Goal: Answer question/provide support: Share knowledge or assist other users

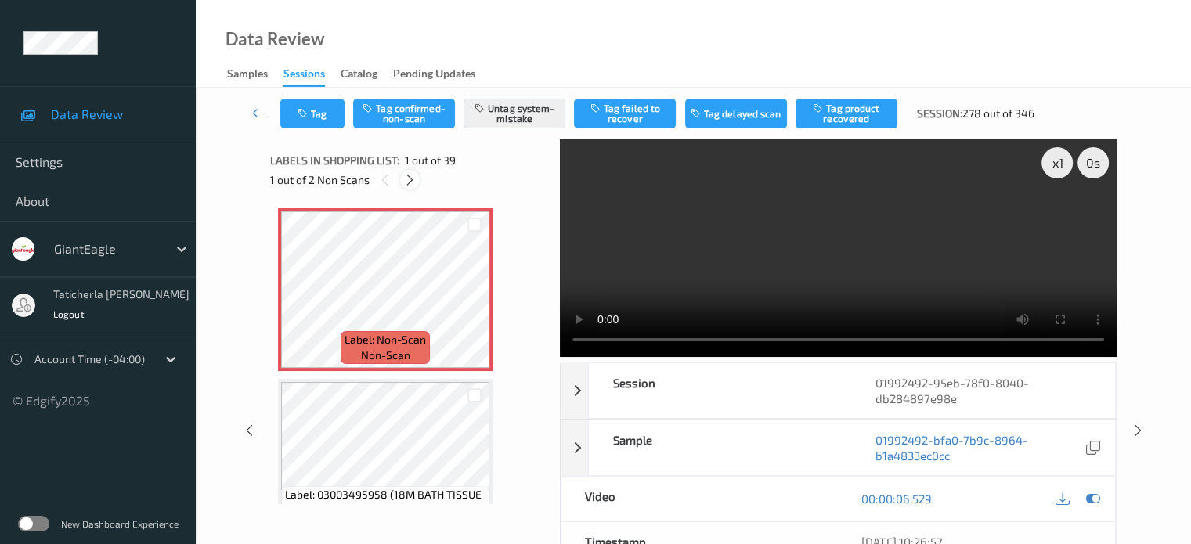
click at [414, 175] on icon at bounding box center [409, 180] width 13 height 14
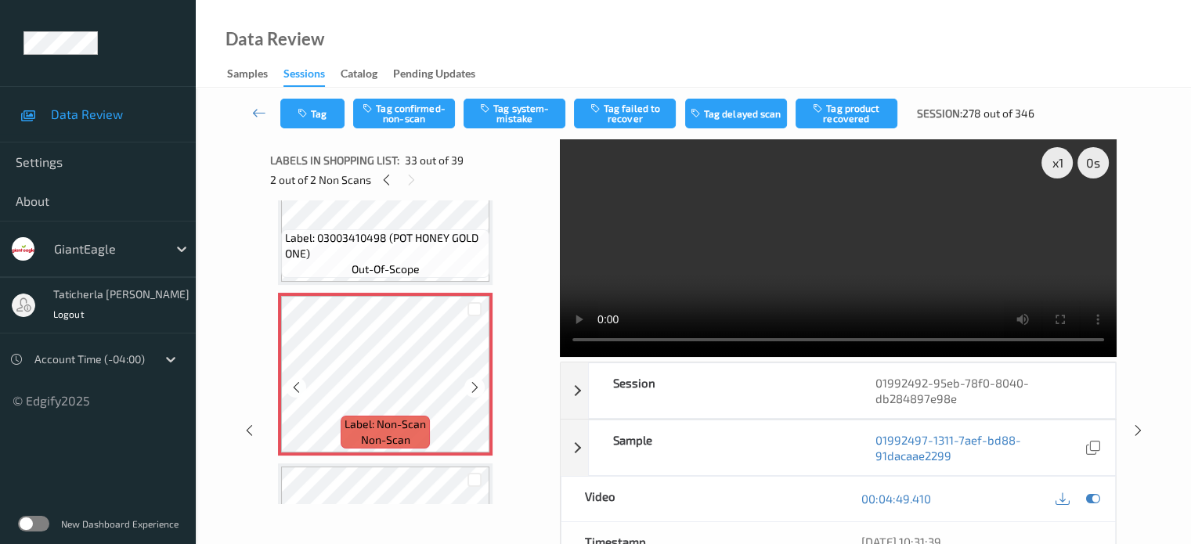
scroll to position [5458, 0]
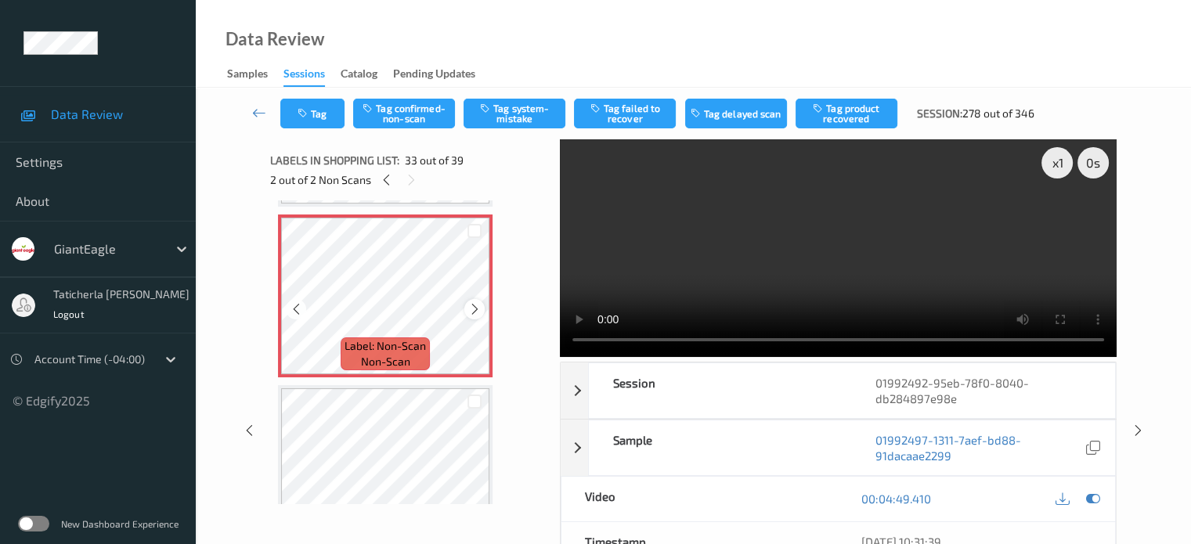
click at [479, 304] on icon at bounding box center [474, 309] width 13 height 14
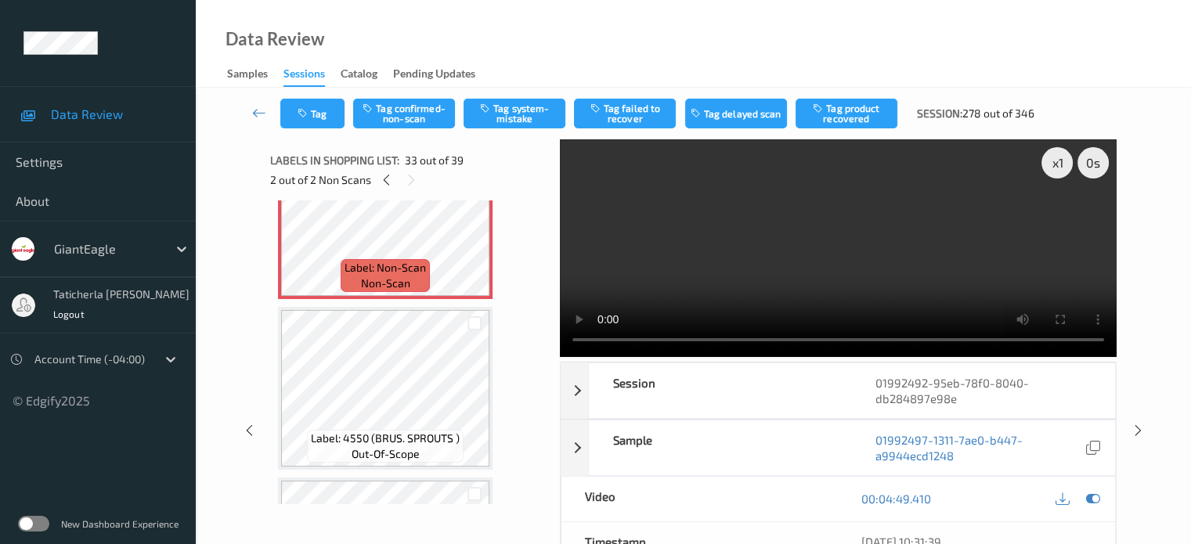
scroll to position [5614, 0]
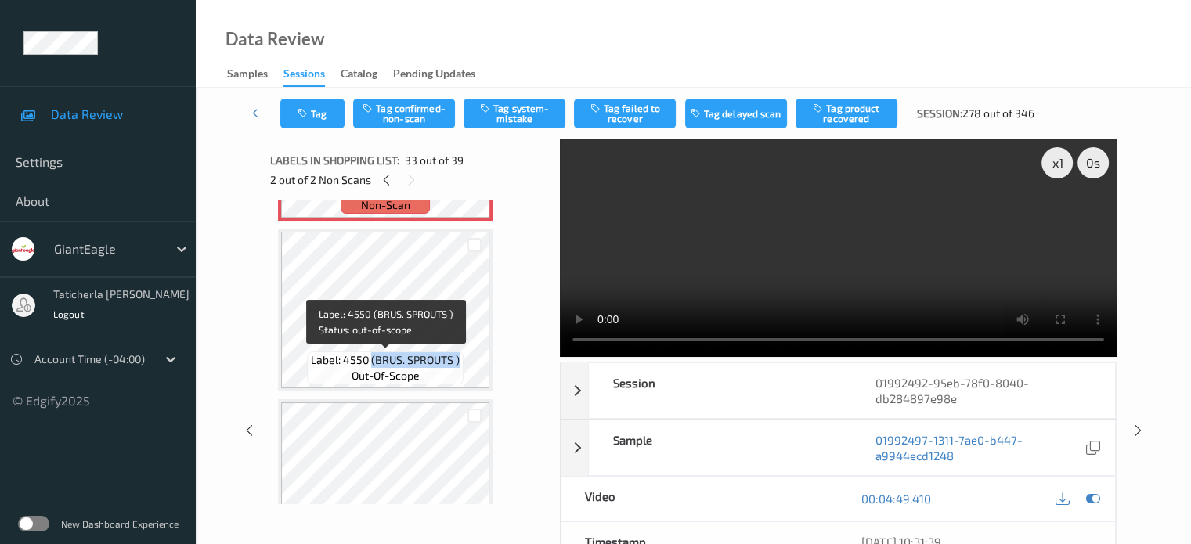
drag, startPoint x: 372, startPoint y: 360, endPoint x: 460, endPoint y: 370, distance: 88.3
click at [460, 370] on div "Label: 4550 (BRUS. SPROUTS ) out-of-scope" at bounding box center [385, 368] width 157 height 33
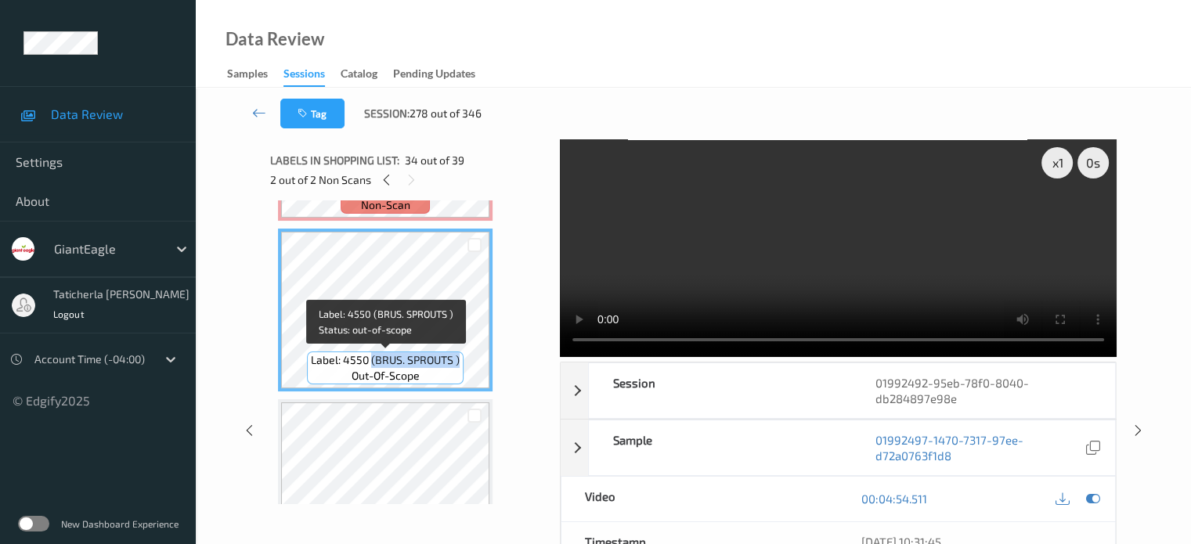
copy span "(BRUS. SPROUTS )"
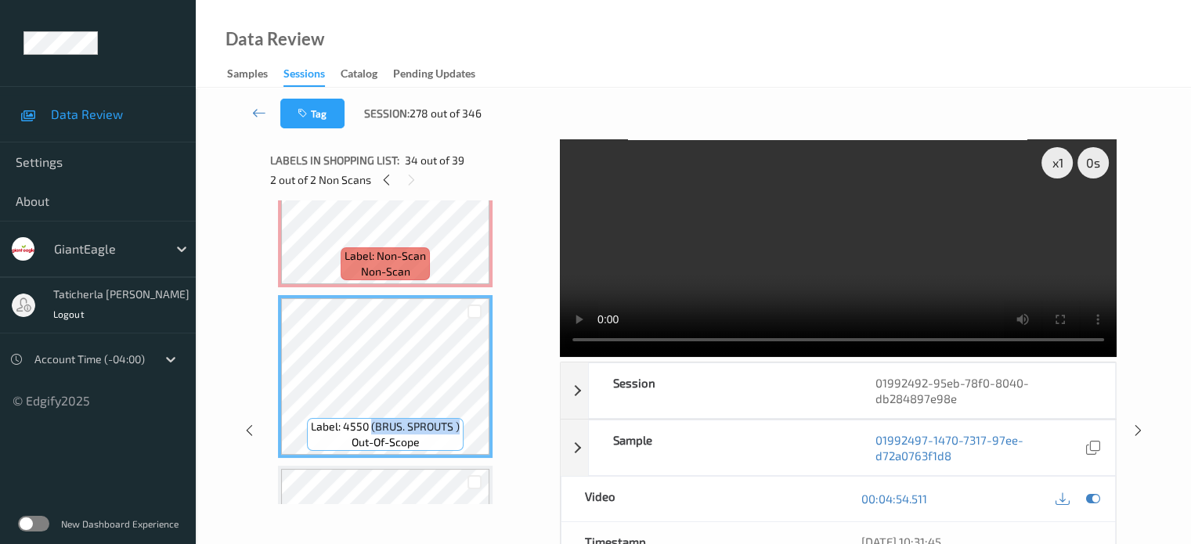
scroll to position [5458, 0]
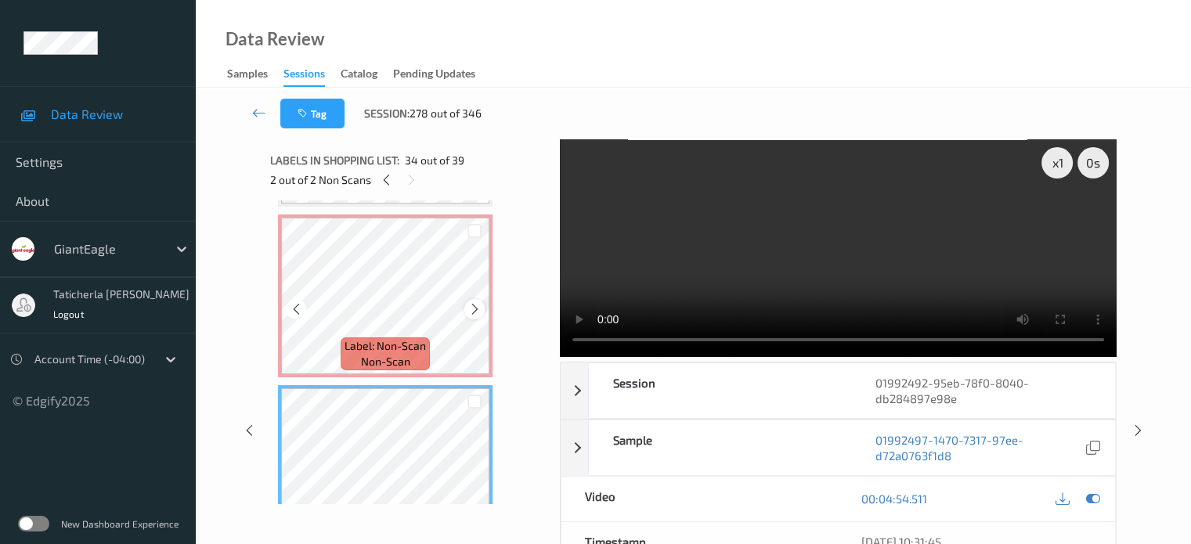
click at [472, 303] on div at bounding box center [474, 309] width 20 height 20
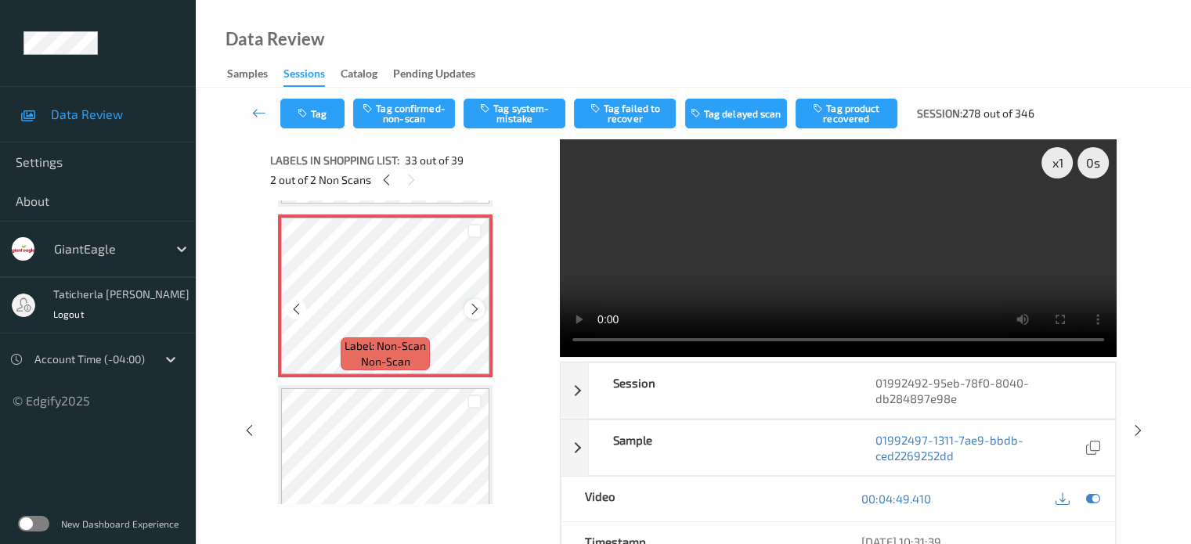
click at [478, 310] on icon at bounding box center [474, 309] width 13 height 14
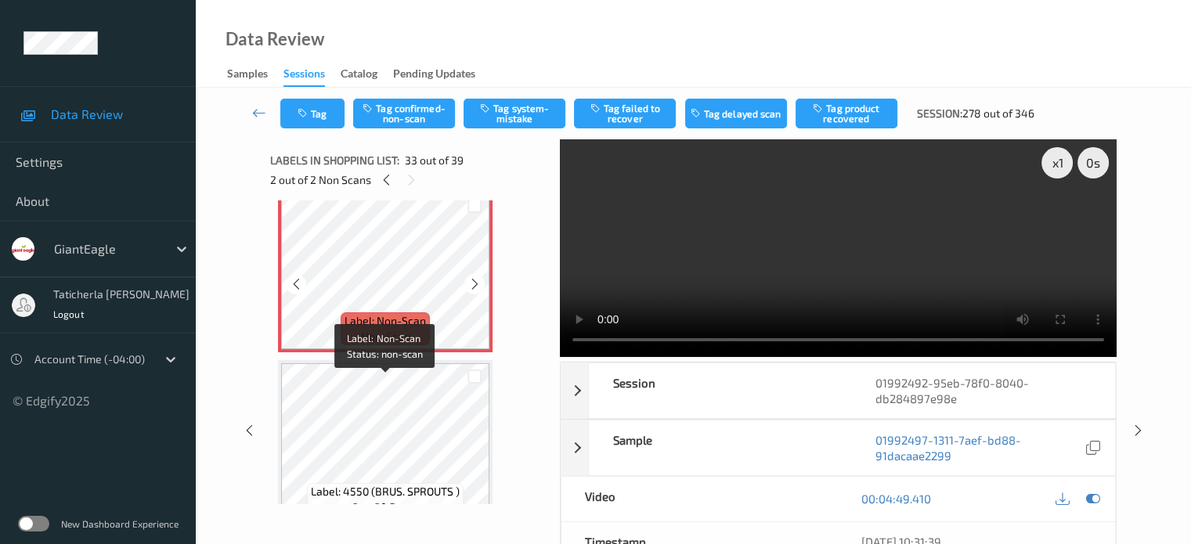
scroll to position [5379, 0]
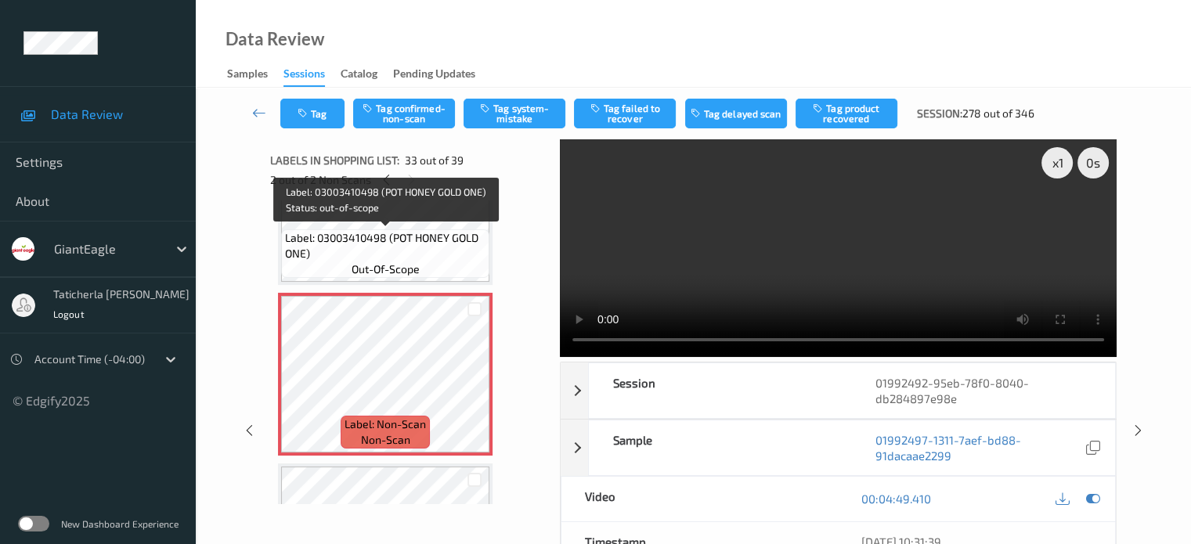
click at [451, 246] on span "Label: 03003410498 (POT HONEY GOLD ONE)" at bounding box center [385, 245] width 201 height 31
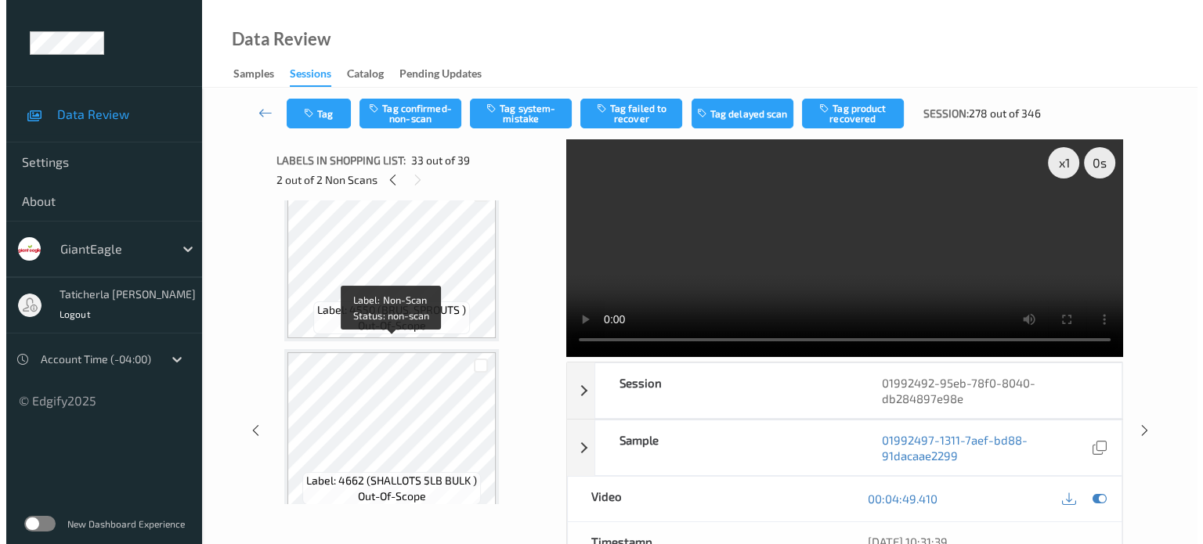
scroll to position [5693, 0]
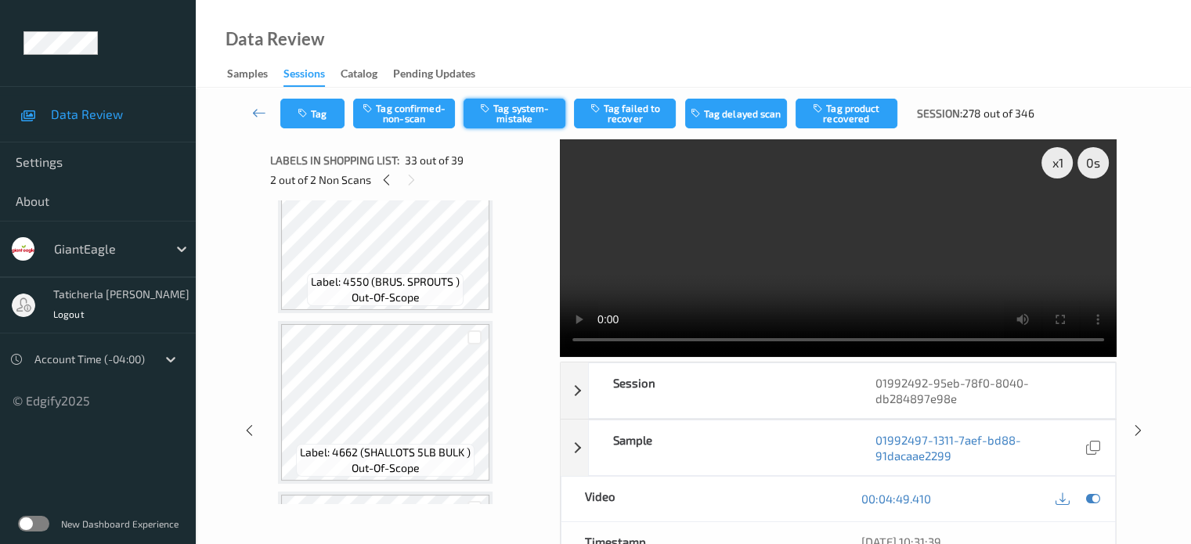
click at [514, 115] on button "Tag system-mistake" at bounding box center [515, 114] width 102 height 30
click at [318, 128] on button "Tag" at bounding box center [312, 114] width 64 height 30
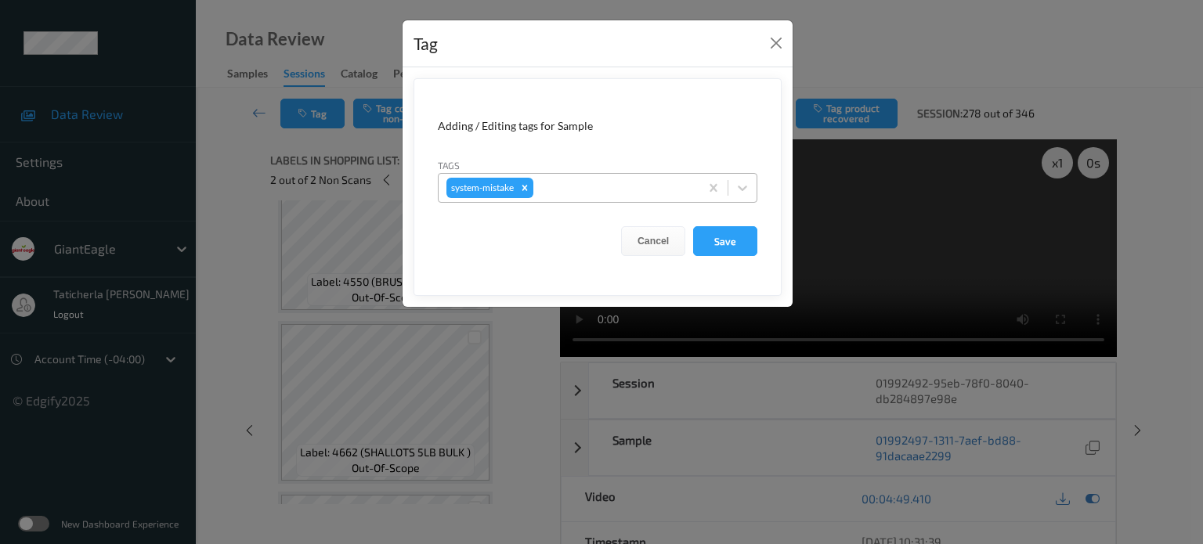
click at [569, 190] on div at bounding box center [614, 188] width 155 height 19
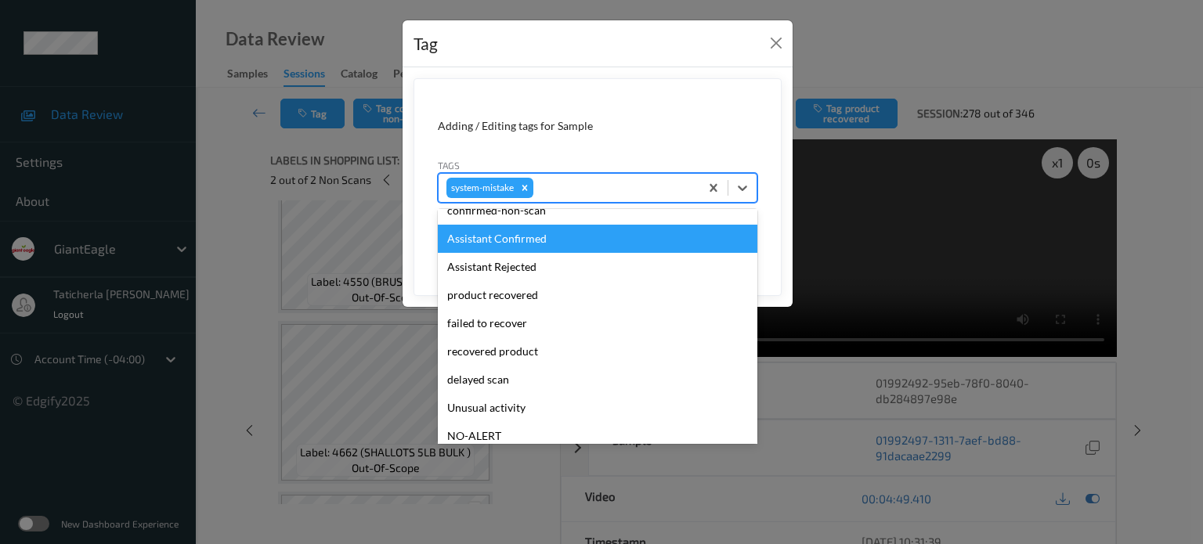
scroll to position [166, 0]
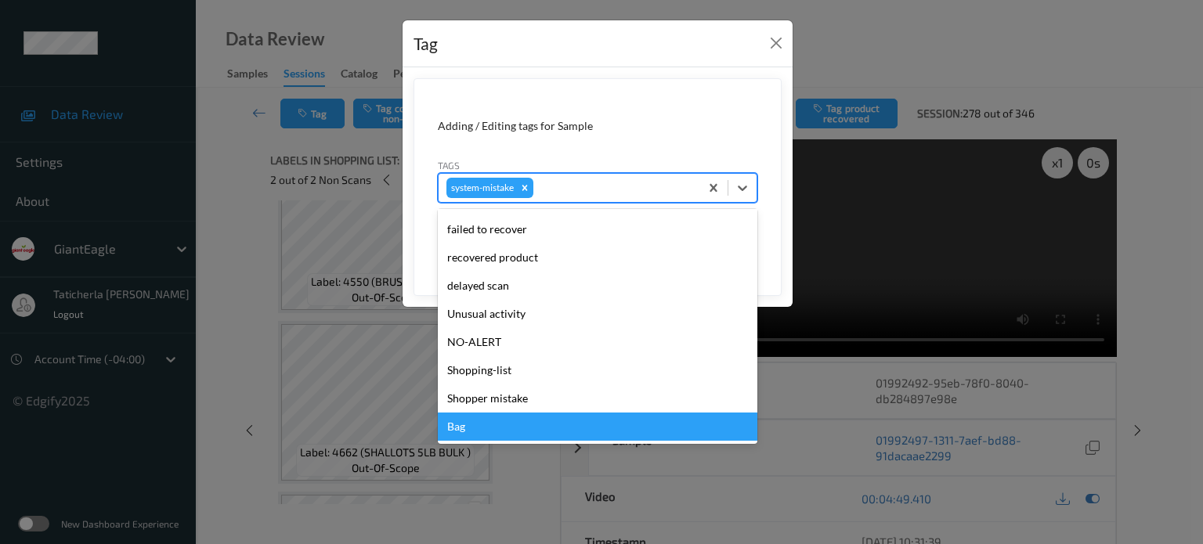
click at [470, 427] on div "Bag" at bounding box center [598, 427] width 320 height 28
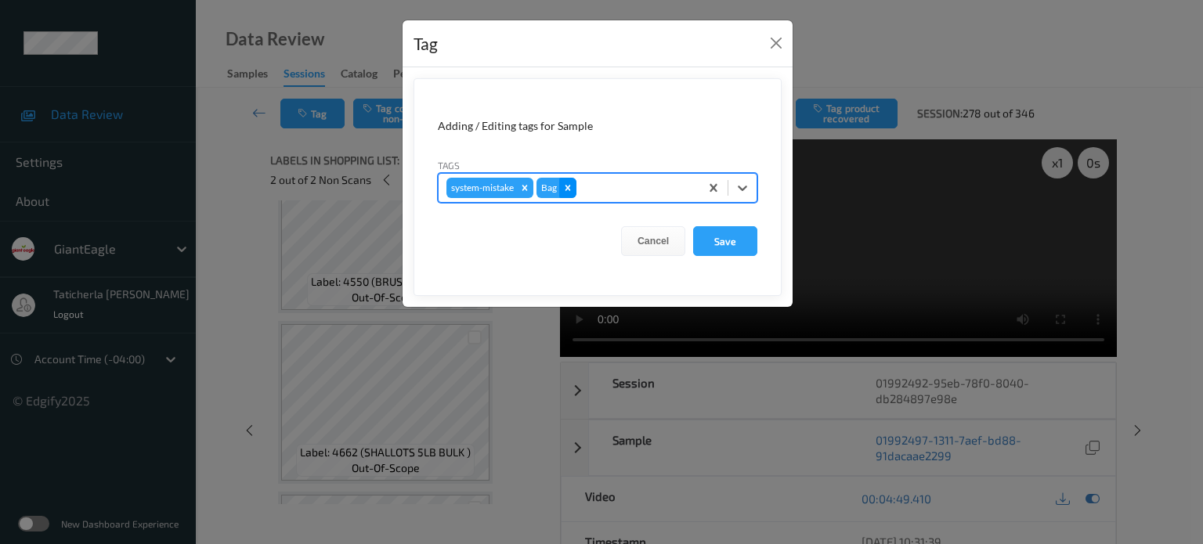
click at [569, 187] on icon "Remove Bag" at bounding box center [567, 187] width 5 height 5
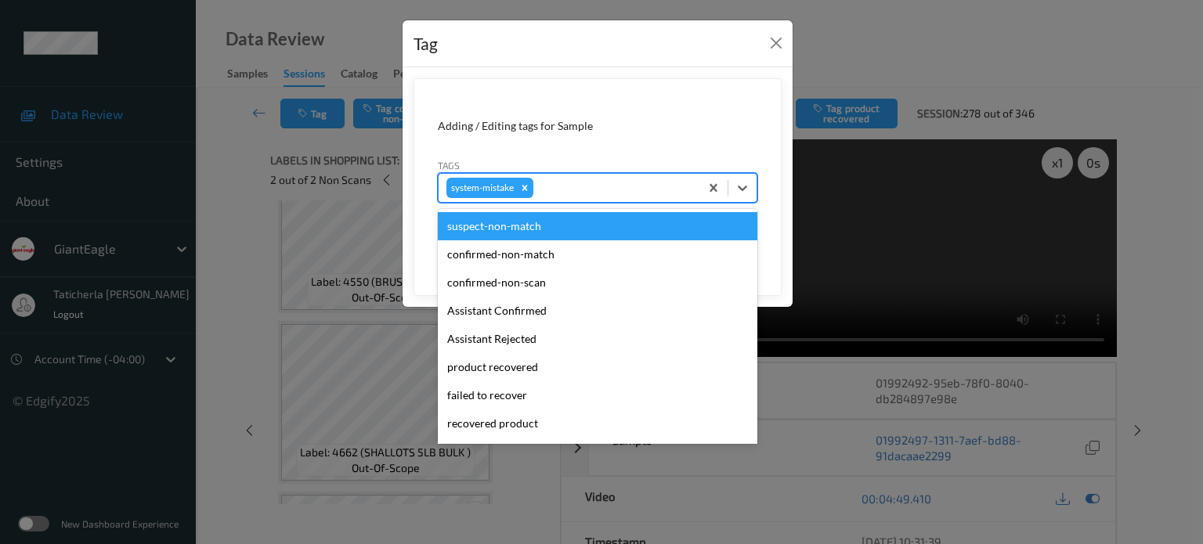
click at [564, 186] on div at bounding box center [614, 188] width 155 height 19
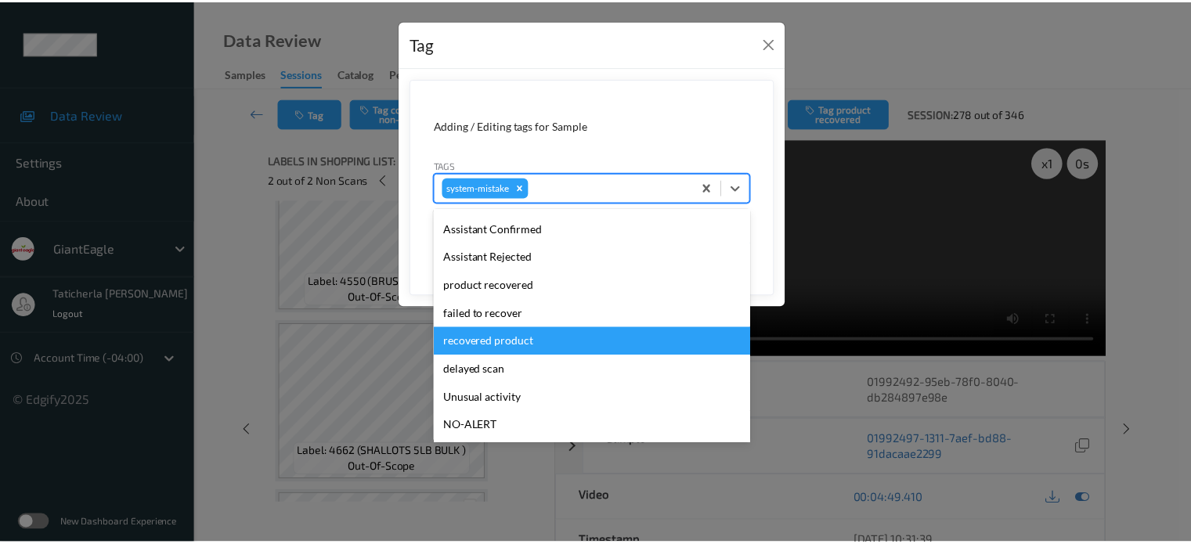
scroll to position [157, 0]
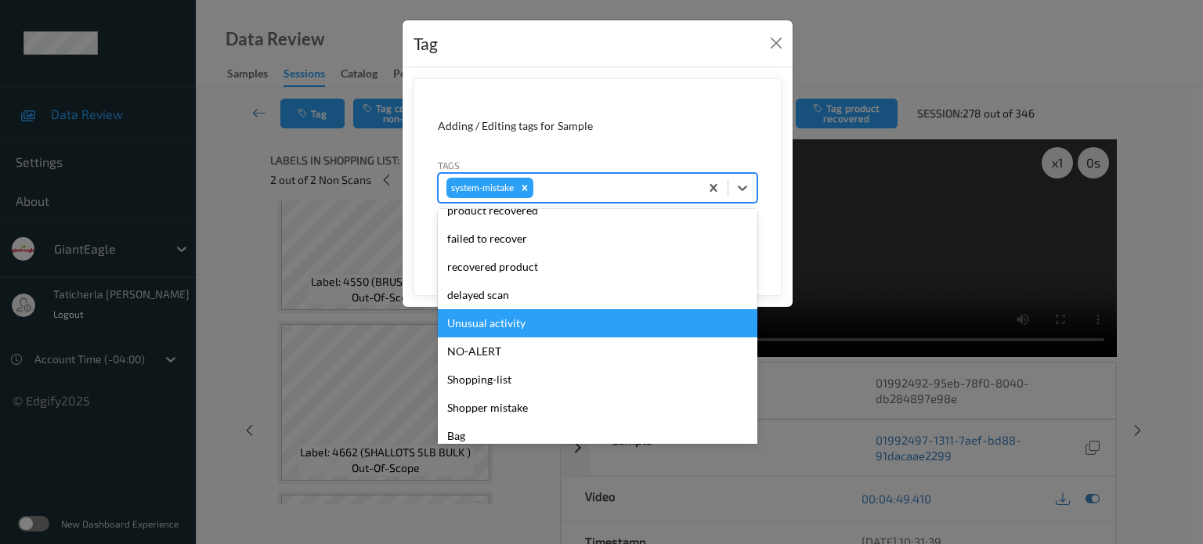
click at [505, 325] on div "Unusual activity" at bounding box center [598, 323] width 320 height 28
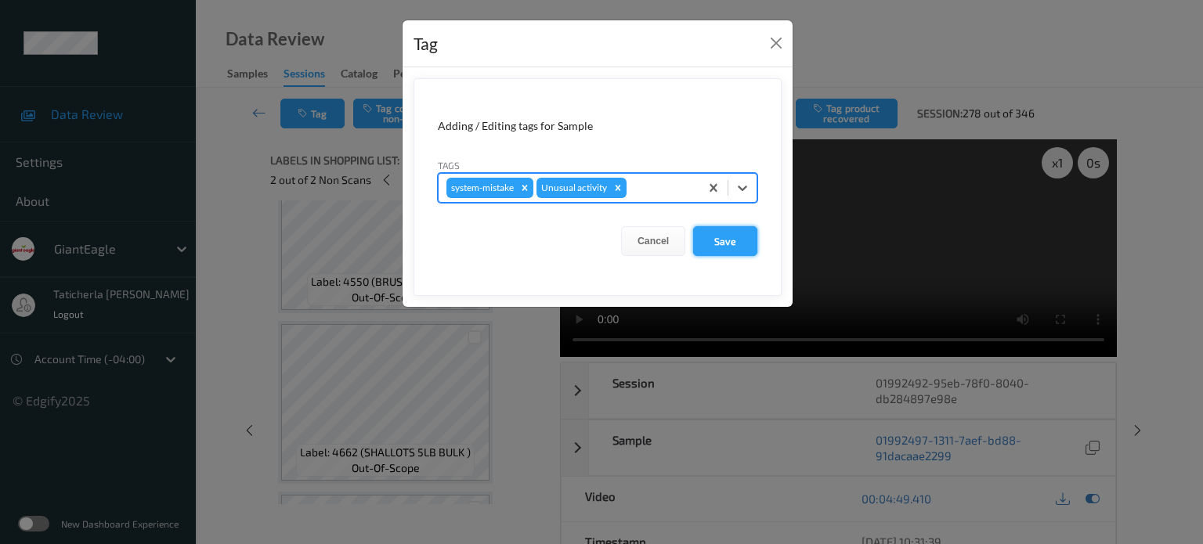
click at [733, 239] on button "Save" at bounding box center [725, 241] width 64 height 30
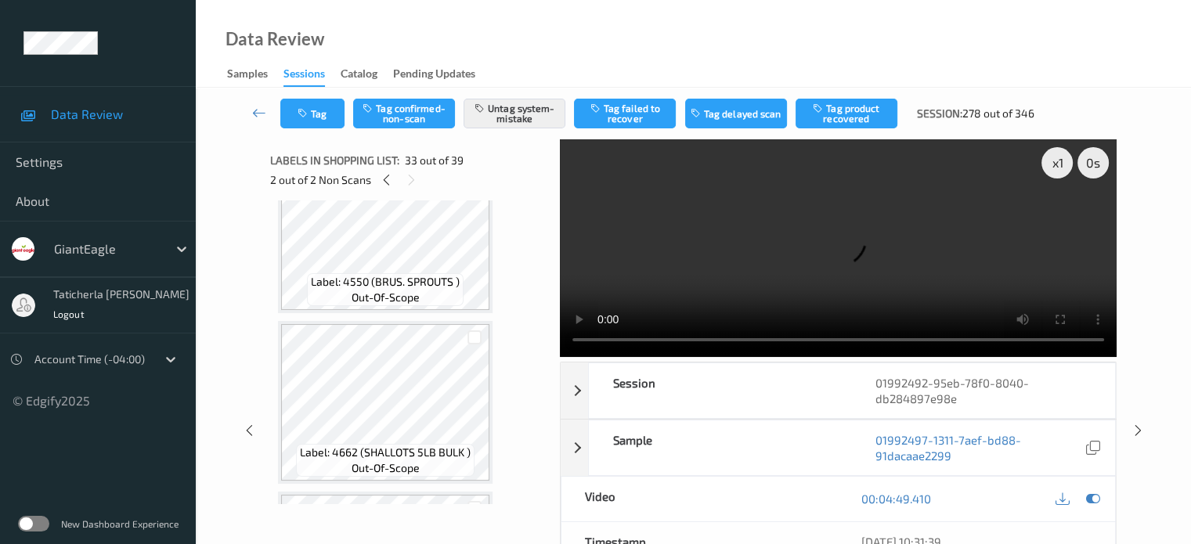
scroll to position [5536, 0]
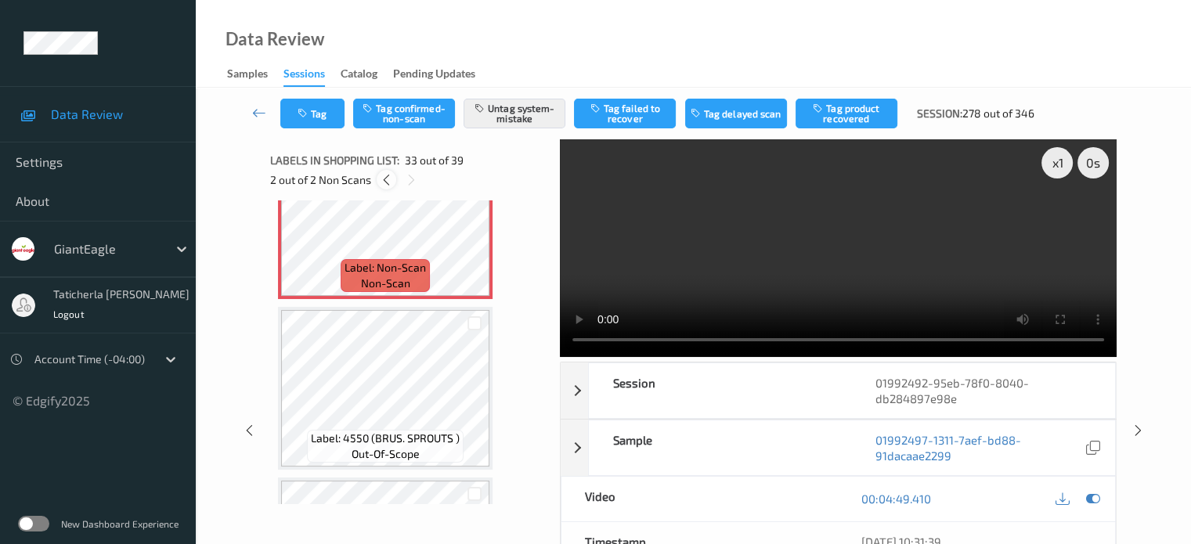
click at [385, 178] on icon at bounding box center [386, 180] width 13 height 14
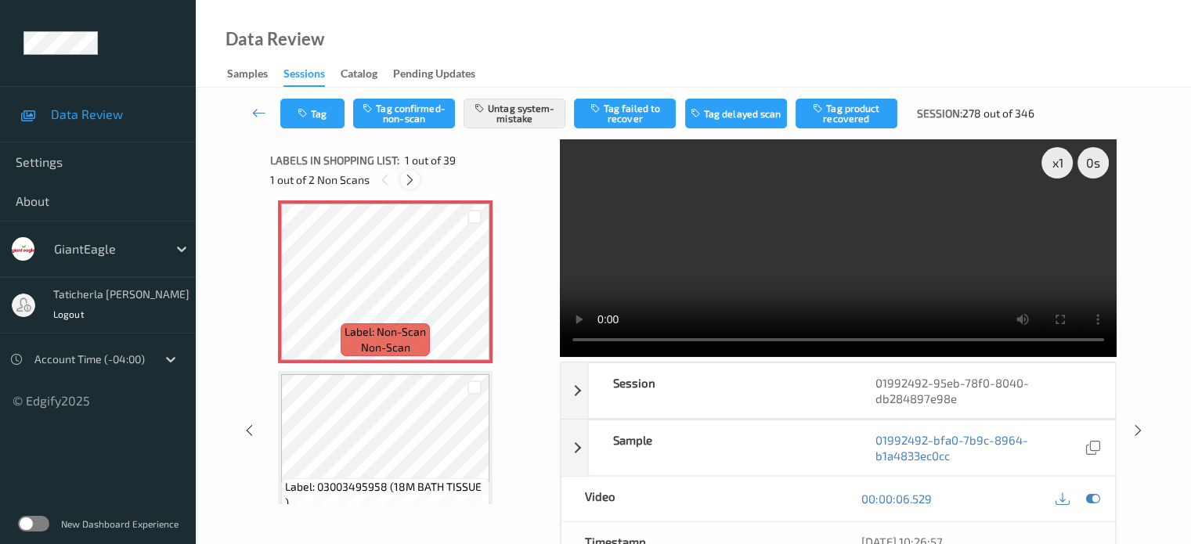
click at [412, 181] on icon at bounding box center [409, 180] width 13 height 14
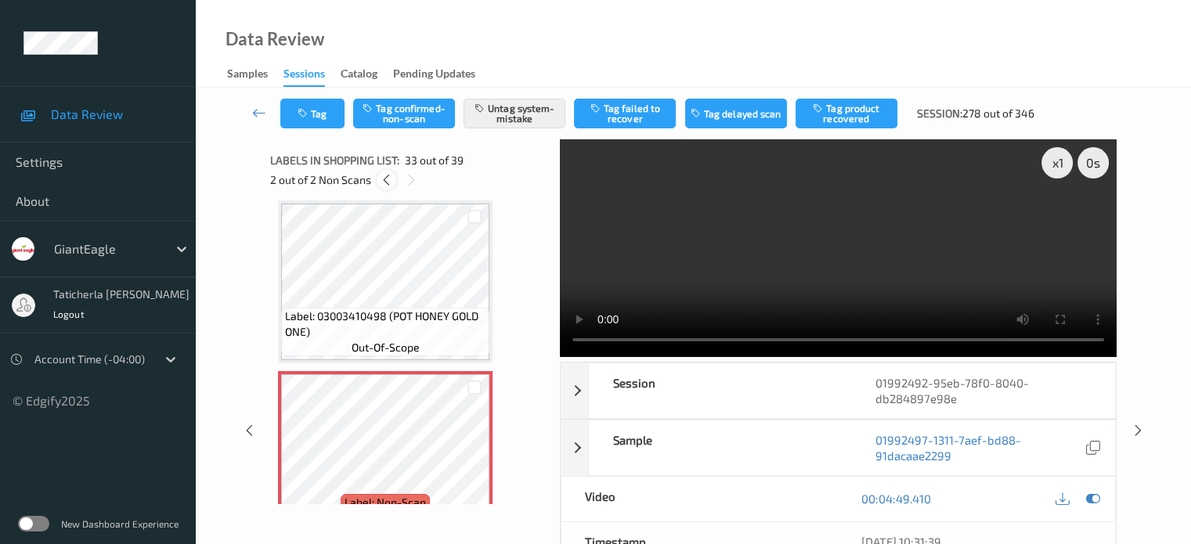
click at [383, 179] on icon at bounding box center [386, 180] width 13 height 14
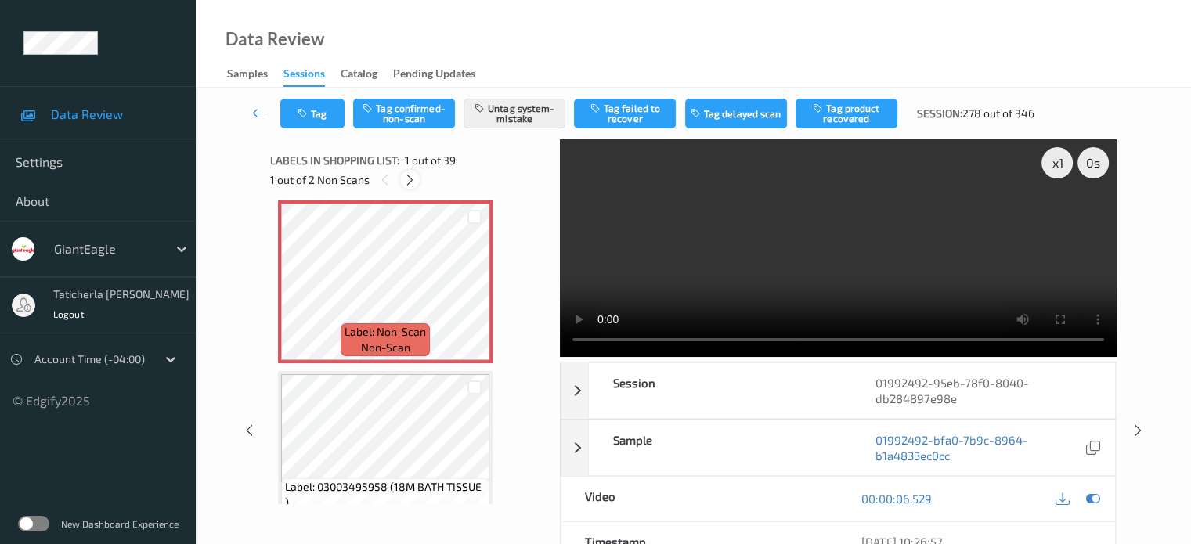
click at [410, 175] on icon at bounding box center [409, 180] width 13 height 14
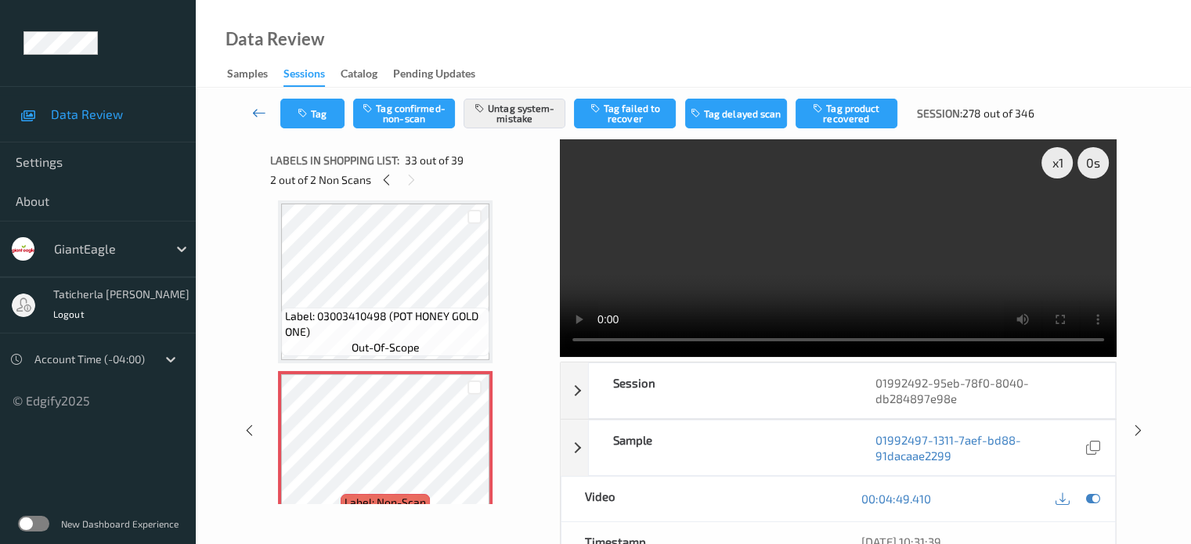
click at [261, 106] on icon at bounding box center [259, 113] width 14 height 16
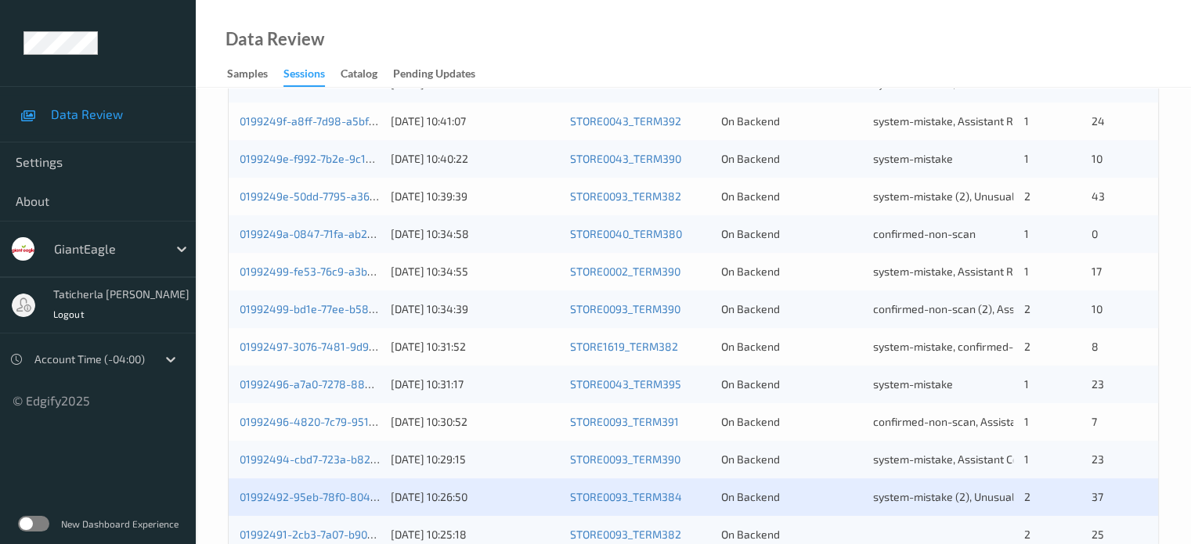
scroll to position [757, 0]
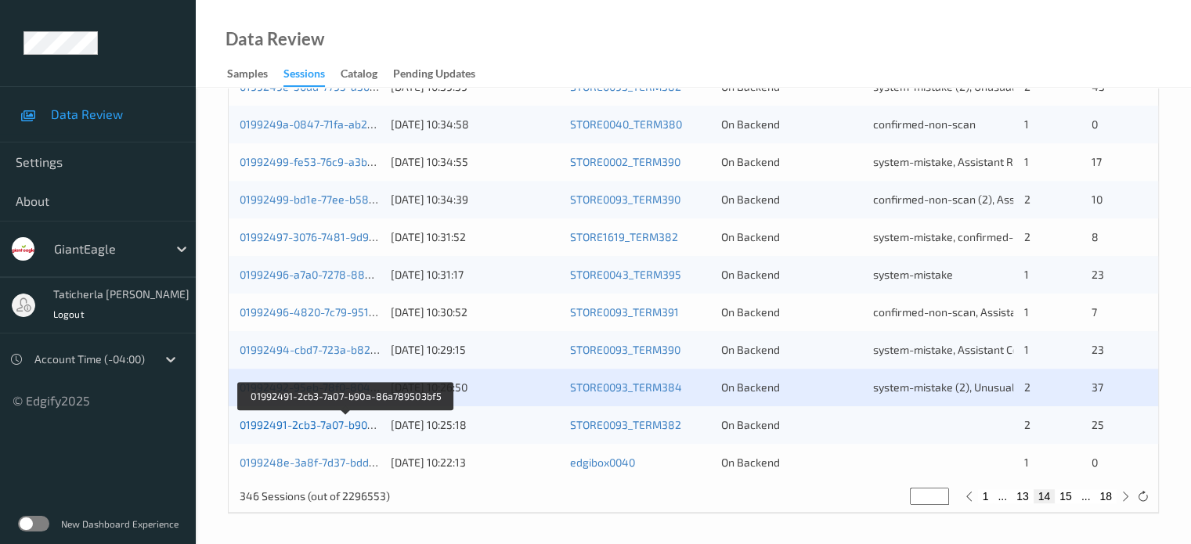
click at [304, 421] on link "01992491-2cb3-7a07-b90a-86a789503bf5" at bounding box center [346, 424] width 212 height 13
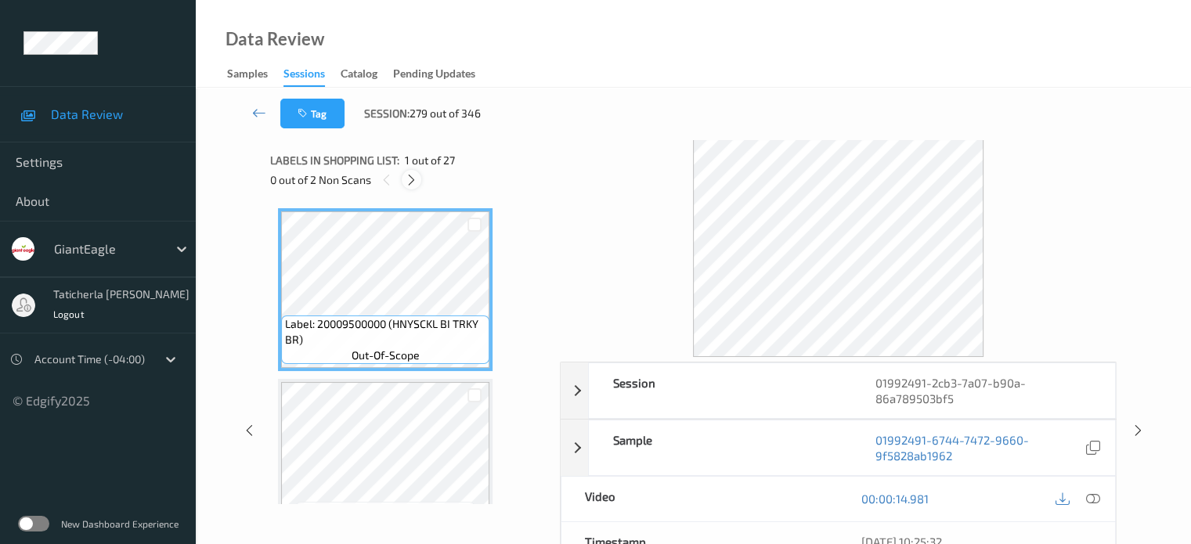
click at [407, 174] on icon at bounding box center [411, 180] width 13 height 14
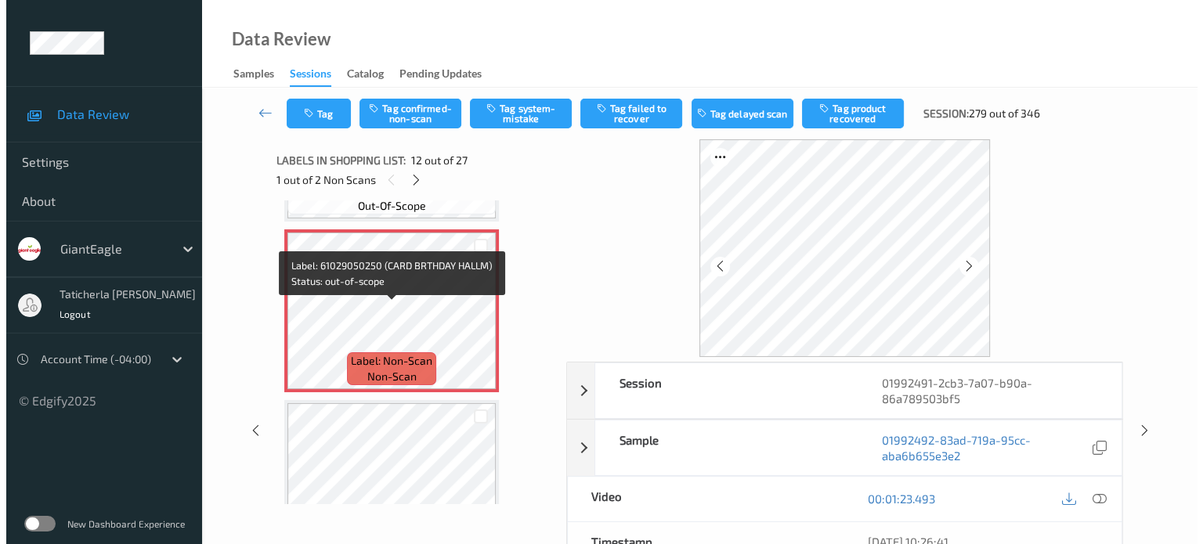
scroll to position [1872, 0]
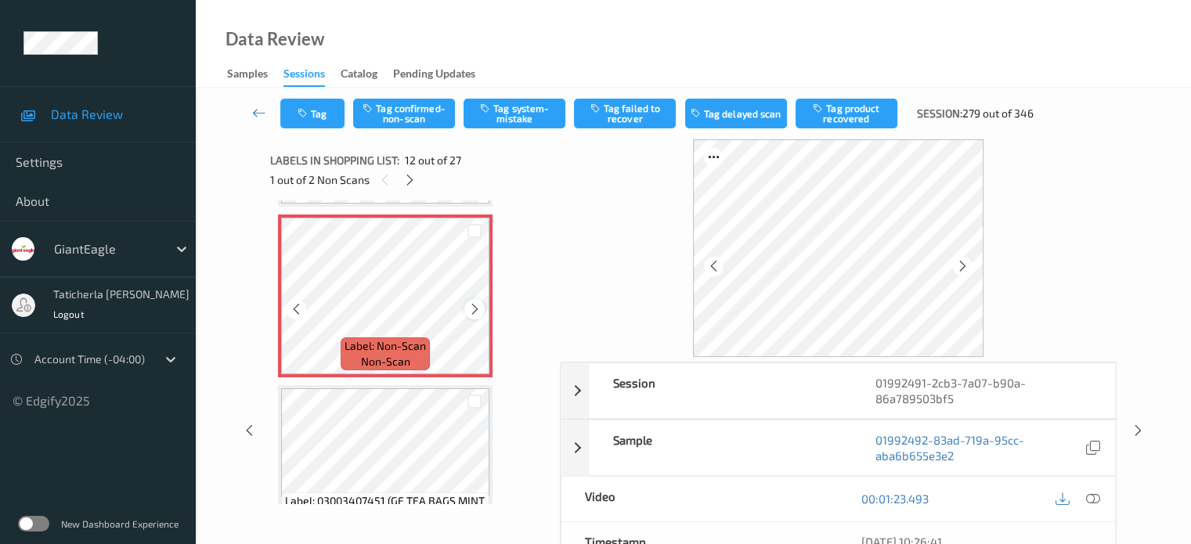
click at [471, 315] on icon at bounding box center [474, 309] width 13 height 14
click at [1093, 497] on icon at bounding box center [1093, 499] width 14 height 14
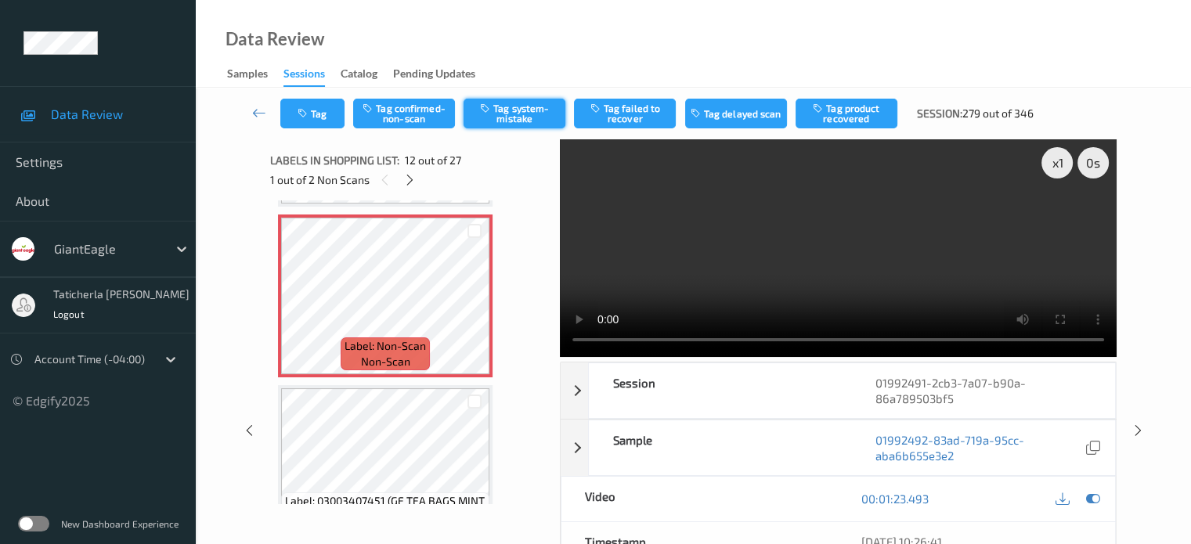
click at [513, 121] on button "Tag system-mistake" at bounding box center [515, 114] width 102 height 30
click at [327, 117] on button "Tag" at bounding box center [312, 114] width 64 height 30
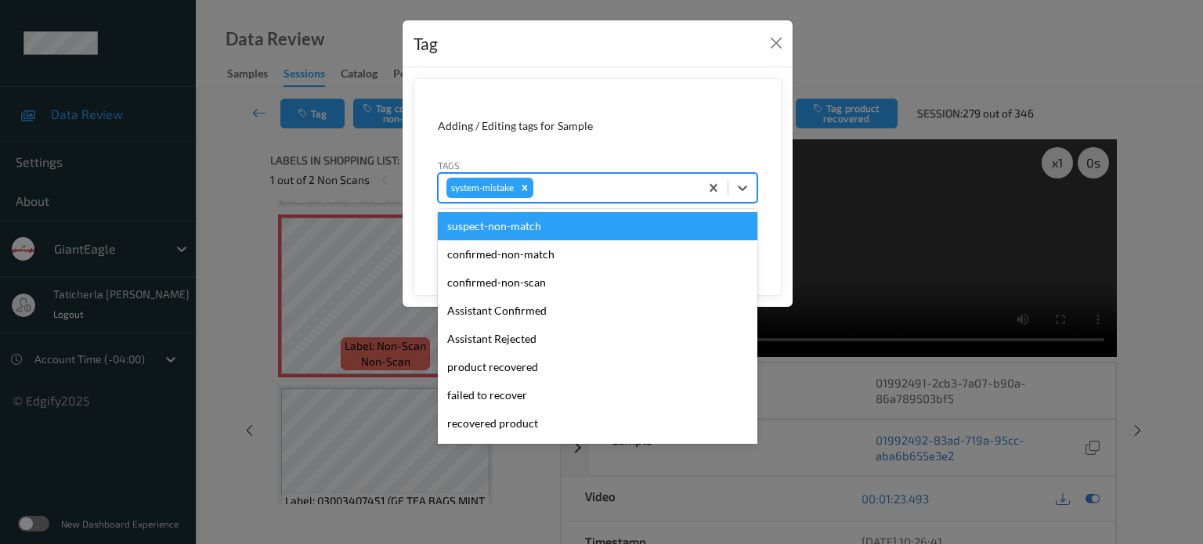
click at [582, 181] on div at bounding box center [614, 188] width 155 height 19
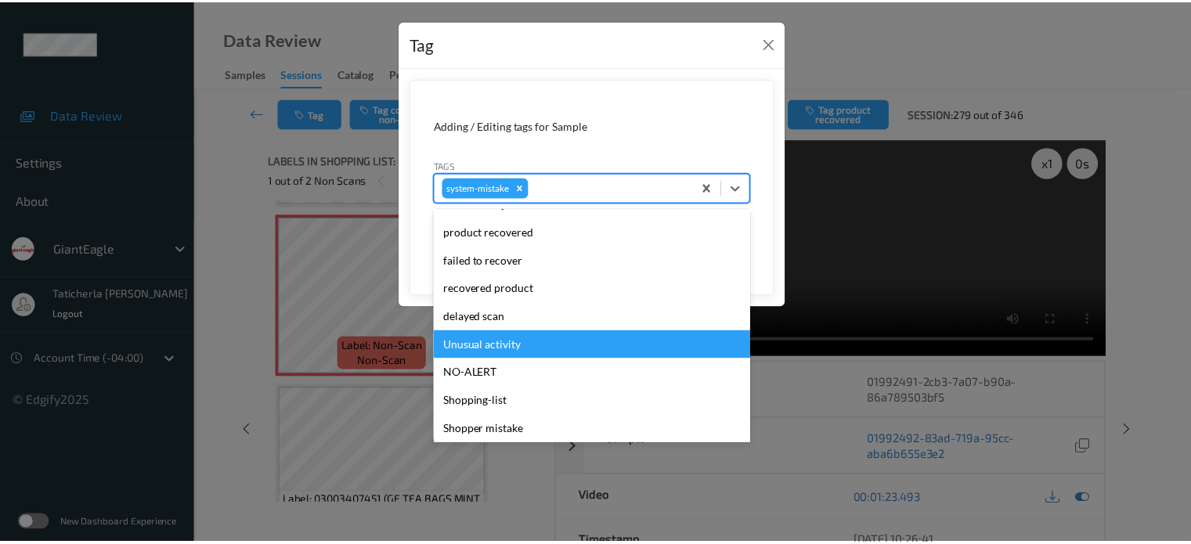
scroll to position [157, 0]
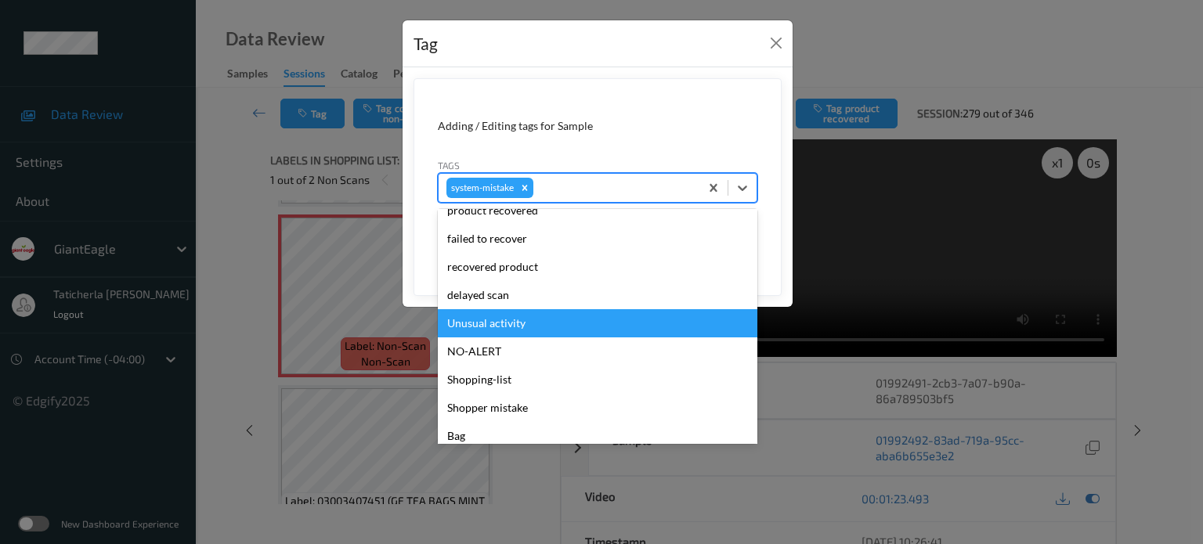
click at [535, 328] on div "Unusual activity" at bounding box center [598, 323] width 320 height 28
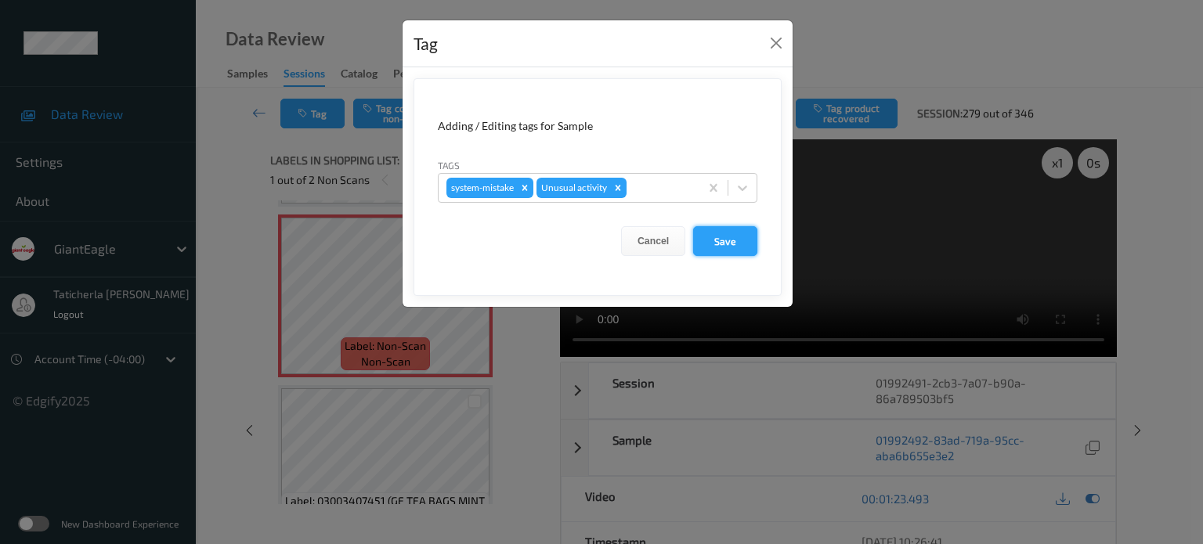
click at [718, 243] on button "Save" at bounding box center [725, 241] width 64 height 30
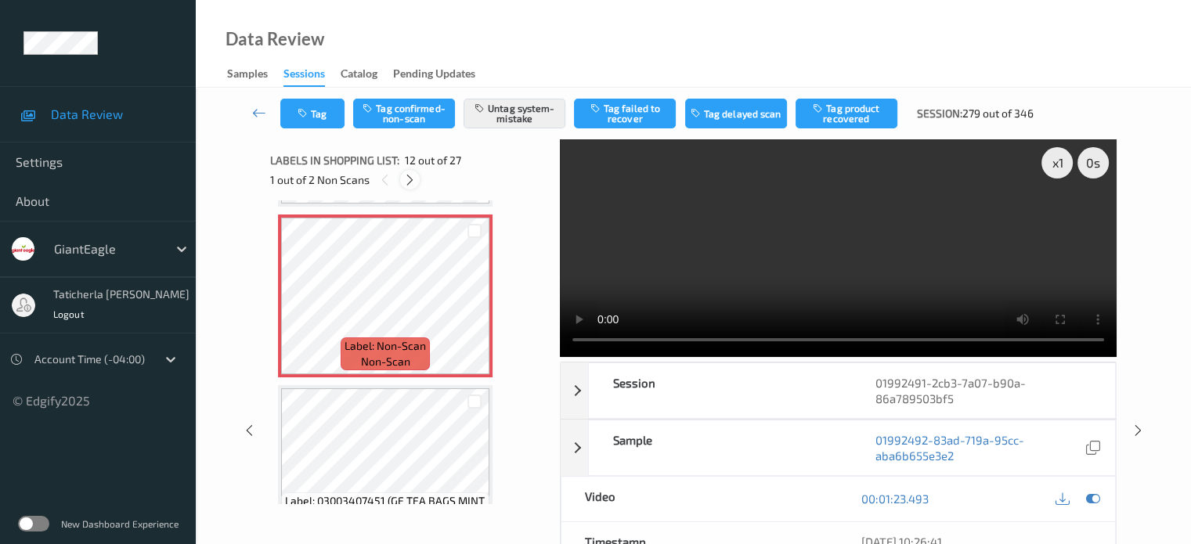
click at [407, 181] on icon at bounding box center [409, 180] width 13 height 14
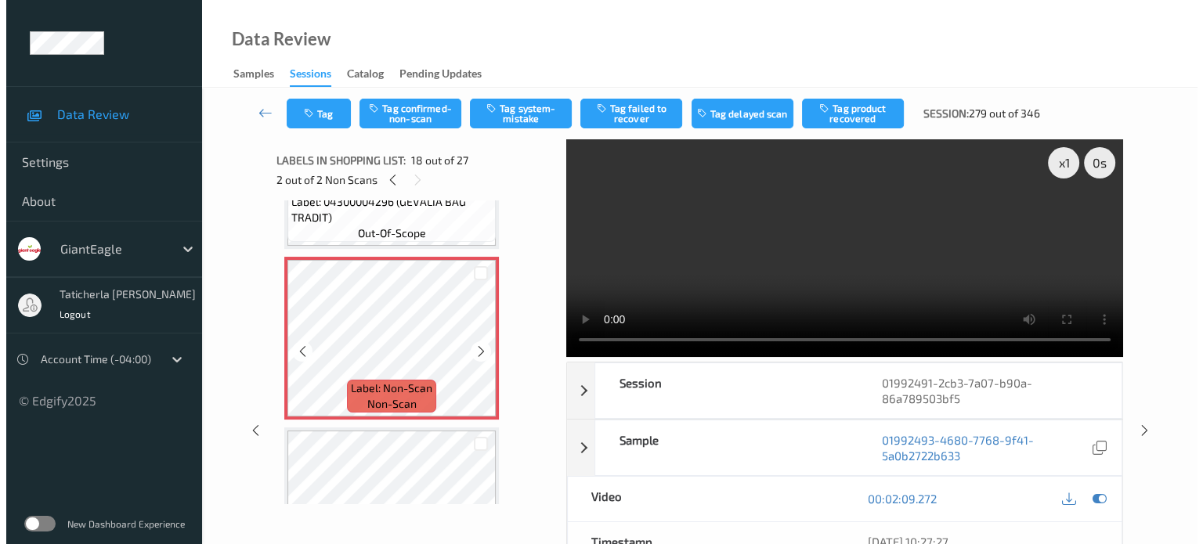
scroll to position [2818, 0]
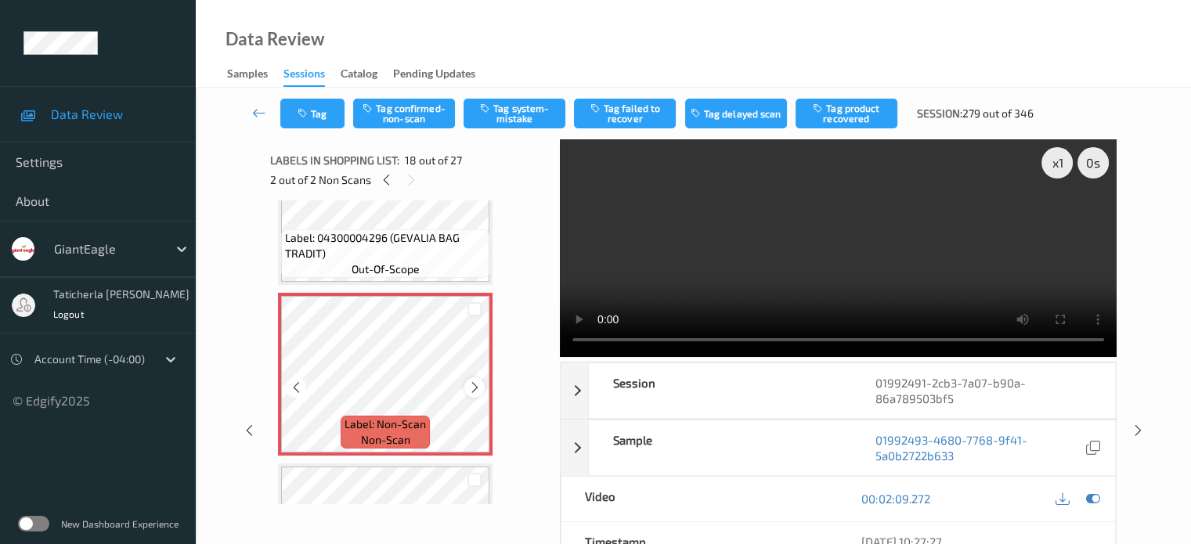
click at [475, 385] on icon at bounding box center [474, 388] width 13 height 14
click at [508, 109] on button "Tag system-mistake" at bounding box center [515, 114] width 102 height 30
click at [474, 392] on icon at bounding box center [474, 388] width 13 height 14
click at [310, 109] on button "Tag" at bounding box center [312, 114] width 64 height 30
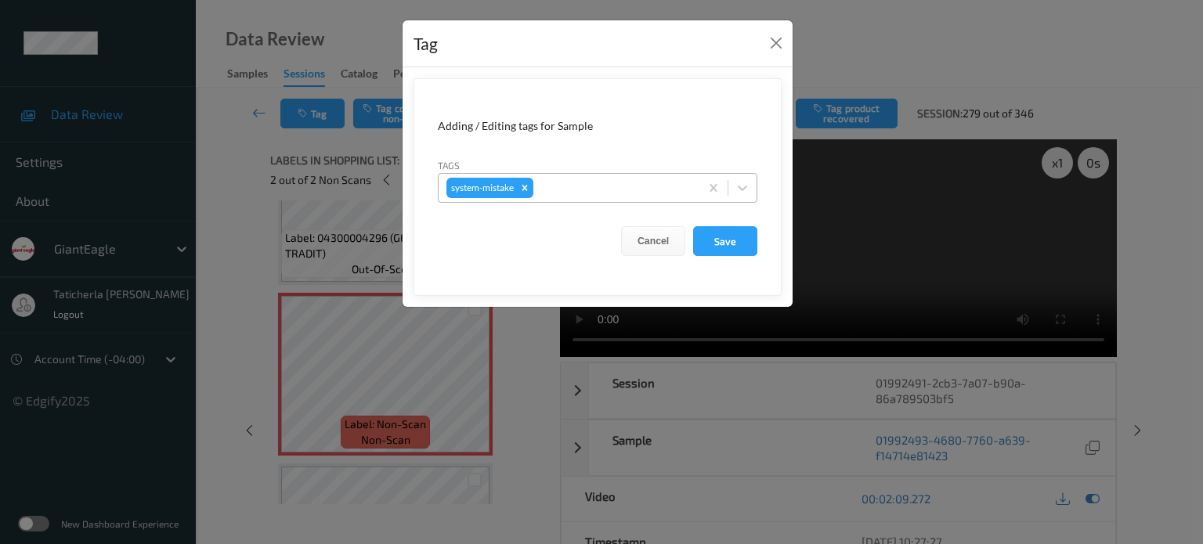
click at [565, 197] on div "system-mistake" at bounding box center [569, 188] width 261 height 27
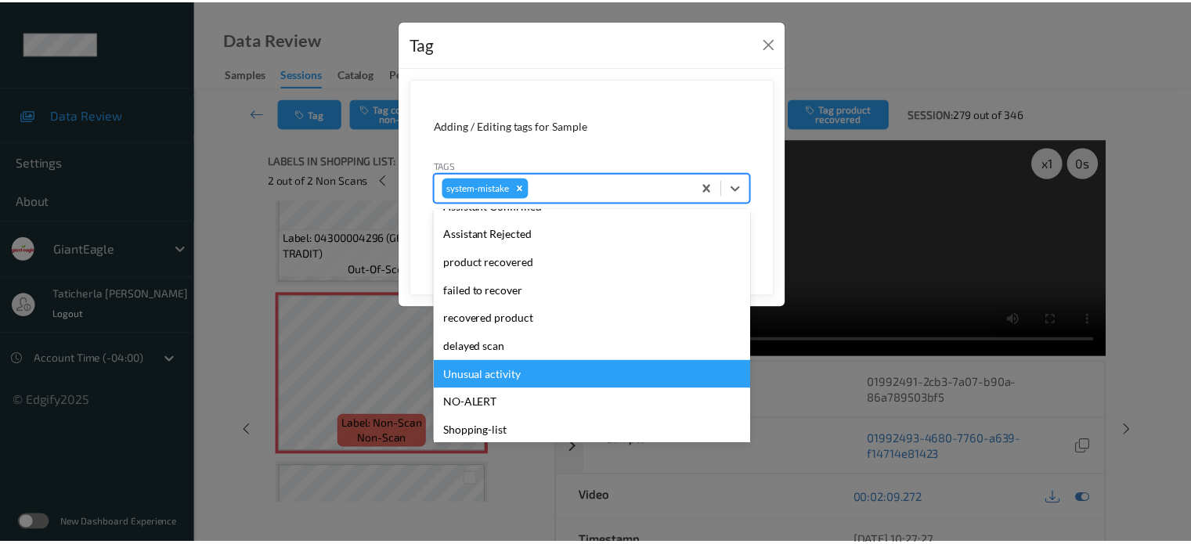
scroll to position [166, 0]
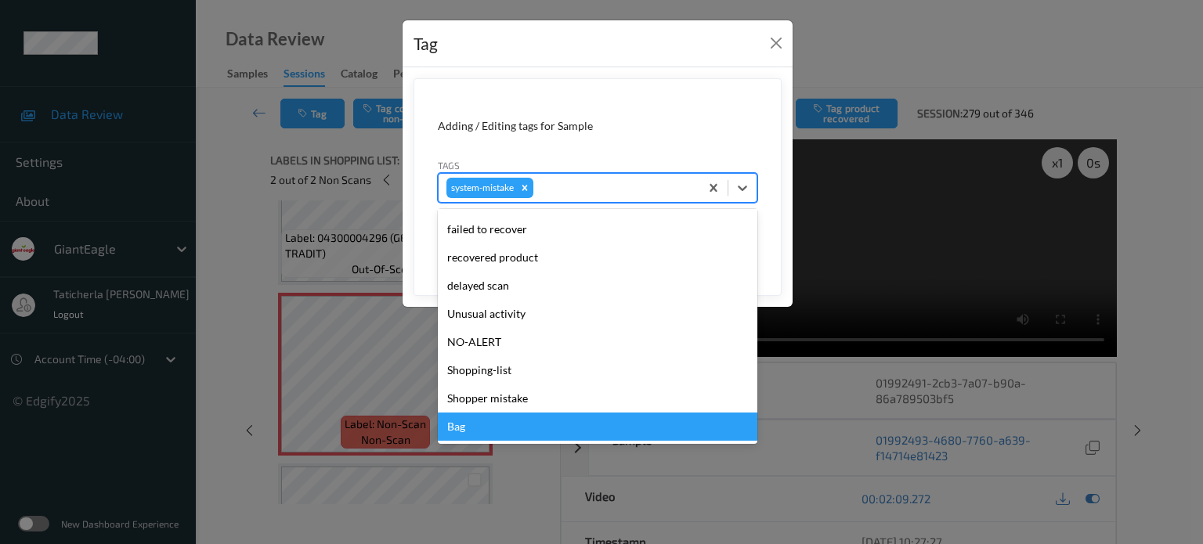
click at [472, 439] on div "Bag" at bounding box center [598, 427] width 320 height 28
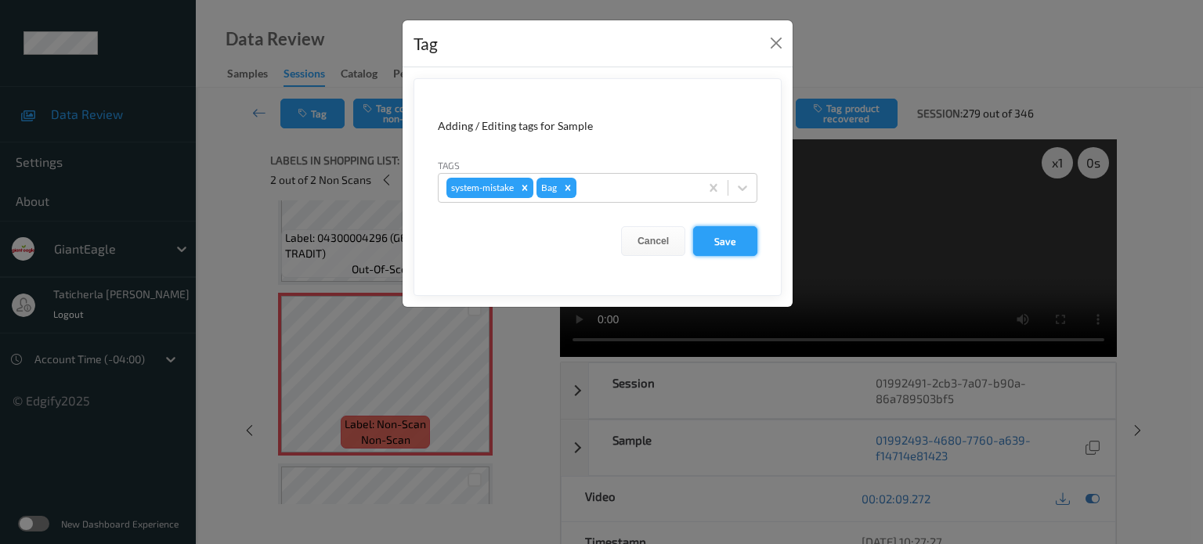
click at [730, 241] on button "Save" at bounding box center [725, 241] width 64 height 30
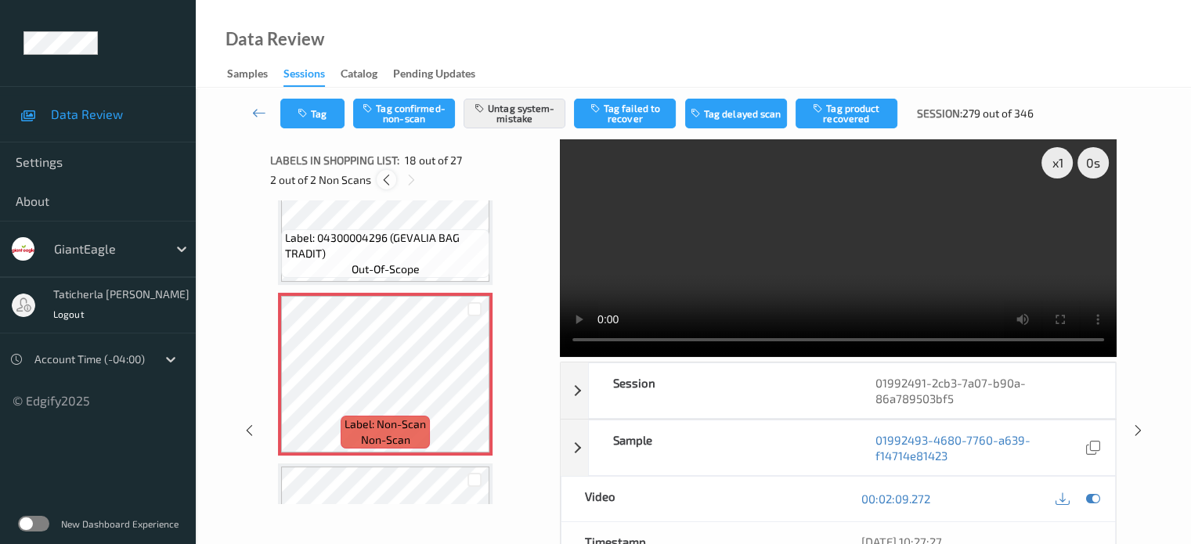
click at [381, 182] on icon at bounding box center [386, 180] width 13 height 14
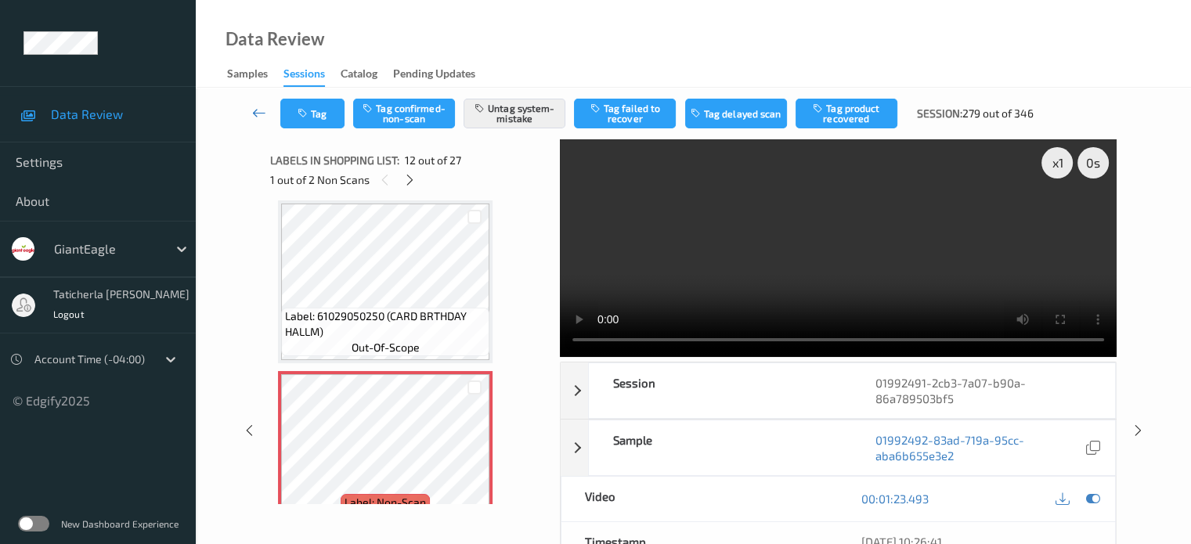
click at [259, 110] on icon at bounding box center [259, 113] width 14 height 16
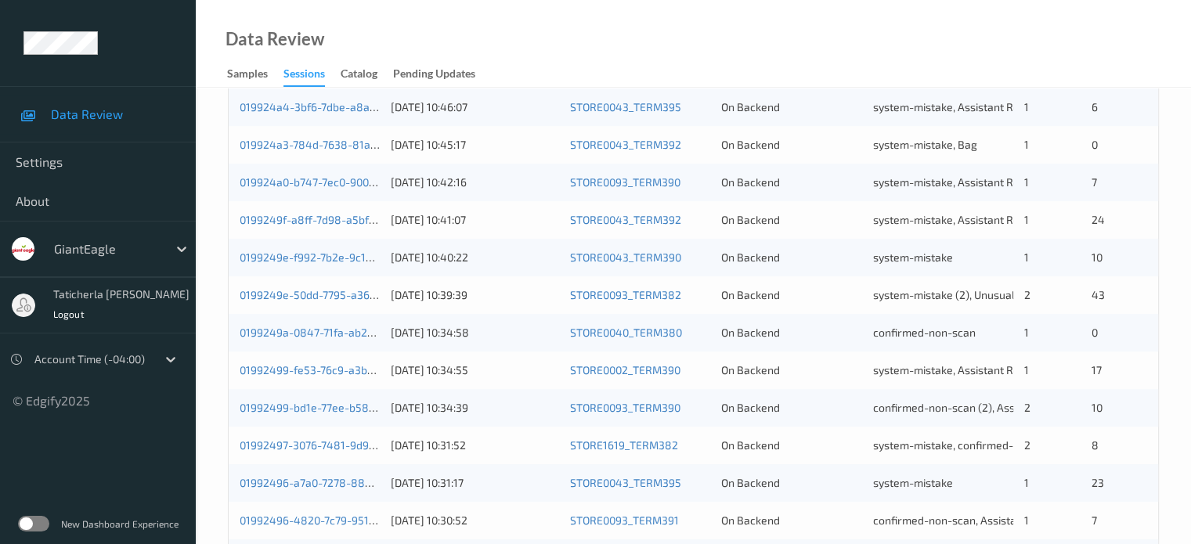
scroll to position [757, 0]
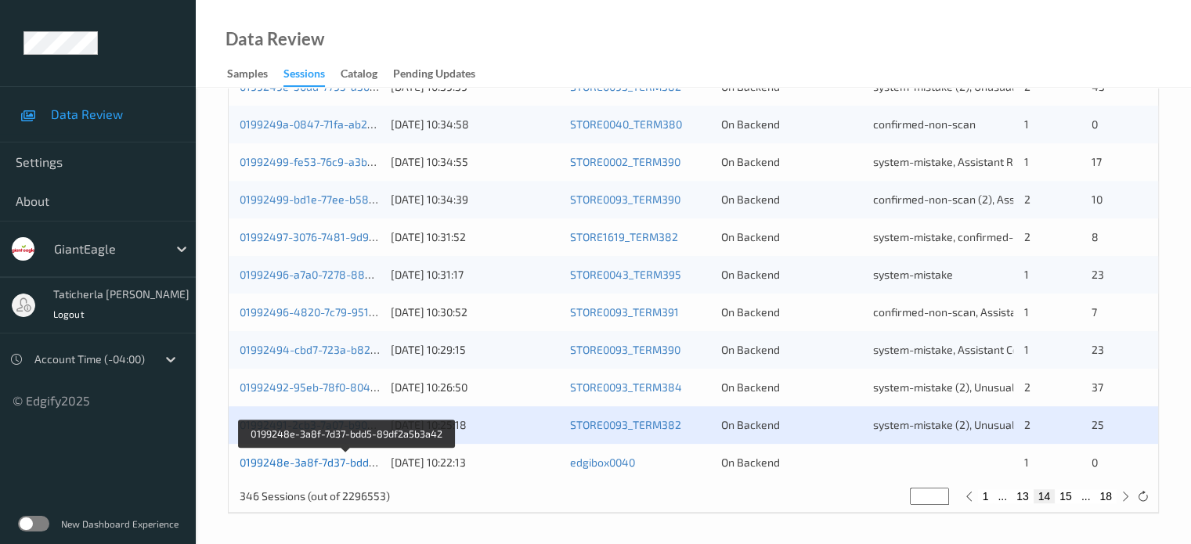
click at [321, 466] on link "0199248e-3a8f-7d37-bdd5-89df2a5b3a42" at bounding box center [347, 462] width 215 height 13
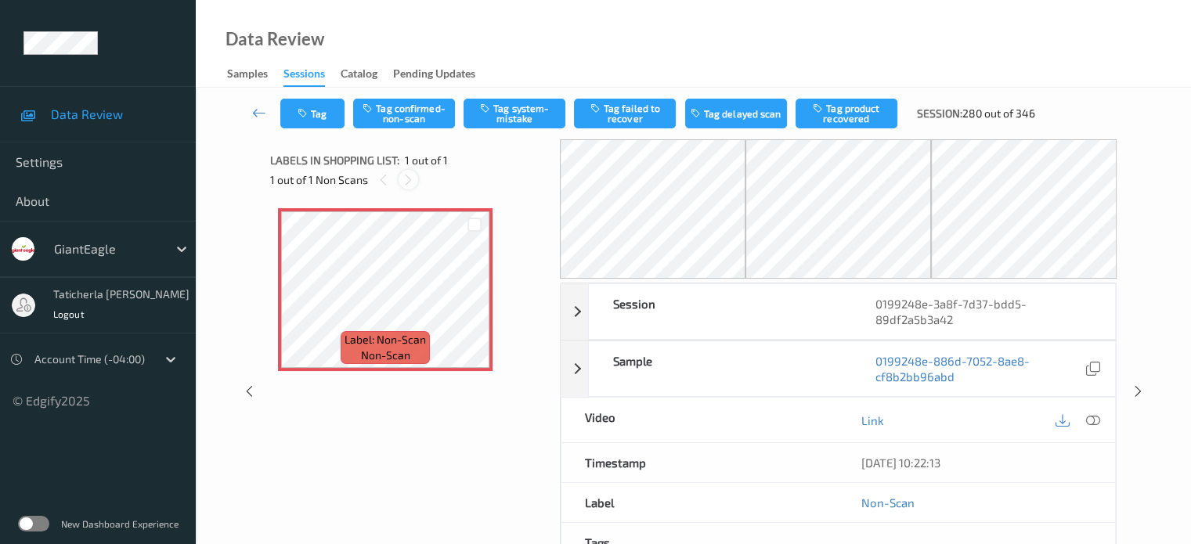
click at [400, 184] on div at bounding box center [409, 180] width 20 height 20
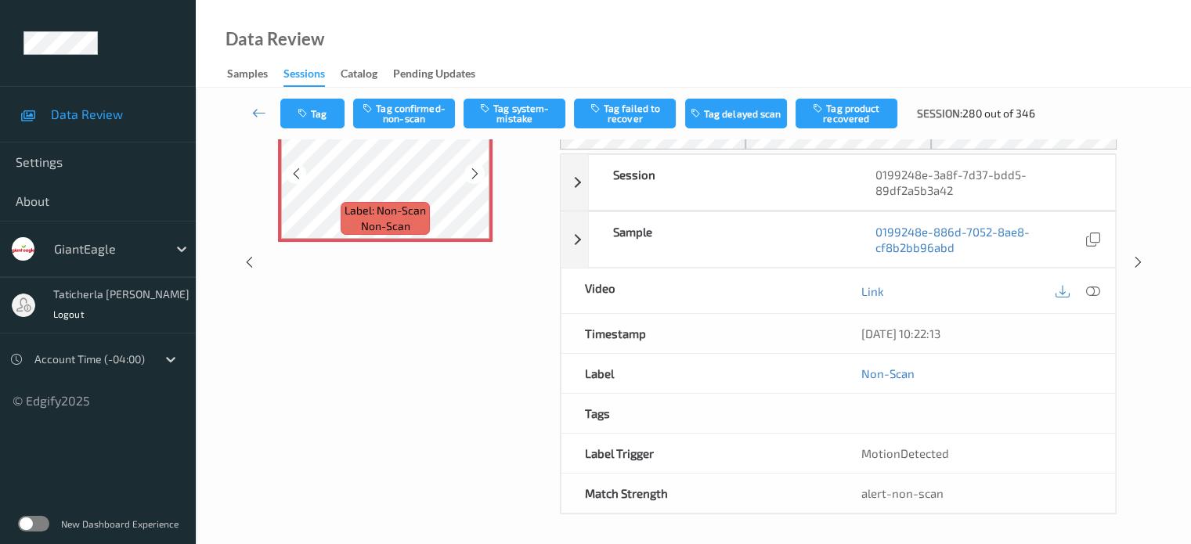
scroll to position [51, 0]
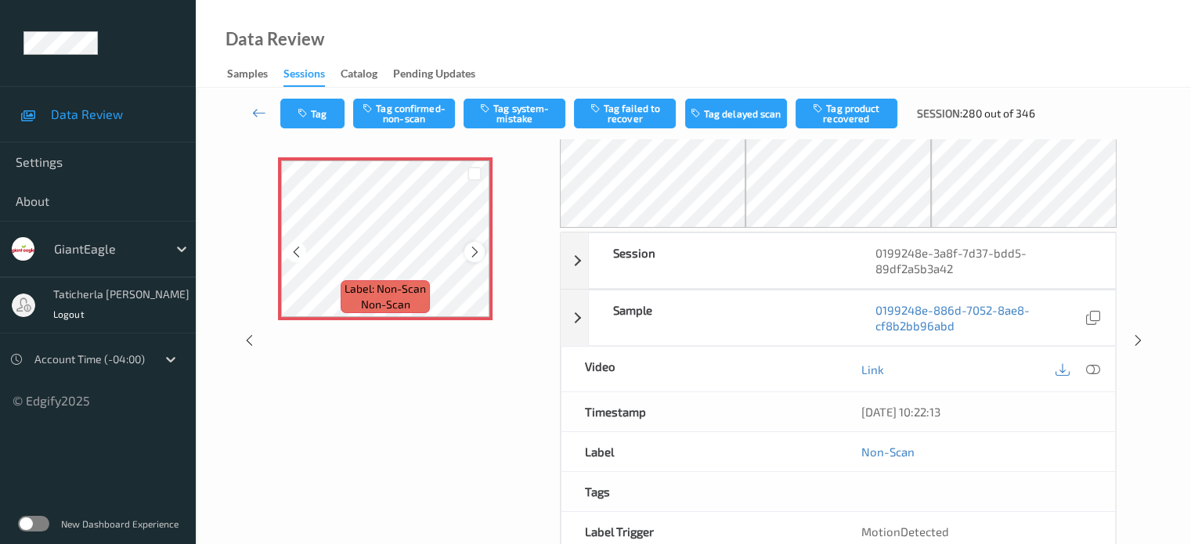
click at [475, 253] on icon at bounding box center [474, 252] width 13 height 14
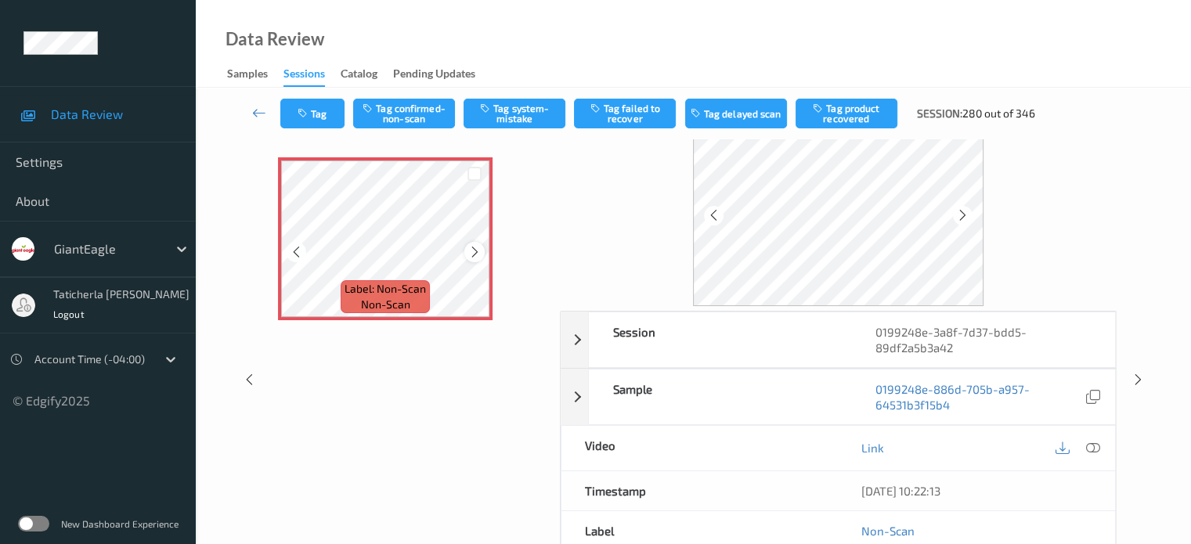
click at [470, 247] on icon at bounding box center [474, 252] width 13 height 14
click at [470, 248] on icon at bounding box center [474, 252] width 13 height 14
click at [1090, 445] on icon at bounding box center [1093, 448] width 14 height 14
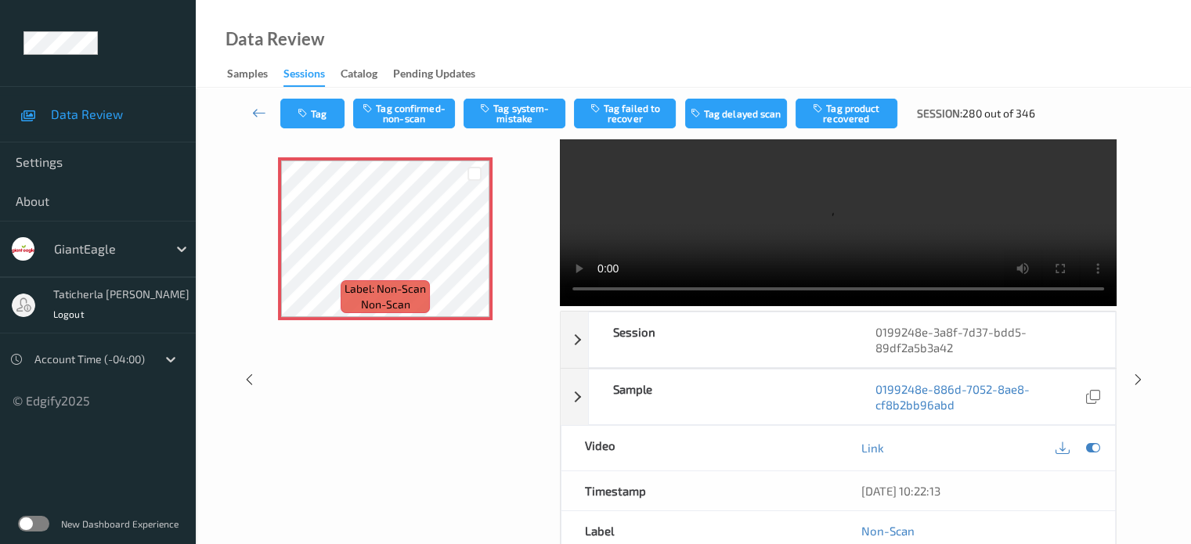
click at [1060, 169] on video at bounding box center [838, 198] width 557 height 218
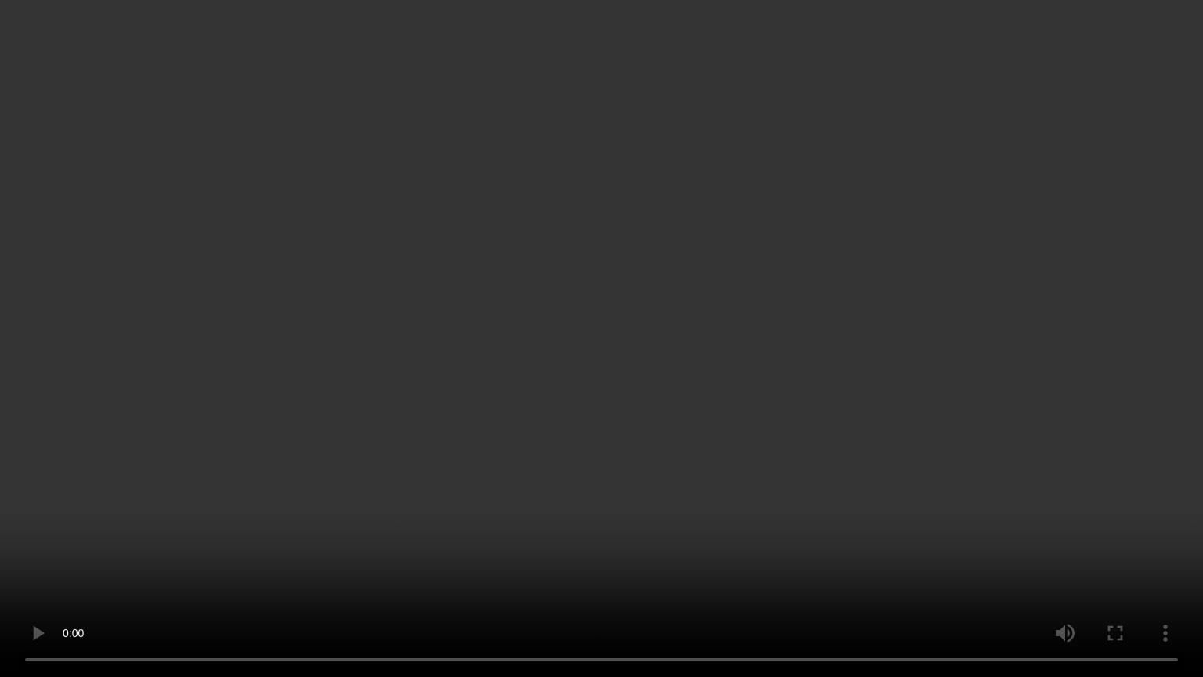
click at [1137, 544] on video at bounding box center [601, 338] width 1203 height 677
click at [769, 544] on video at bounding box center [601, 338] width 1203 height 677
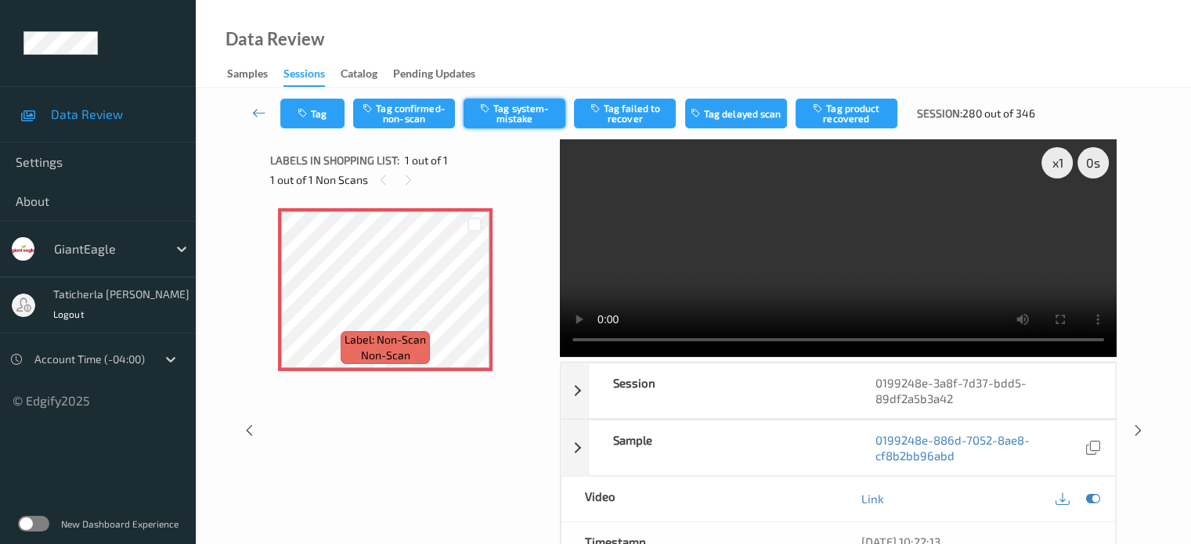
click at [508, 114] on button "Tag system-mistake" at bounding box center [515, 114] width 102 height 30
click at [408, 179] on icon at bounding box center [408, 180] width 13 height 14
click at [242, 106] on link at bounding box center [260, 114] width 42 height 30
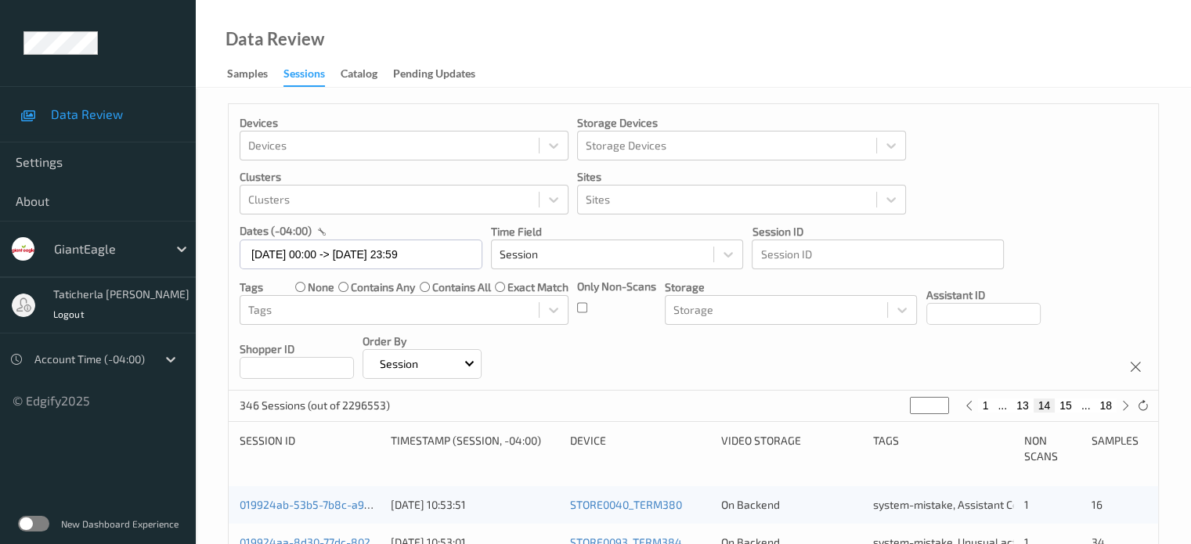
click at [1068, 404] on button "15" at bounding box center [1066, 406] width 22 height 14
type input "**"
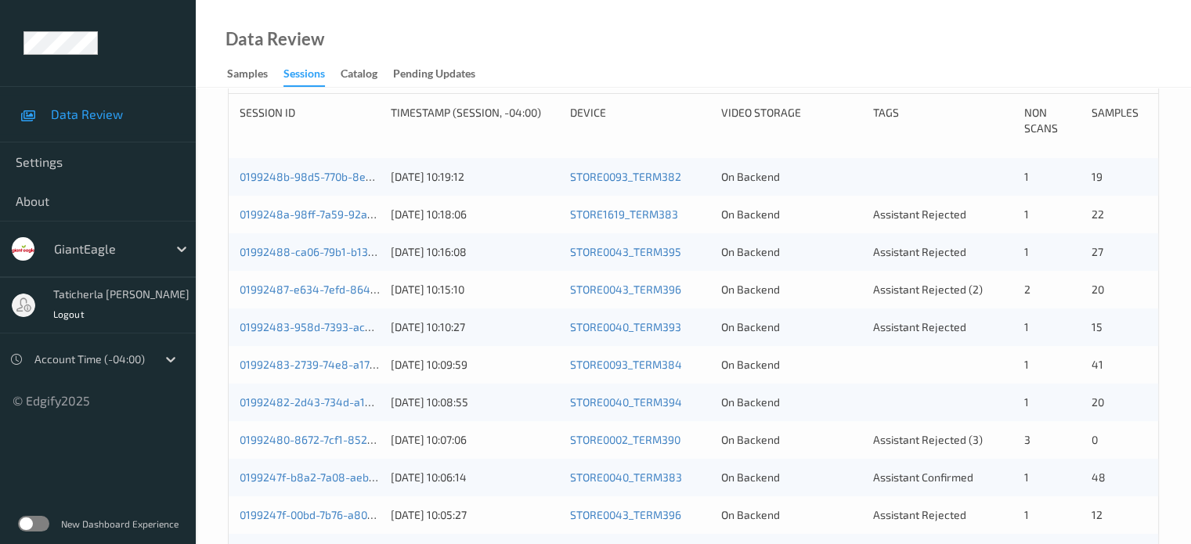
scroll to position [235, 0]
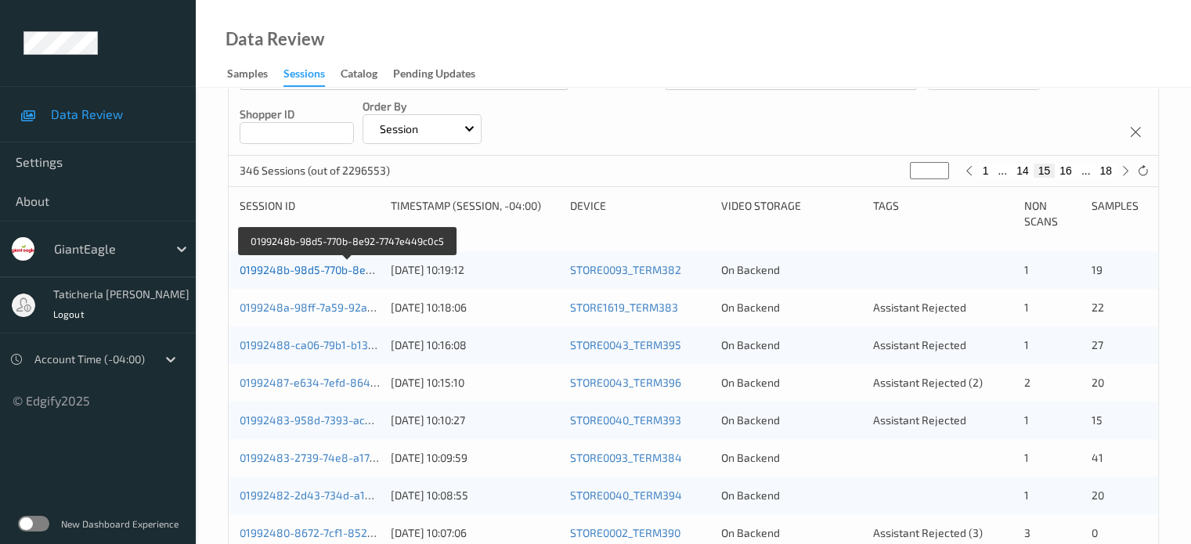
click at [298, 266] on link "0199248b-98d5-770b-8e92-7747e449c0c5" at bounding box center [348, 269] width 216 height 13
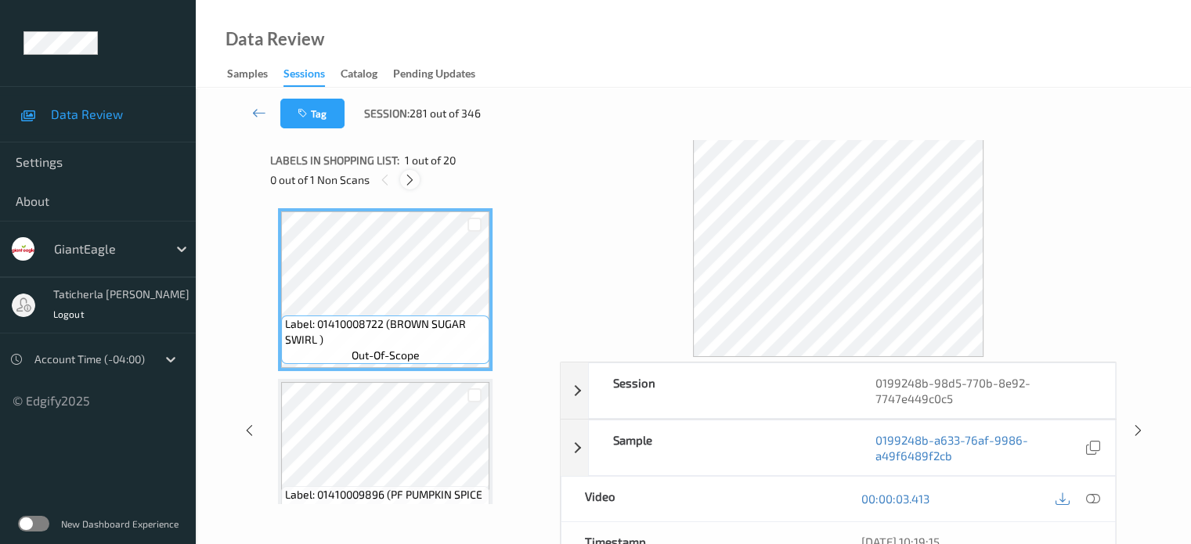
click at [410, 178] on icon at bounding box center [409, 180] width 13 height 14
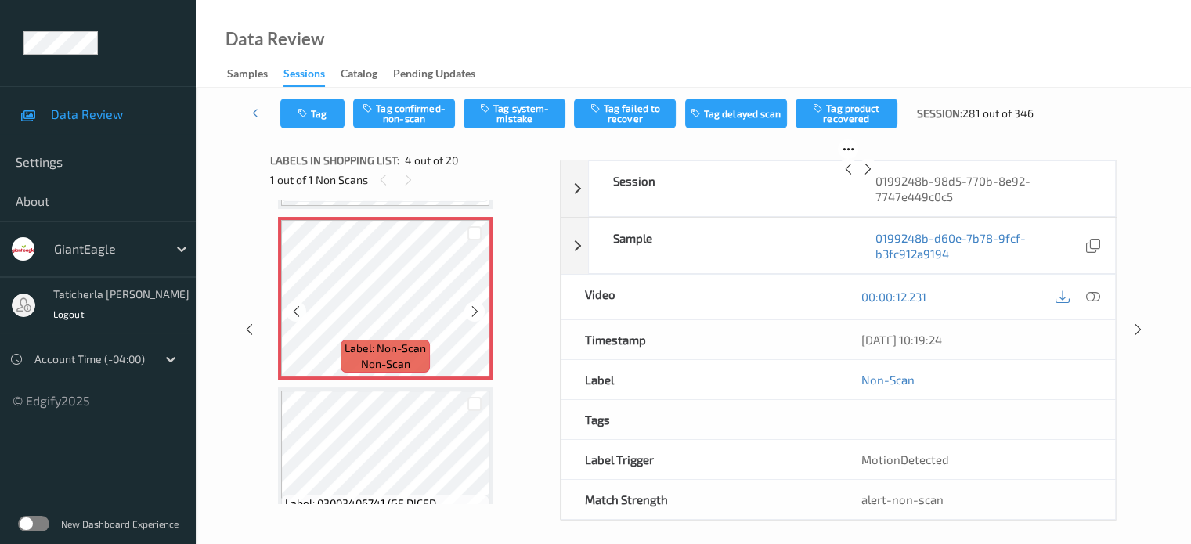
scroll to position [506, 0]
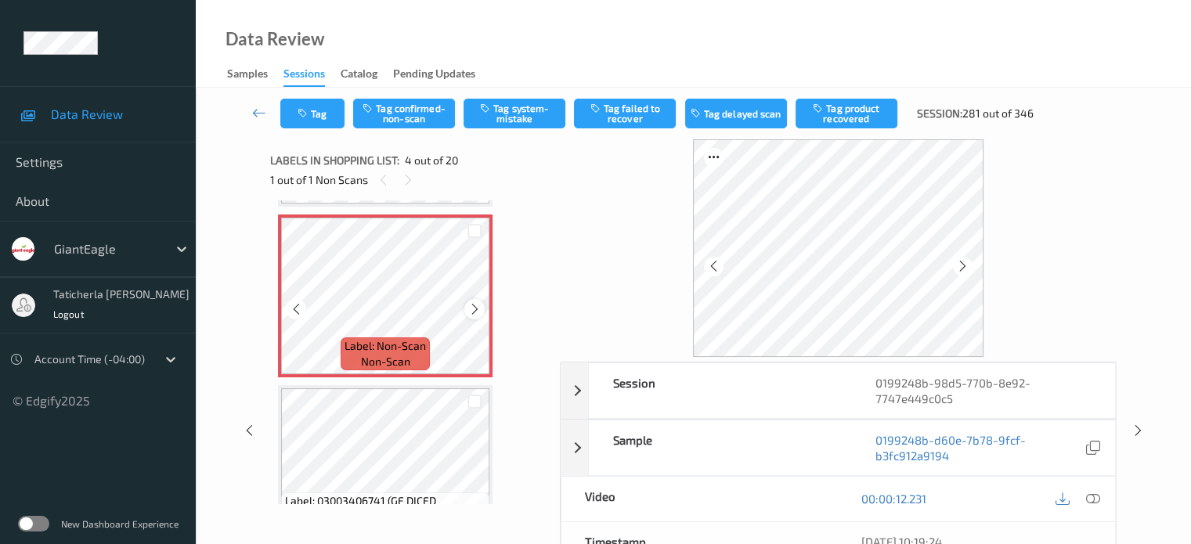
click at [479, 305] on icon at bounding box center [474, 309] width 13 height 14
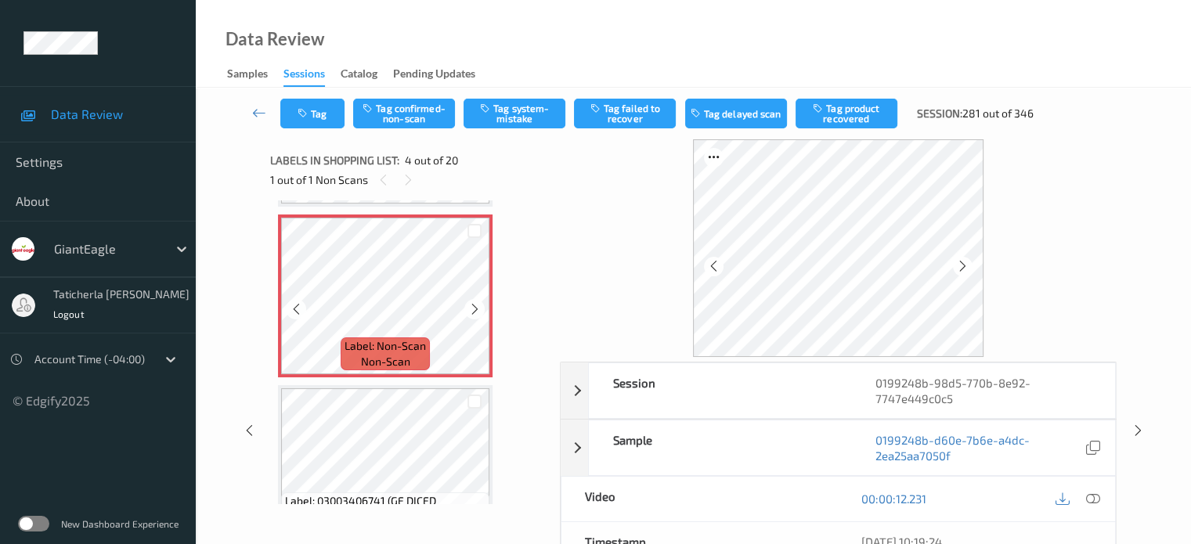
click at [479, 305] on icon at bounding box center [474, 309] width 13 height 14
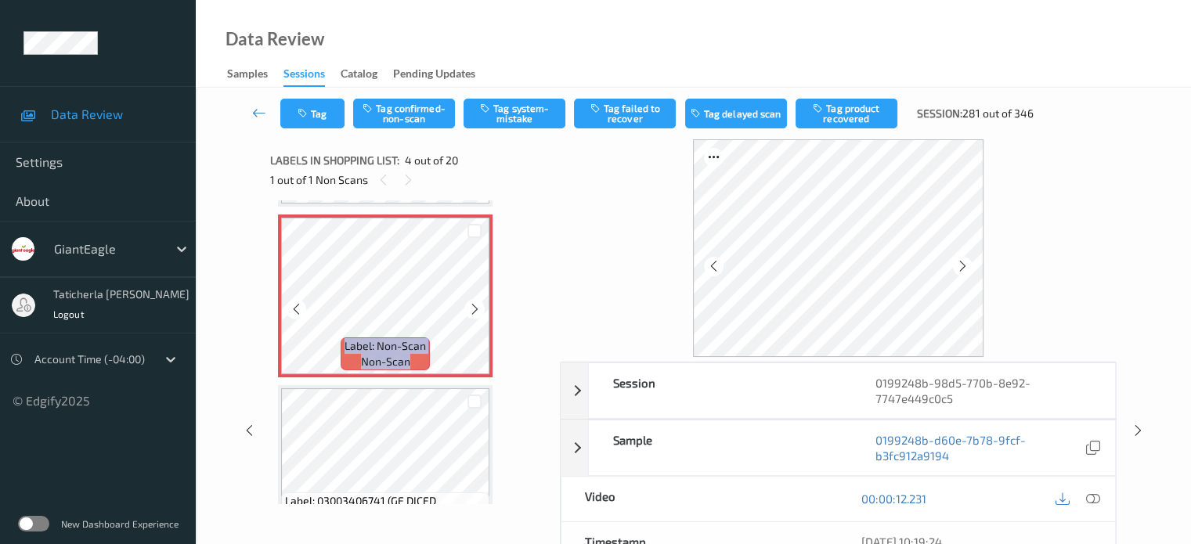
click at [479, 305] on icon at bounding box center [474, 309] width 13 height 14
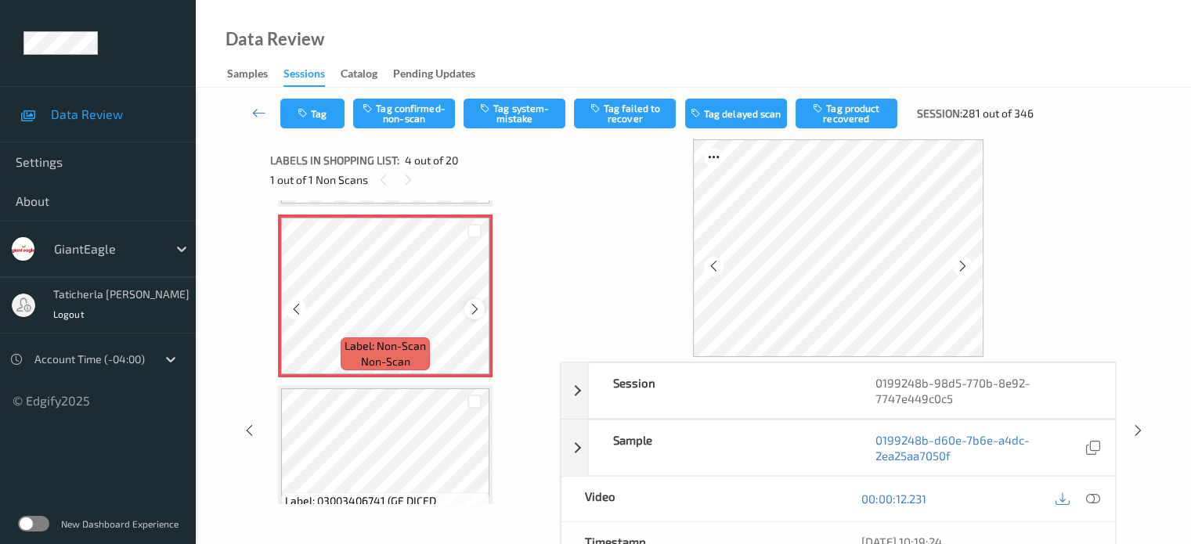
click at [479, 305] on icon at bounding box center [474, 309] width 13 height 14
click at [473, 314] on icon at bounding box center [474, 309] width 13 height 14
click at [1089, 497] on icon at bounding box center [1093, 499] width 14 height 14
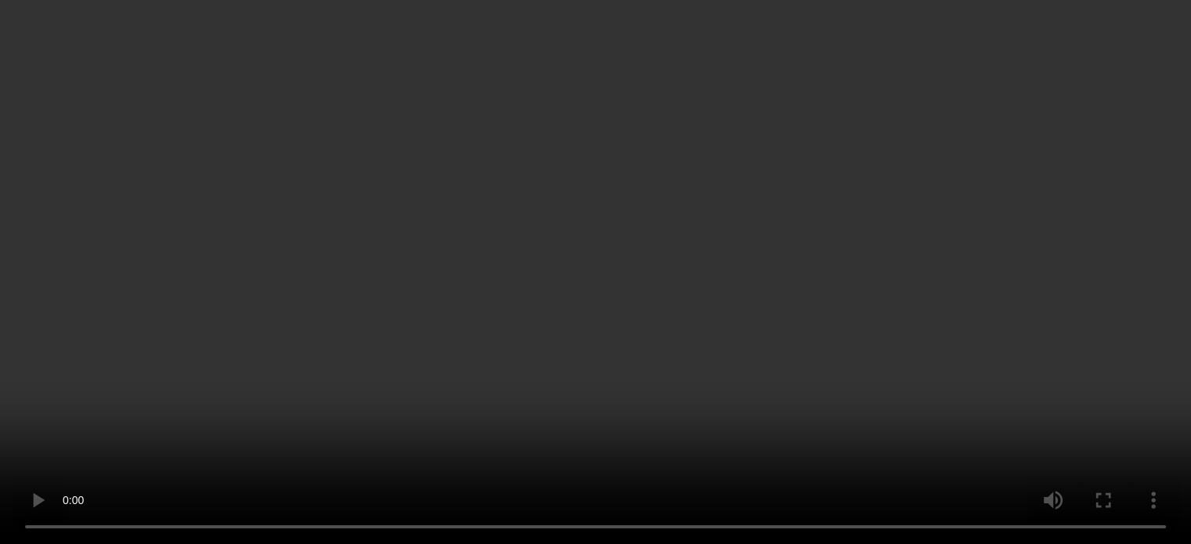
click at [475, 309] on icon at bounding box center [474, 309] width 13 height 14
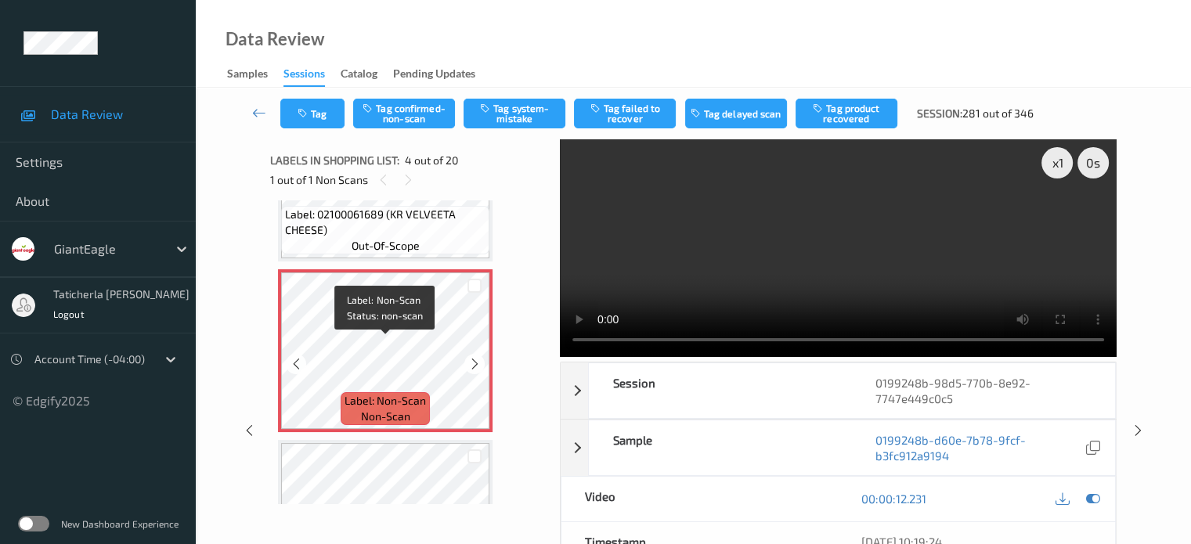
scroll to position [428, 0]
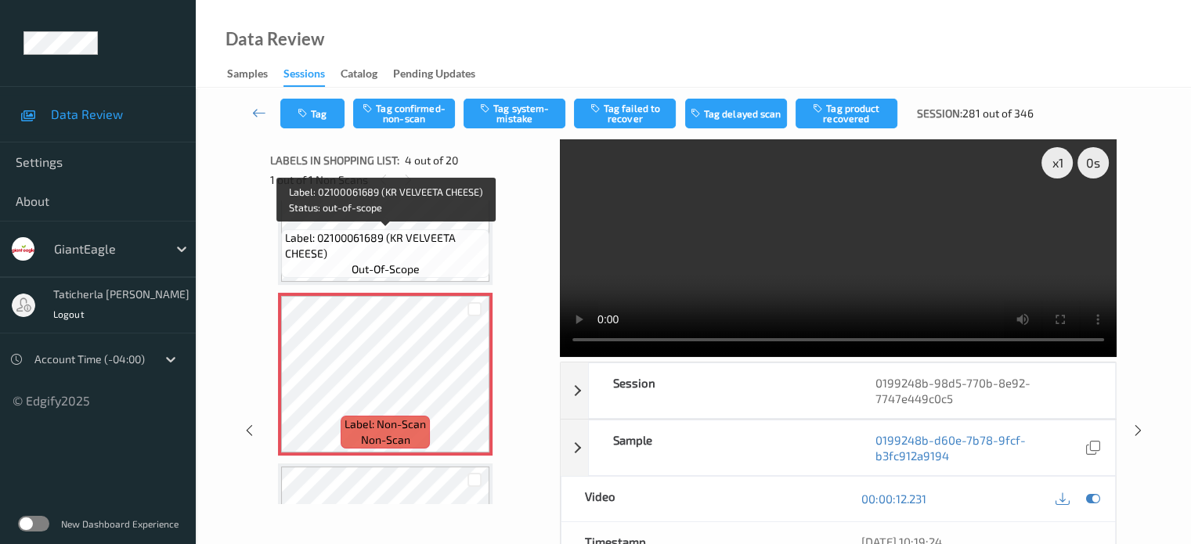
click at [428, 237] on span "Label: 02100061689 (KR VELVEETA CHEESE)" at bounding box center [385, 245] width 201 height 31
click at [443, 240] on span "Label: 02100061689 (KR VELVEETA CHEESE)" at bounding box center [385, 245] width 201 height 31
click at [435, 234] on span "Label: 02100061689 (KR VELVEETA CHEESE)" at bounding box center [385, 245] width 201 height 31
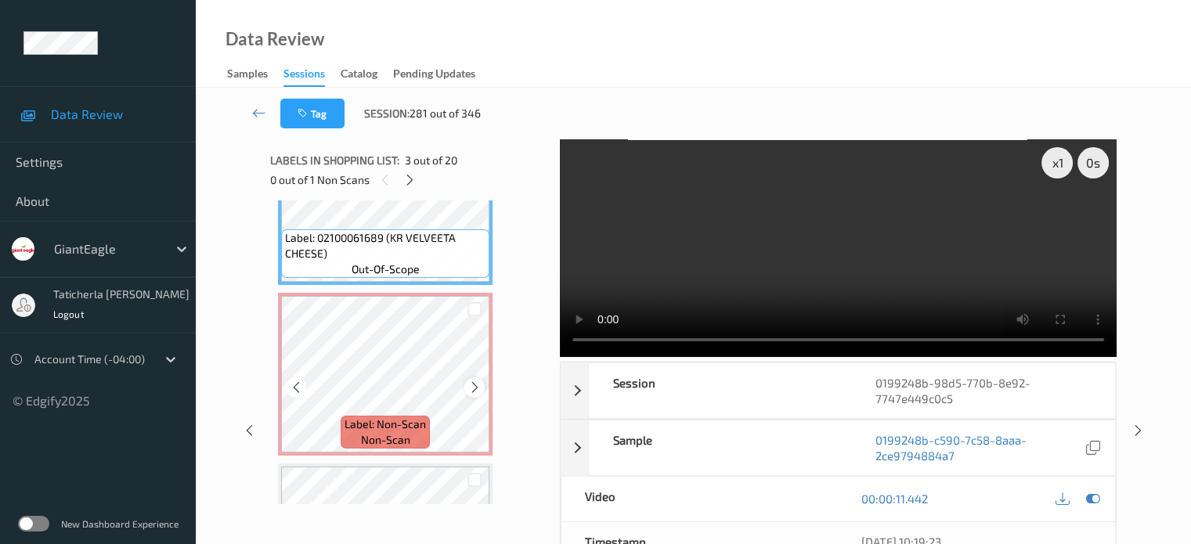
click at [475, 384] on icon at bounding box center [474, 388] width 13 height 14
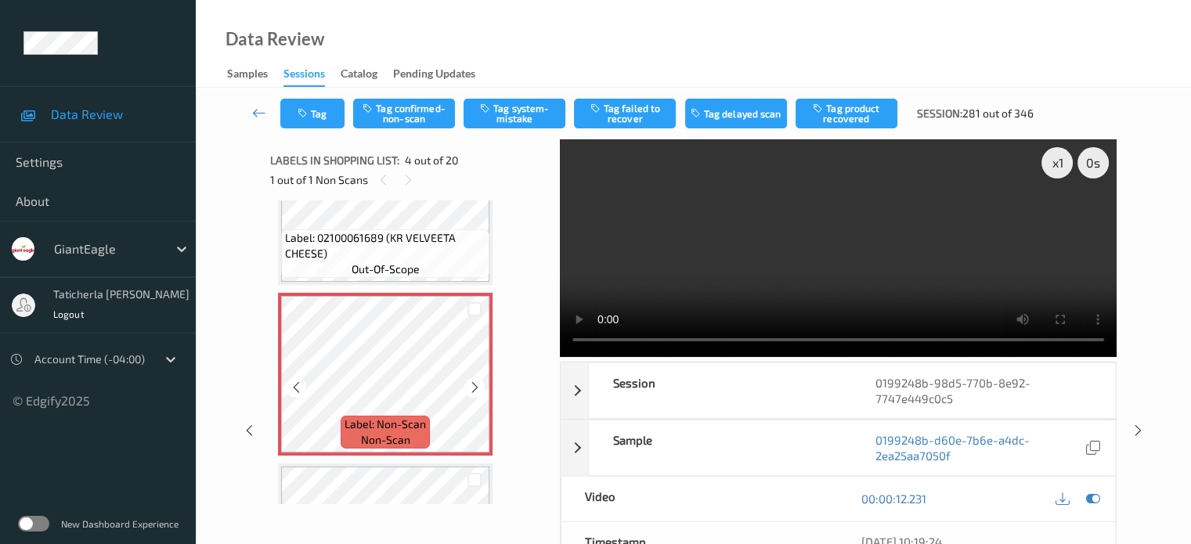
click at [475, 384] on icon at bounding box center [474, 388] width 13 height 14
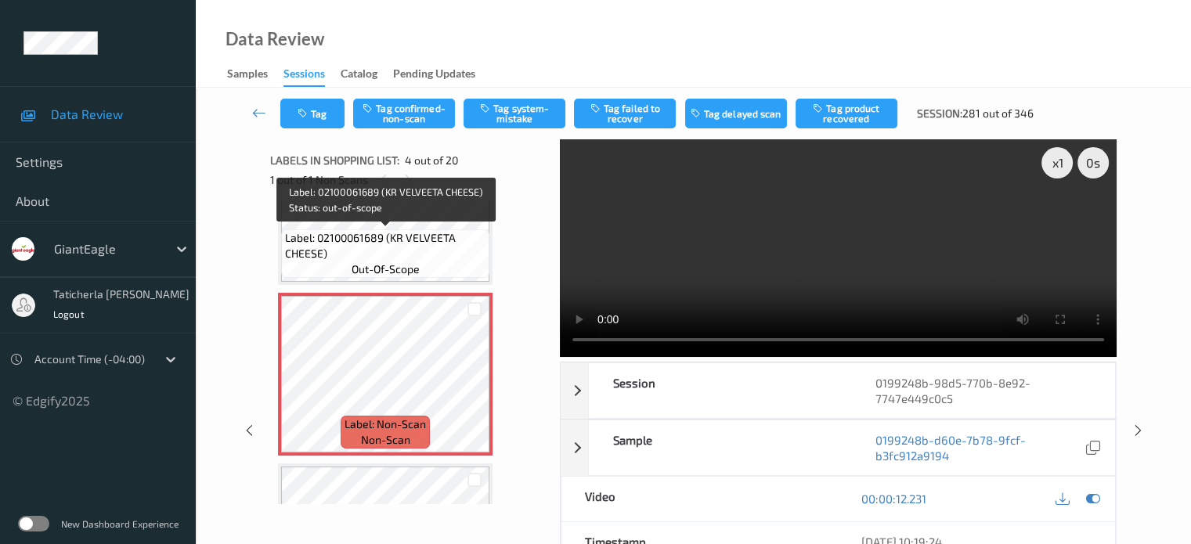
click at [398, 240] on span "Label: 02100061689 (KR VELVEETA CHEESE)" at bounding box center [385, 245] width 201 height 31
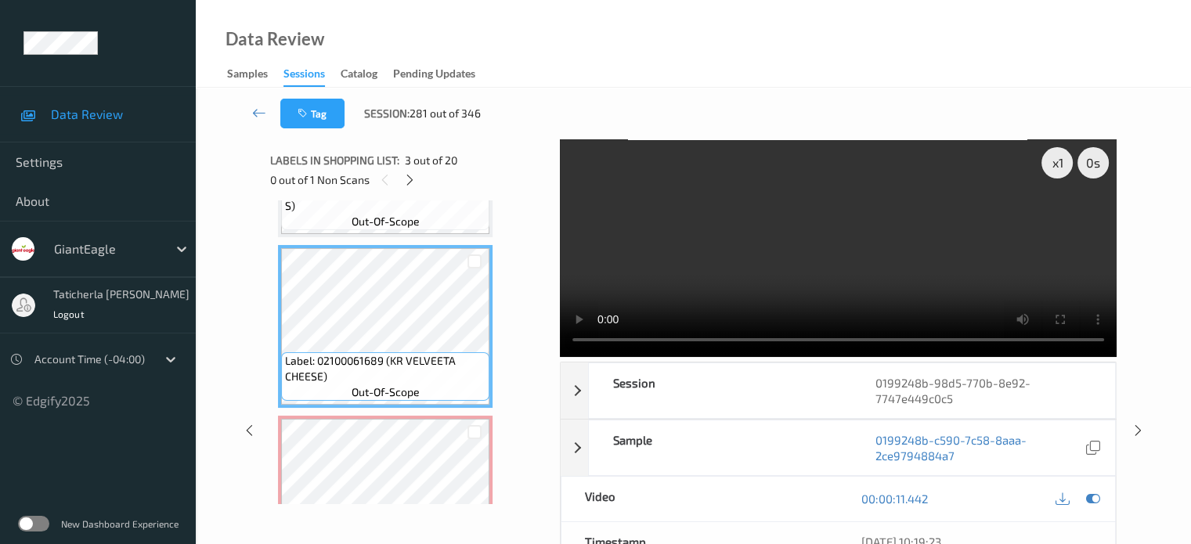
scroll to position [271, 0]
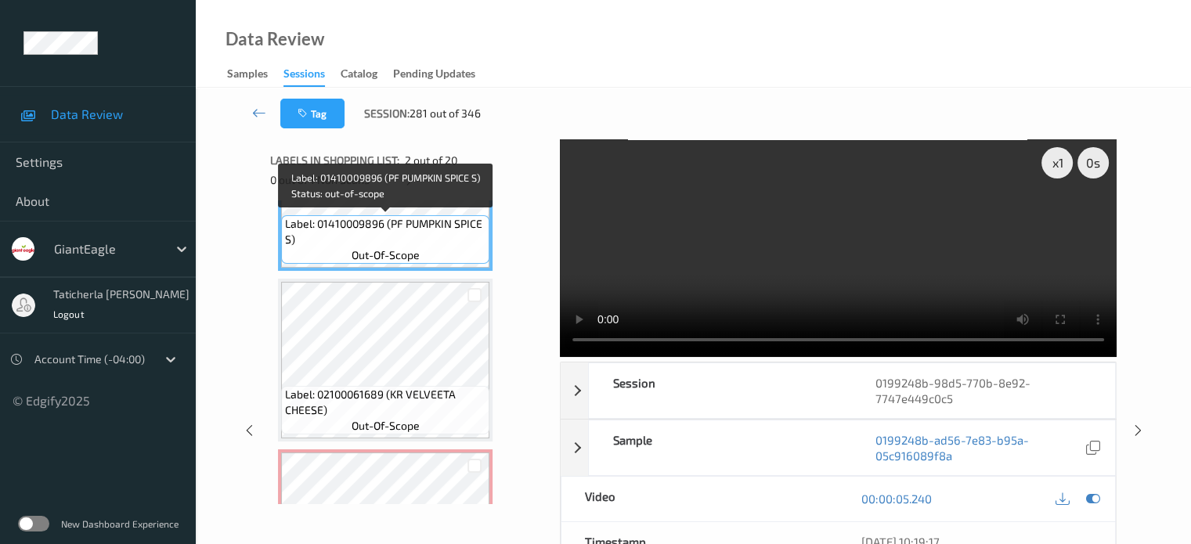
click at [460, 239] on span "Label: 01410009896 (PF PUMPKIN SPICE S)" at bounding box center [385, 231] width 201 height 31
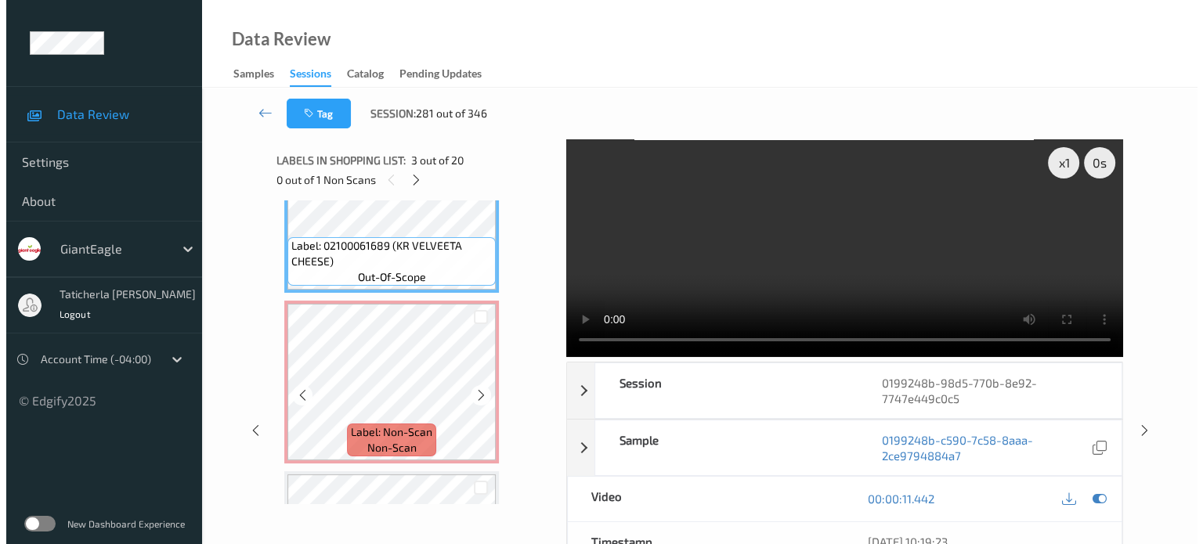
scroll to position [428, 0]
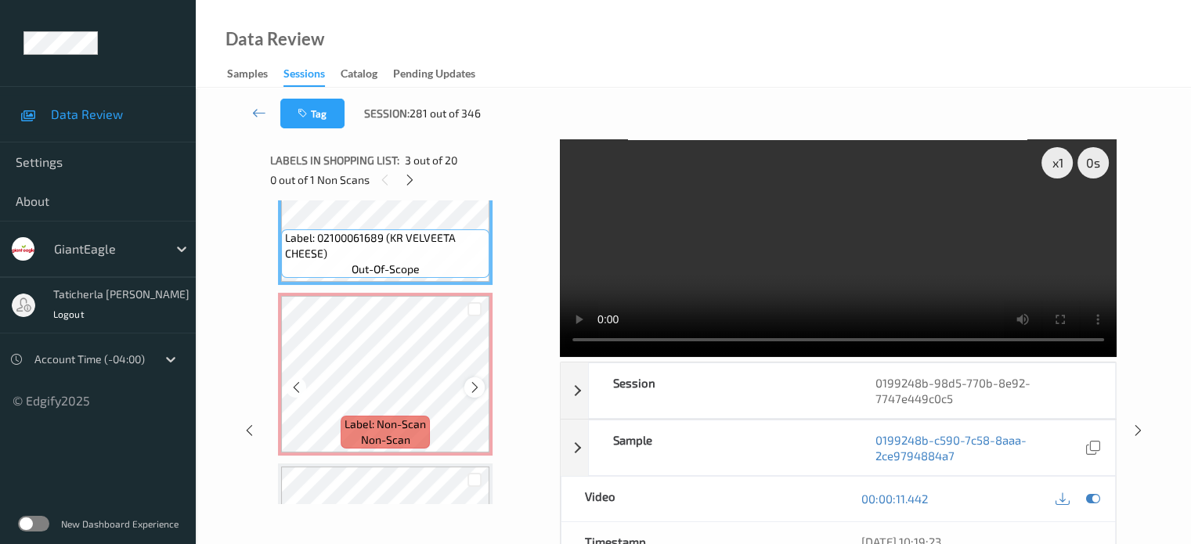
click at [475, 386] on icon at bounding box center [474, 388] width 13 height 14
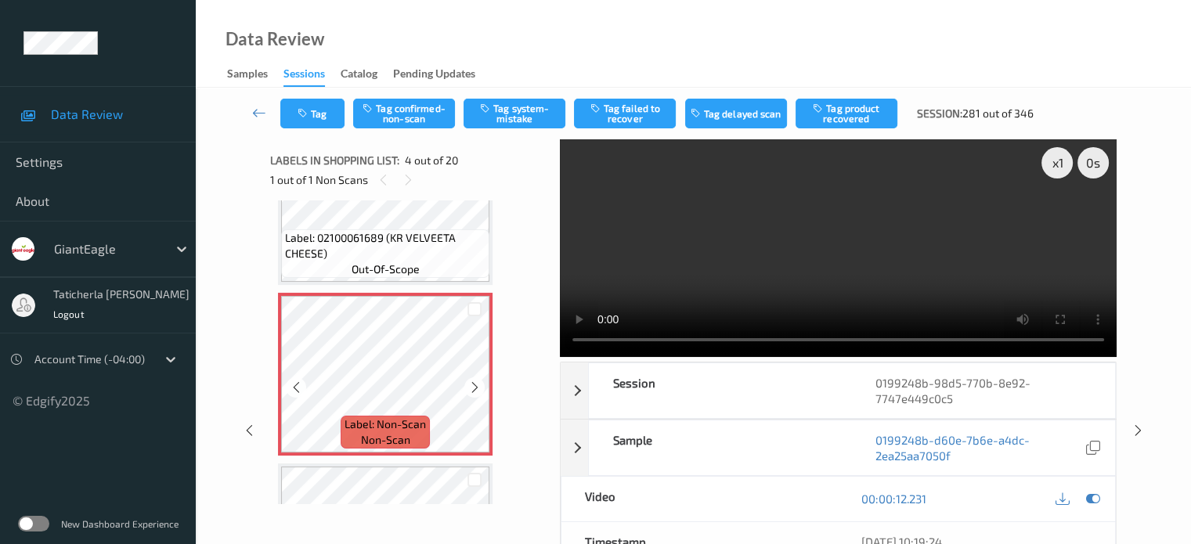
click at [475, 386] on icon at bounding box center [474, 388] width 13 height 14
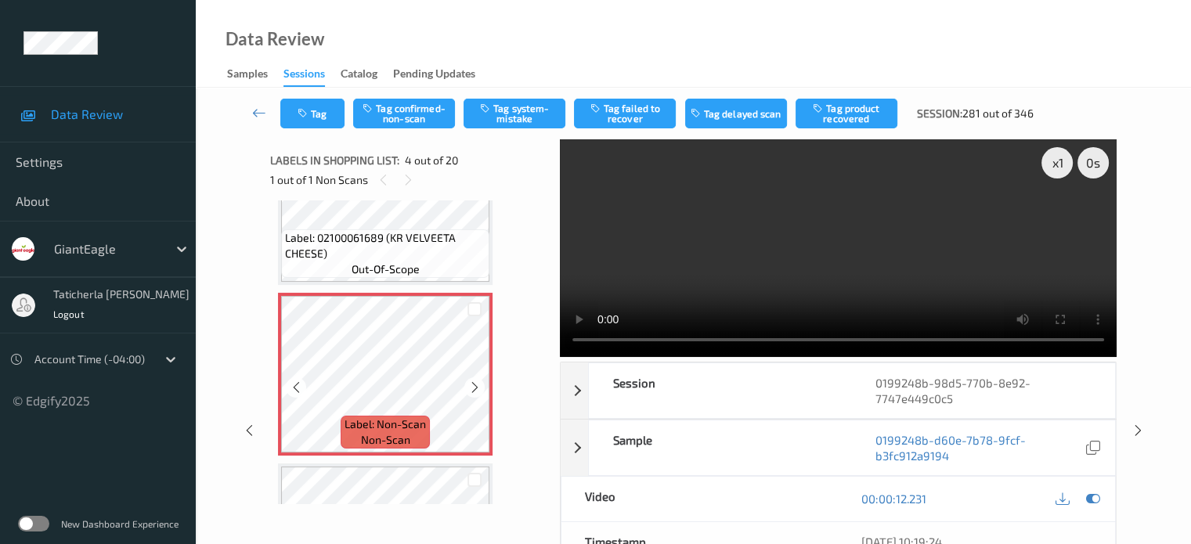
click at [475, 386] on icon at bounding box center [474, 388] width 13 height 14
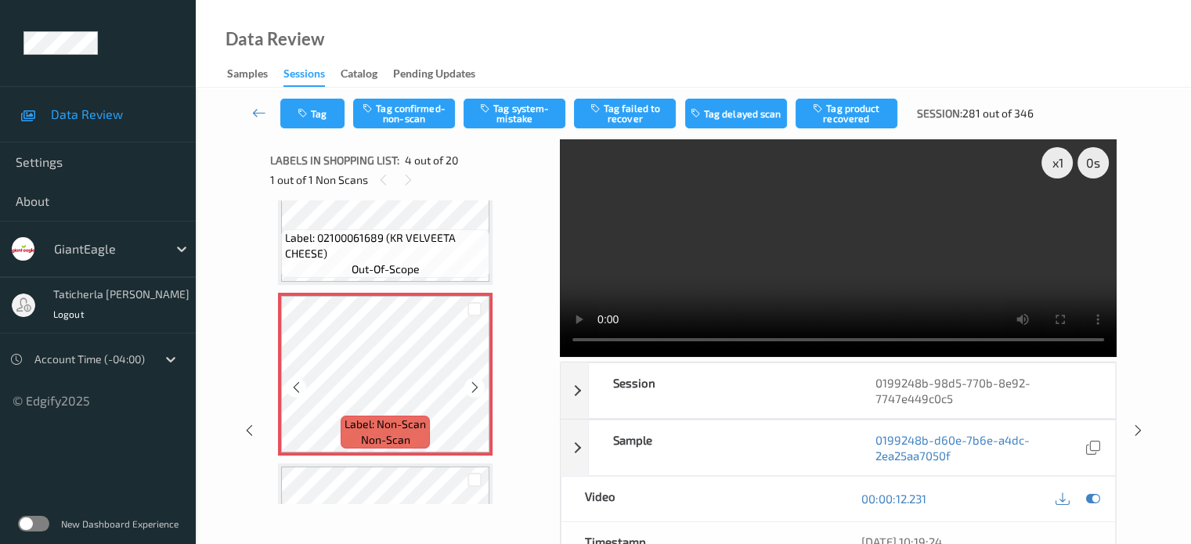
click at [475, 386] on icon at bounding box center [474, 388] width 13 height 14
click at [522, 112] on button "Tag system-mistake" at bounding box center [515, 114] width 102 height 30
click at [334, 111] on button "Tag" at bounding box center [312, 114] width 64 height 30
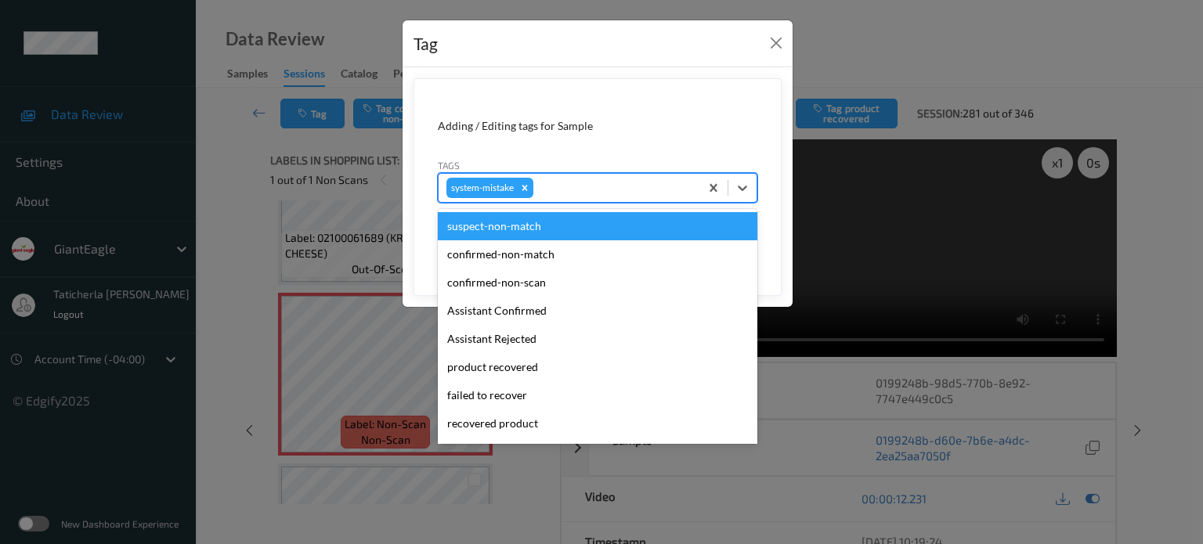
click at [580, 191] on div at bounding box center [614, 188] width 155 height 19
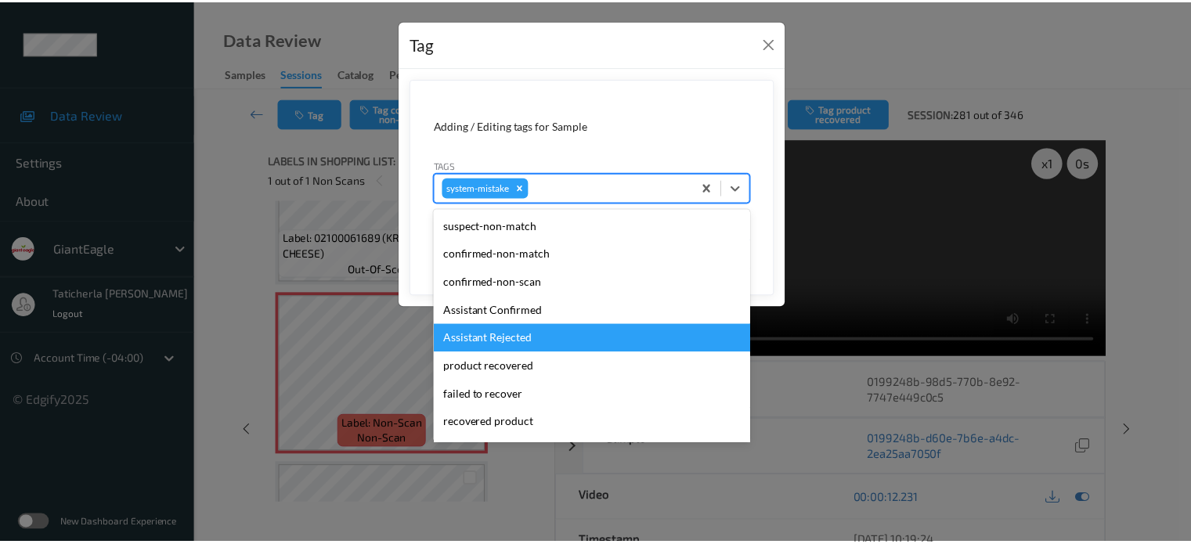
scroll to position [157, 0]
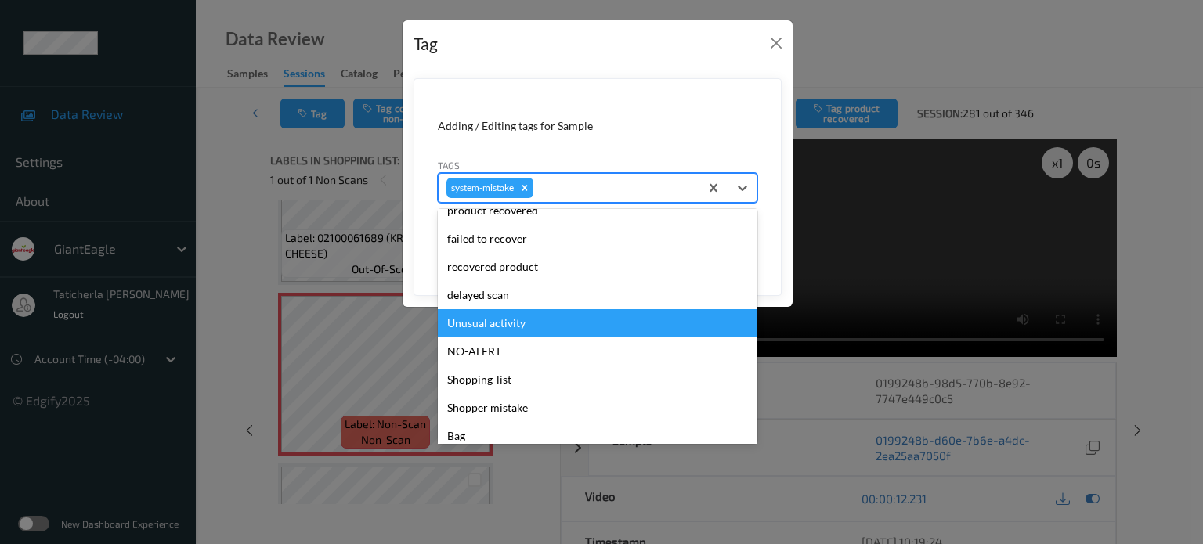
click at [540, 320] on div "Unusual activity" at bounding box center [598, 323] width 320 height 28
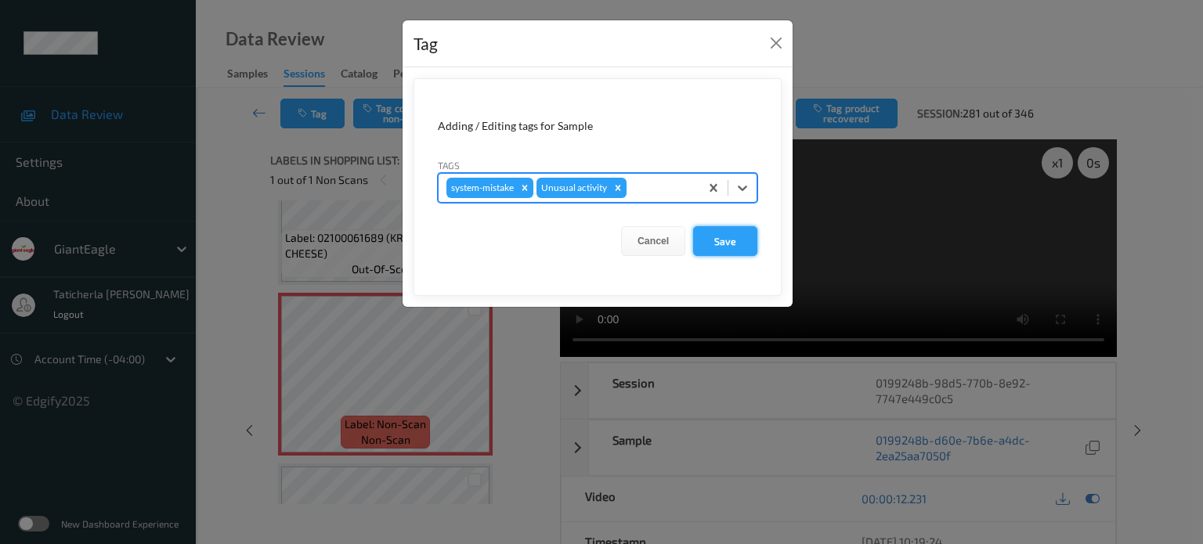
click at [726, 237] on button "Save" at bounding box center [725, 241] width 64 height 30
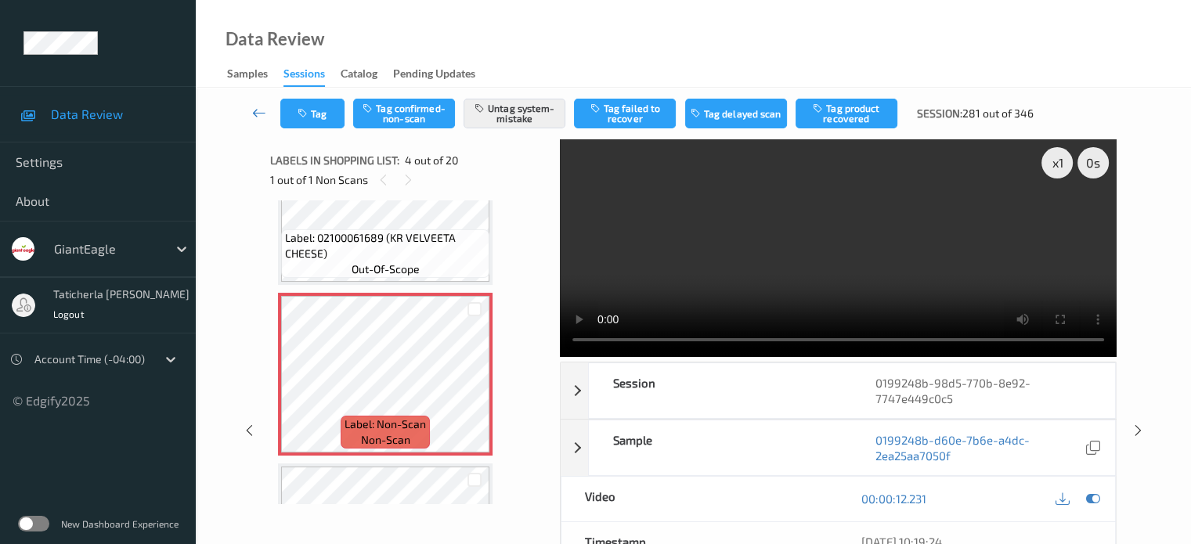
click at [257, 108] on icon at bounding box center [259, 113] width 14 height 16
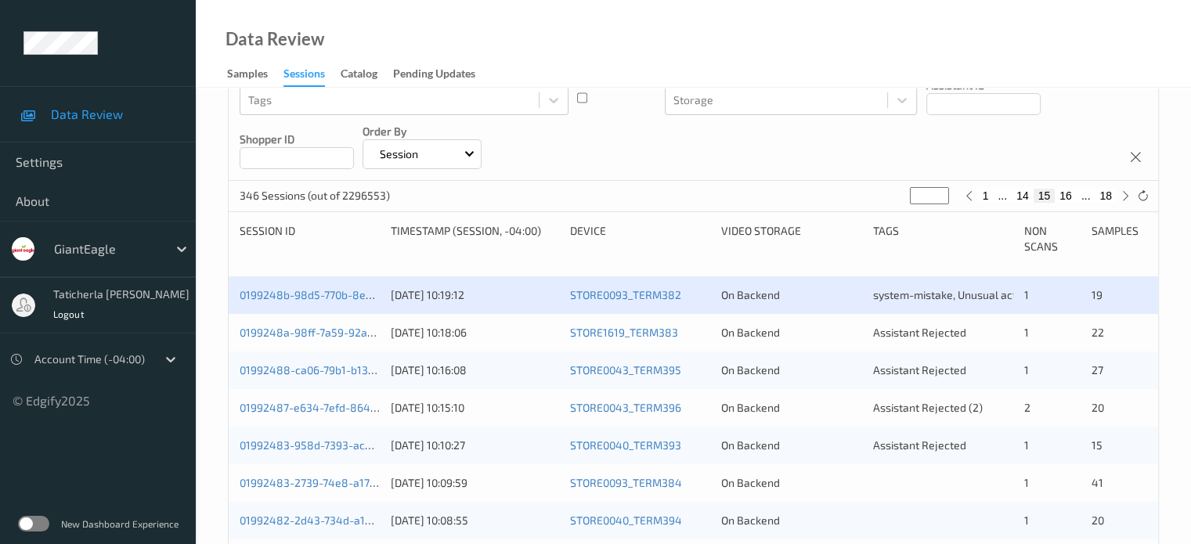
scroll to position [235, 0]
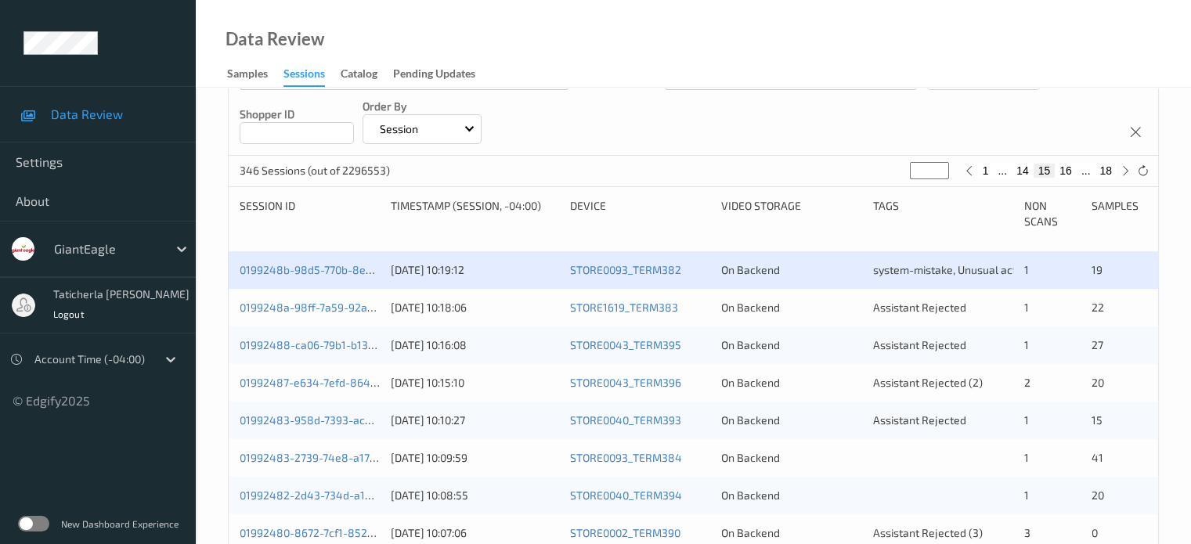
click at [308, 298] on div "0199248a-98ff-7a59-92a8-2c9c5de520df 07/09/2025 10:18:06 STORE1619_TERM383 On B…" at bounding box center [694, 308] width 930 height 38
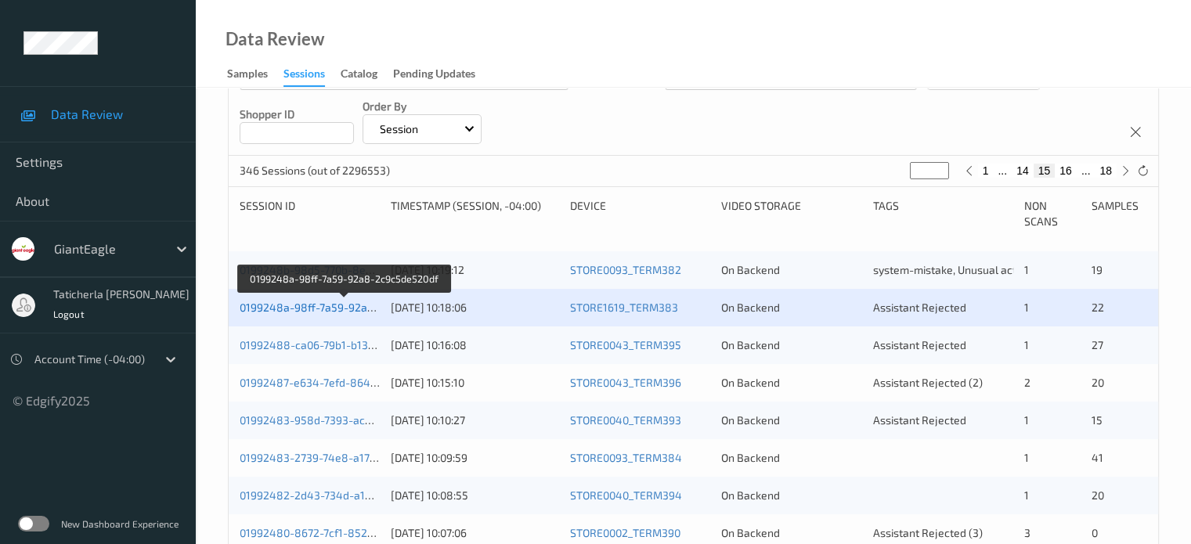
click at [323, 301] on link "0199248a-98ff-7a59-92a8-2c9c5de520df" at bounding box center [345, 307] width 211 height 13
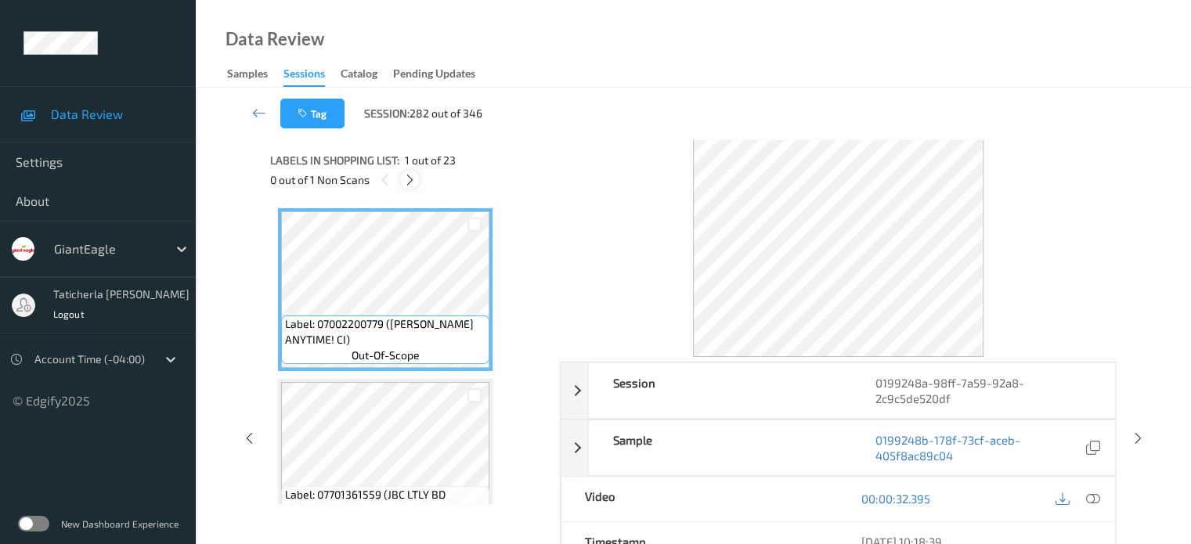
click at [409, 174] on icon at bounding box center [409, 180] width 13 height 14
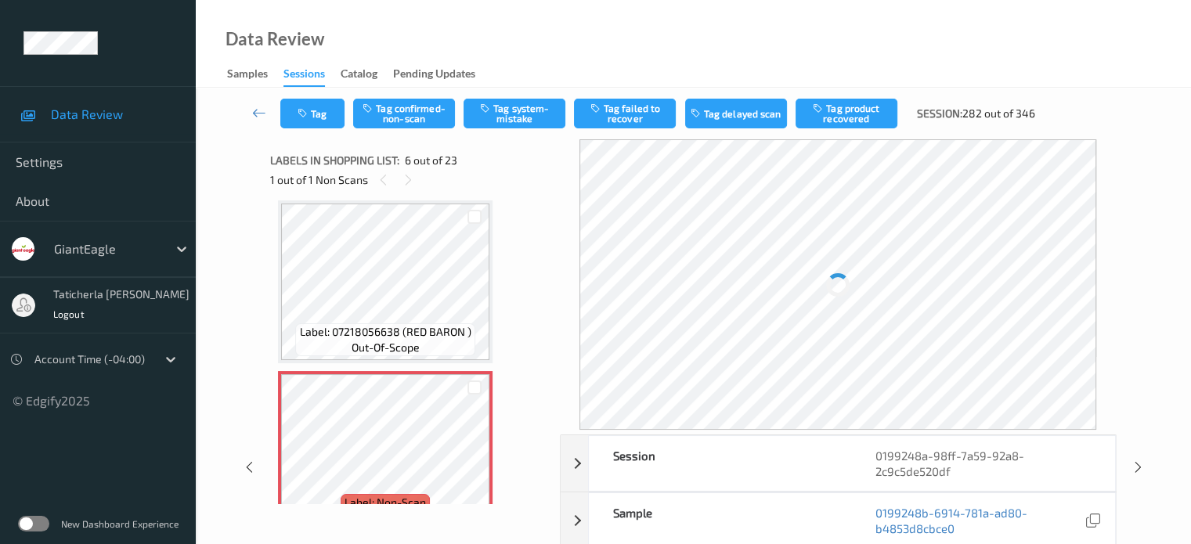
scroll to position [847, 0]
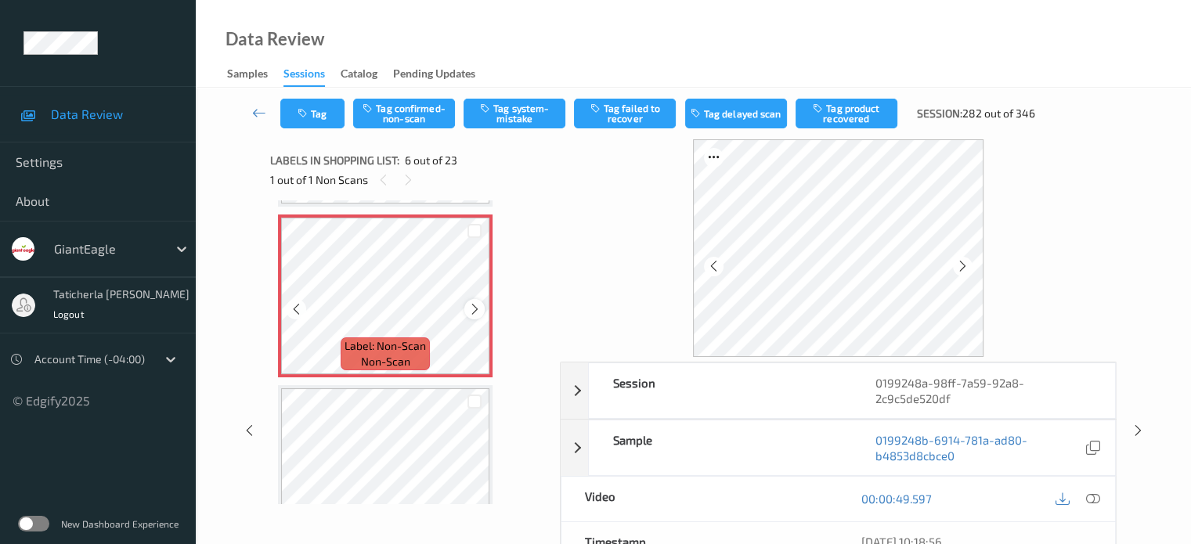
click at [475, 305] on icon at bounding box center [474, 309] width 13 height 14
click at [475, 309] on icon at bounding box center [474, 309] width 13 height 14
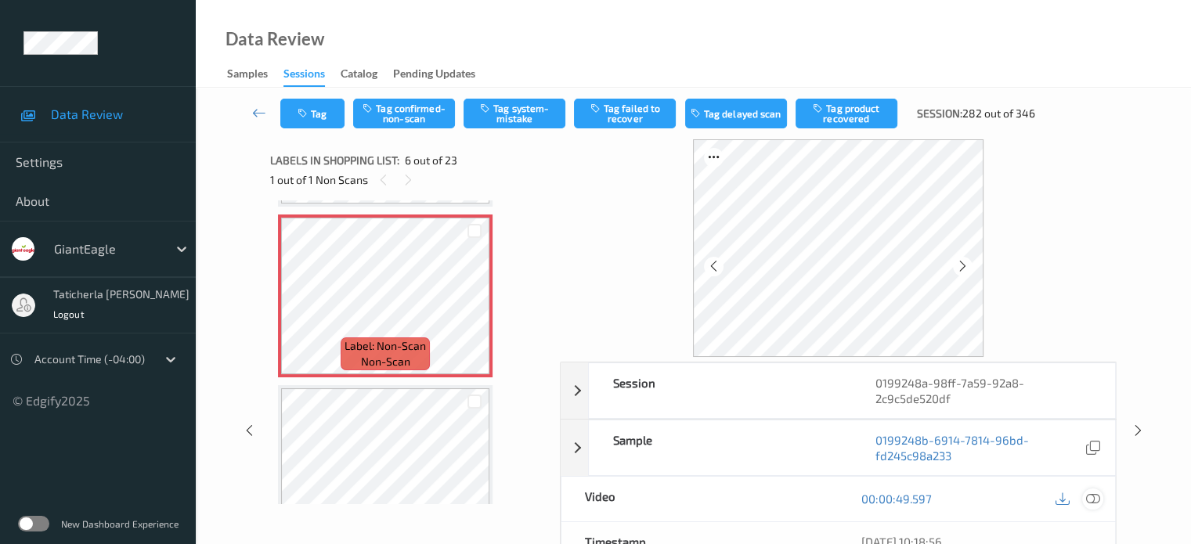
click at [1090, 497] on icon at bounding box center [1093, 499] width 14 height 14
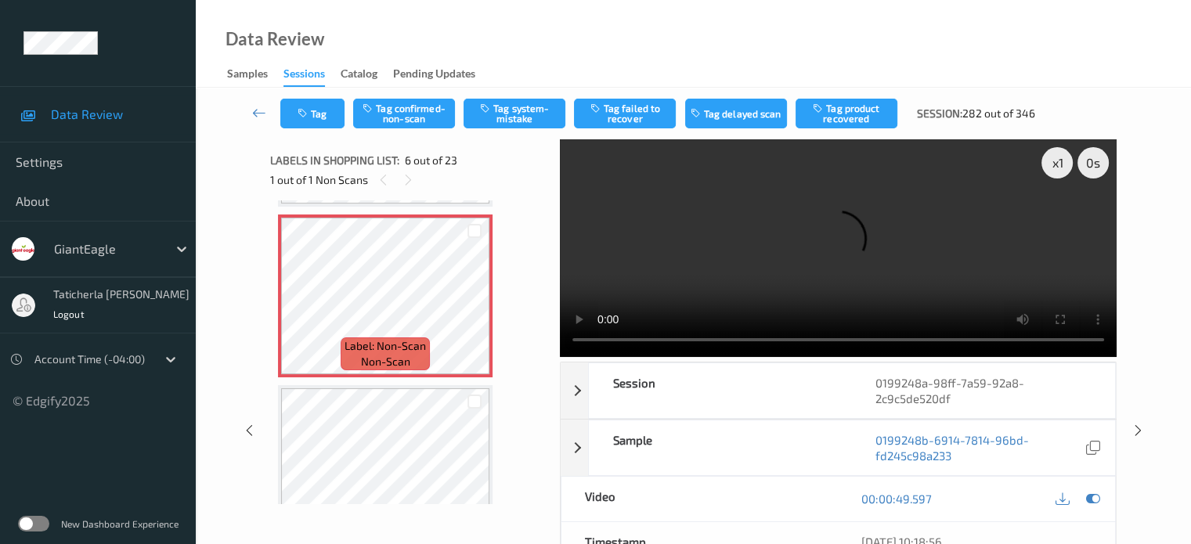
click at [1063, 219] on video at bounding box center [838, 248] width 557 height 218
click at [476, 309] on icon at bounding box center [474, 309] width 13 height 14
click at [470, 306] on icon at bounding box center [474, 309] width 13 height 14
click at [470, 305] on icon at bounding box center [474, 309] width 13 height 14
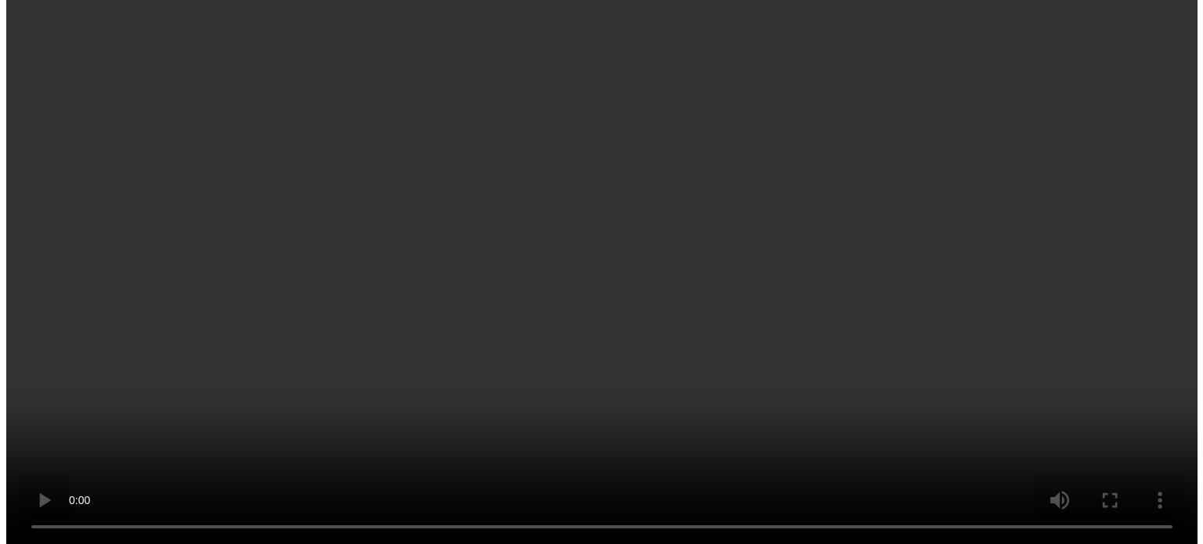
scroll to position [1239, 0]
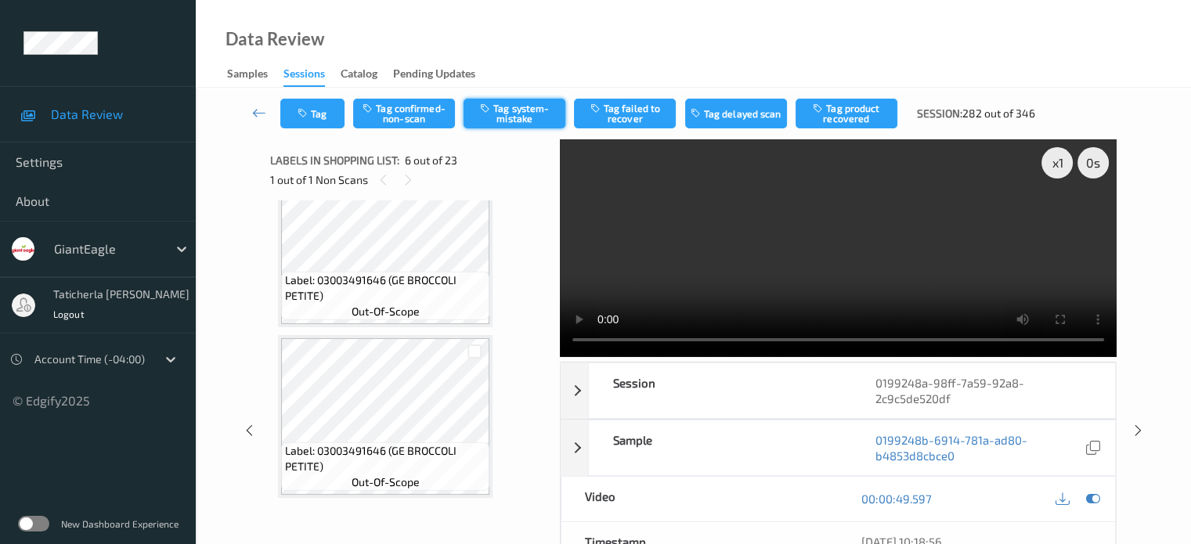
click at [514, 118] on button "Tag system-mistake" at bounding box center [515, 114] width 102 height 30
click at [326, 134] on div "Tag Tag confirmed-non-scan Untag system-mistake Tag failed to recover Tag delay…" at bounding box center [693, 114] width 931 height 52
click at [322, 117] on button "Tag" at bounding box center [312, 114] width 64 height 30
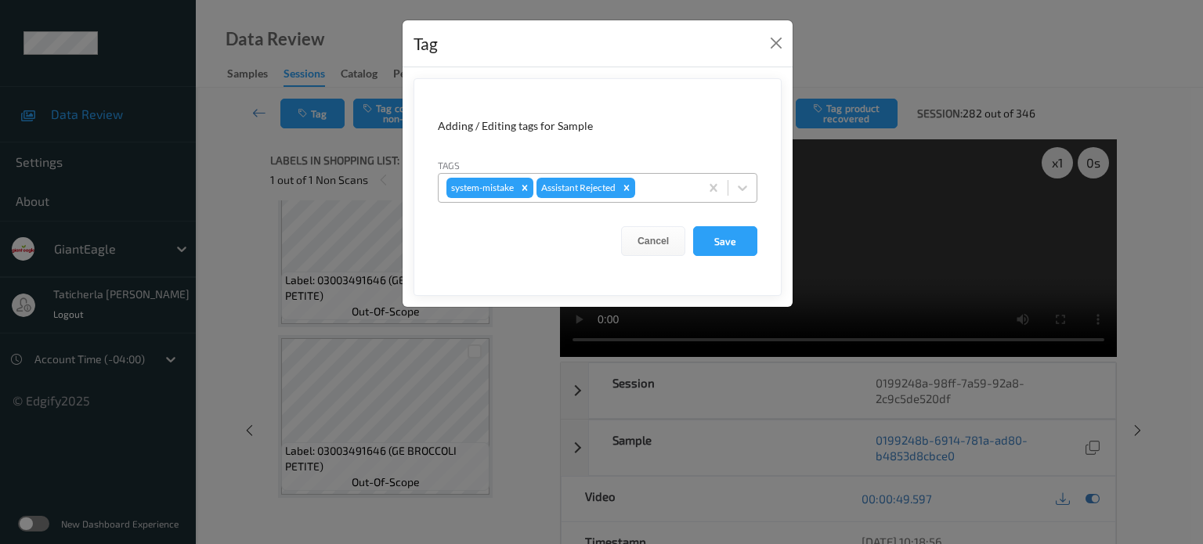
click at [673, 190] on div at bounding box center [664, 188] width 53 height 19
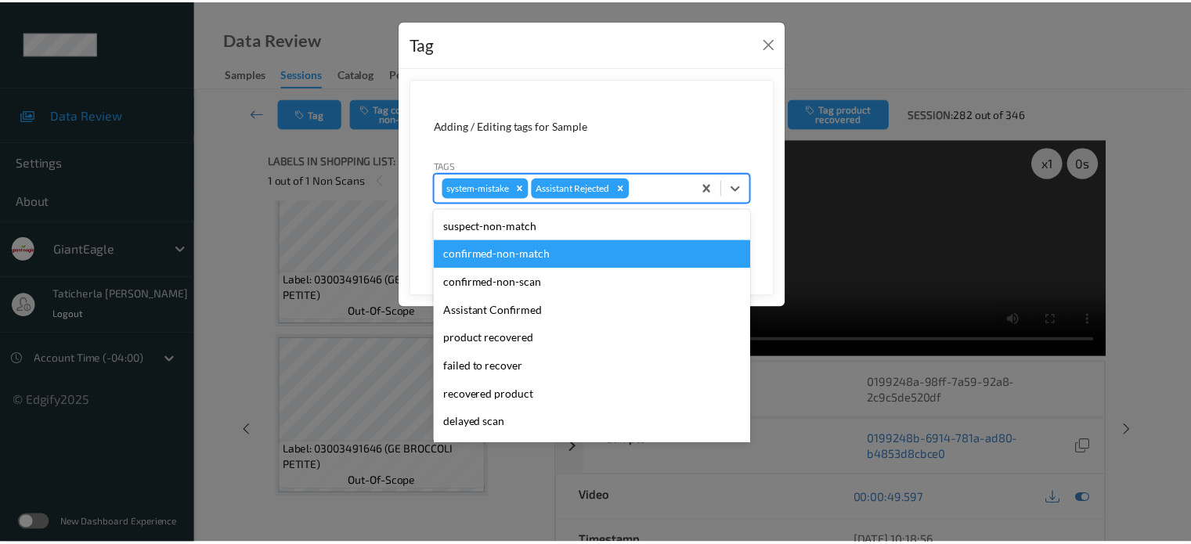
scroll to position [138, 0]
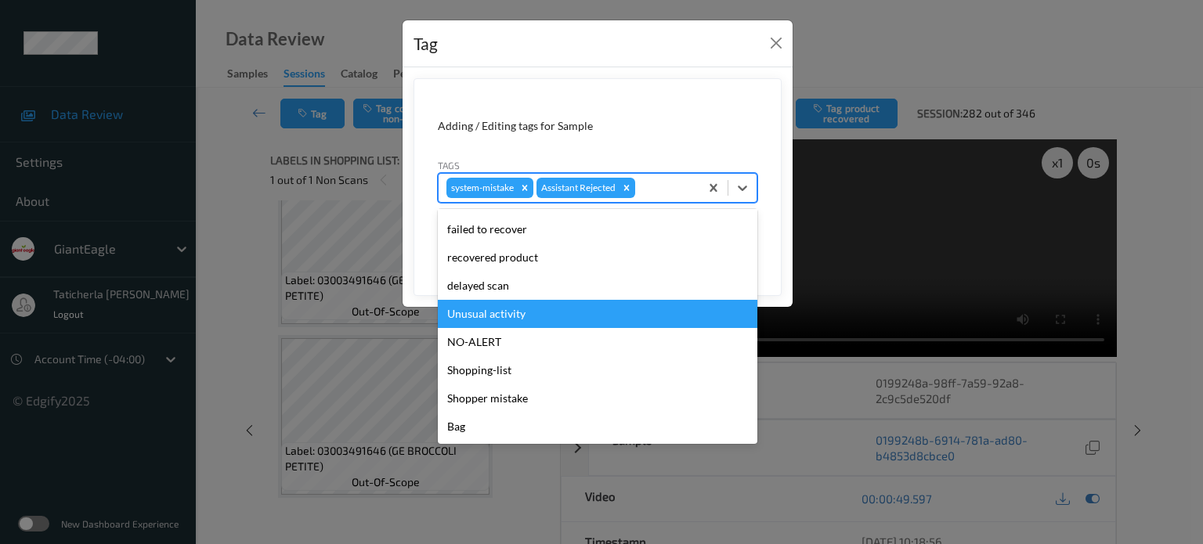
drag, startPoint x: 542, startPoint y: 315, endPoint x: 627, endPoint y: 273, distance: 94.9
click at [553, 308] on div "Unusual activity" at bounding box center [598, 314] width 320 height 28
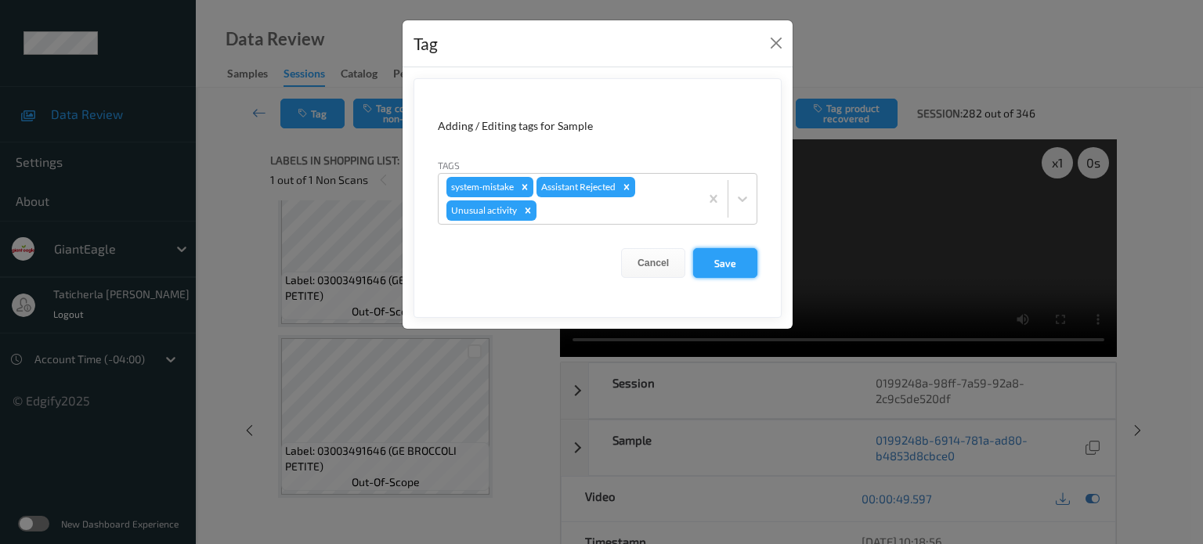
click at [727, 255] on button "Save" at bounding box center [725, 263] width 64 height 30
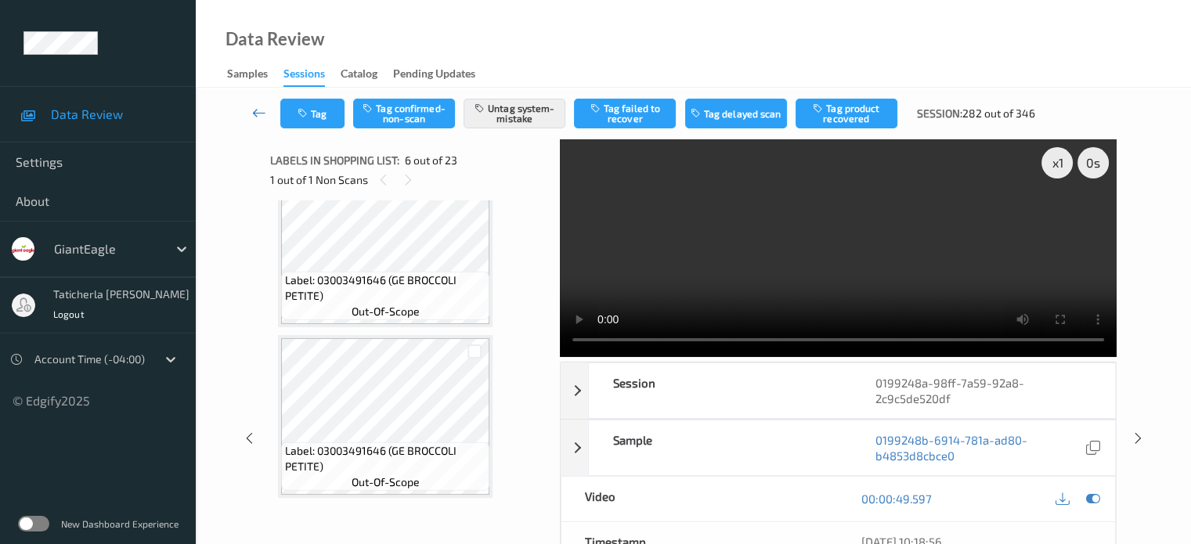
click at [263, 109] on icon at bounding box center [259, 113] width 14 height 16
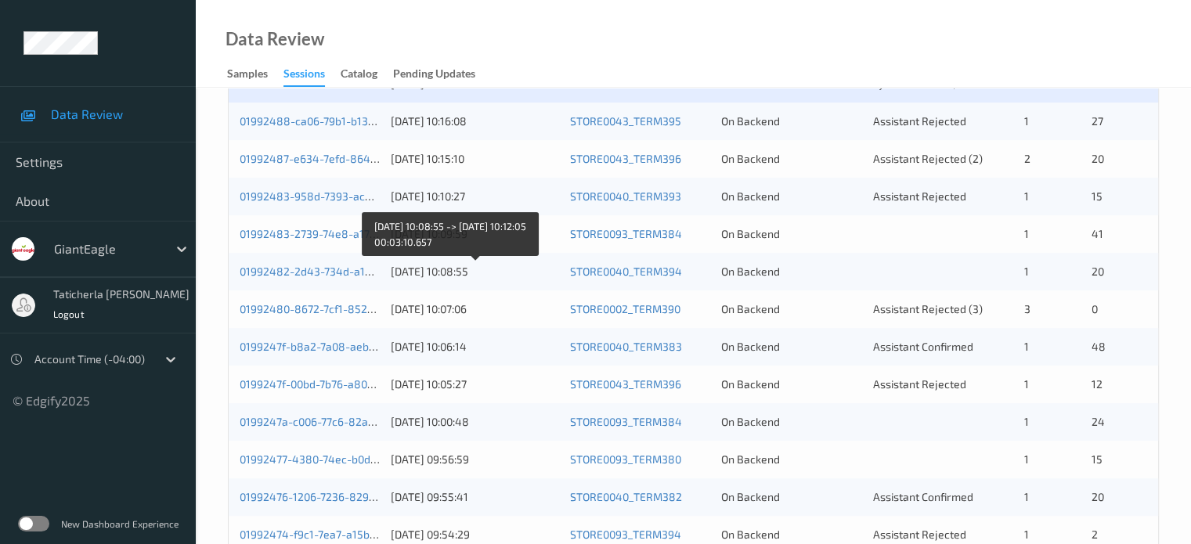
scroll to position [313, 0]
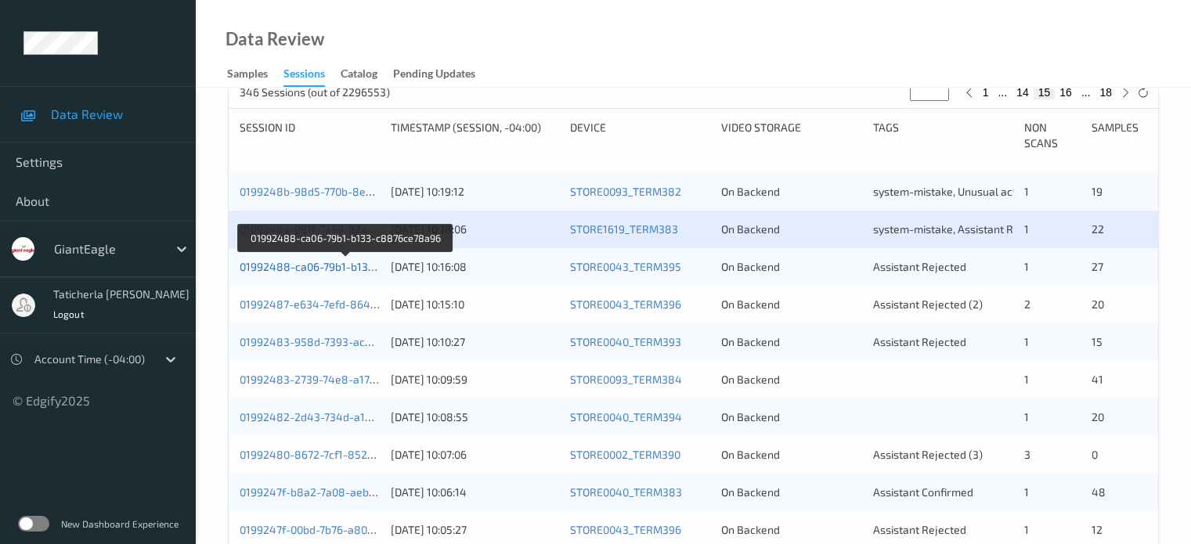
click at [315, 263] on link "01992488-ca06-79b1-b133-c8876ce78a96" at bounding box center [347, 266] width 214 height 13
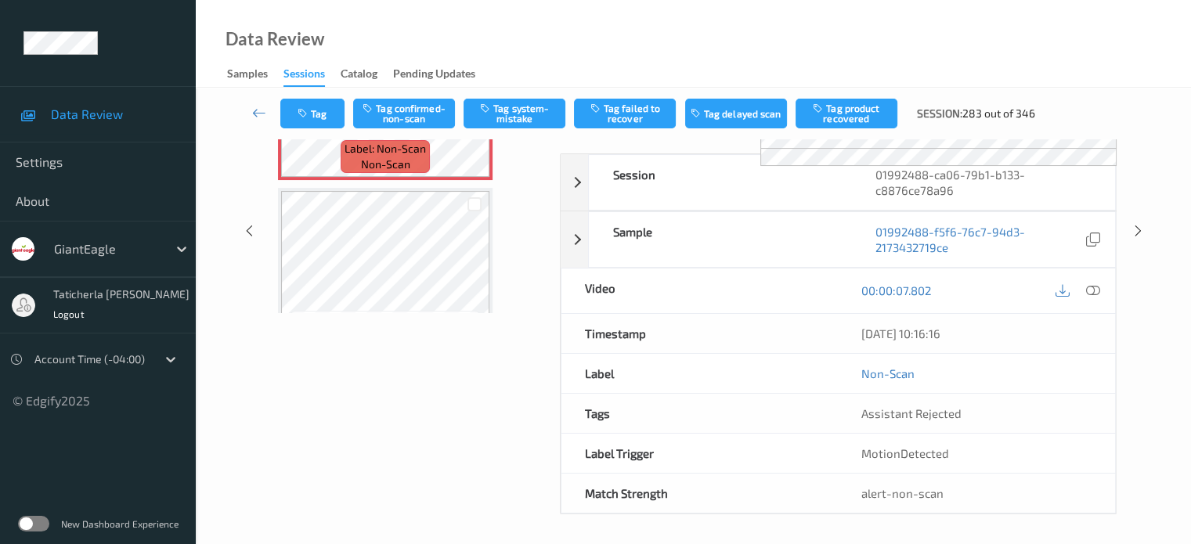
scroll to position [199, 0]
click at [1082, 42] on div "Data Review Samples Sessions Catalog Pending Updates" at bounding box center [693, 44] width 995 height 88
click at [255, 110] on icon at bounding box center [259, 113] width 14 height 16
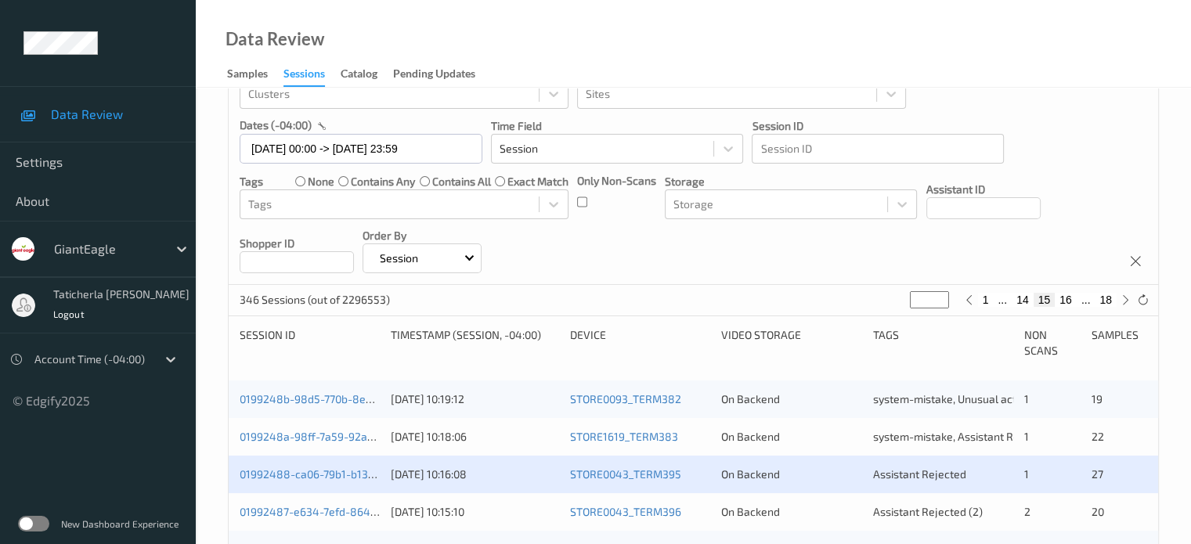
scroll to position [235, 0]
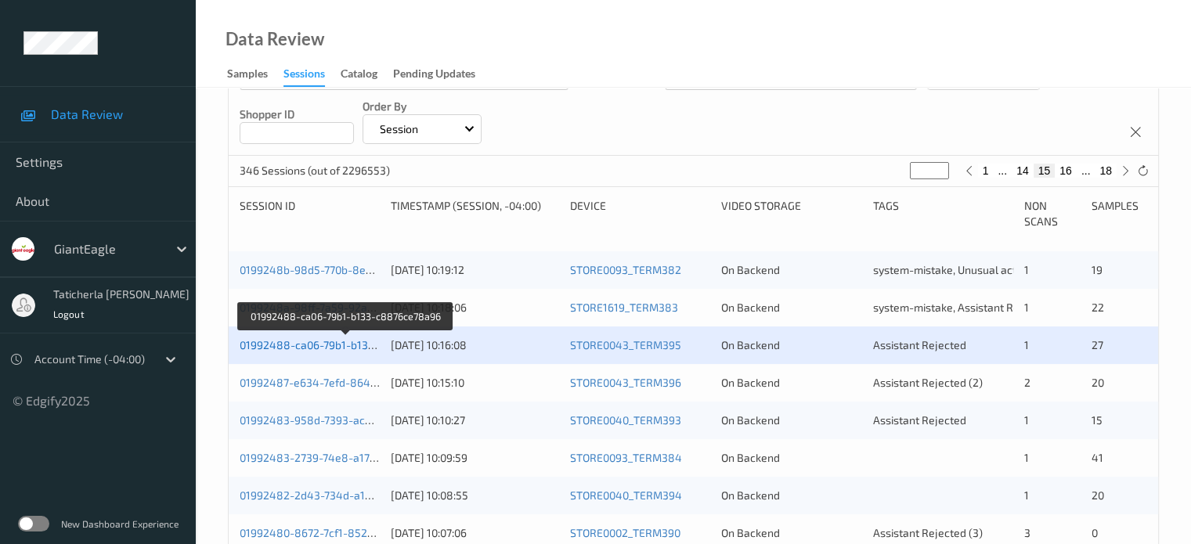
click at [324, 346] on link "01992488-ca06-79b1-b133-c8876ce78a96" at bounding box center [347, 344] width 214 height 13
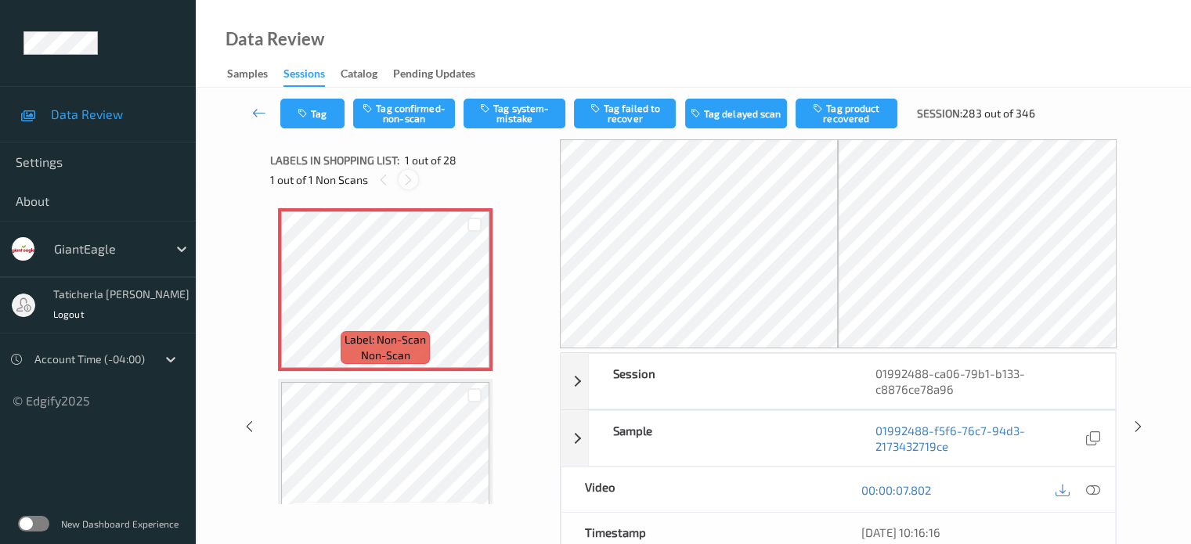
click at [410, 175] on icon at bounding box center [408, 180] width 13 height 14
click at [479, 302] on icon at bounding box center [474, 303] width 13 height 14
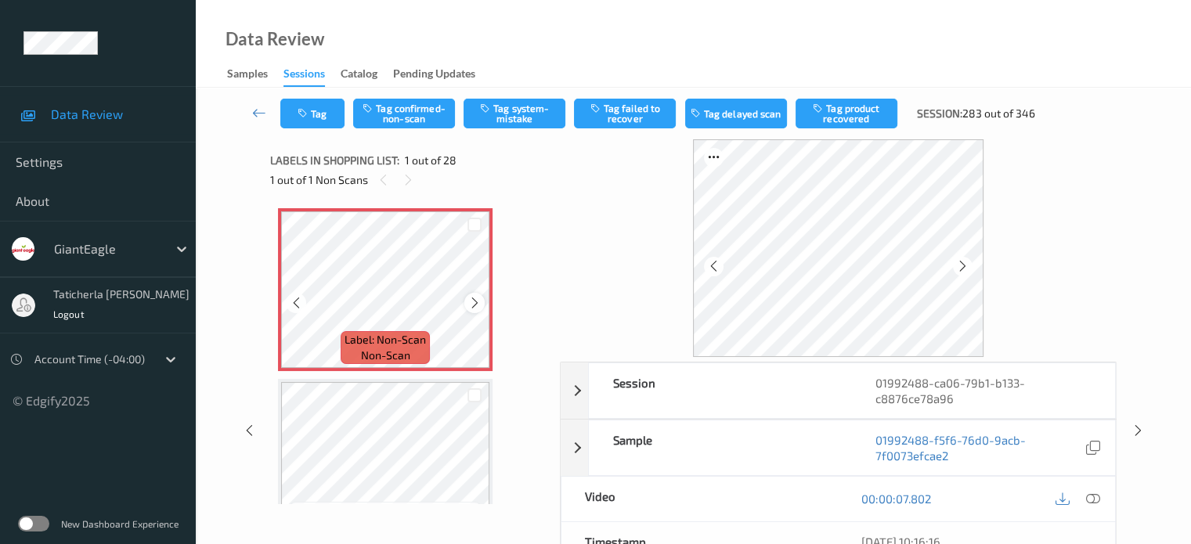
click at [473, 298] on icon at bounding box center [474, 303] width 13 height 14
click at [1089, 497] on icon at bounding box center [1093, 499] width 14 height 14
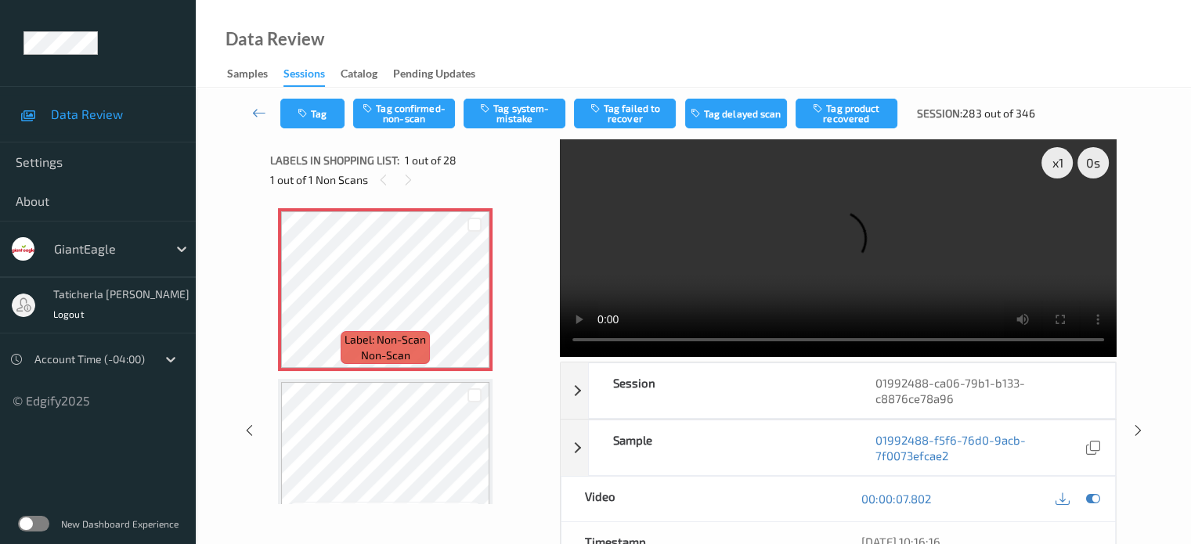
click at [1052, 226] on video at bounding box center [838, 248] width 557 height 218
click at [542, 131] on div "Tag Tag confirmed-non-scan Tag system-mistake Tag failed to recover Tag delayed…" at bounding box center [693, 114] width 931 height 52
click at [539, 118] on button "Tag system-mistake" at bounding box center [515, 114] width 102 height 30
click at [321, 112] on button "Tag" at bounding box center [312, 114] width 64 height 30
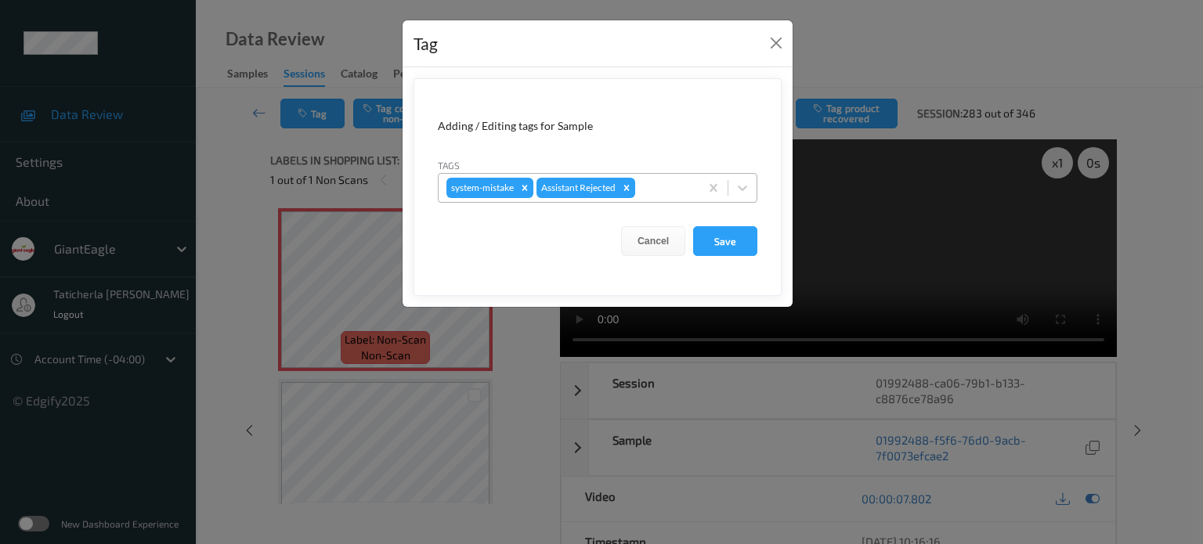
click at [651, 187] on div at bounding box center [664, 188] width 53 height 19
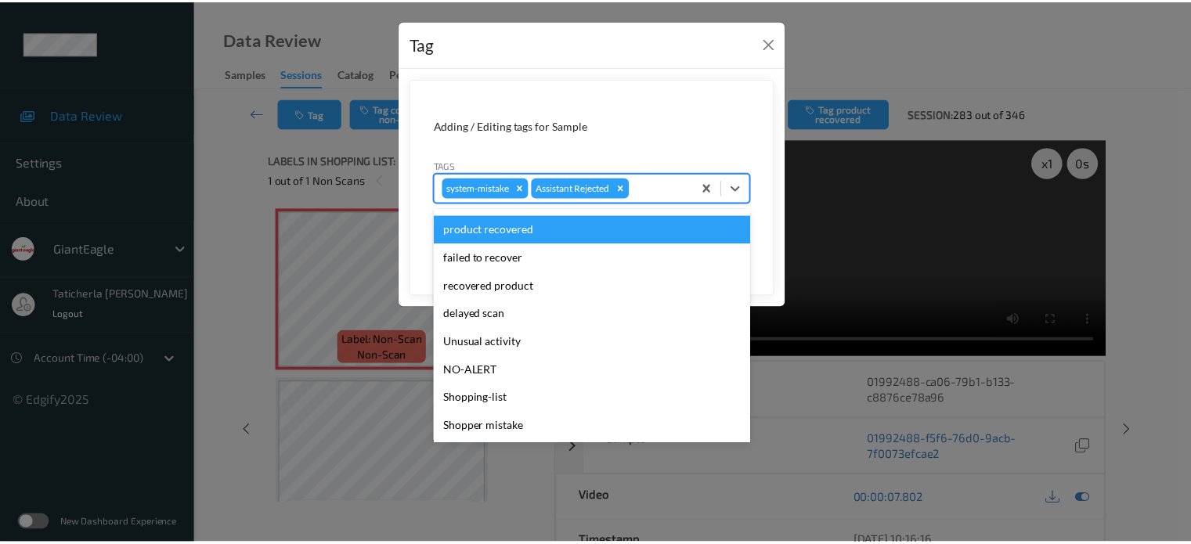
scroll to position [138, 0]
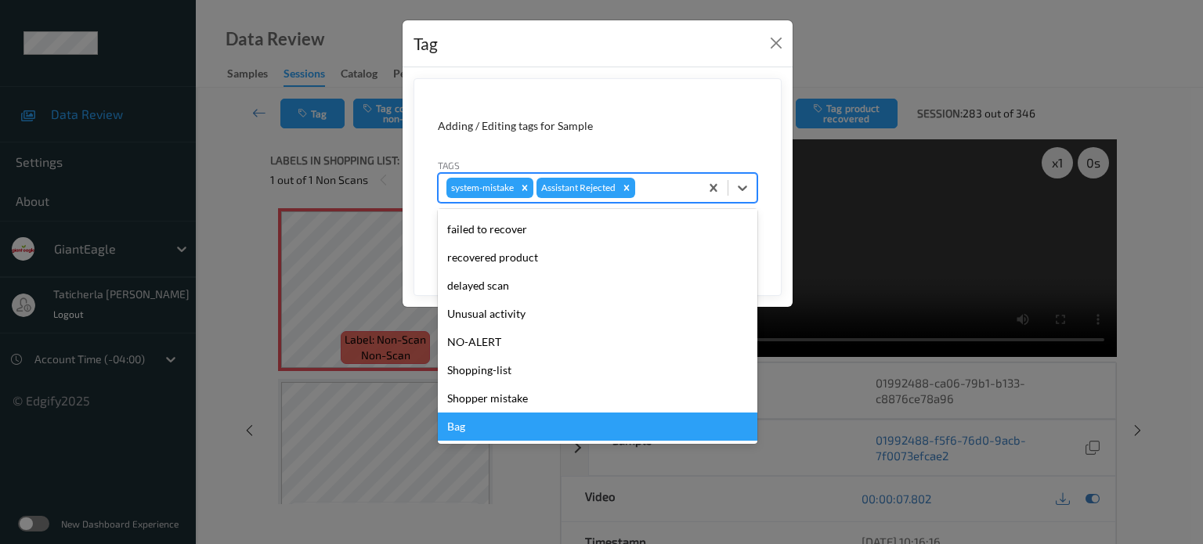
click at [518, 422] on div "Bag" at bounding box center [598, 427] width 320 height 28
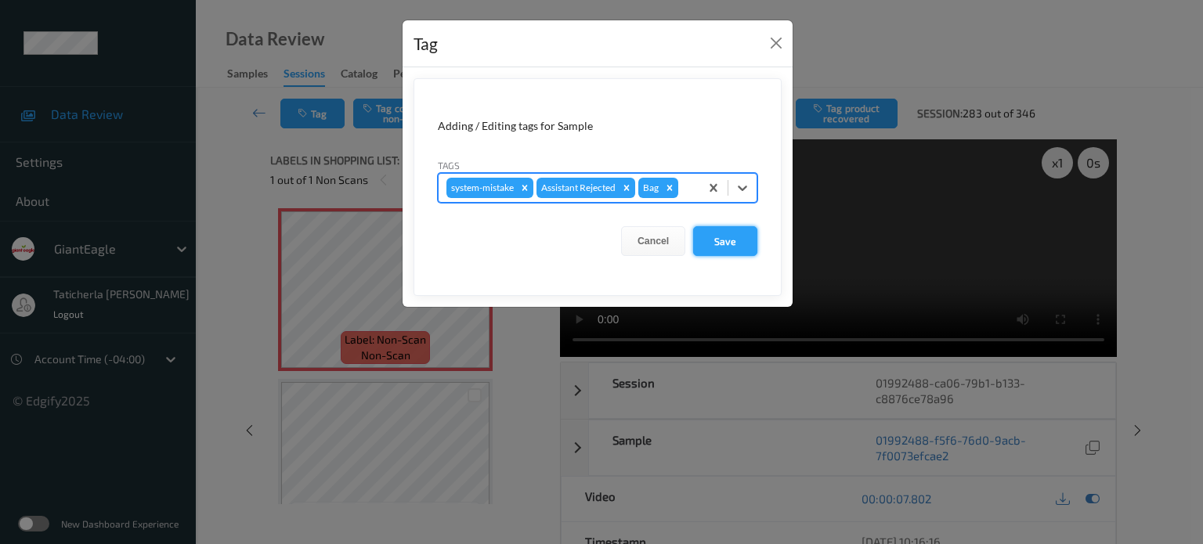
click at [739, 238] on button "Save" at bounding box center [725, 241] width 64 height 30
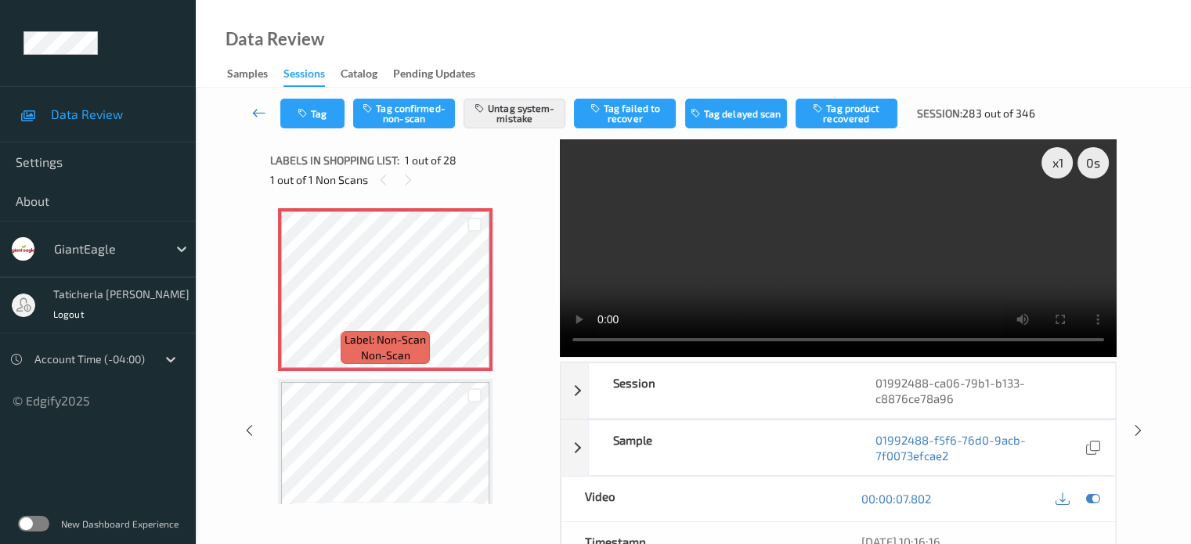
click at [258, 110] on icon at bounding box center [259, 113] width 14 height 16
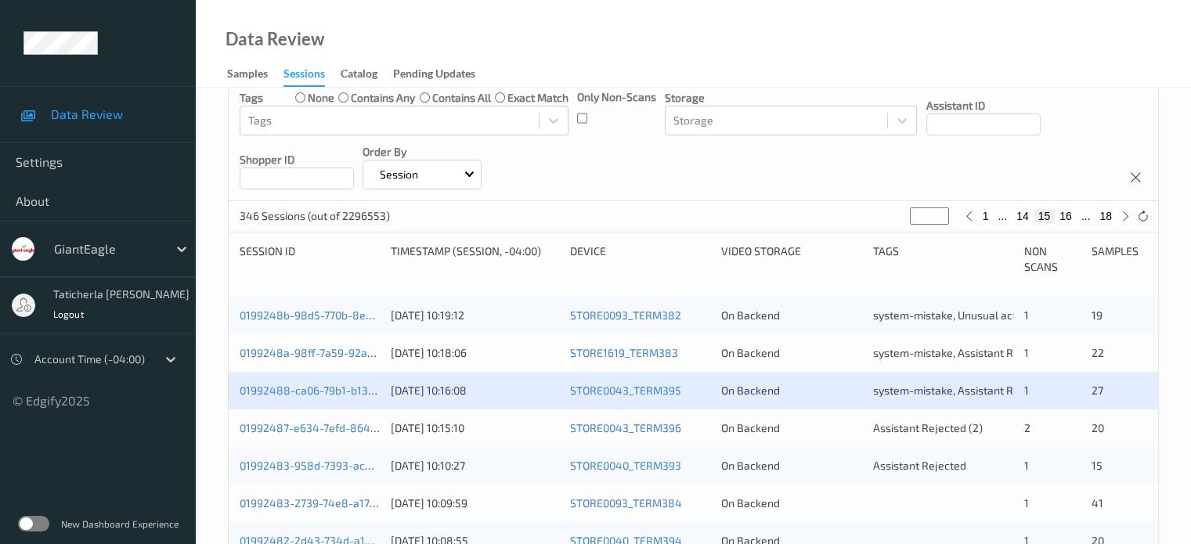
scroll to position [235, 0]
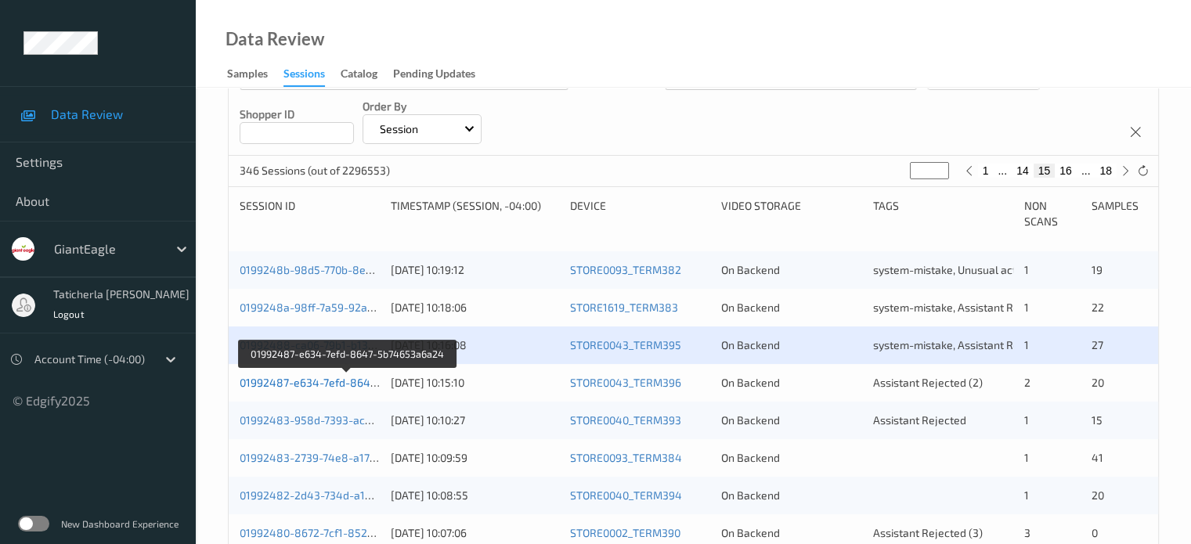
click at [331, 378] on link "01992487-e634-7efd-8647-5b74653a6a24" at bounding box center [348, 382] width 217 height 13
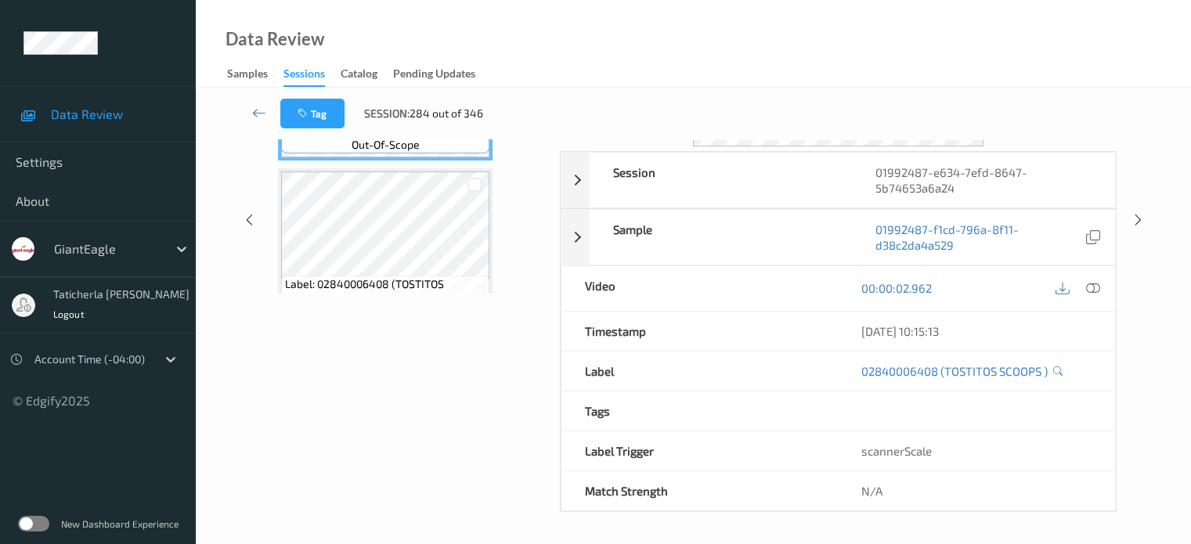
scroll to position [208, 0]
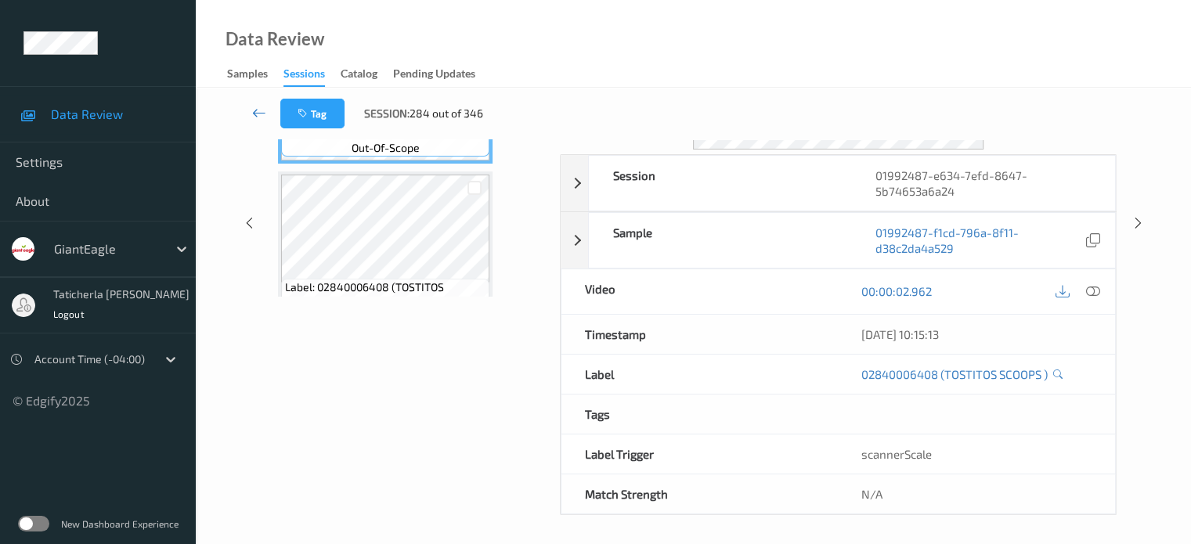
click at [266, 112] on icon at bounding box center [259, 113] width 14 height 16
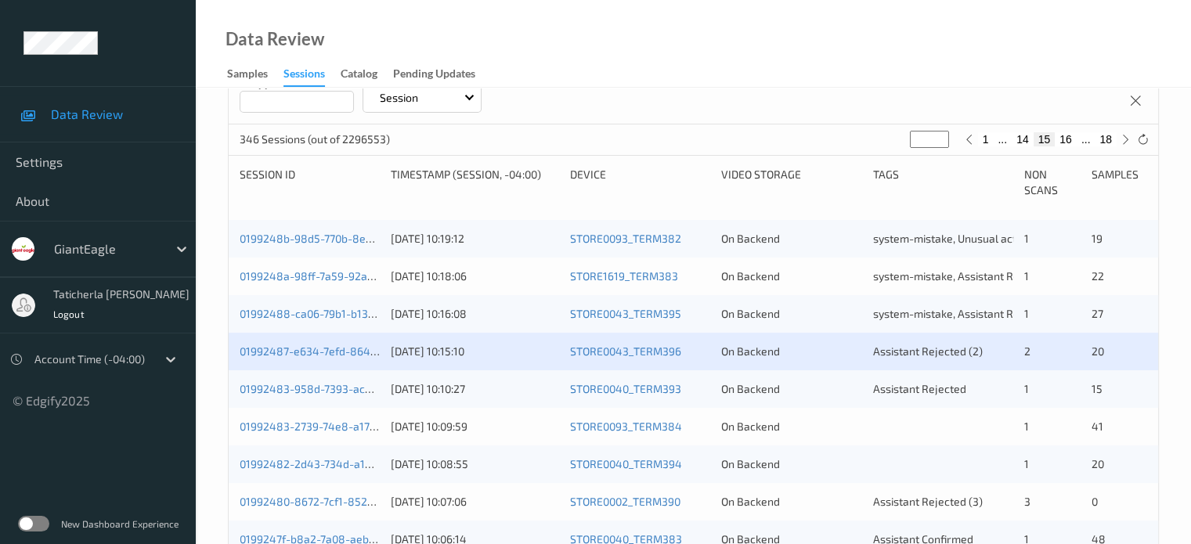
scroll to position [313, 0]
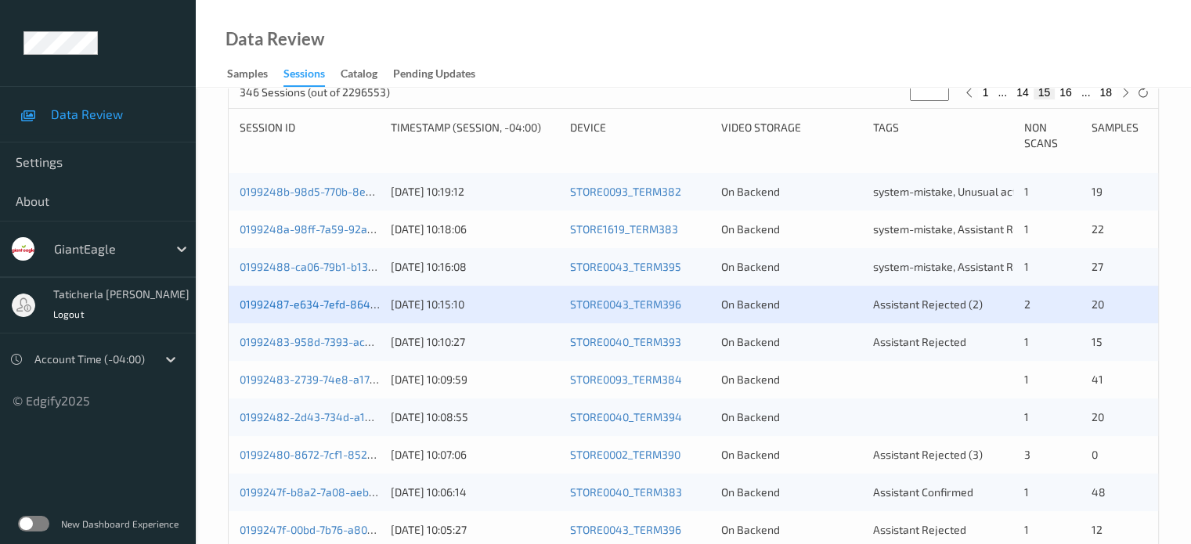
click at [327, 309] on link "01992487-e634-7efd-8647-5b74653a6a24" at bounding box center [348, 304] width 217 height 13
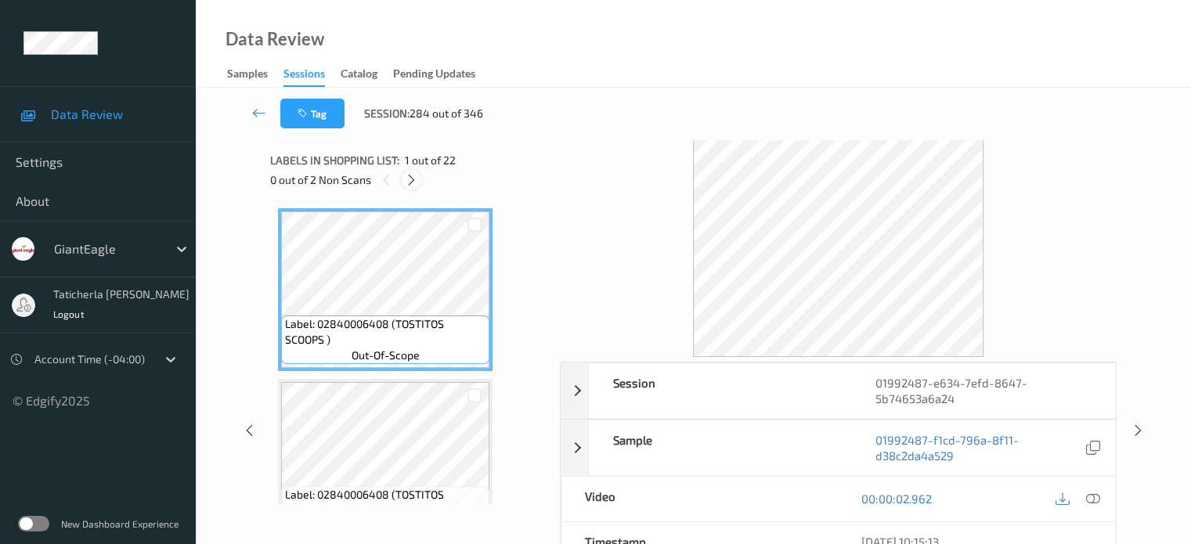
click at [406, 180] on icon at bounding box center [411, 180] width 13 height 14
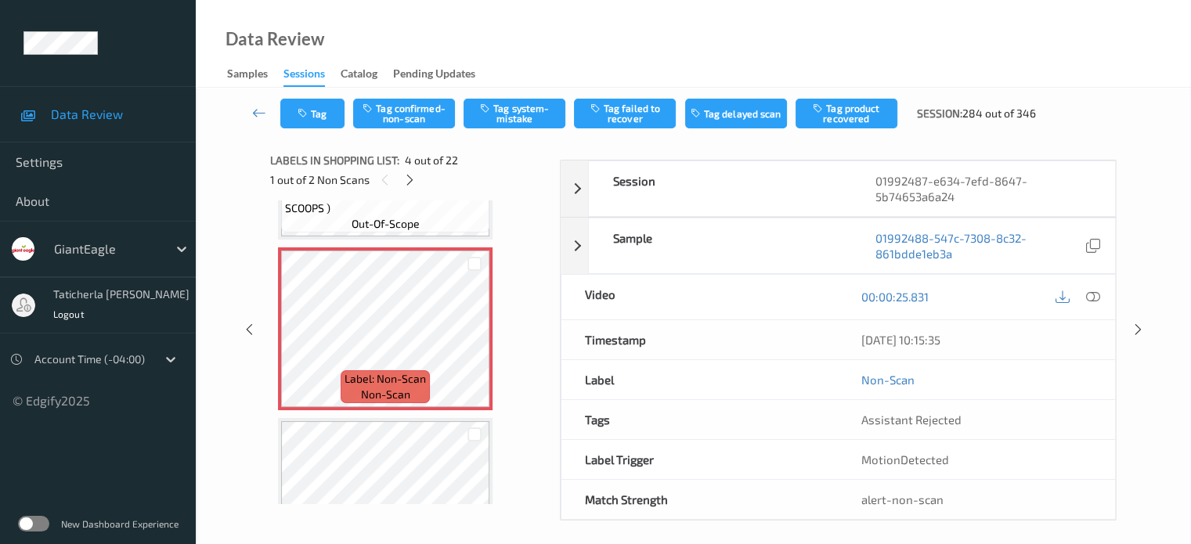
scroll to position [506, 0]
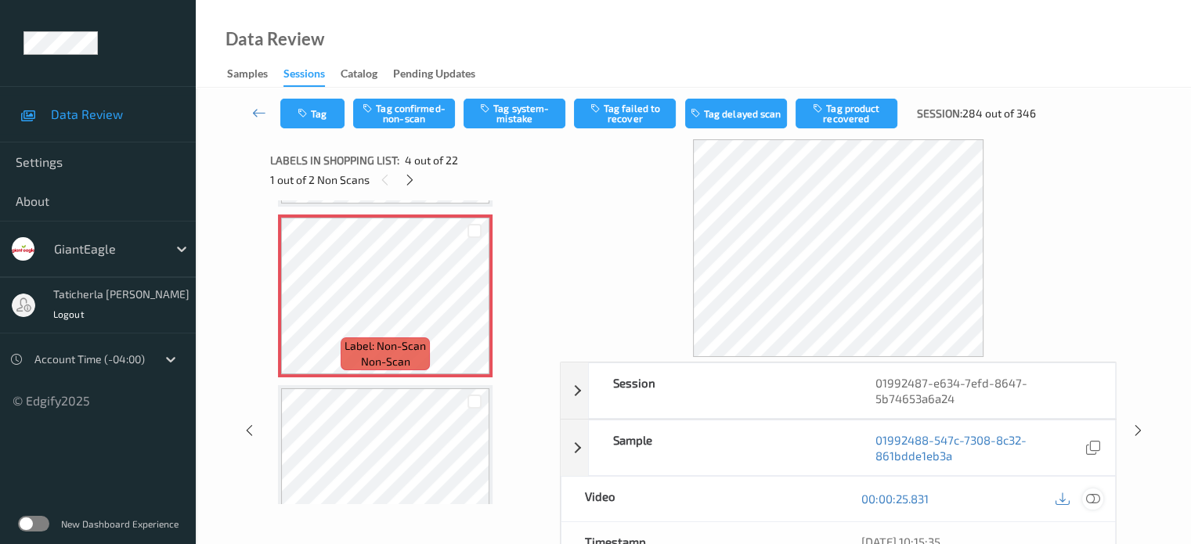
click at [1091, 496] on icon at bounding box center [1093, 499] width 14 height 14
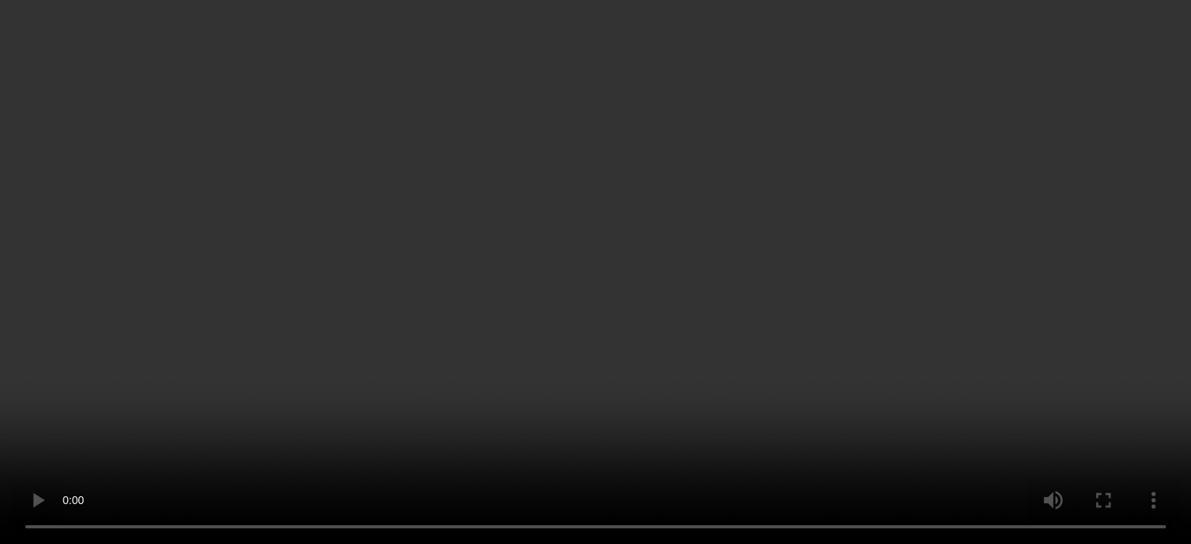
scroll to position [235, 0]
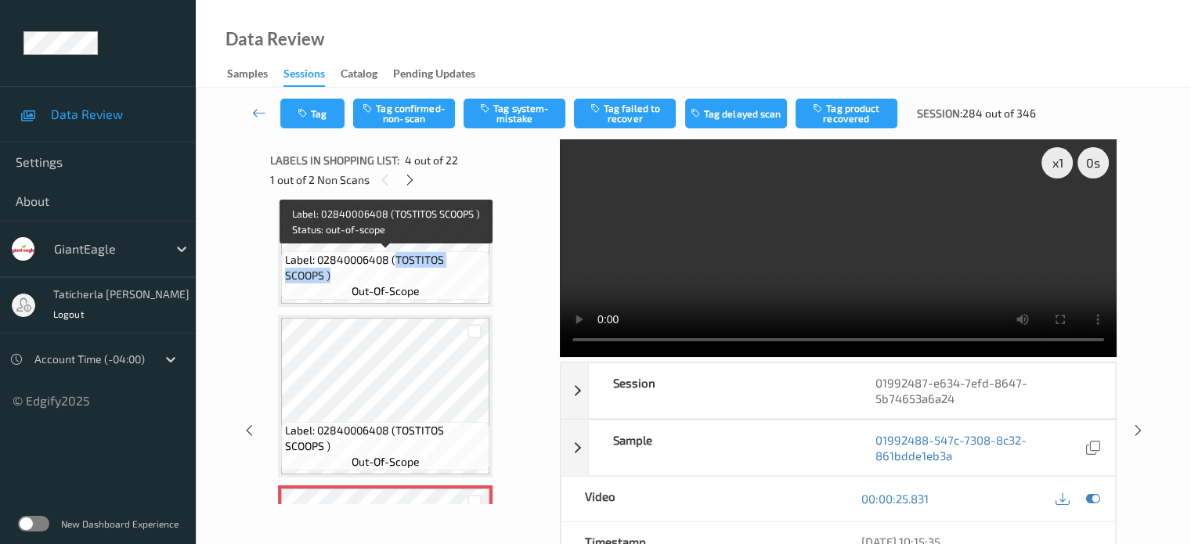
drag, startPoint x: 404, startPoint y: 265, endPoint x: 445, endPoint y: 280, distance: 43.6
click at [445, 280] on span "Label: 02840006408 (TOSTITOS SCOOPS )" at bounding box center [385, 267] width 201 height 31
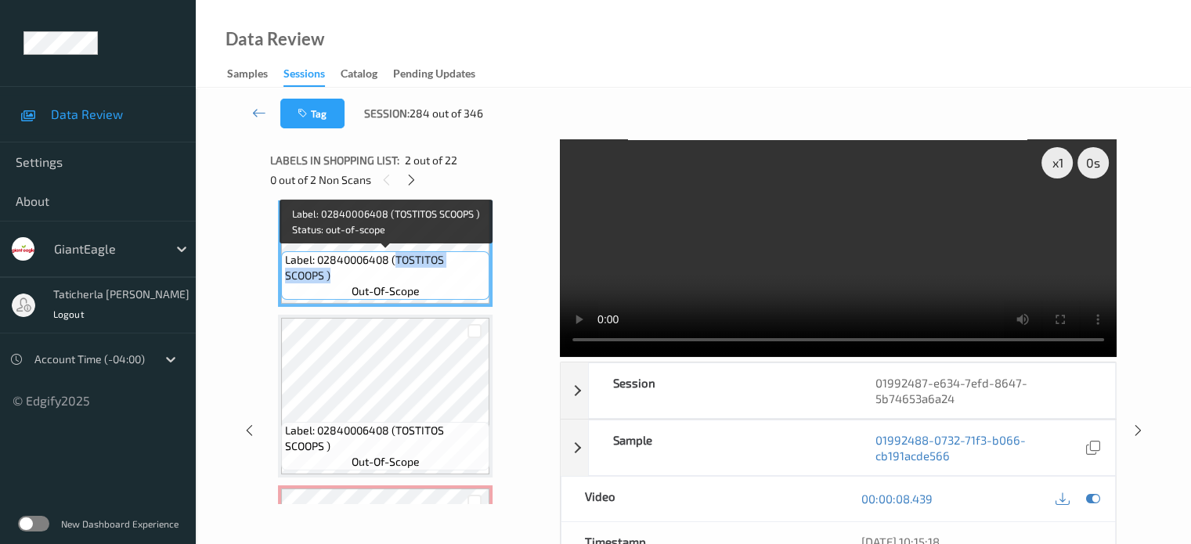
copy span "TOSTITOS SCOOPS )"
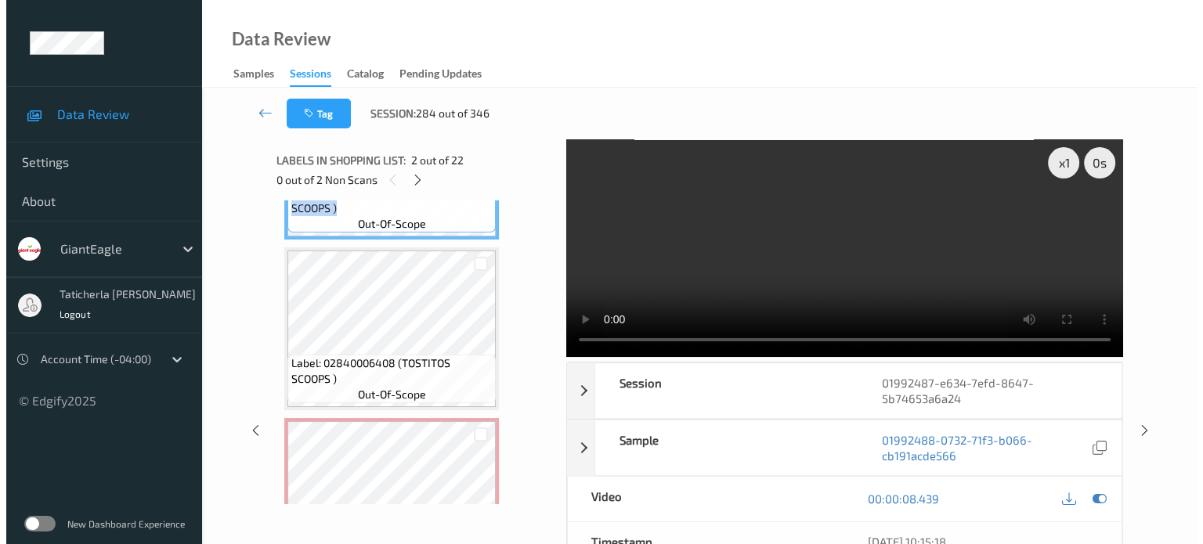
scroll to position [392, 0]
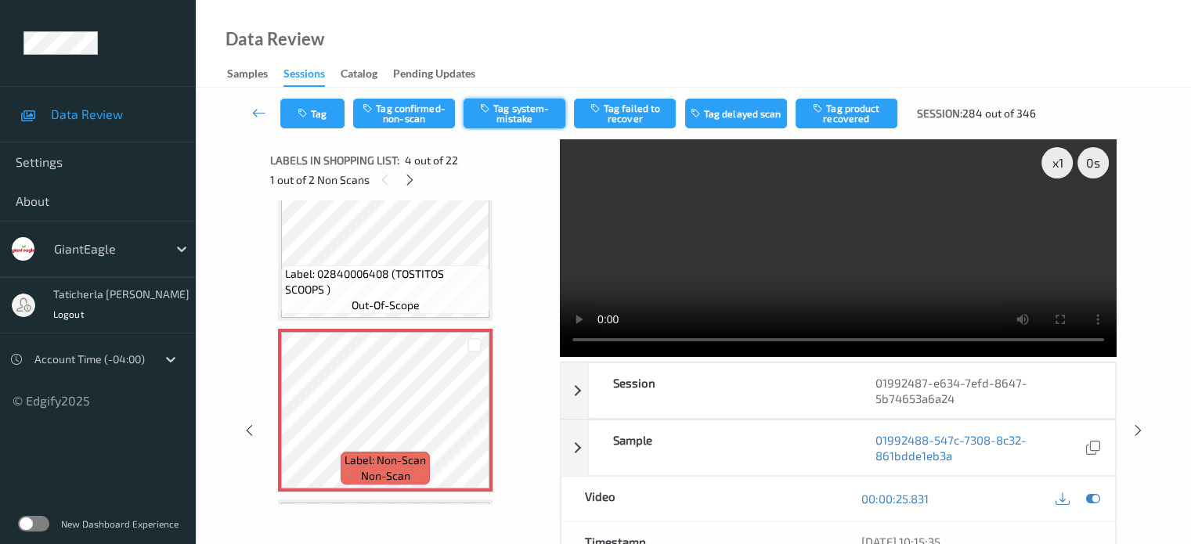
click at [519, 107] on button "Tag system-mistake" at bounding box center [515, 114] width 102 height 30
click at [320, 118] on button "Tag" at bounding box center [312, 114] width 64 height 30
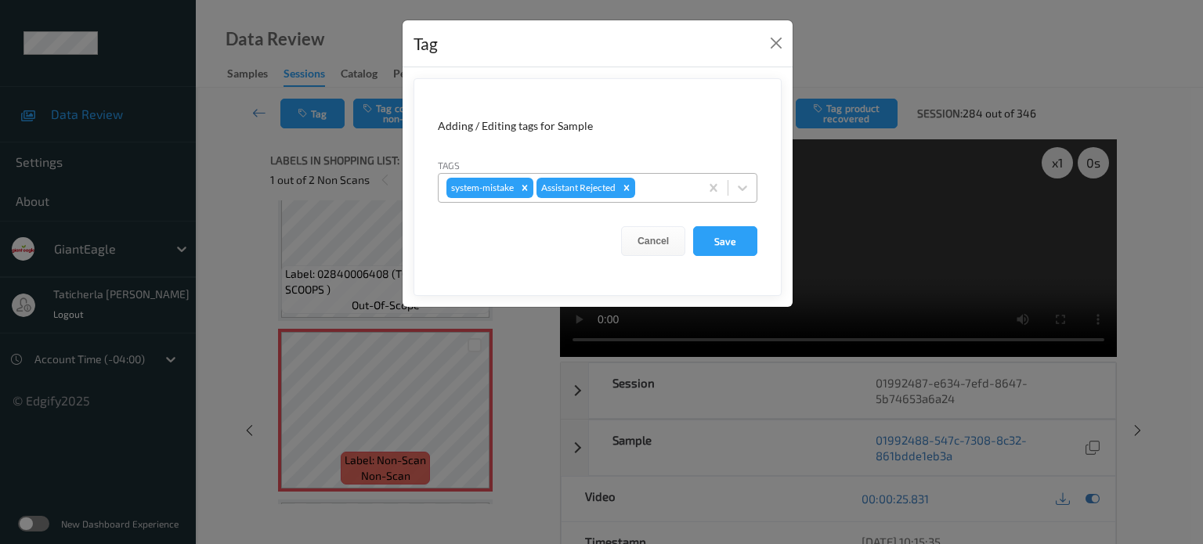
click at [670, 187] on div at bounding box center [664, 188] width 53 height 19
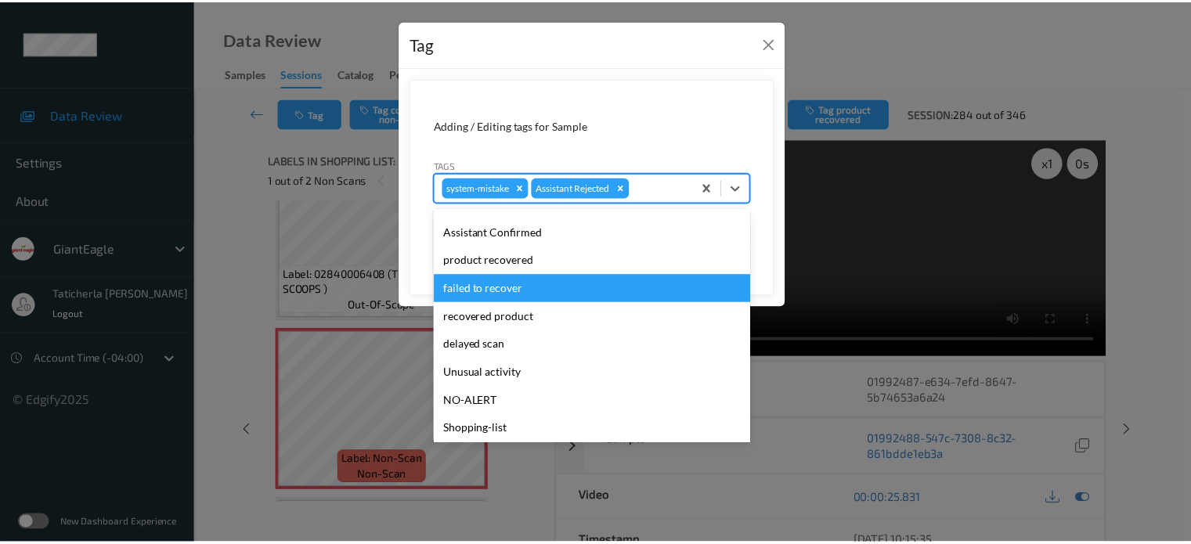
scroll to position [138, 0]
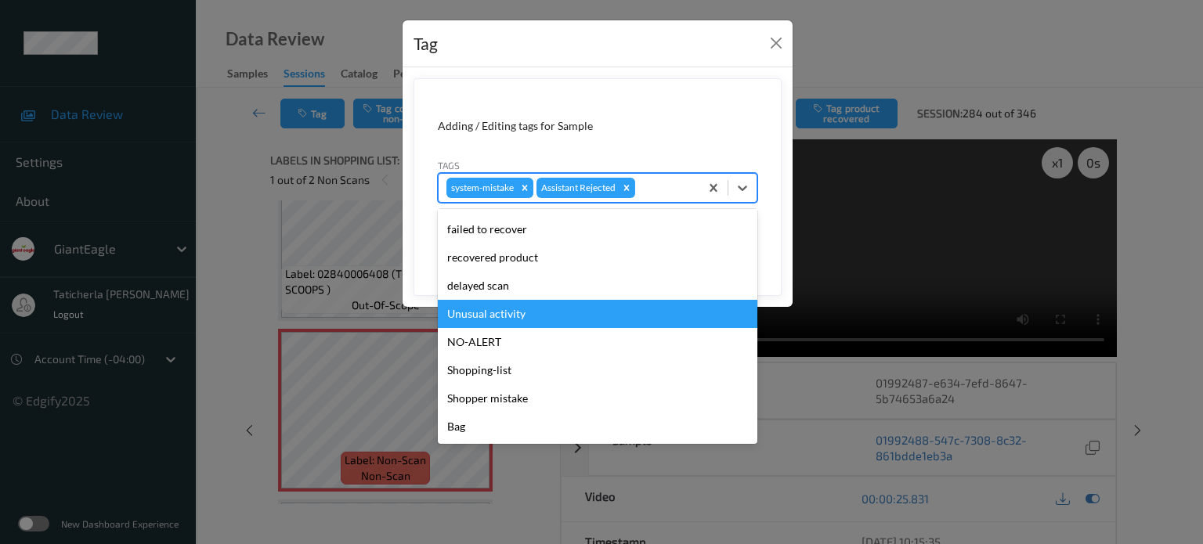
click at [576, 309] on div "Unusual activity" at bounding box center [598, 314] width 320 height 28
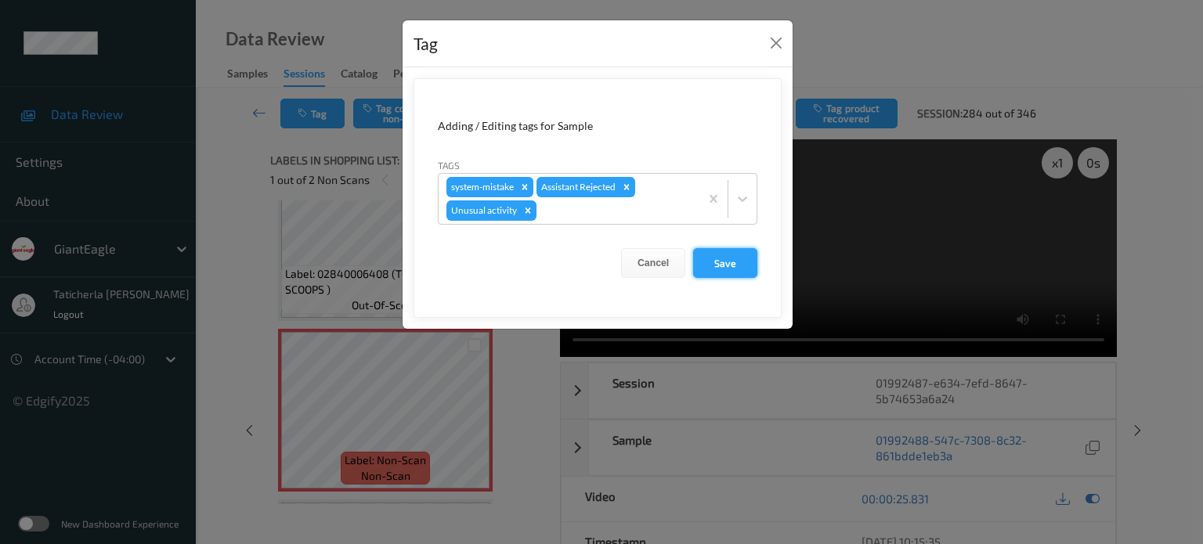
click at [718, 263] on button "Save" at bounding box center [725, 263] width 64 height 30
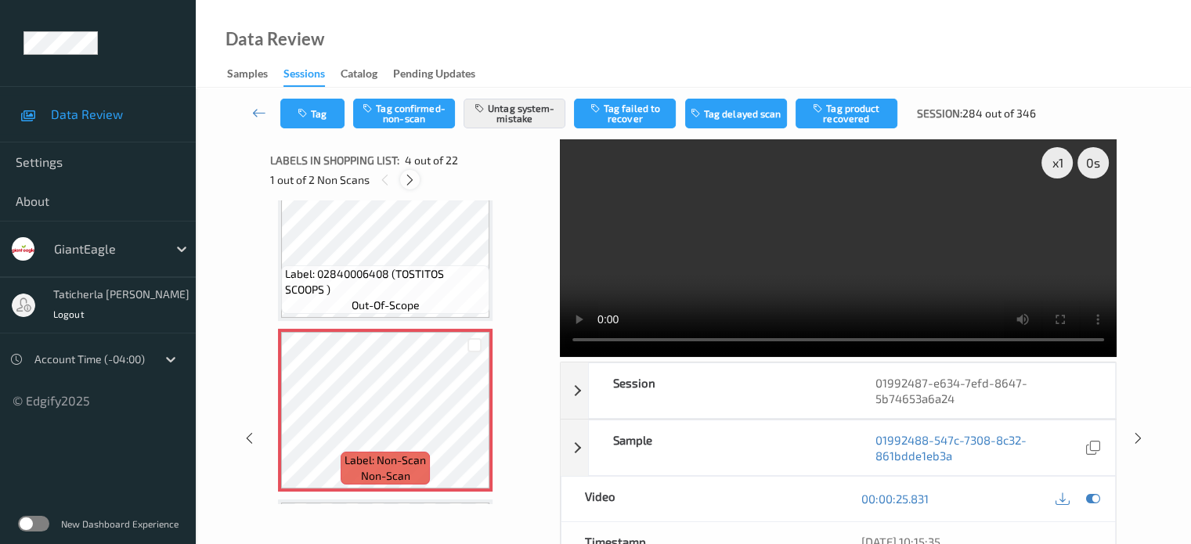
click at [407, 172] on div at bounding box center [410, 180] width 20 height 20
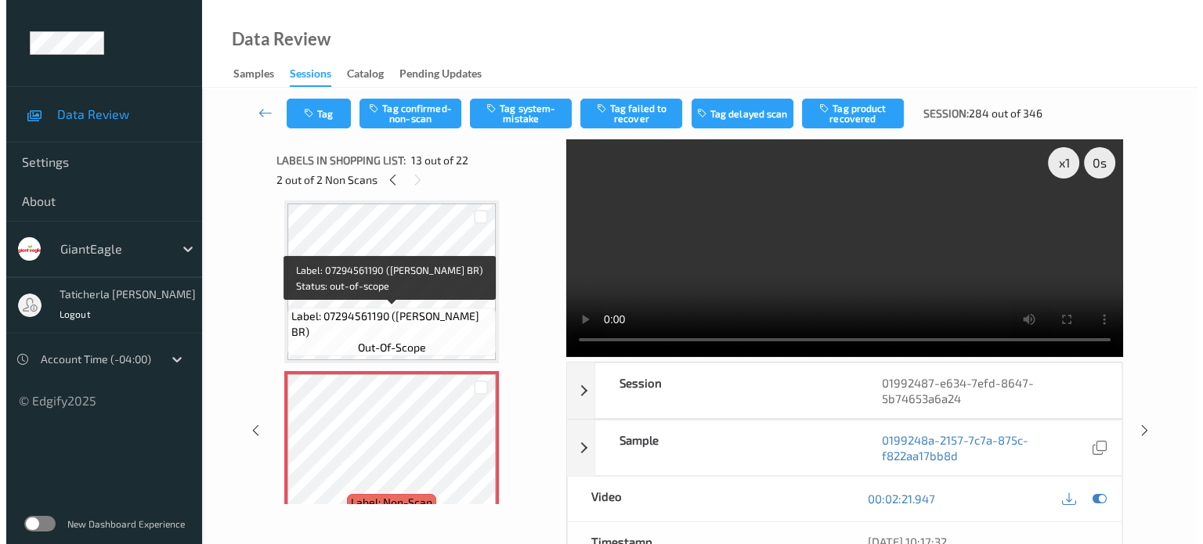
scroll to position [2043, 0]
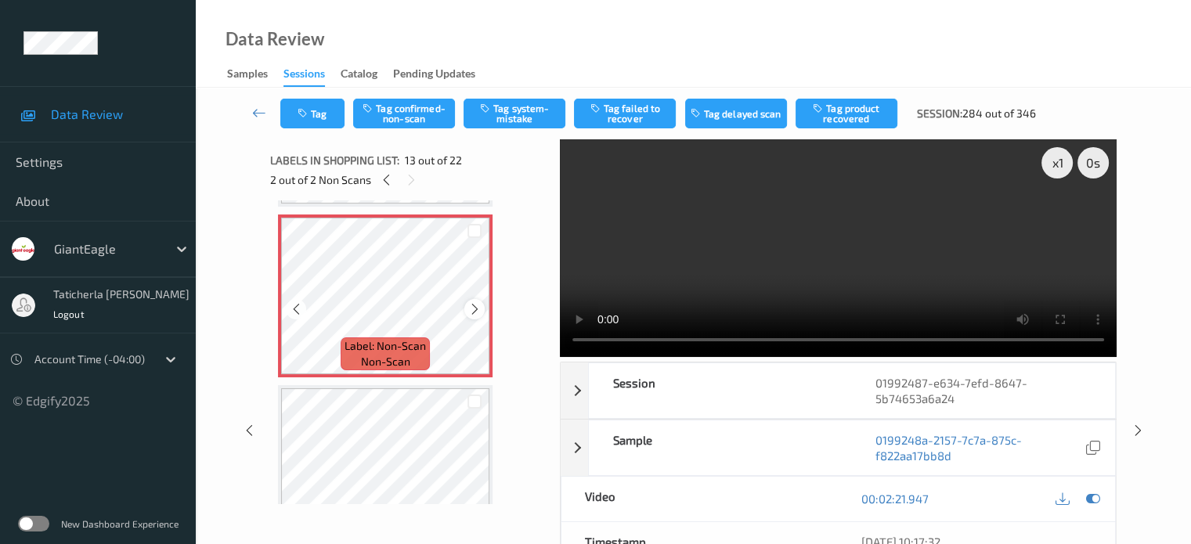
click at [479, 310] on icon at bounding box center [474, 309] width 13 height 14
click at [477, 309] on icon at bounding box center [474, 309] width 13 height 14
click at [504, 125] on button "Tag system-mistake" at bounding box center [515, 114] width 102 height 30
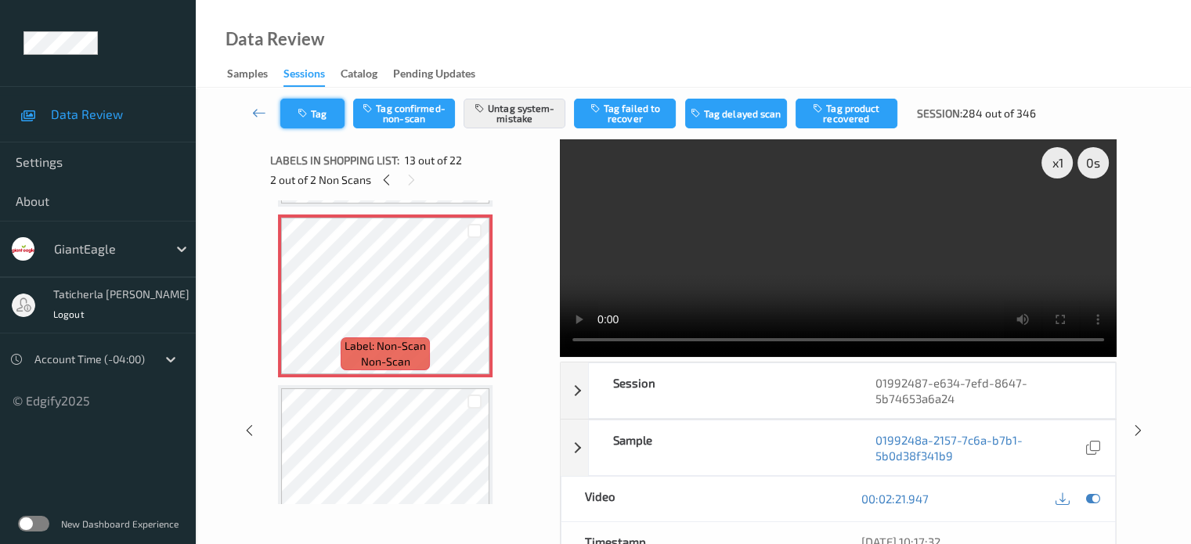
click at [320, 114] on button "Tag" at bounding box center [312, 114] width 64 height 30
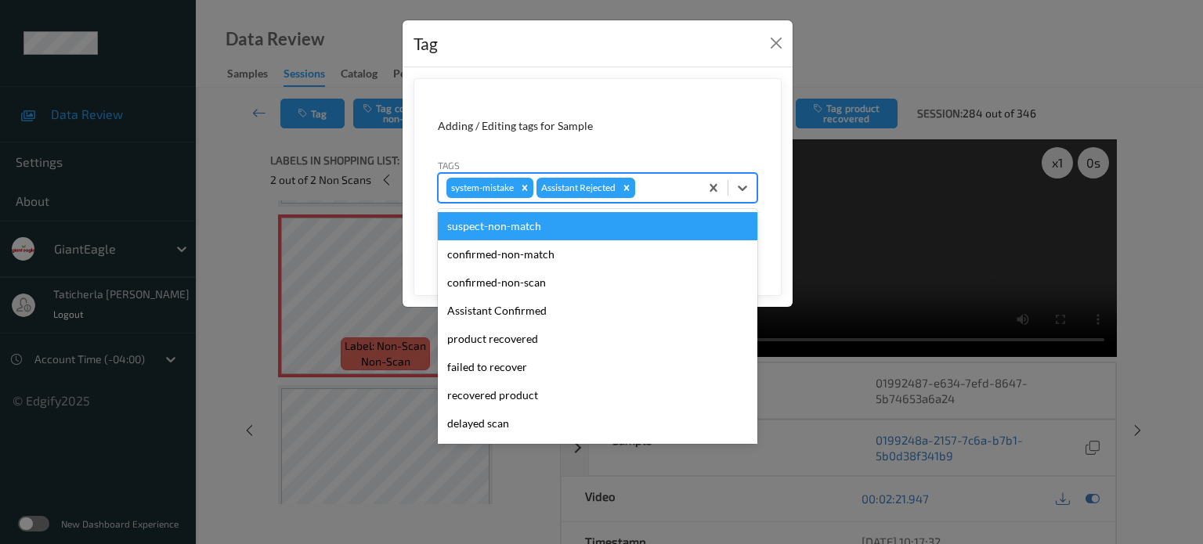
click at [677, 181] on div at bounding box center [664, 188] width 53 height 19
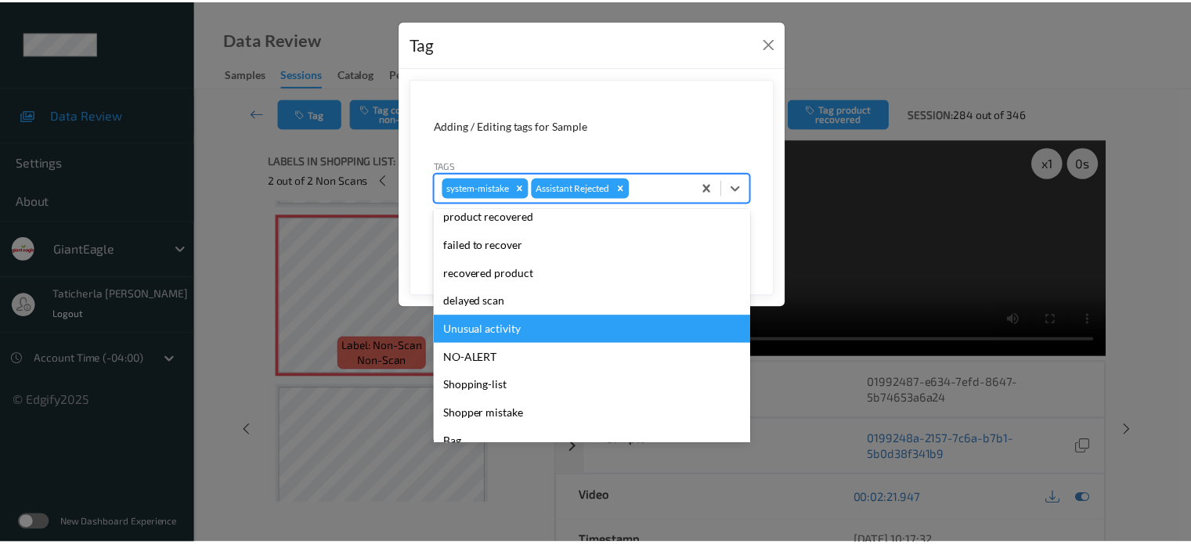
scroll to position [138, 0]
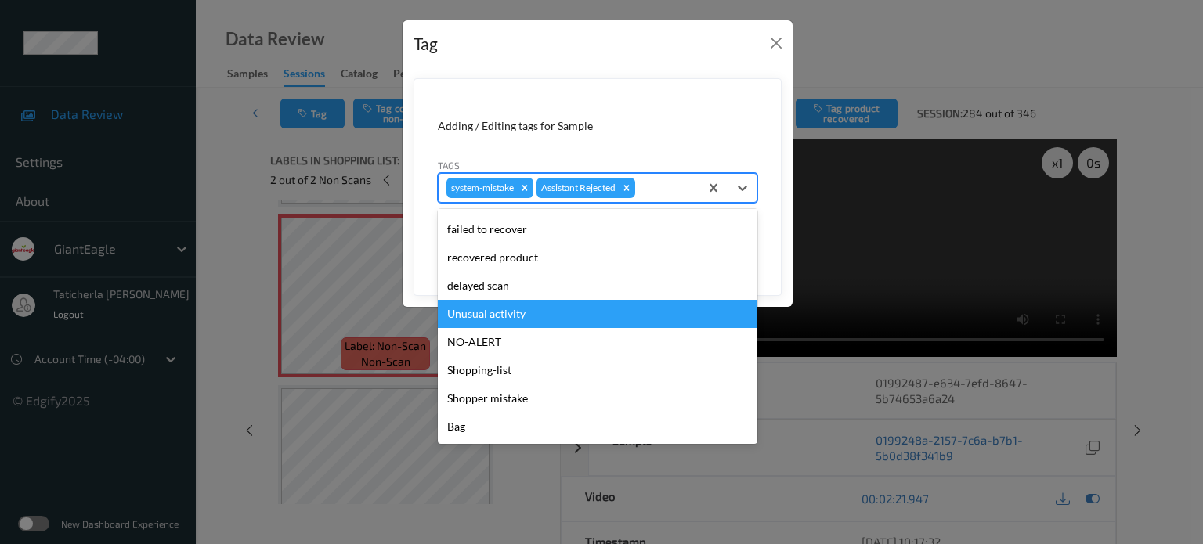
click at [573, 306] on div "Unusual activity" at bounding box center [598, 314] width 320 height 28
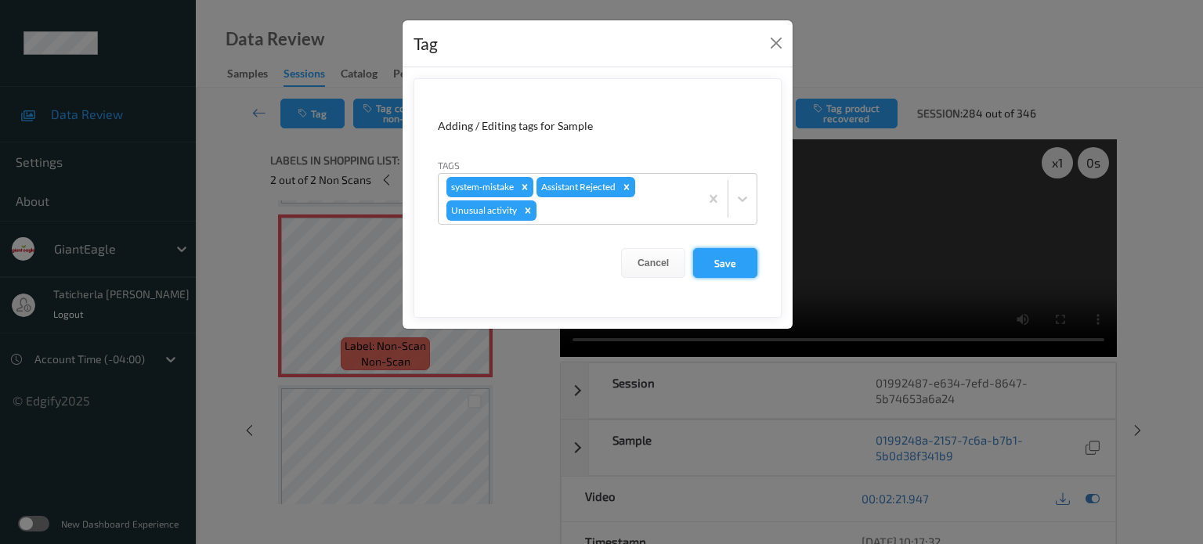
click at [727, 256] on button "Save" at bounding box center [725, 263] width 64 height 30
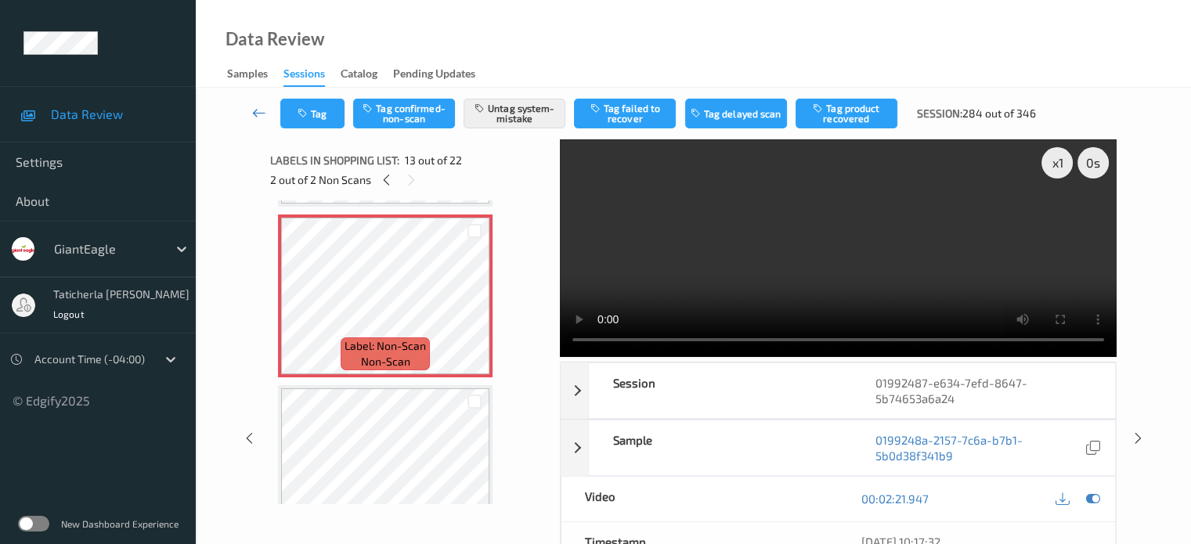
click at [257, 106] on icon at bounding box center [259, 113] width 14 height 16
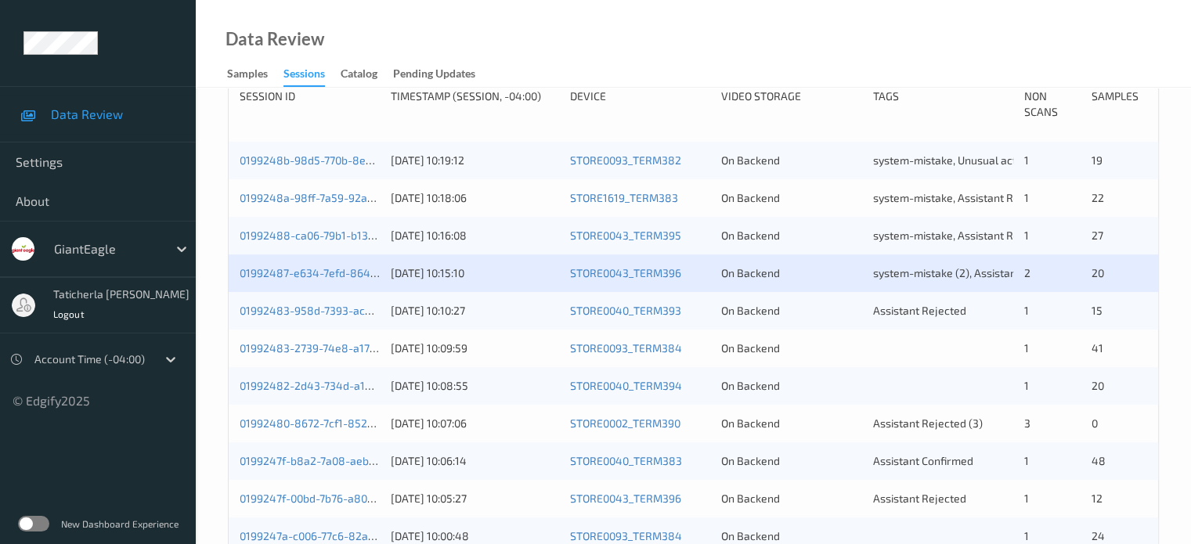
scroll to position [470, 0]
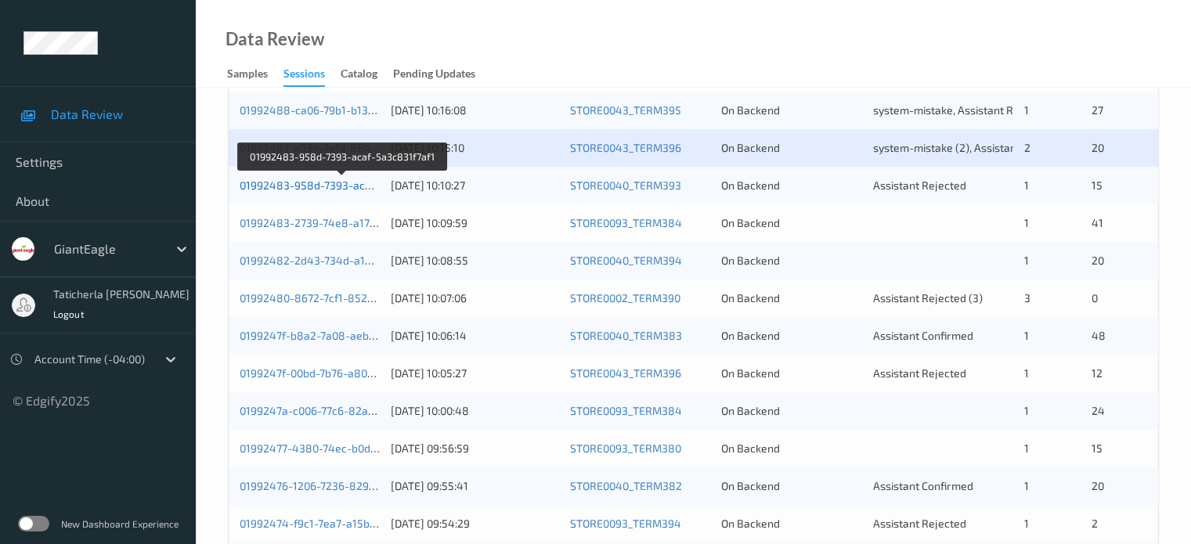
click at [334, 182] on link "01992483-958d-7393-acaf-5a3c831f7af1" at bounding box center [343, 185] width 207 height 13
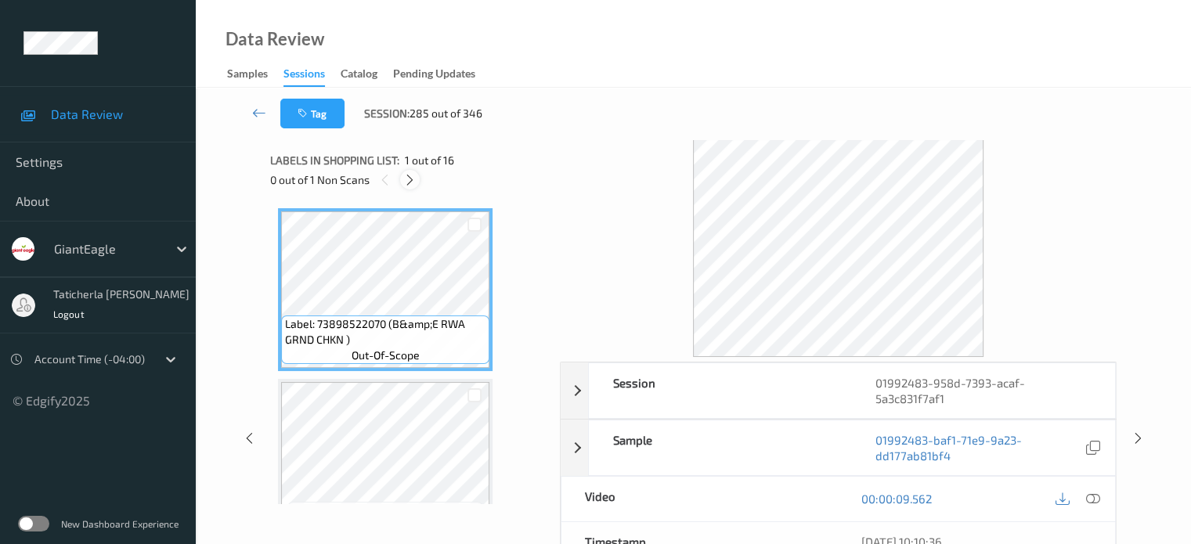
click at [409, 181] on icon at bounding box center [409, 180] width 13 height 14
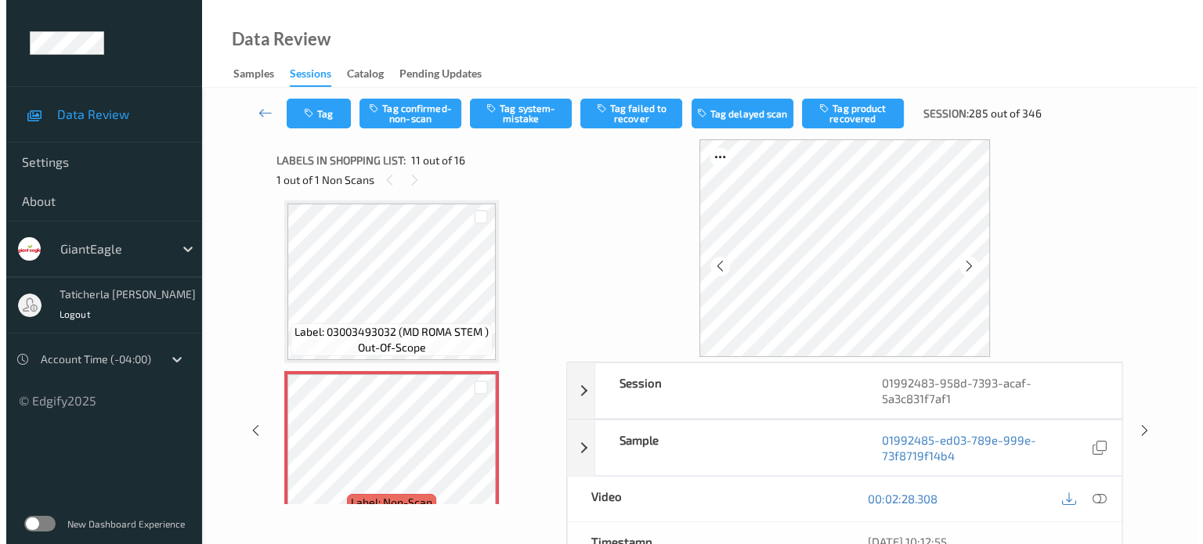
scroll to position [1623, 0]
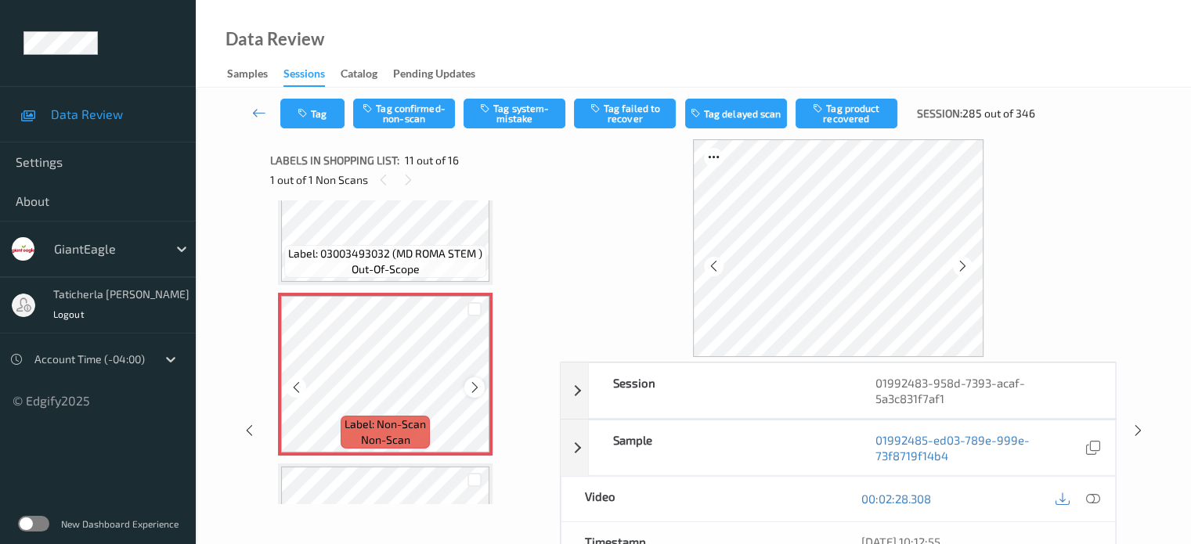
click at [473, 382] on icon at bounding box center [474, 388] width 13 height 14
click at [1090, 497] on icon at bounding box center [1093, 499] width 14 height 14
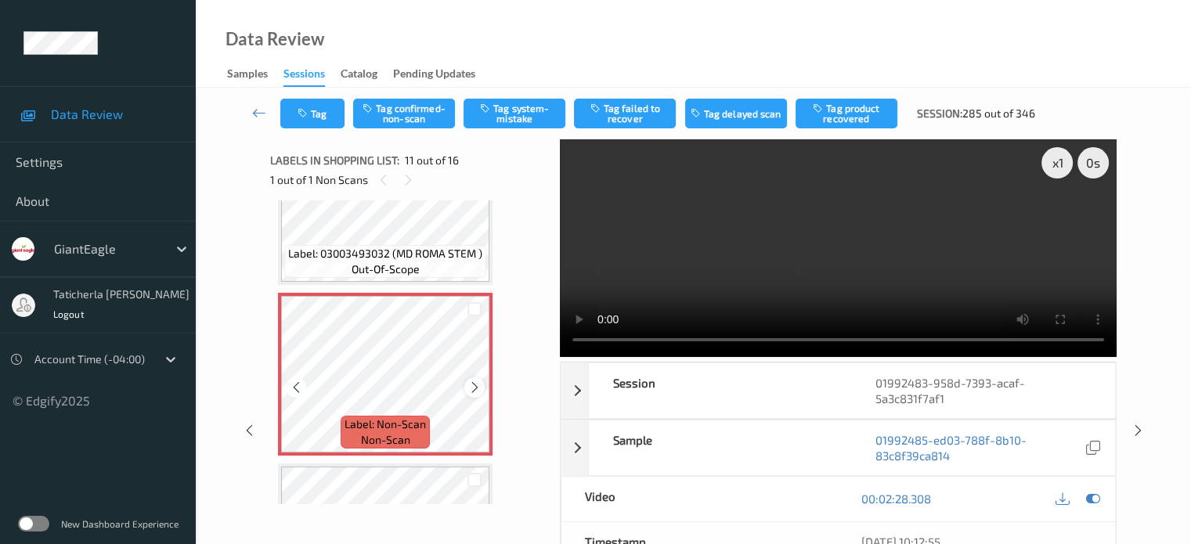
click at [475, 378] on div at bounding box center [474, 388] width 20 height 20
click at [514, 115] on button "Tag system-mistake" at bounding box center [515, 114] width 102 height 30
click at [320, 116] on button "Tag" at bounding box center [312, 114] width 64 height 30
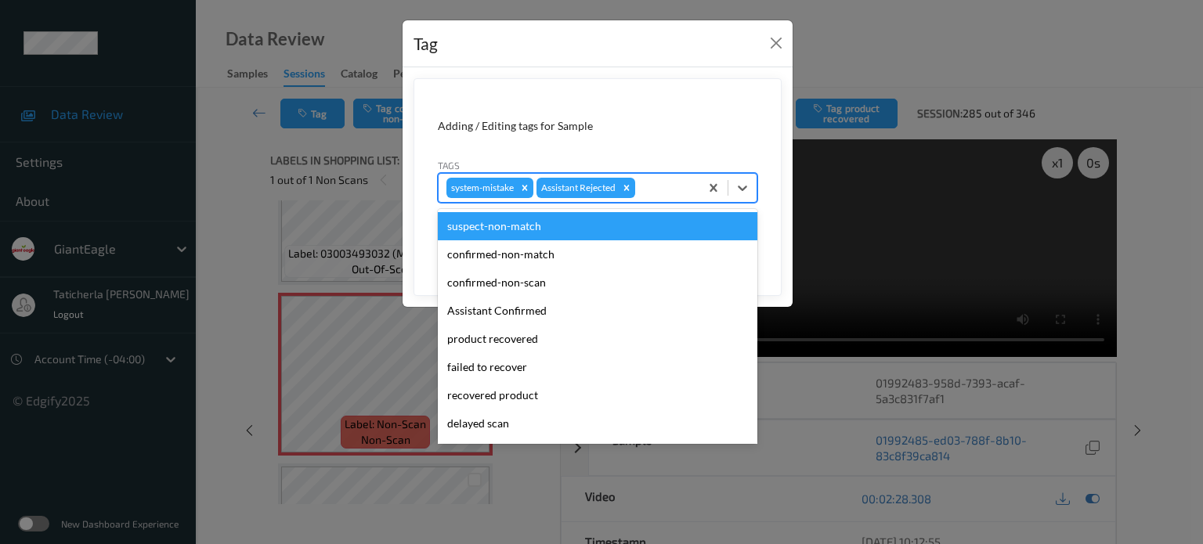
click at [650, 184] on div at bounding box center [664, 188] width 53 height 19
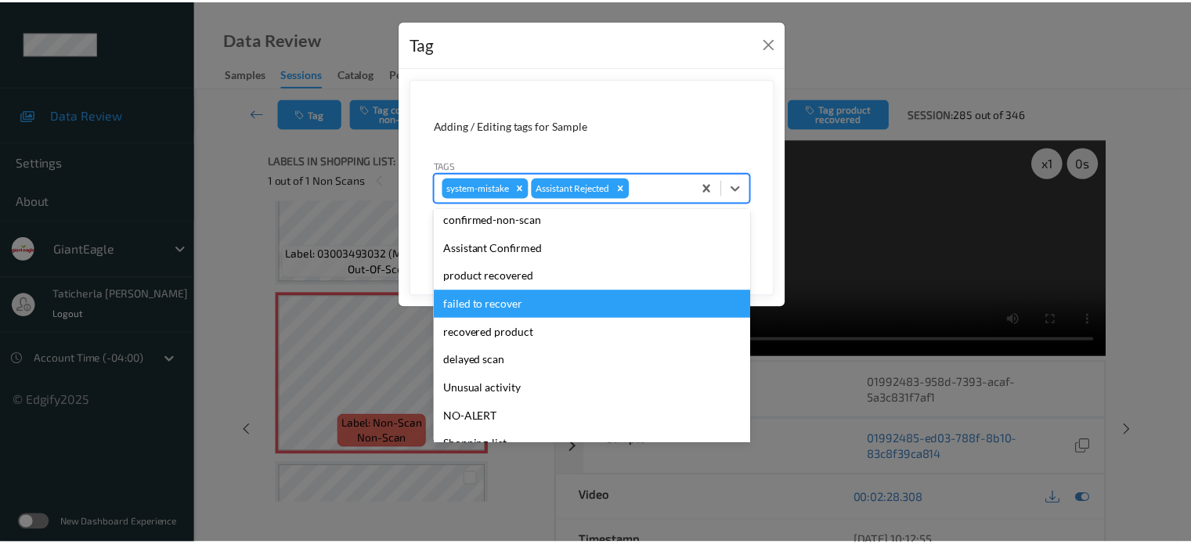
scroll to position [138, 0]
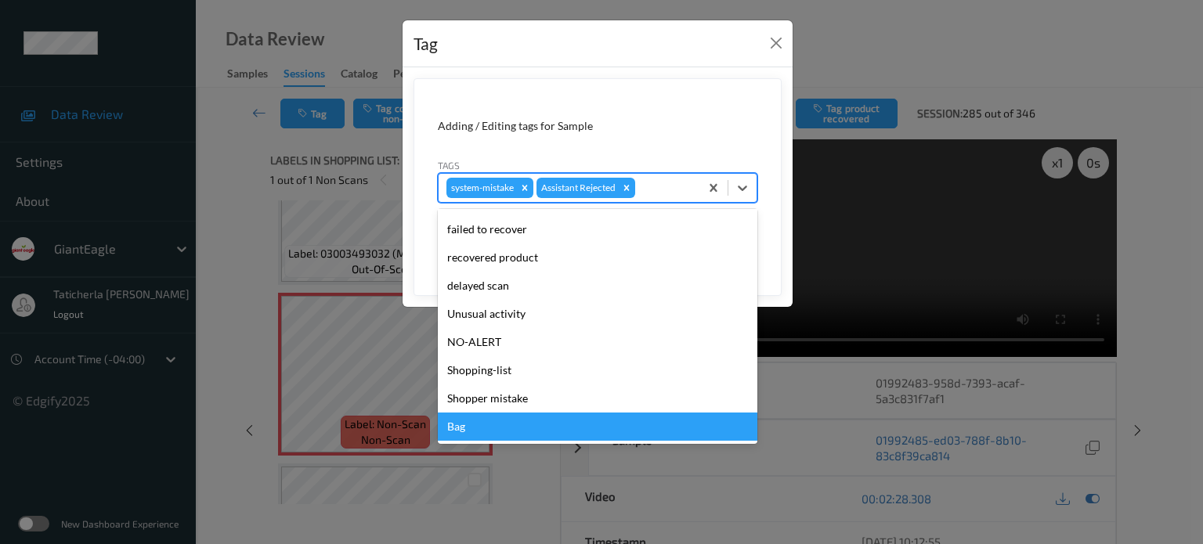
click at [487, 420] on div "Bag" at bounding box center [598, 427] width 320 height 28
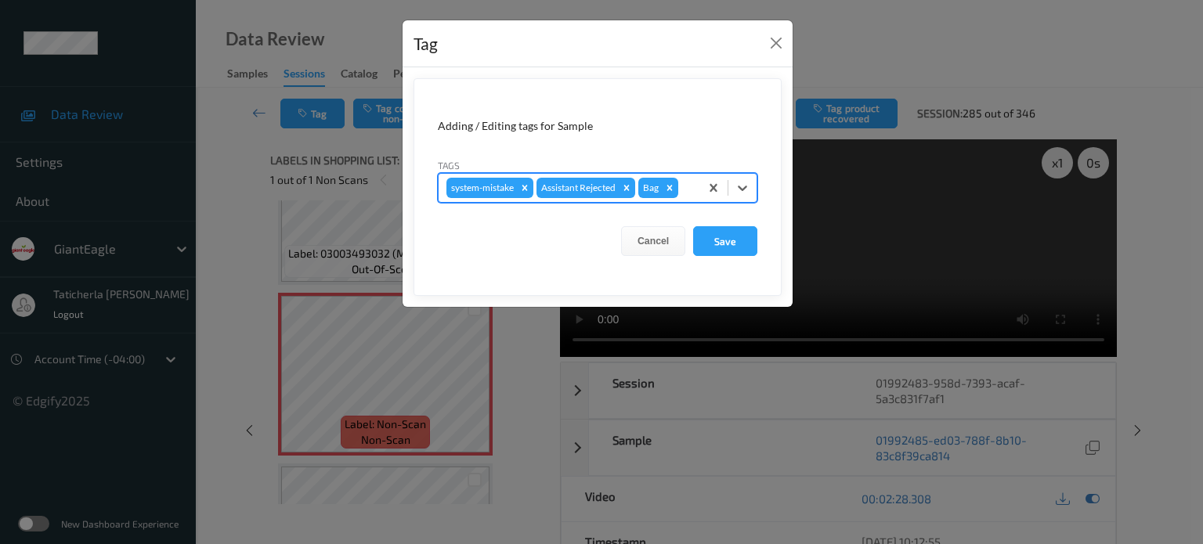
click at [738, 222] on form "Adding / Editing tags for Sample Tags option Bag, selected. Select is focused ,…" at bounding box center [598, 187] width 368 height 218
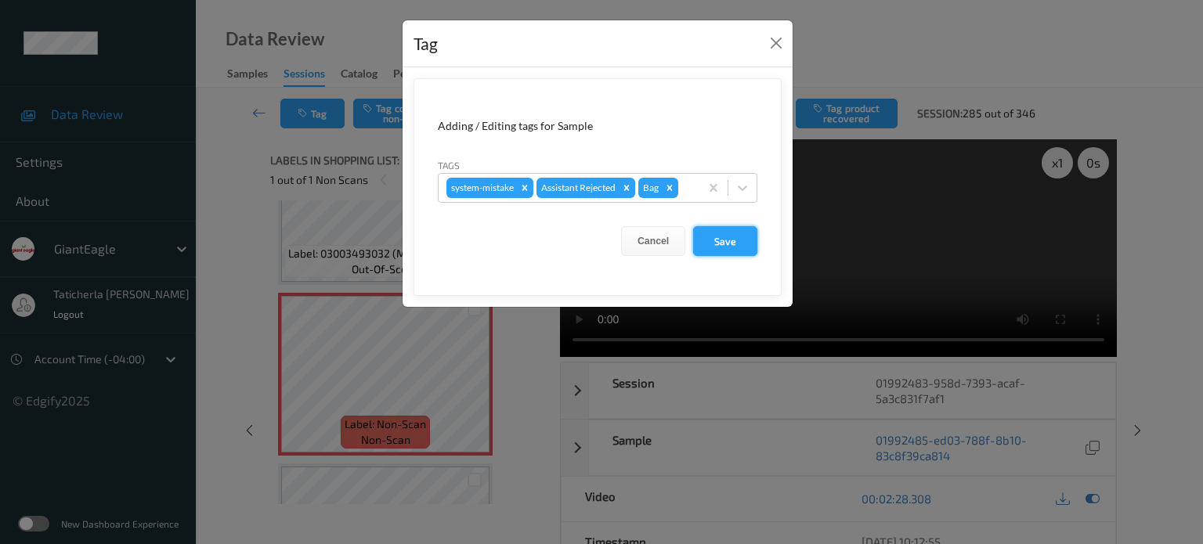
click at [728, 237] on button "Save" at bounding box center [725, 241] width 64 height 30
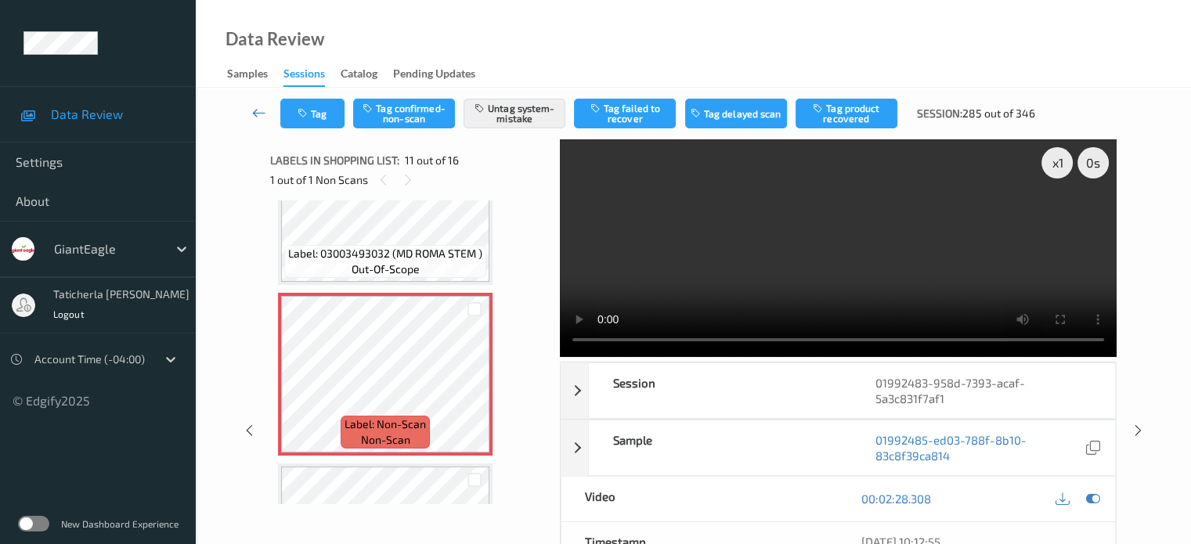
click at [256, 112] on icon at bounding box center [259, 113] width 14 height 16
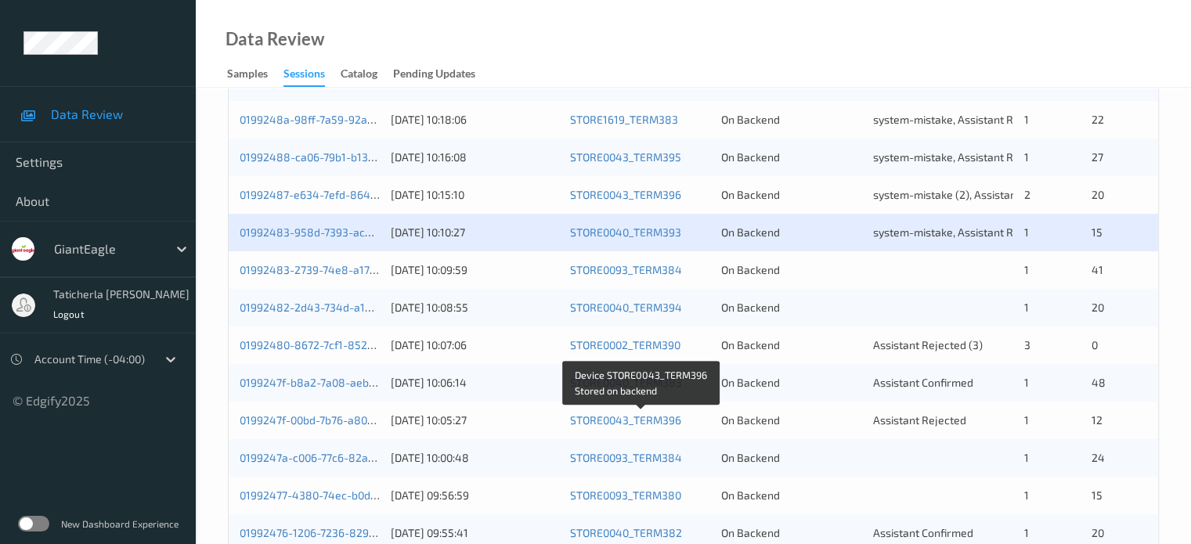
scroll to position [392, 0]
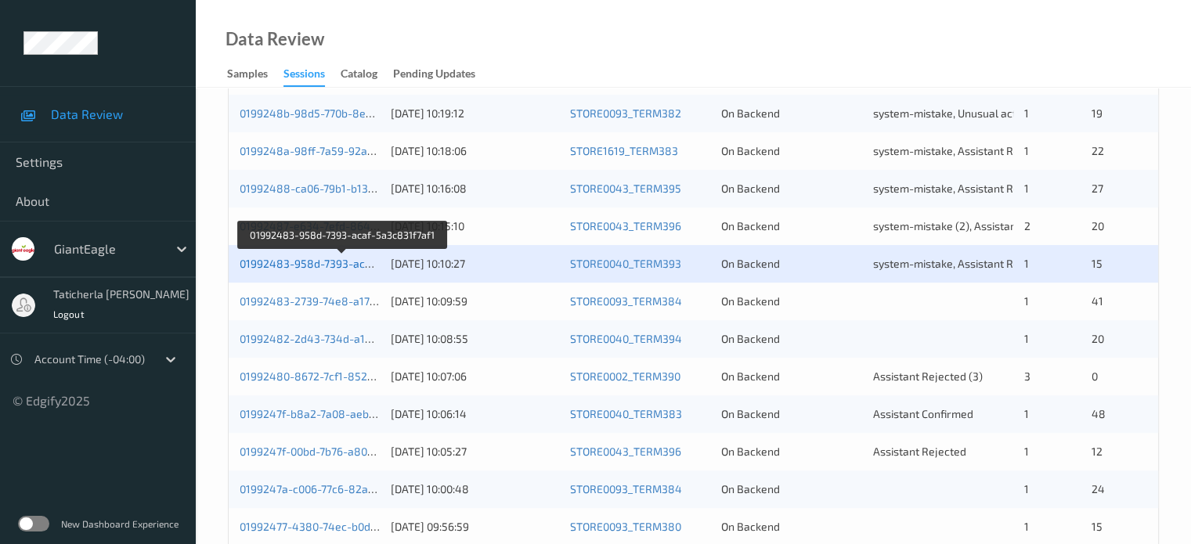
click at [298, 265] on link "01992483-958d-7393-acaf-5a3c831f7af1" at bounding box center [343, 263] width 207 height 13
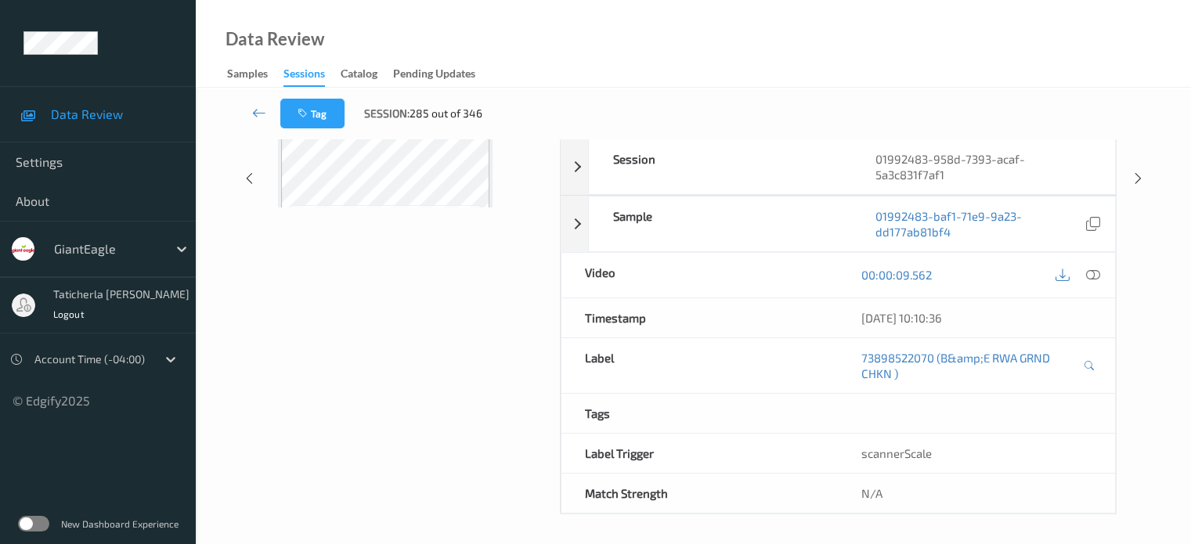
scroll to position [223, 0]
click at [260, 102] on link at bounding box center [260, 114] width 42 height 30
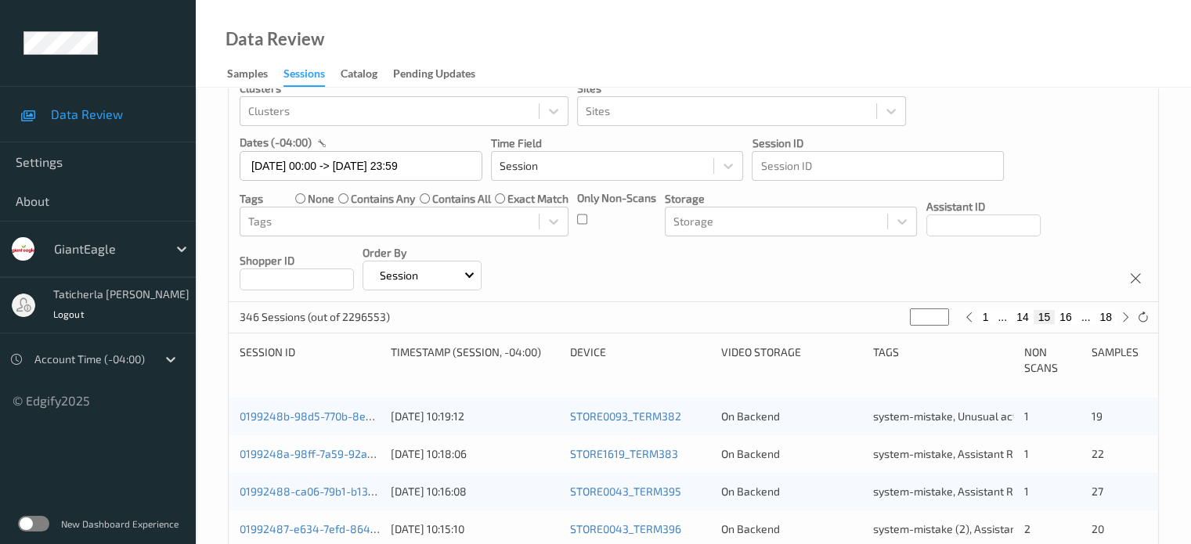
scroll to position [235, 0]
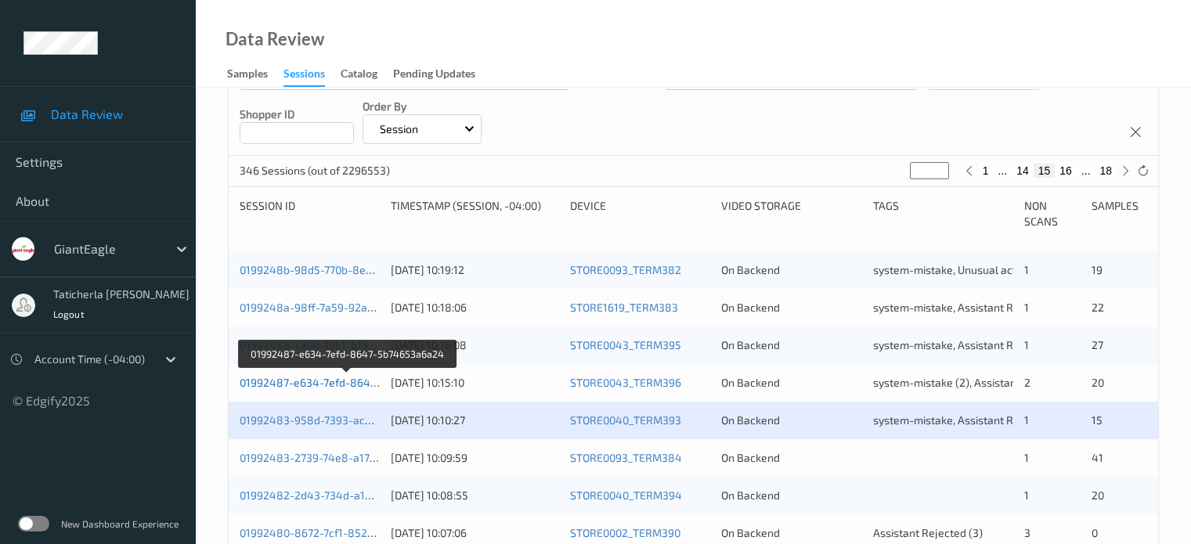
click at [321, 381] on link "01992487-e634-7efd-8647-5b74653a6a24" at bounding box center [348, 382] width 217 height 13
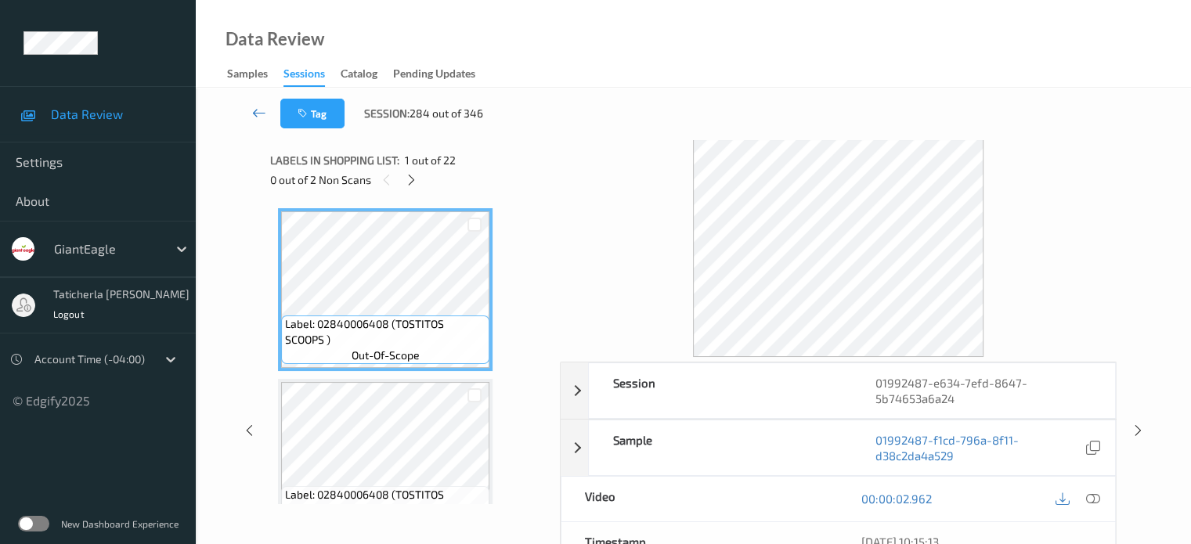
click at [266, 106] on icon at bounding box center [259, 113] width 14 height 16
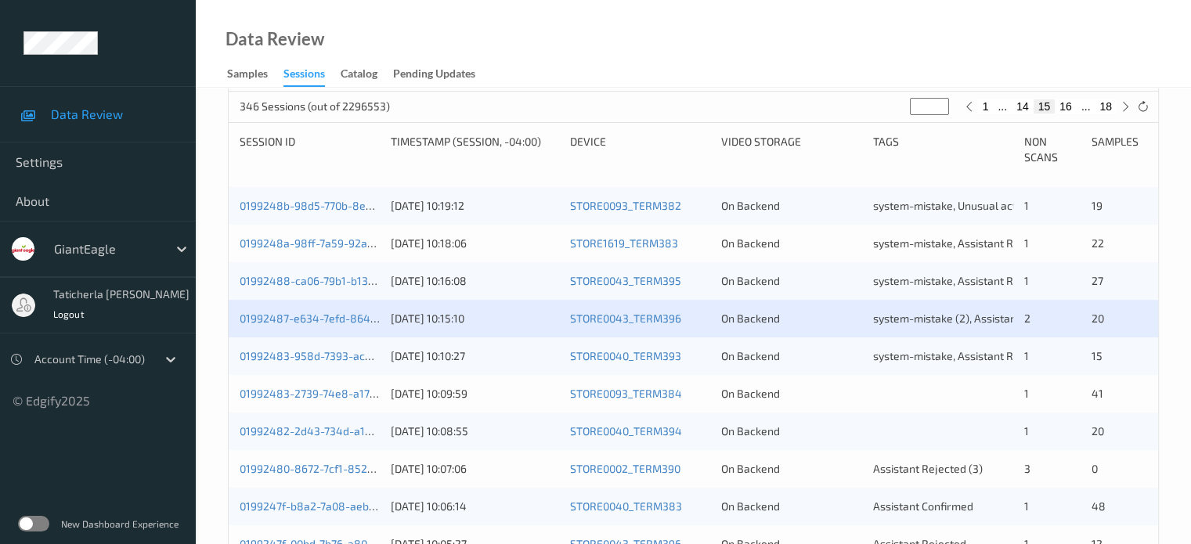
scroll to position [392, 0]
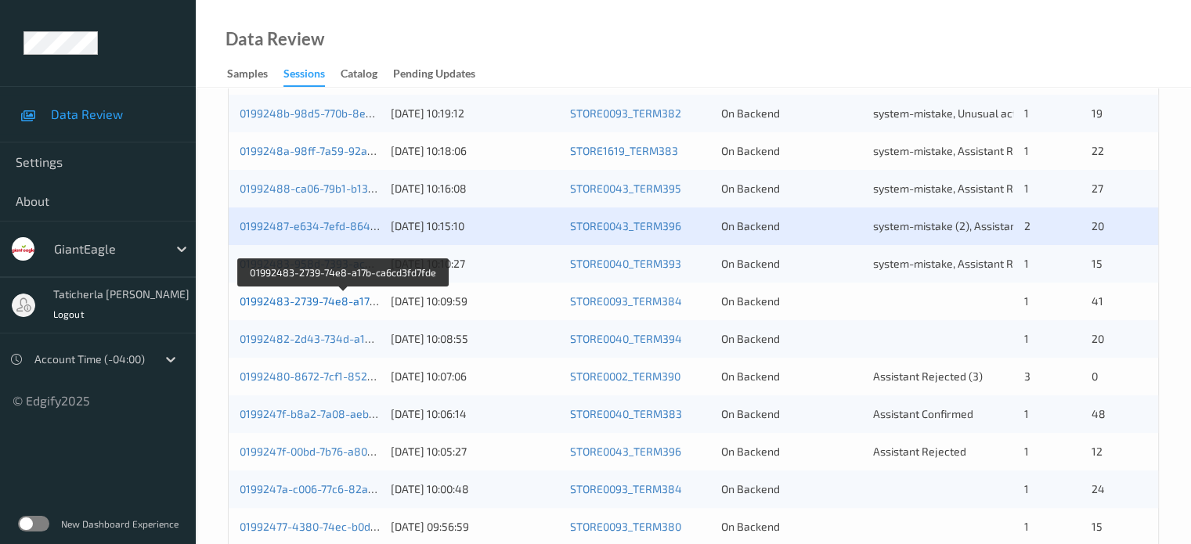
click at [302, 307] on link "01992483-2739-74e8-a17b-ca6cd3fd7fde" at bounding box center [344, 300] width 209 height 13
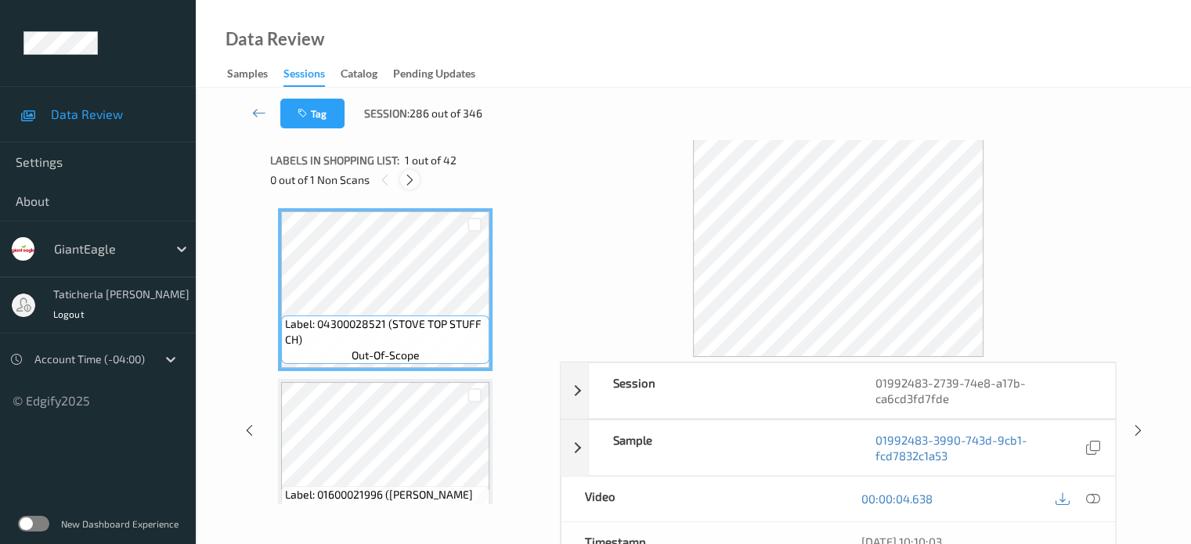
click at [411, 173] on icon at bounding box center [409, 180] width 13 height 14
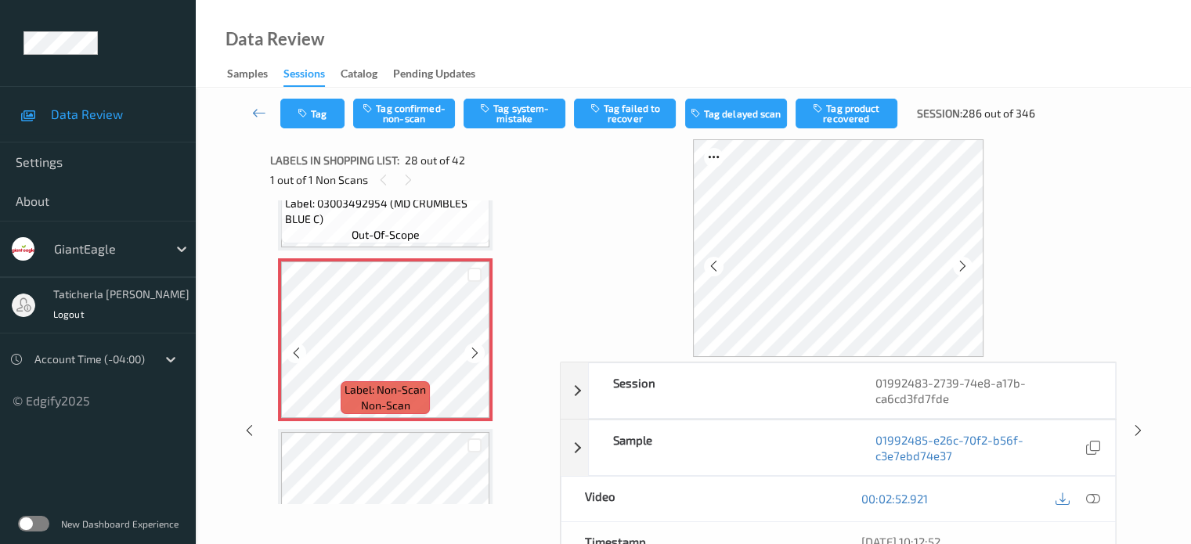
scroll to position [4604, 0]
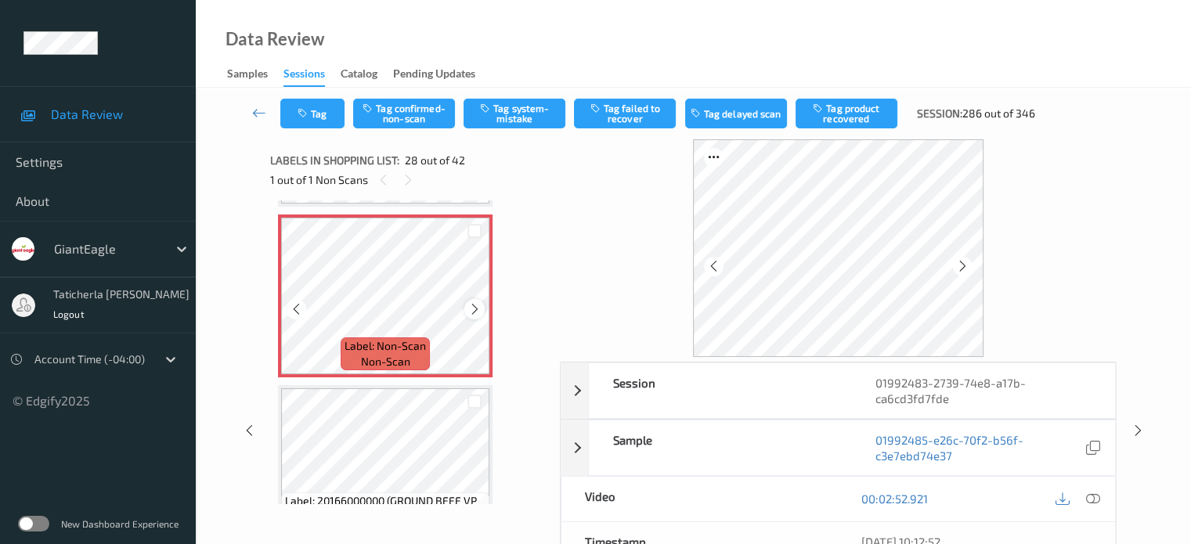
click at [480, 303] on icon at bounding box center [474, 309] width 13 height 14
click at [477, 305] on icon at bounding box center [474, 309] width 13 height 14
click at [1091, 497] on icon at bounding box center [1093, 499] width 14 height 14
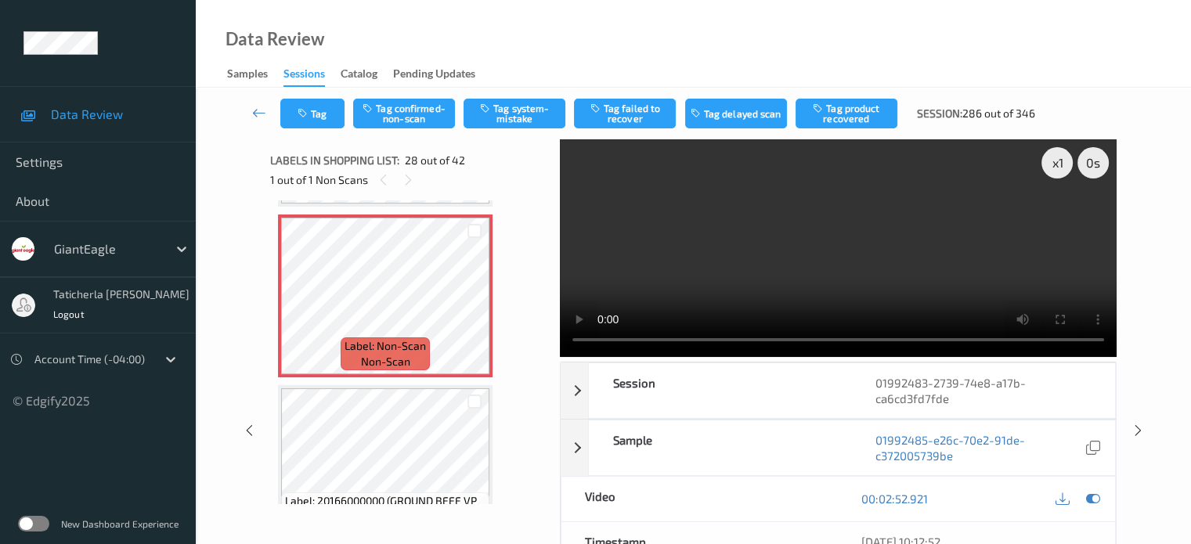
click at [1061, 217] on video at bounding box center [838, 248] width 557 height 218
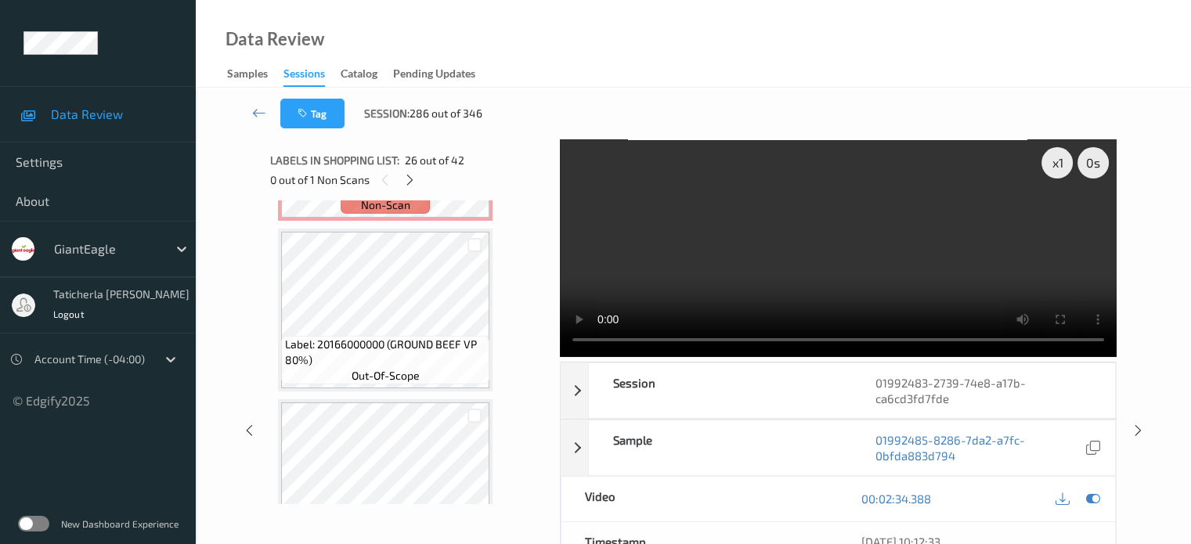
scroll to position [4839, 0]
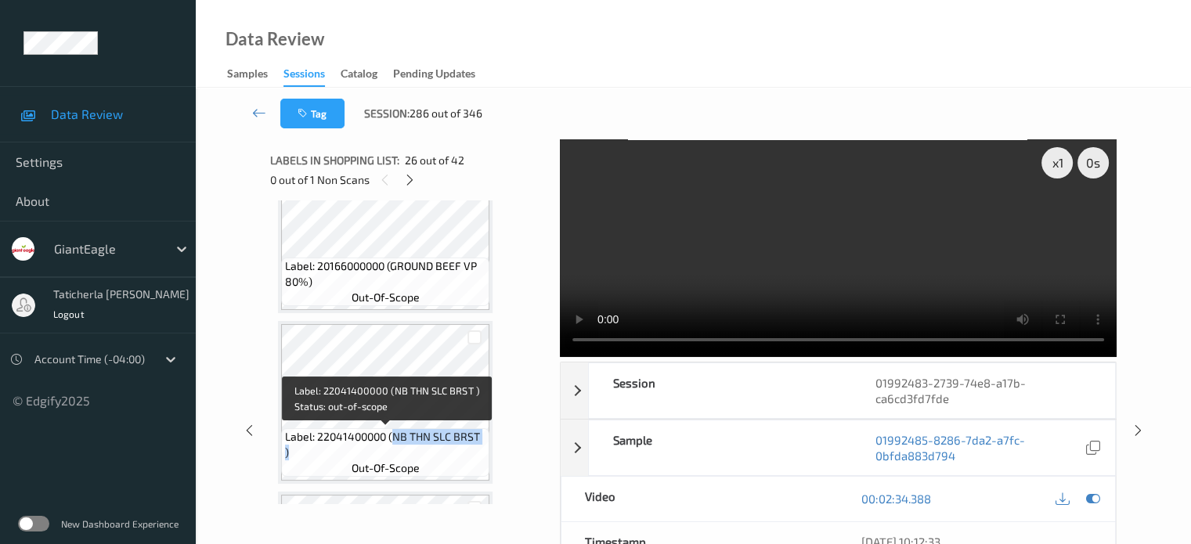
drag, startPoint x: 418, startPoint y: 437, endPoint x: 479, endPoint y: 457, distance: 64.2
click at [479, 457] on span "Label: 22041400000 (NB THN SLC BRST )" at bounding box center [385, 444] width 201 height 31
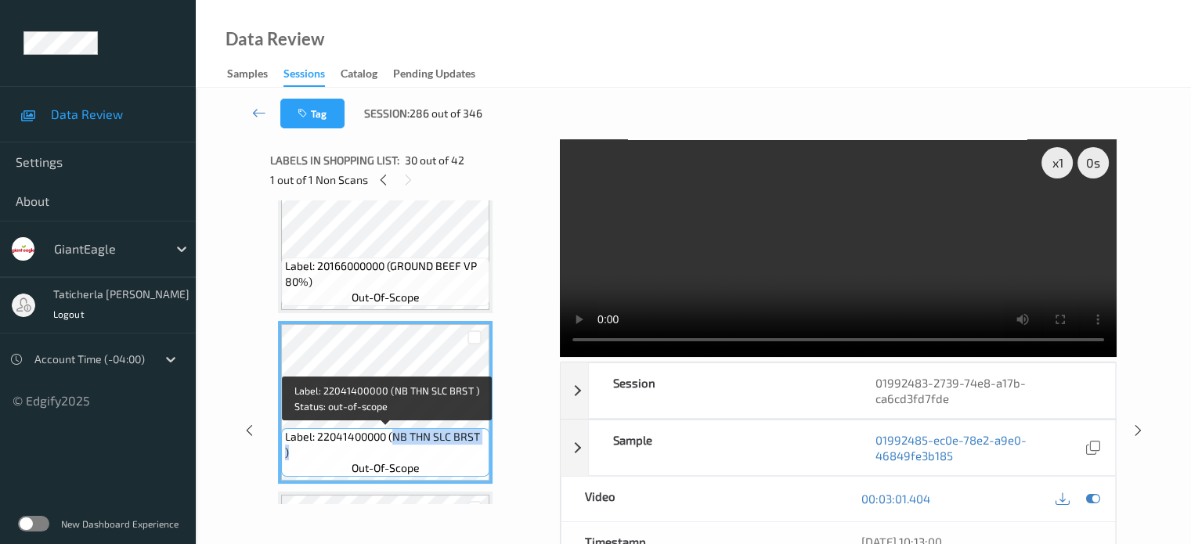
copy span "NB THN SLC BRST )"
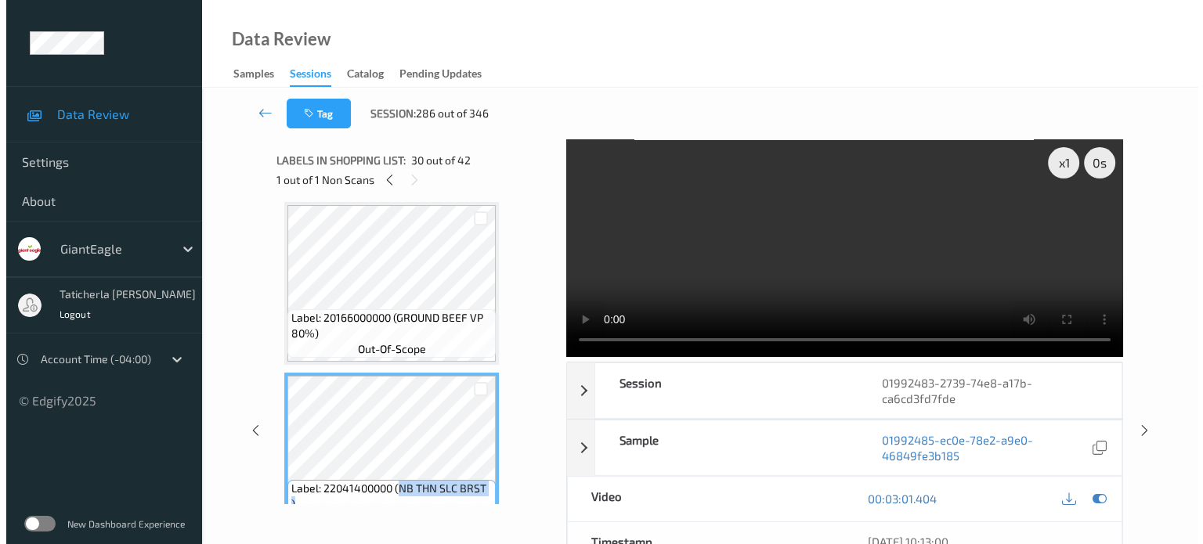
scroll to position [4682, 0]
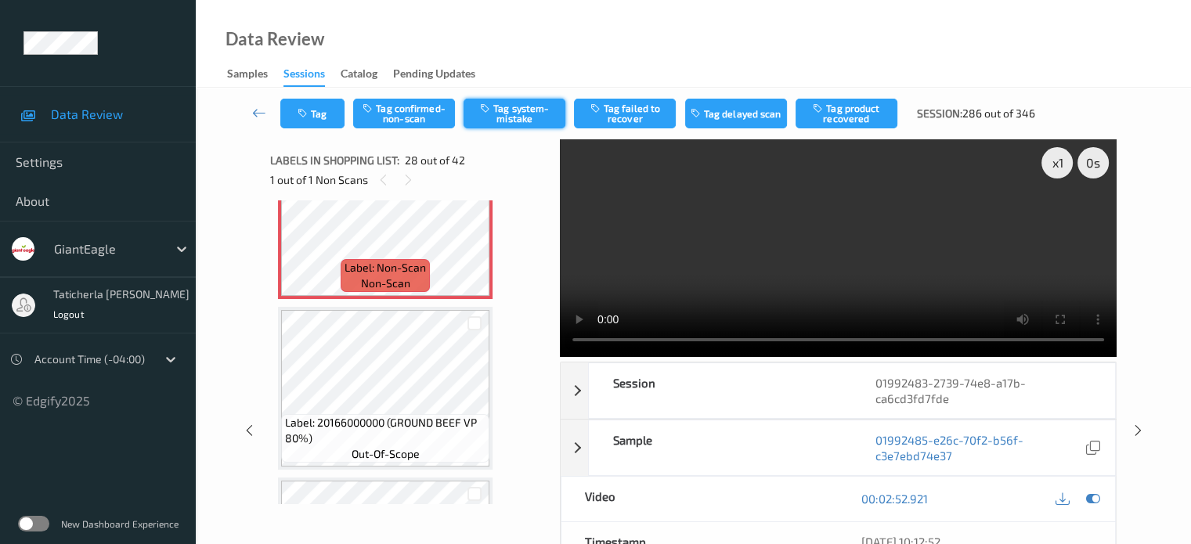
click at [526, 107] on button "Tag system-mistake" at bounding box center [515, 114] width 102 height 30
click at [327, 121] on button "Tag" at bounding box center [312, 114] width 64 height 30
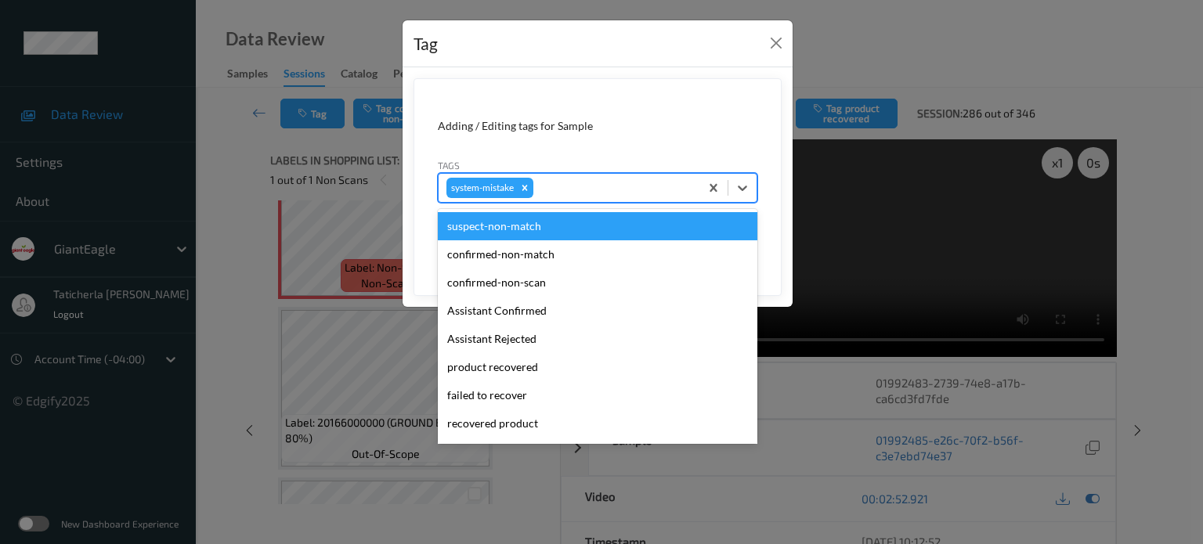
click at [645, 195] on div at bounding box center [614, 188] width 155 height 19
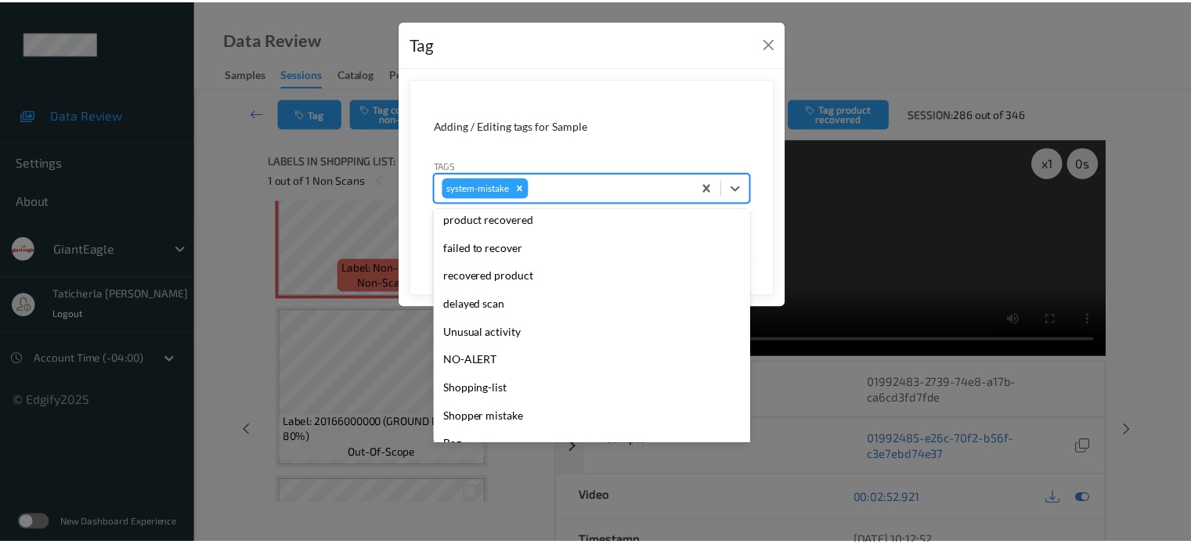
scroll to position [157, 0]
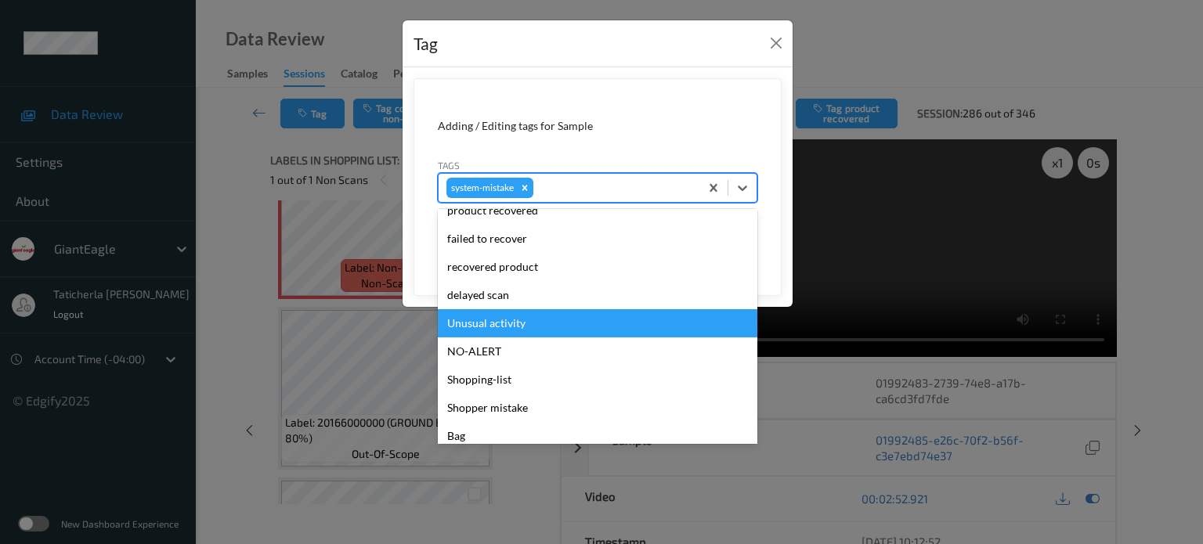
click at [567, 328] on div "Unusual activity" at bounding box center [598, 323] width 320 height 28
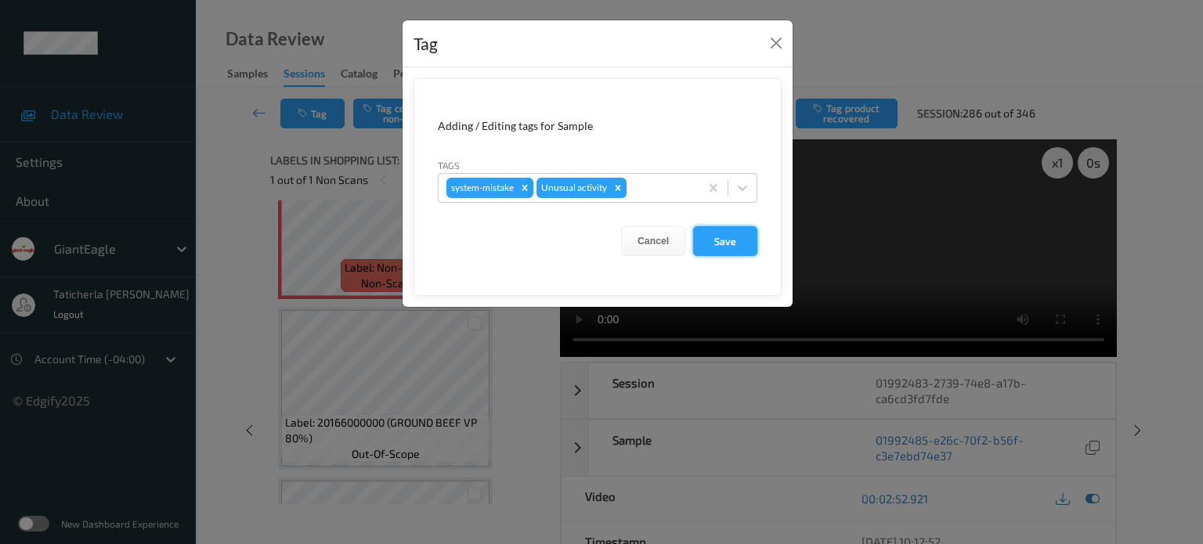
click at [749, 239] on button "Save" at bounding box center [725, 241] width 64 height 30
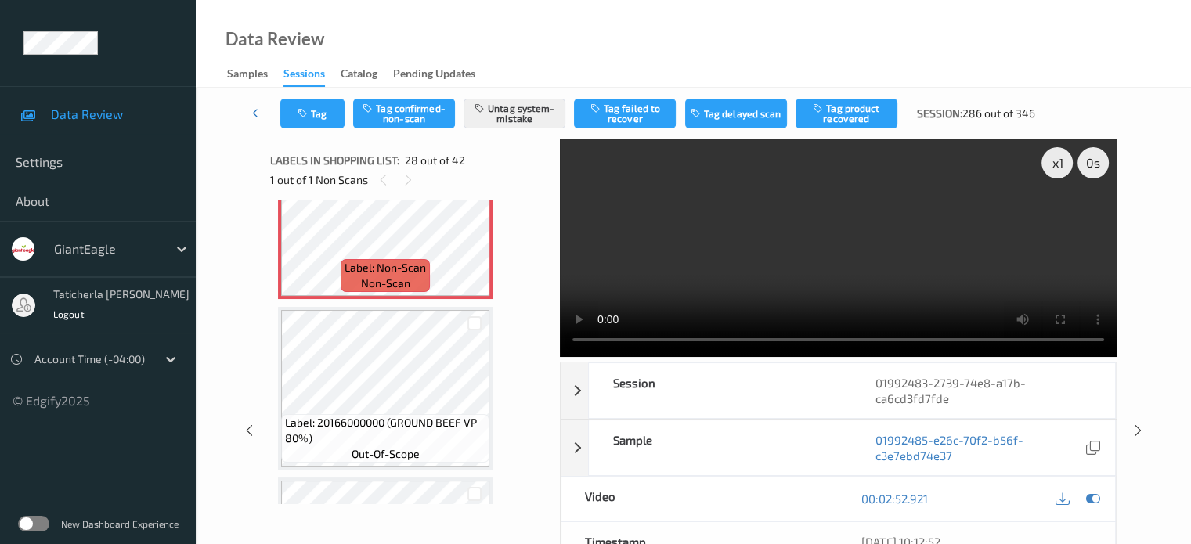
click at [260, 111] on icon at bounding box center [259, 113] width 14 height 16
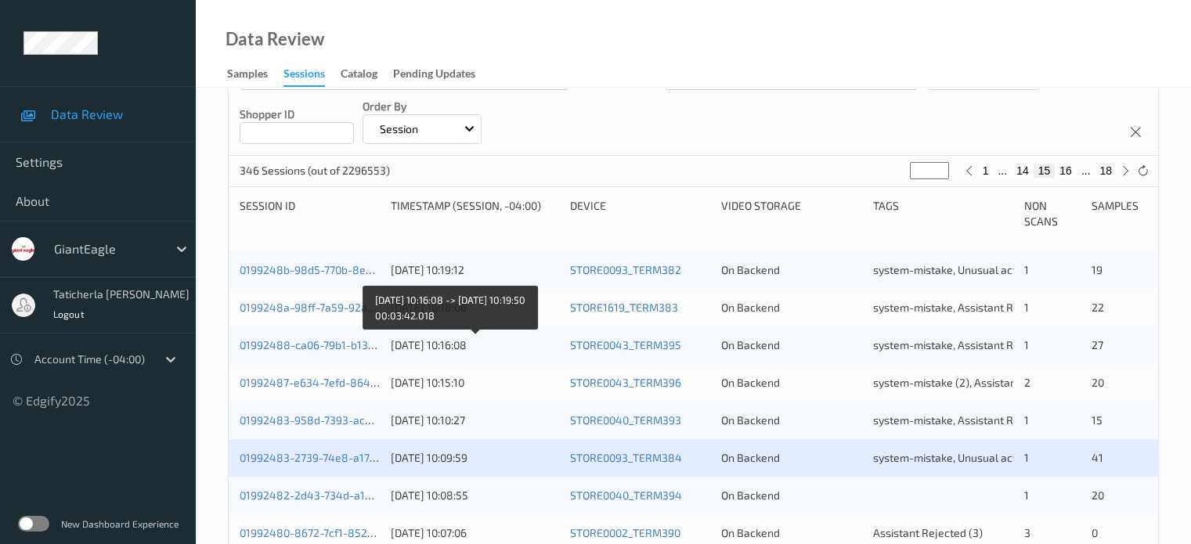
scroll to position [470, 0]
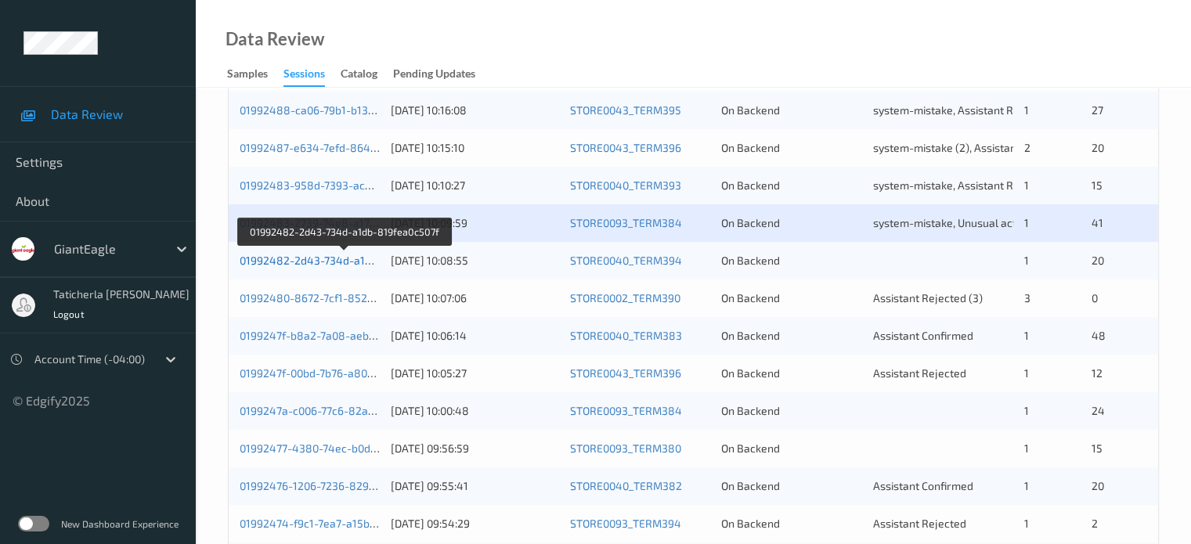
click at [331, 262] on link "01992482-2d43-734d-a1db-819fea0c507f" at bounding box center [345, 260] width 211 height 13
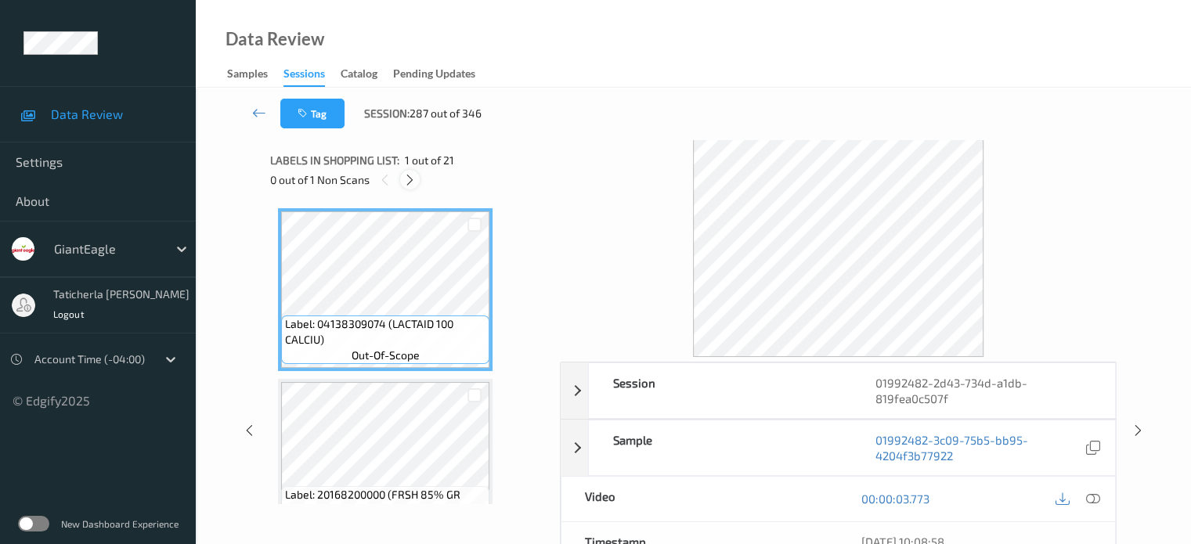
click at [414, 174] on icon at bounding box center [409, 180] width 13 height 14
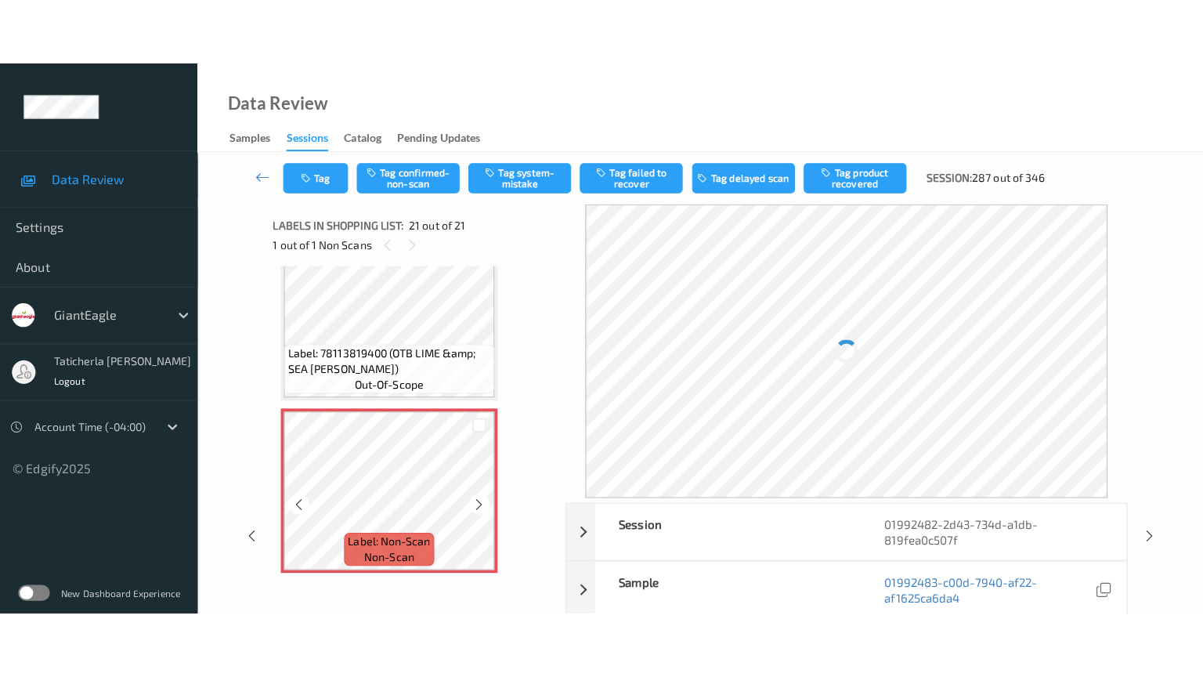
scroll to position [3290, 0]
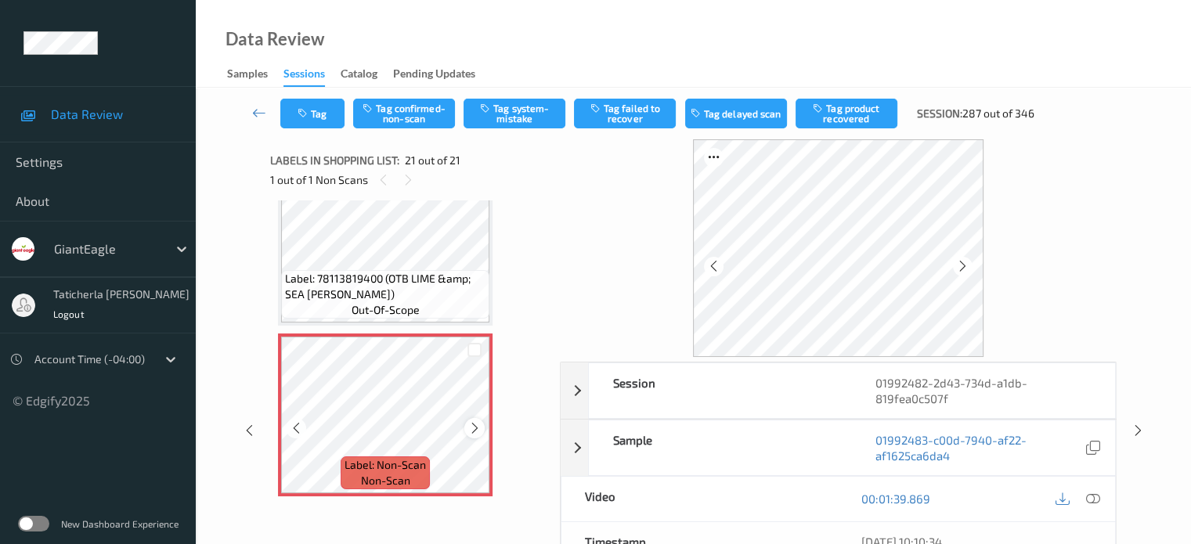
click at [471, 429] on icon at bounding box center [474, 428] width 13 height 14
click at [471, 420] on div at bounding box center [474, 428] width 20 height 20
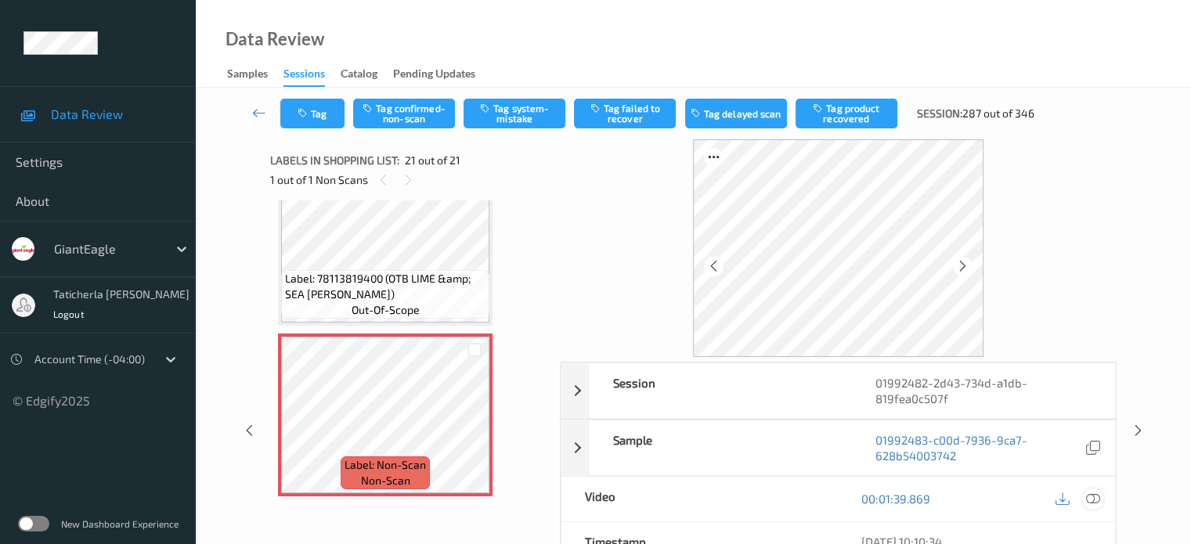
click at [1090, 495] on icon at bounding box center [1093, 499] width 14 height 14
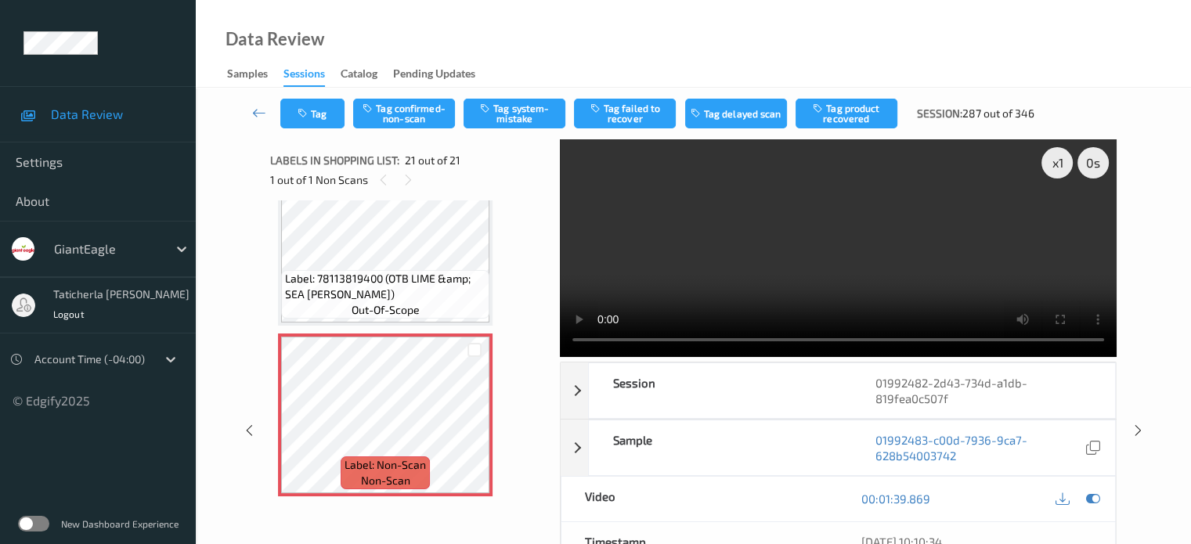
scroll to position [3157, 0]
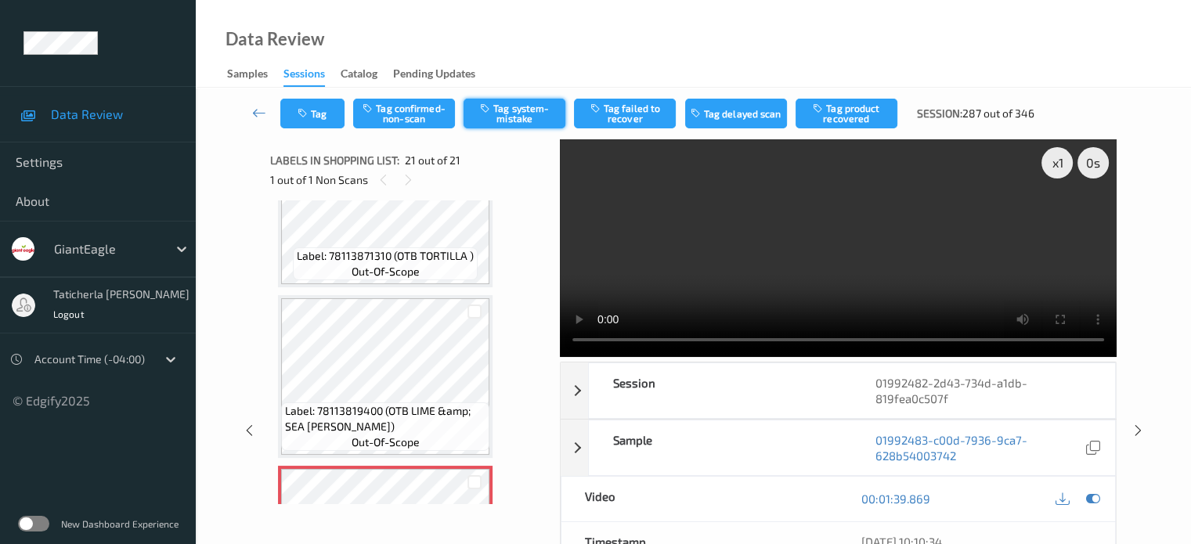
click at [547, 121] on button "Tag system-mistake" at bounding box center [515, 114] width 102 height 30
click at [259, 111] on icon at bounding box center [259, 113] width 14 height 16
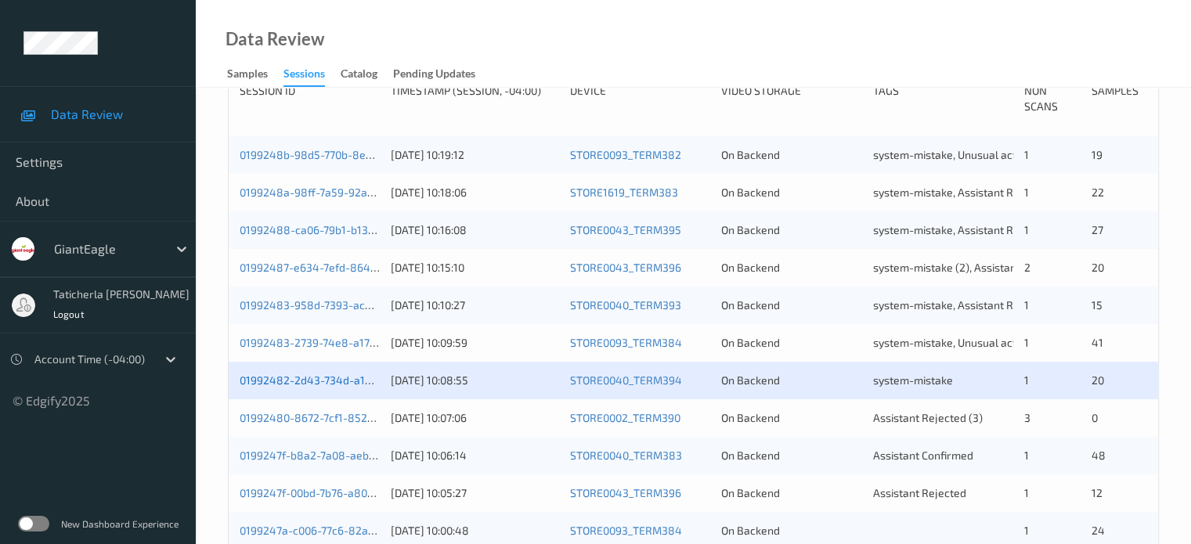
scroll to position [392, 0]
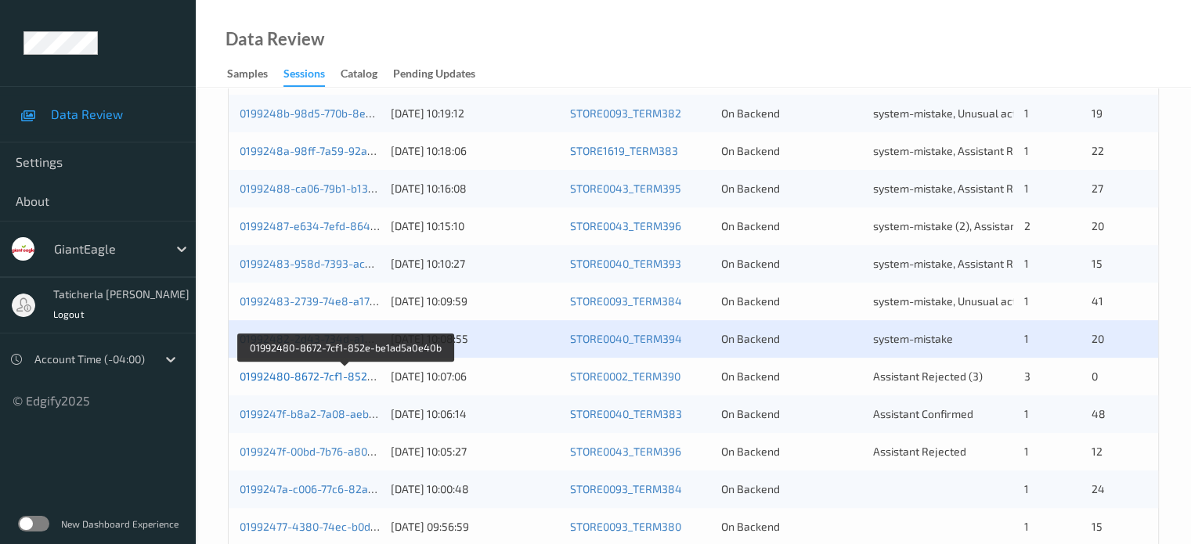
click at [319, 372] on link "01992480-8672-7cf1-852e-be1ad5a0e40b" at bounding box center [346, 376] width 213 height 13
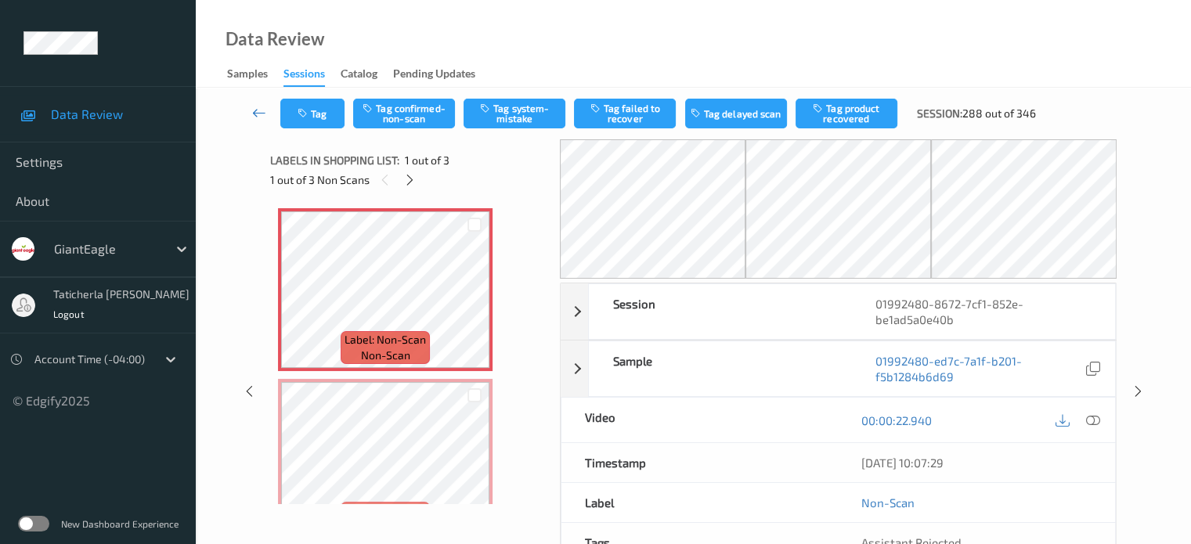
click at [263, 112] on icon at bounding box center [259, 113] width 14 height 16
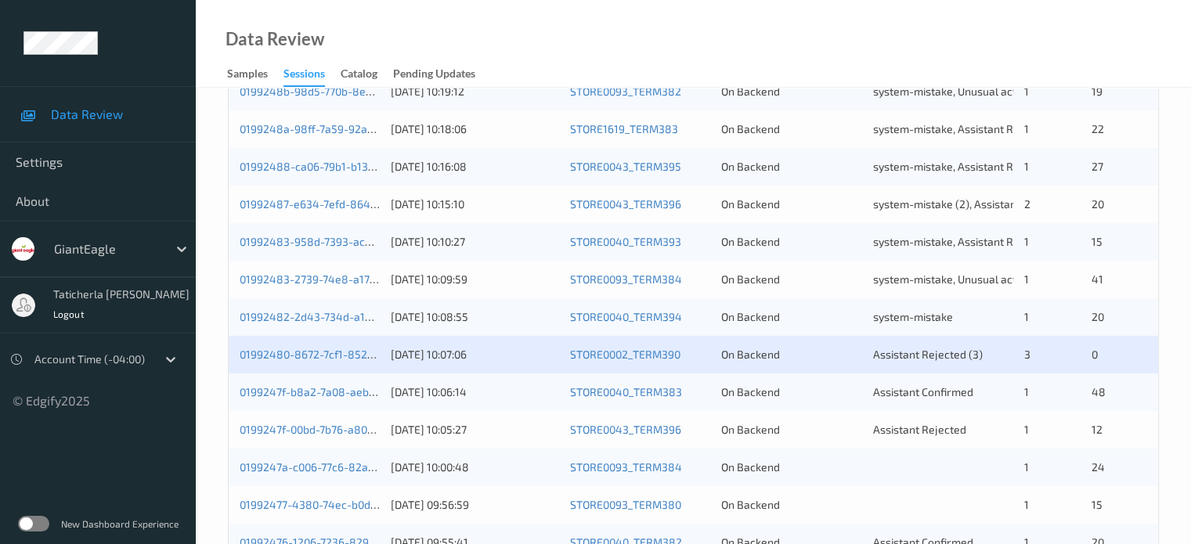
scroll to position [470, 0]
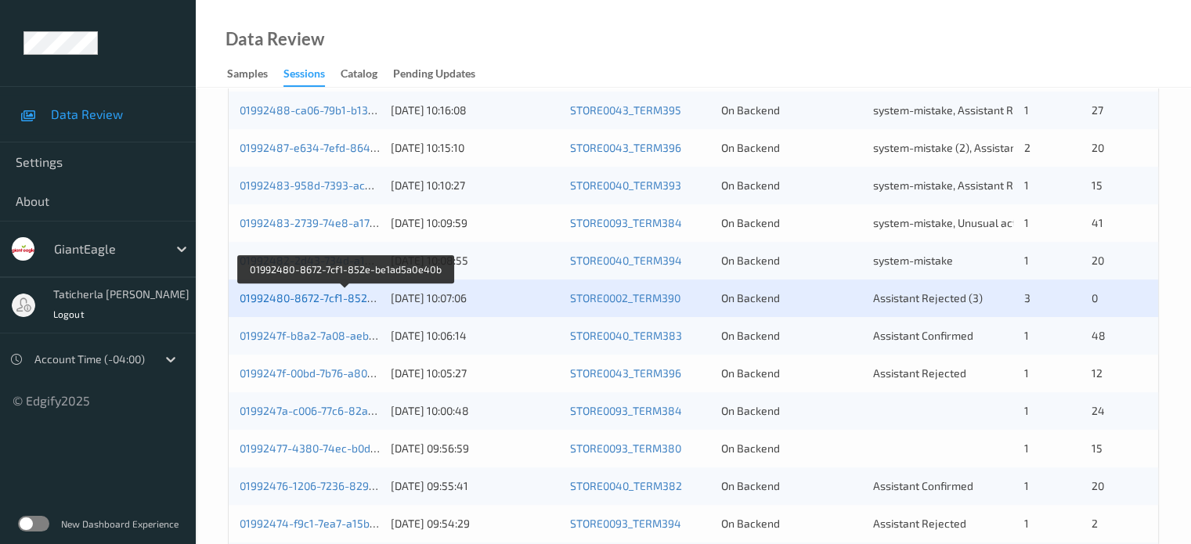
click at [333, 294] on link "01992480-8672-7cf1-852e-be1ad5a0e40b" at bounding box center [346, 297] width 213 height 13
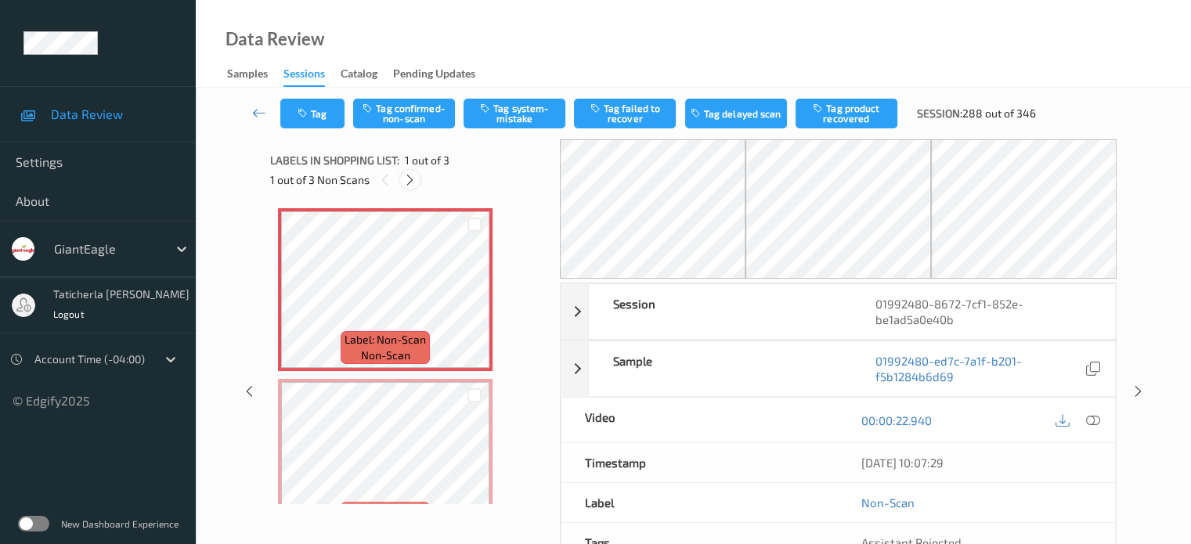
click at [407, 181] on icon at bounding box center [409, 180] width 13 height 14
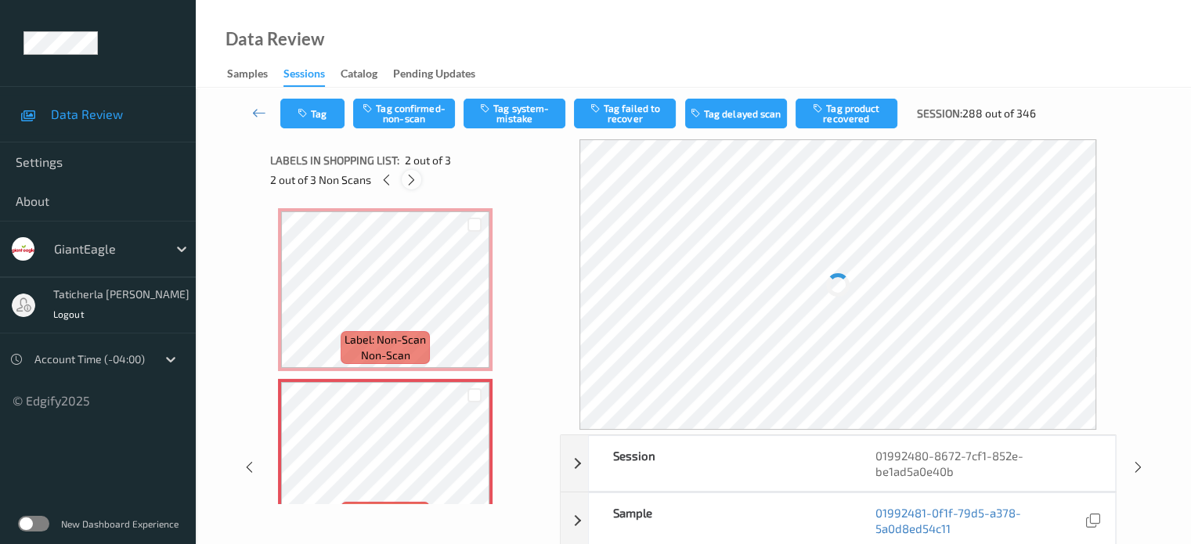
scroll to position [8, 0]
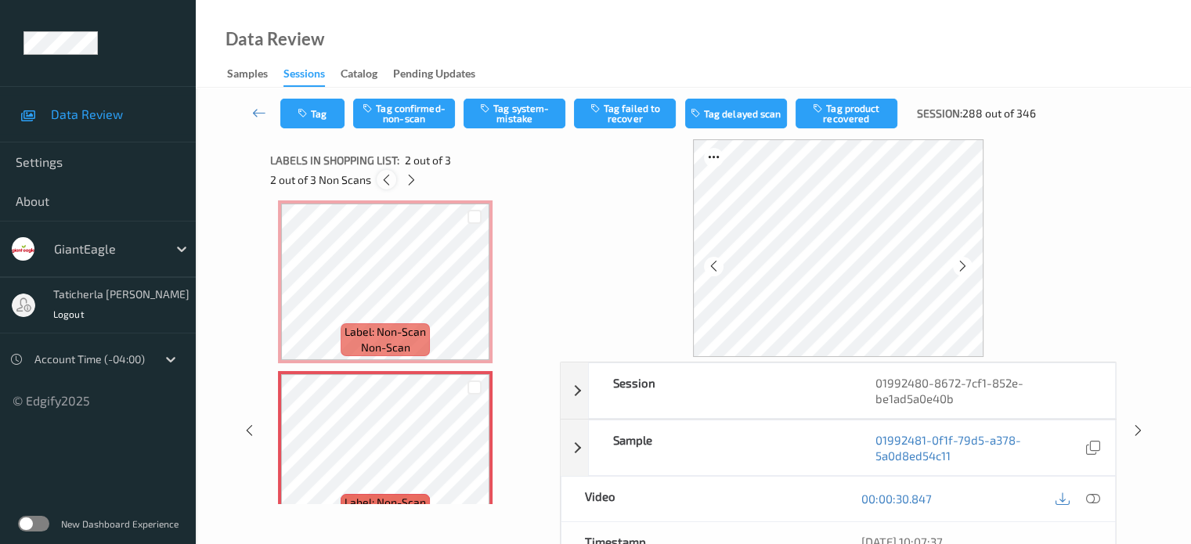
click at [388, 182] on icon at bounding box center [386, 180] width 13 height 14
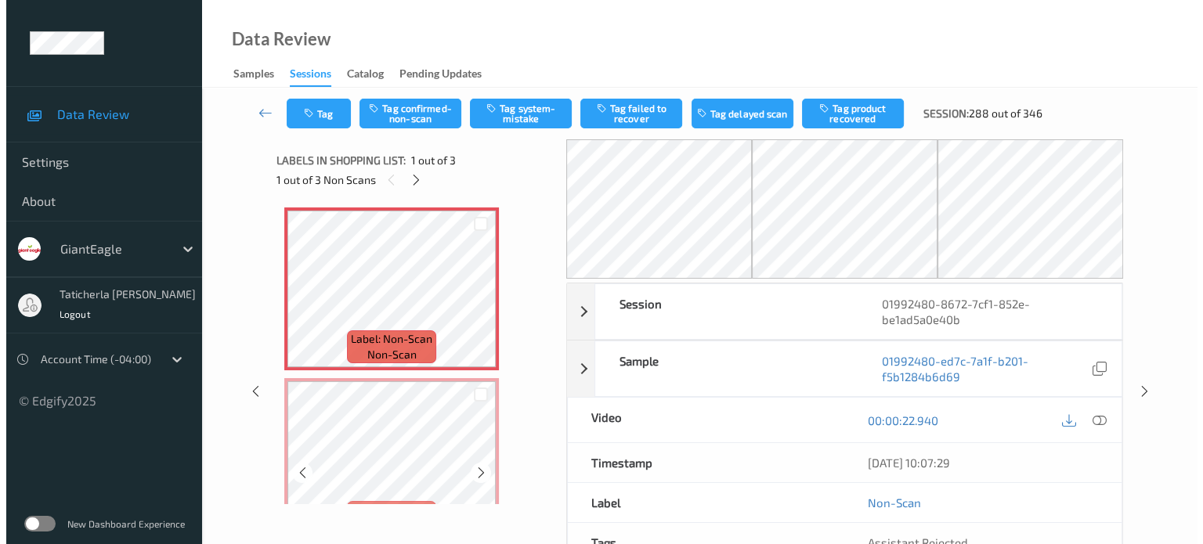
scroll to position [0, 0]
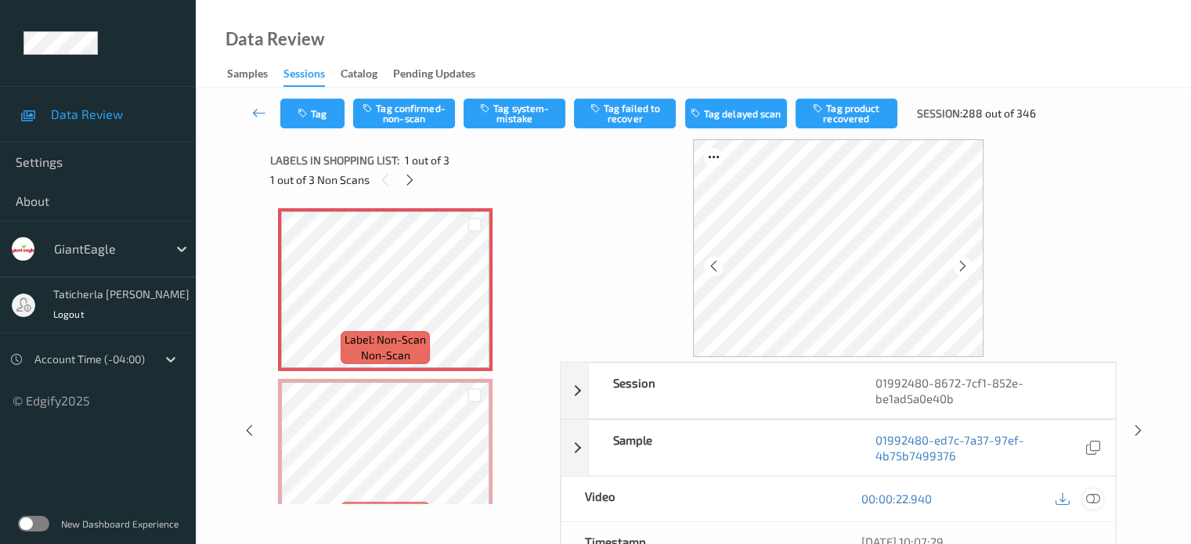
click at [1089, 497] on icon at bounding box center [1093, 499] width 14 height 14
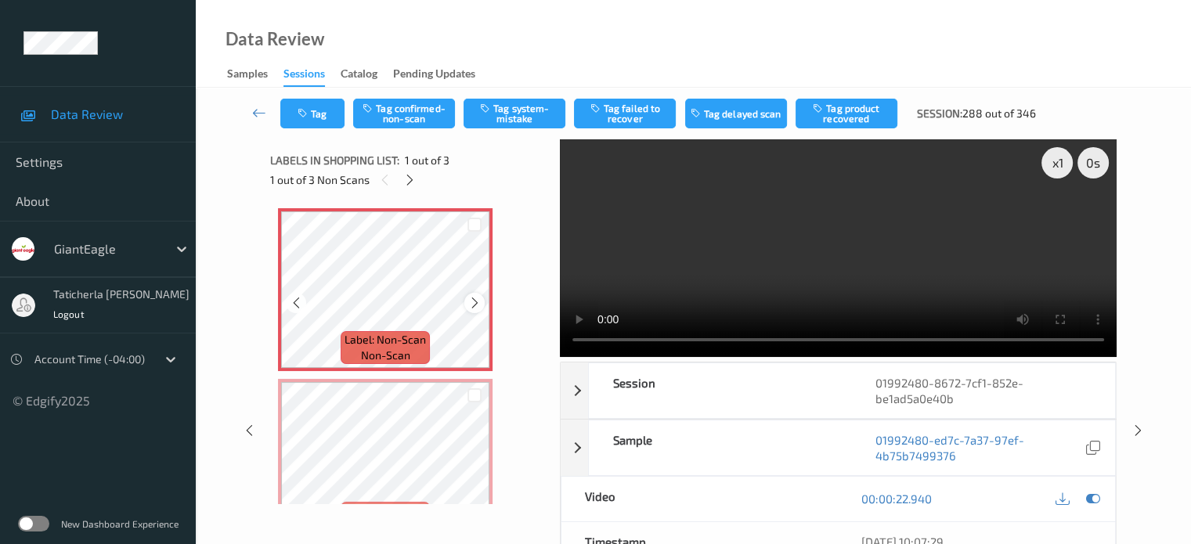
click at [473, 303] on icon at bounding box center [474, 303] width 13 height 14
click at [516, 117] on button "Tag system-mistake" at bounding box center [515, 114] width 102 height 30
click at [331, 115] on button "Tag" at bounding box center [312, 114] width 64 height 30
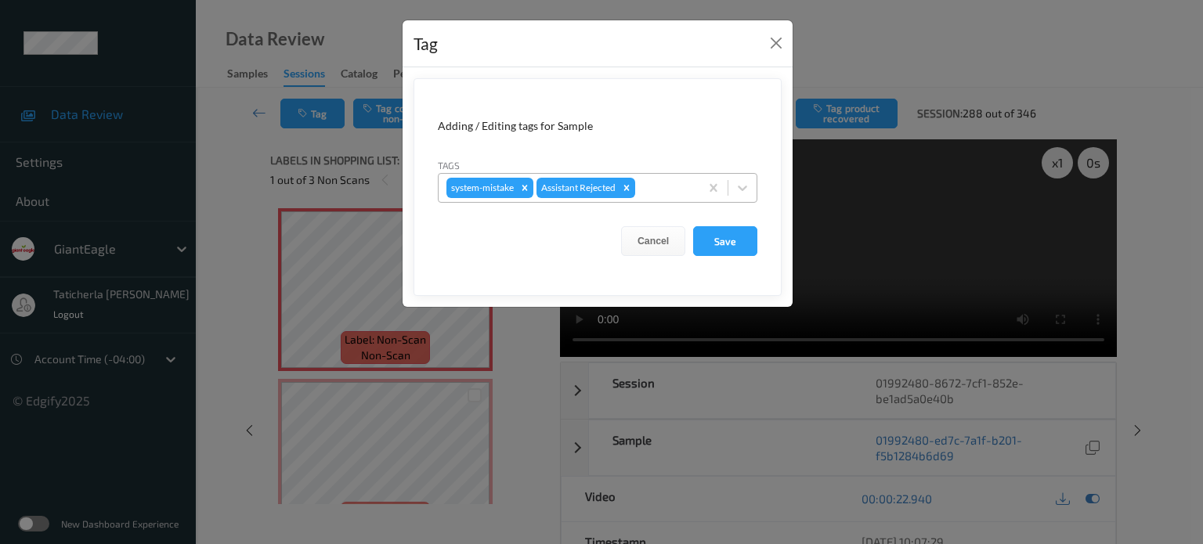
click at [645, 182] on div at bounding box center [664, 188] width 53 height 19
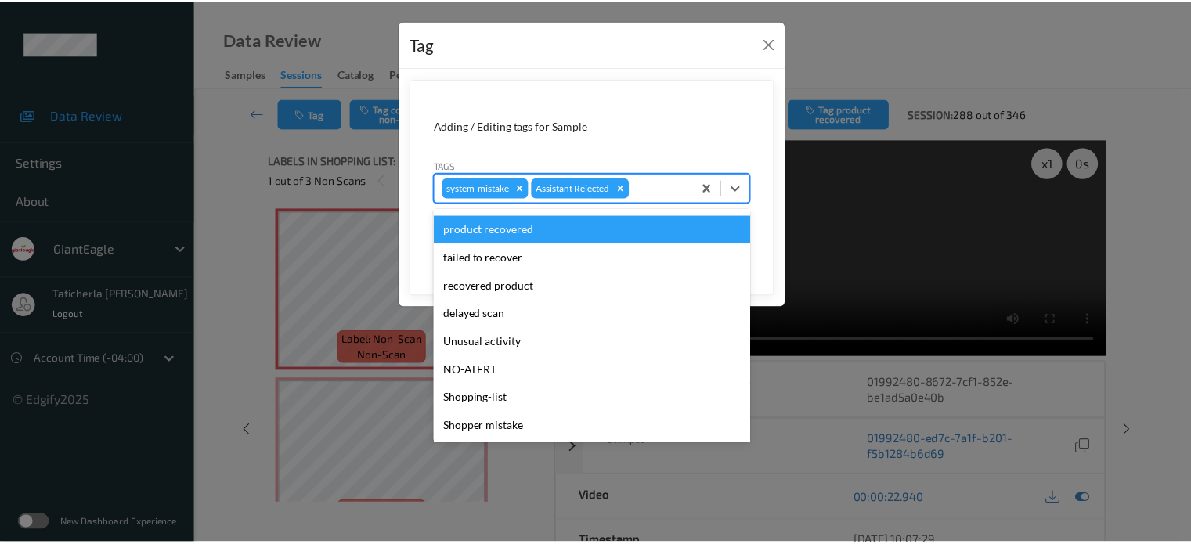
scroll to position [138, 0]
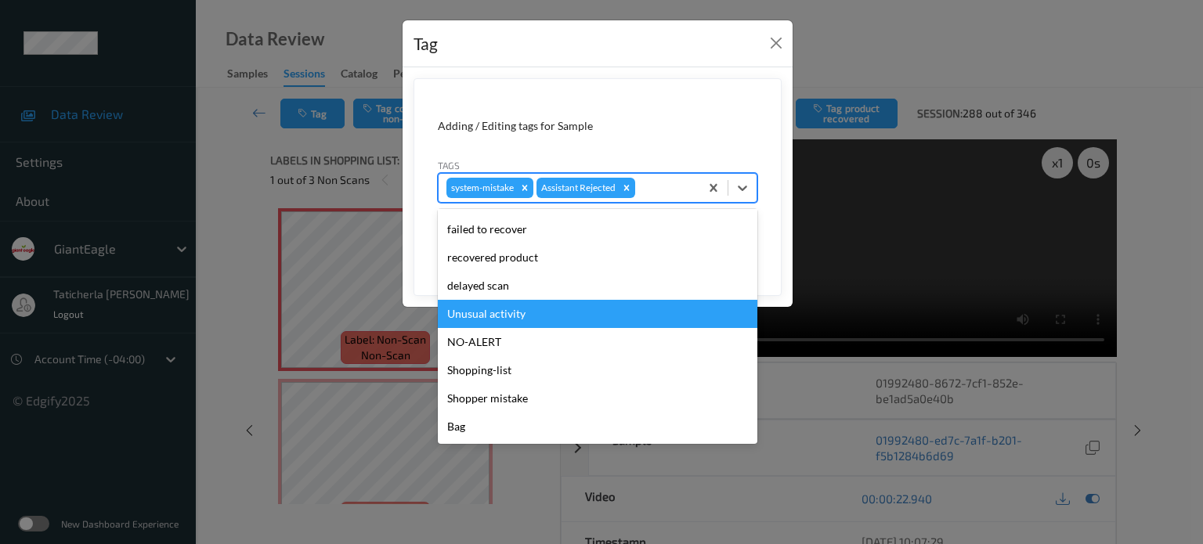
click at [498, 309] on div "Unusual activity" at bounding box center [598, 314] width 320 height 28
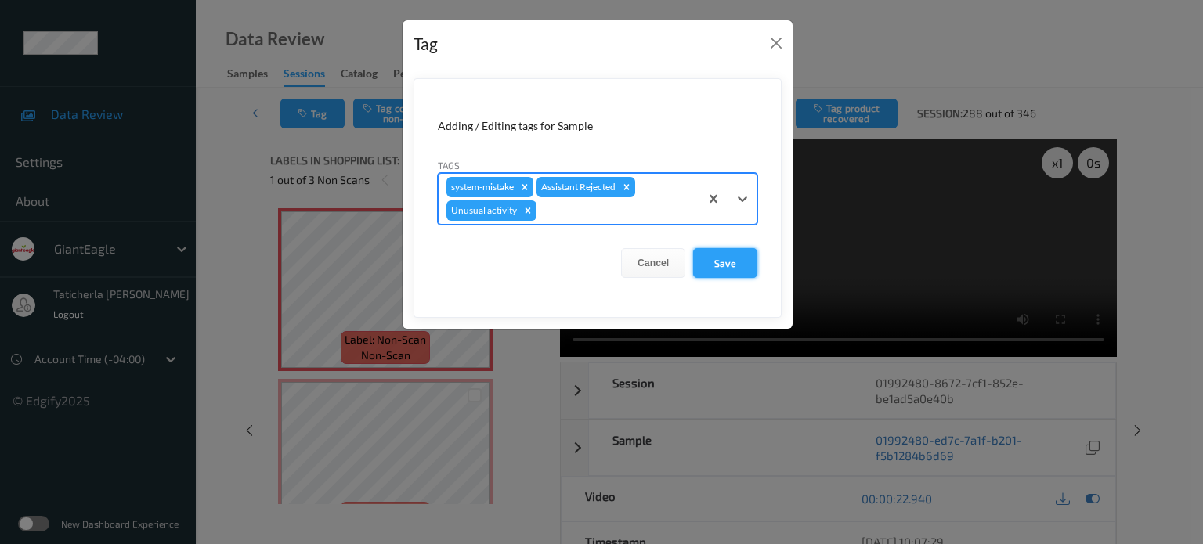
click at [733, 258] on button "Save" at bounding box center [725, 263] width 64 height 30
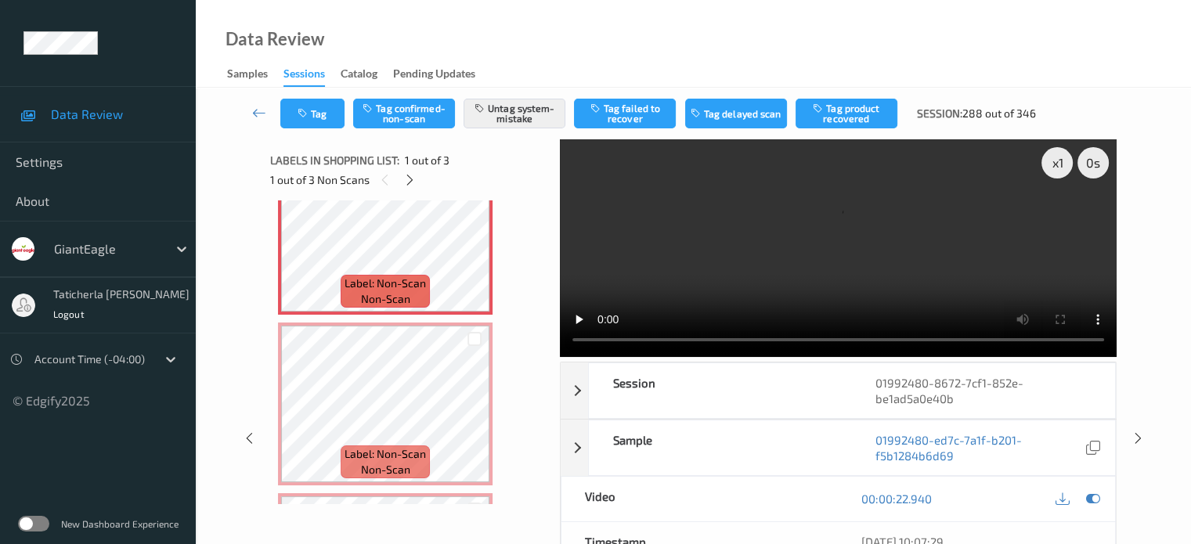
scroll to position [78, 0]
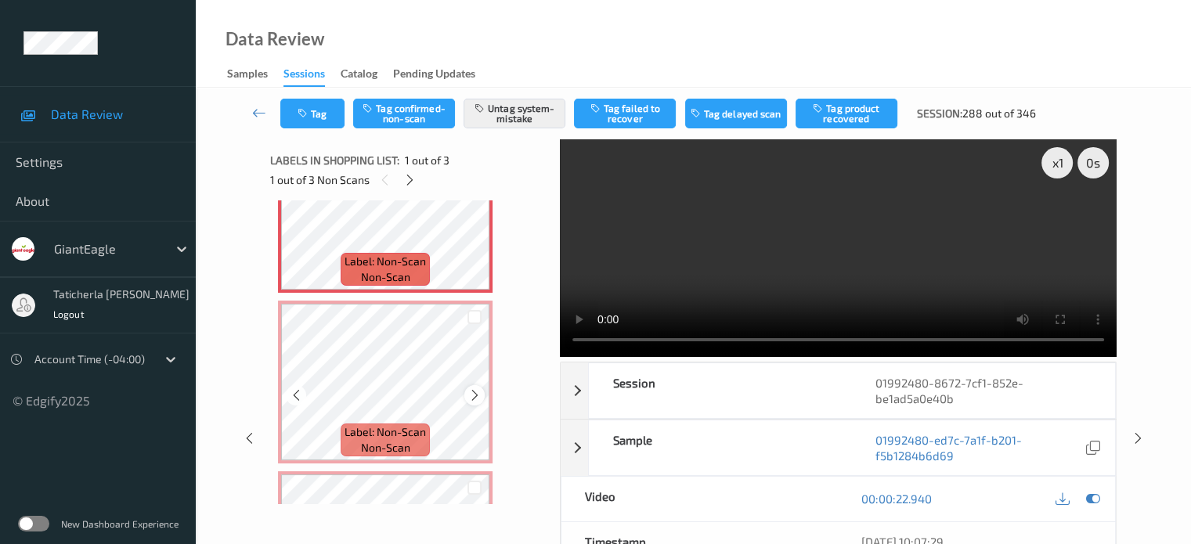
click at [482, 394] on div at bounding box center [474, 395] width 20 height 20
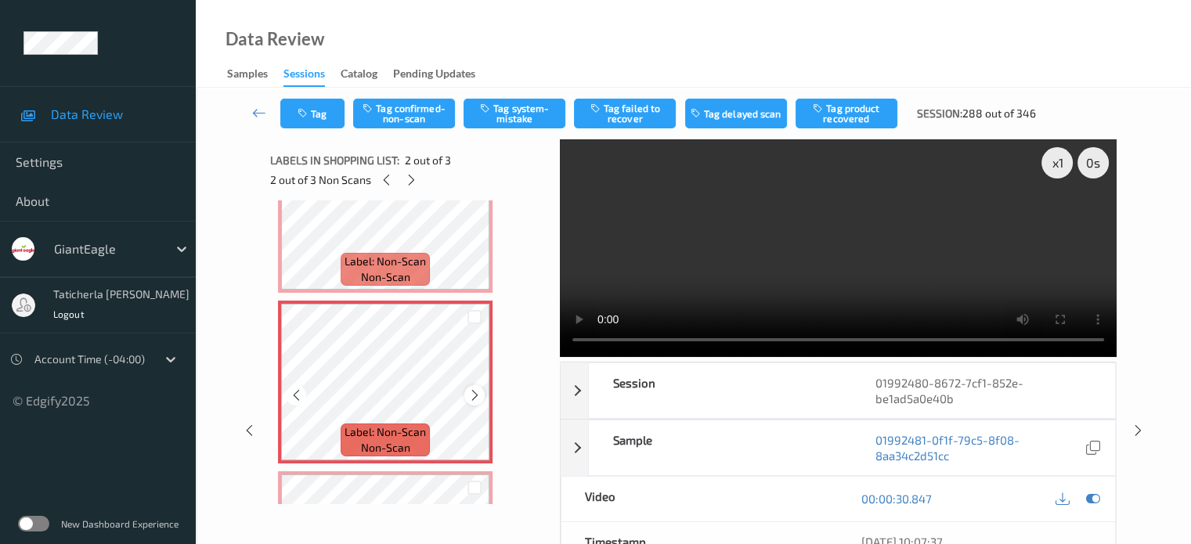
click at [475, 394] on icon at bounding box center [474, 395] width 13 height 14
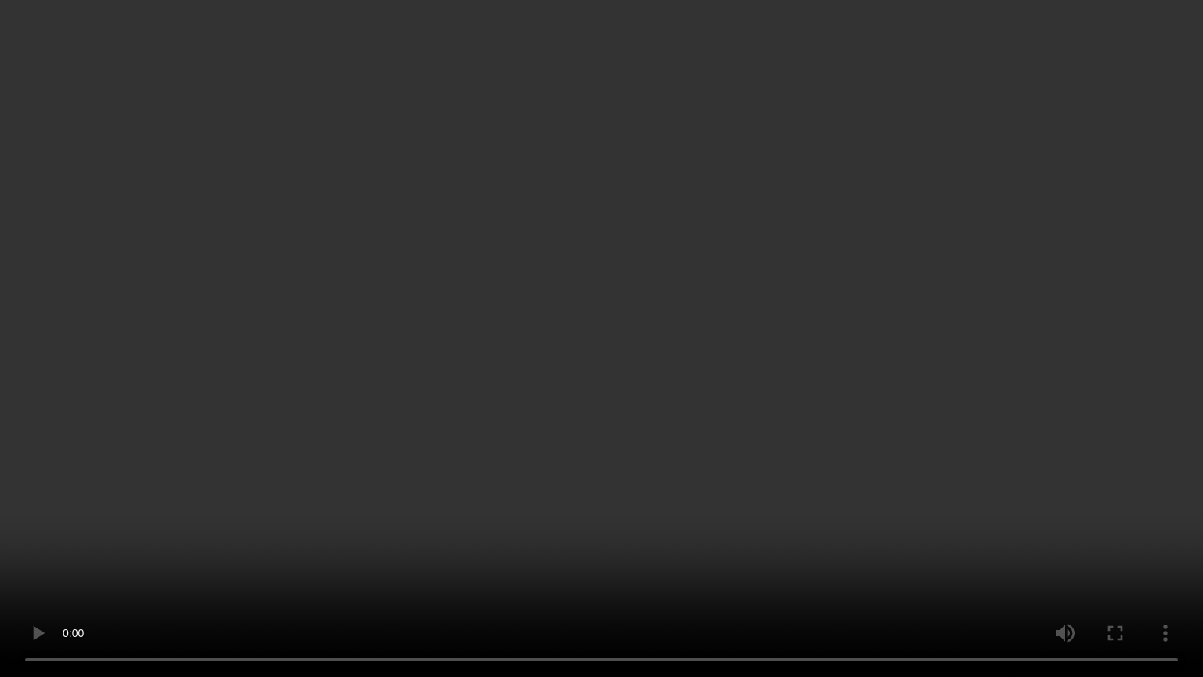
click at [943, 471] on video at bounding box center [601, 338] width 1203 height 677
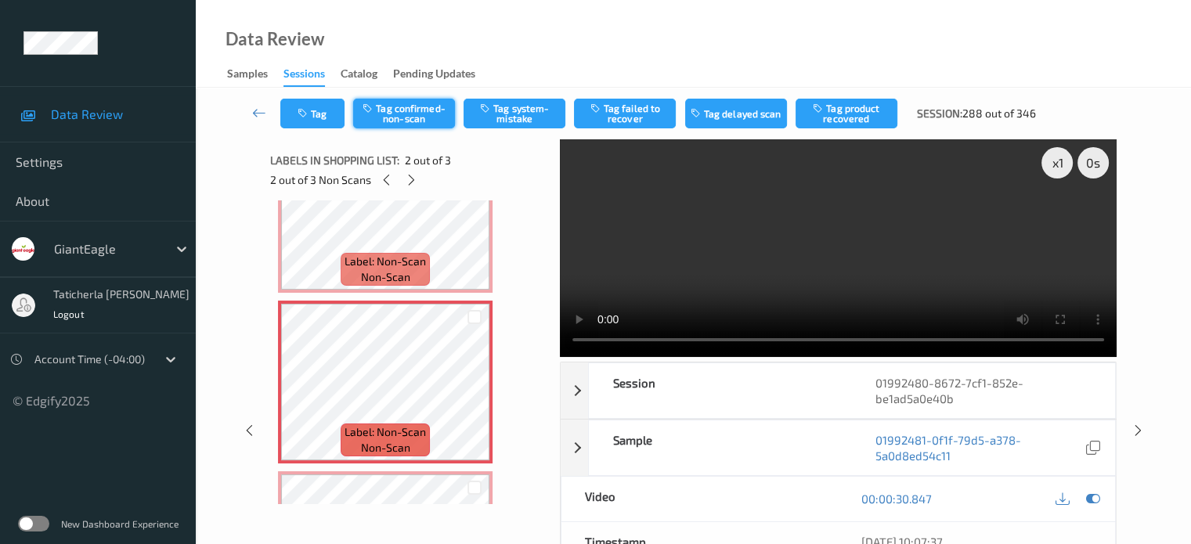
click at [413, 116] on button "Tag confirmed-non-scan" at bounding box center [404, 114] width 102 height 30
click at [639, 117] on button "Tag failed to recover" at bounding box center [625, 114] width 102 height 30
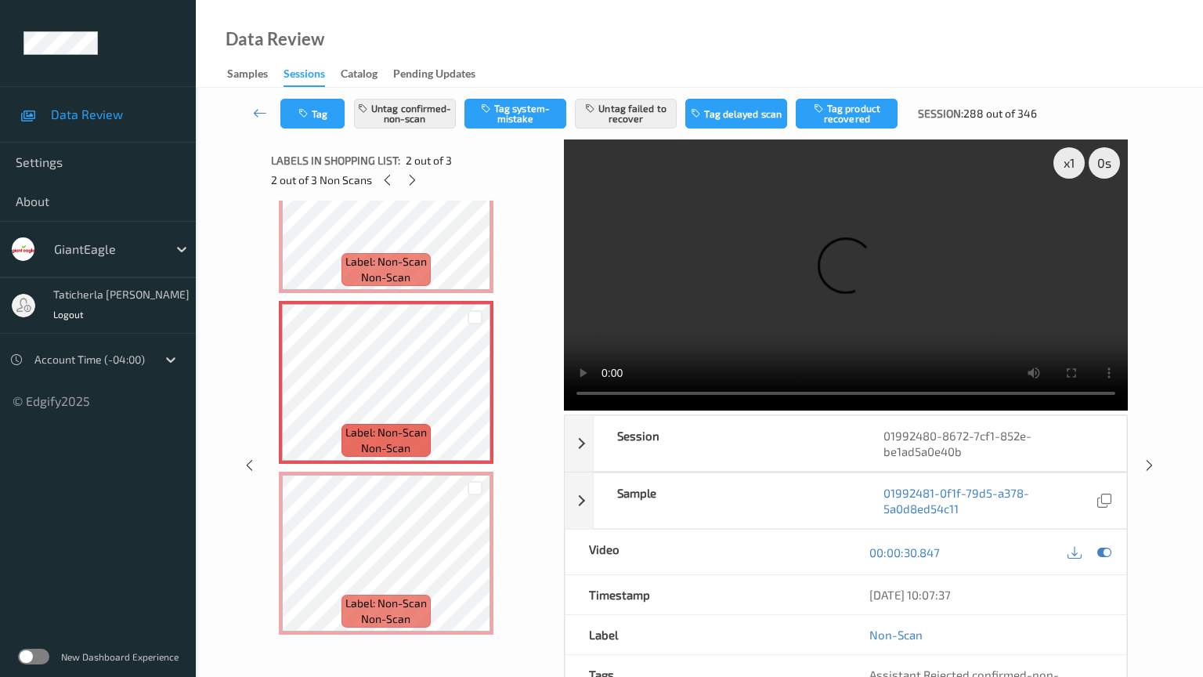
click at [818, 410] on video at bounding box center [846, 274] width 564 height 271
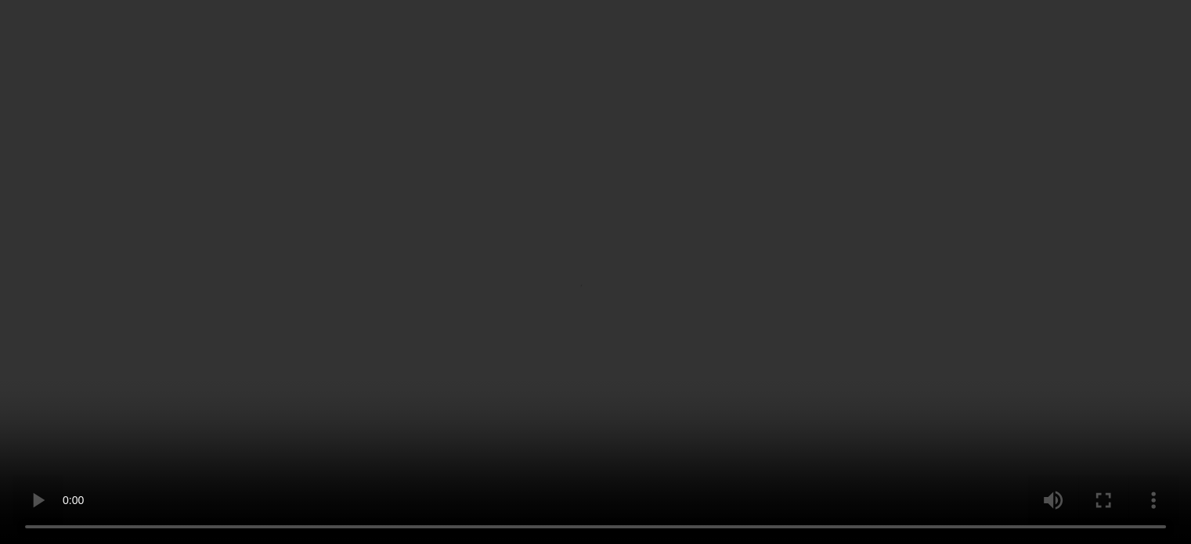
scroll to position [0, 0]
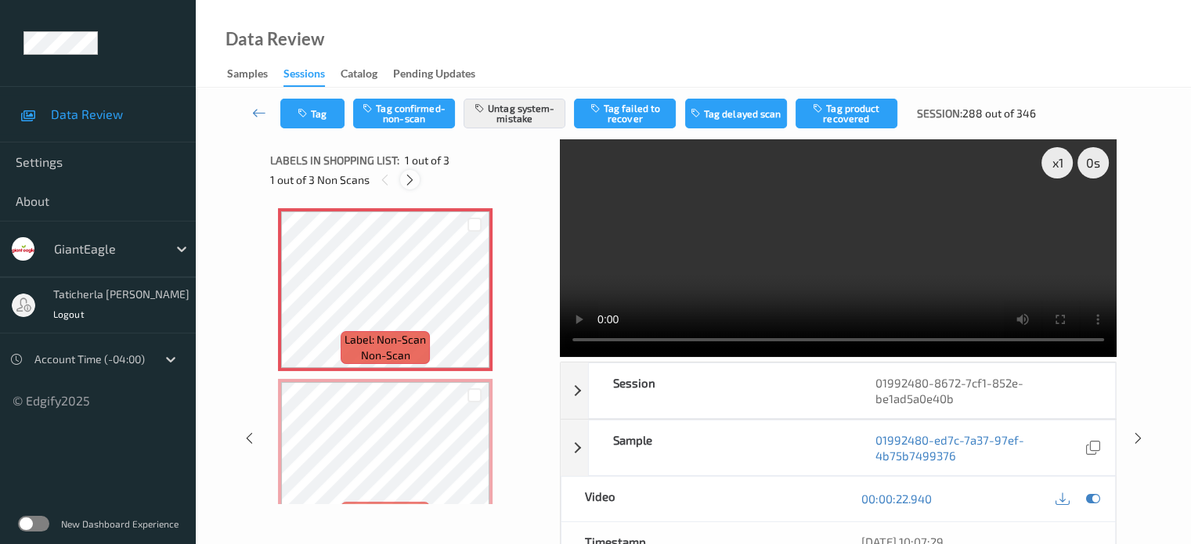
click at [408, 179] on icon at bounding box center [409, 180] width 13 height 14
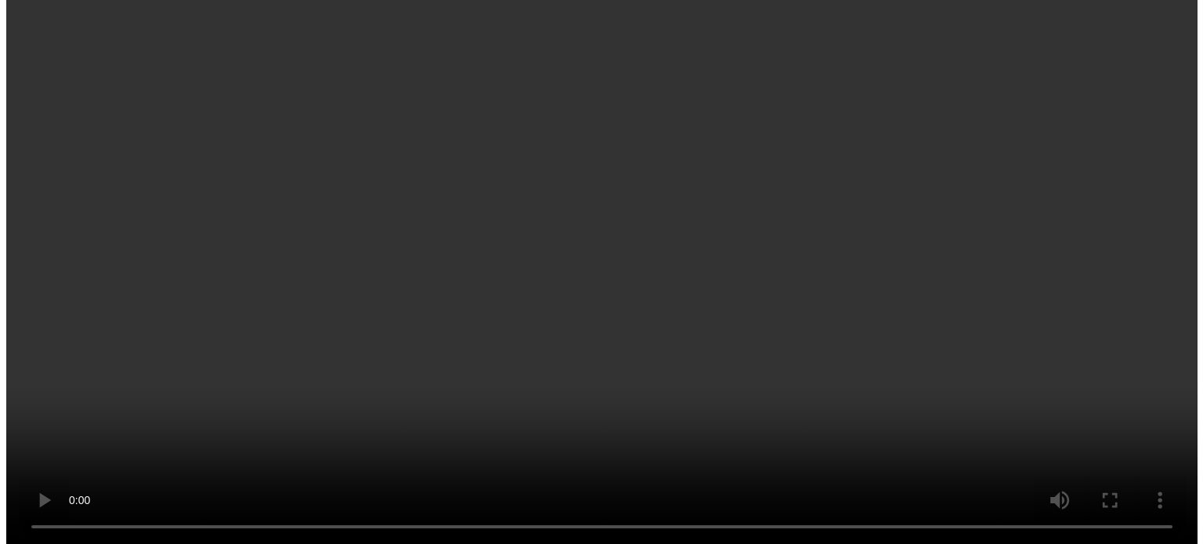
scroll to position [84, 0]
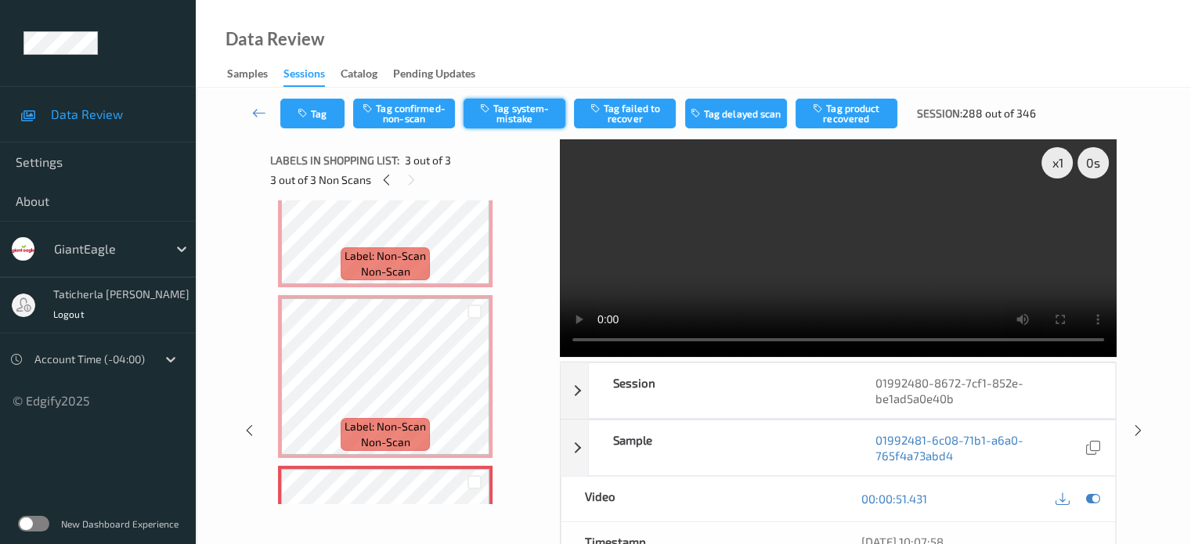
click at [518, 106] on button "Tag system-mistake" at bounding box center [515, 114] width 102 height 30
click at [320, 124] on button "Tag" at bounding box center [312, 114] width 64 height 30
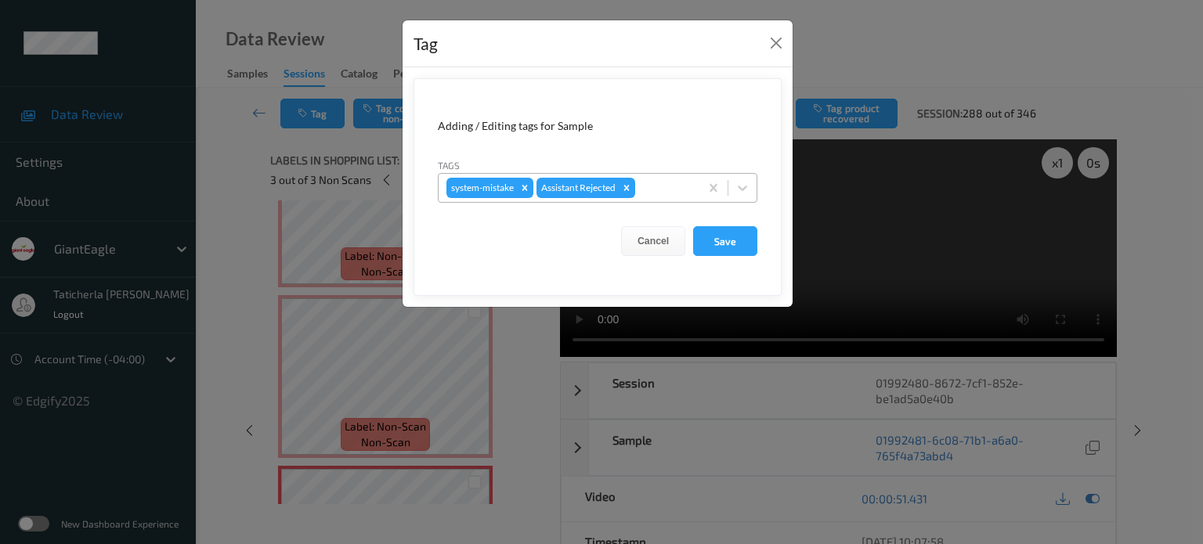
click at [660, 182] on div at bounding box center [664, 188] width 53 height 19
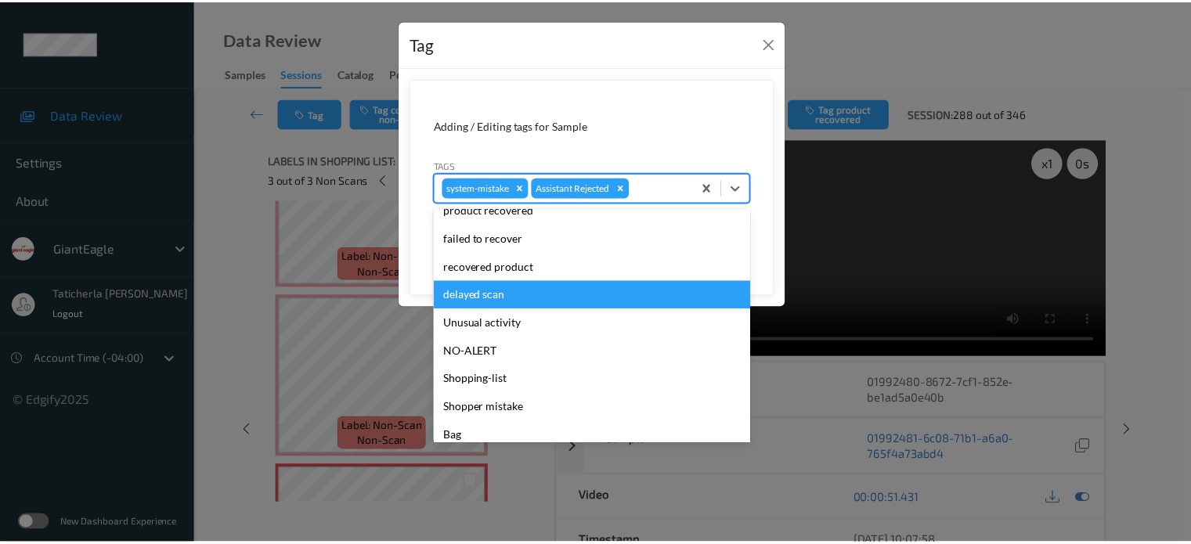
scroll to position [138, 0]
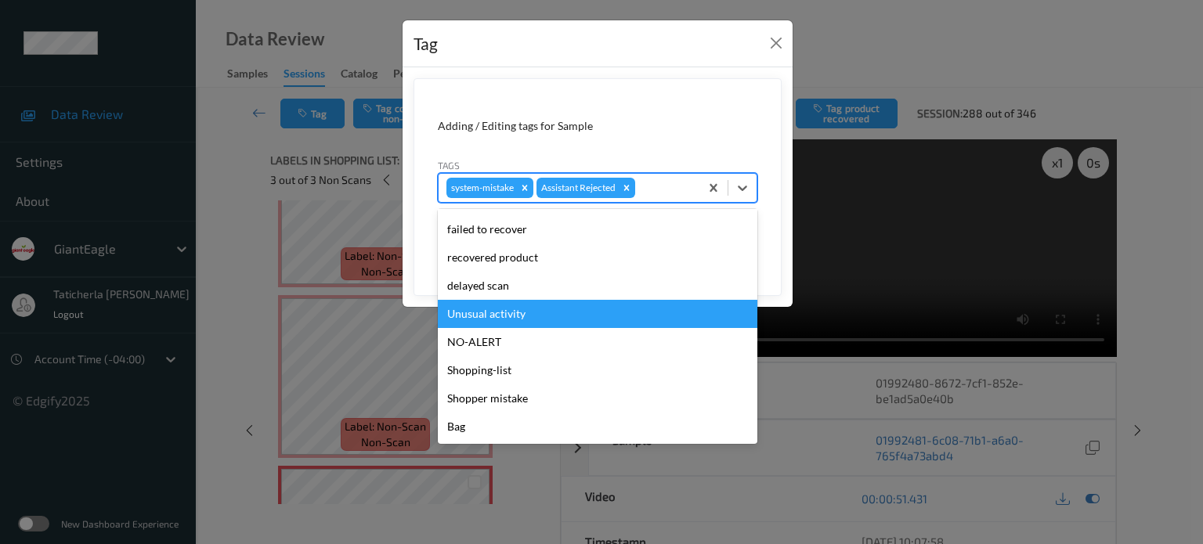
drag, startPoint x: 588, startPoint y: 319, endPoint x: 668, endPoint y: 273, distance: 92.3
click at [592, 314] on div "Unusual activity" at bounding box center [598, 314] width 320 height 28
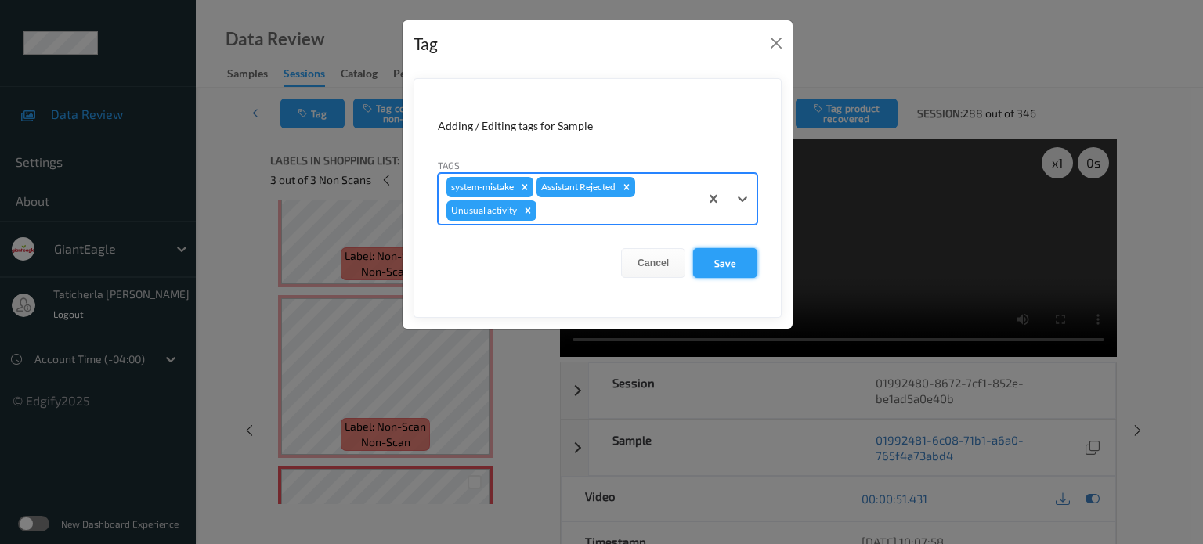
click at [722, 254] on button "Save" at bounding box center [725, 263] width 64 height 30
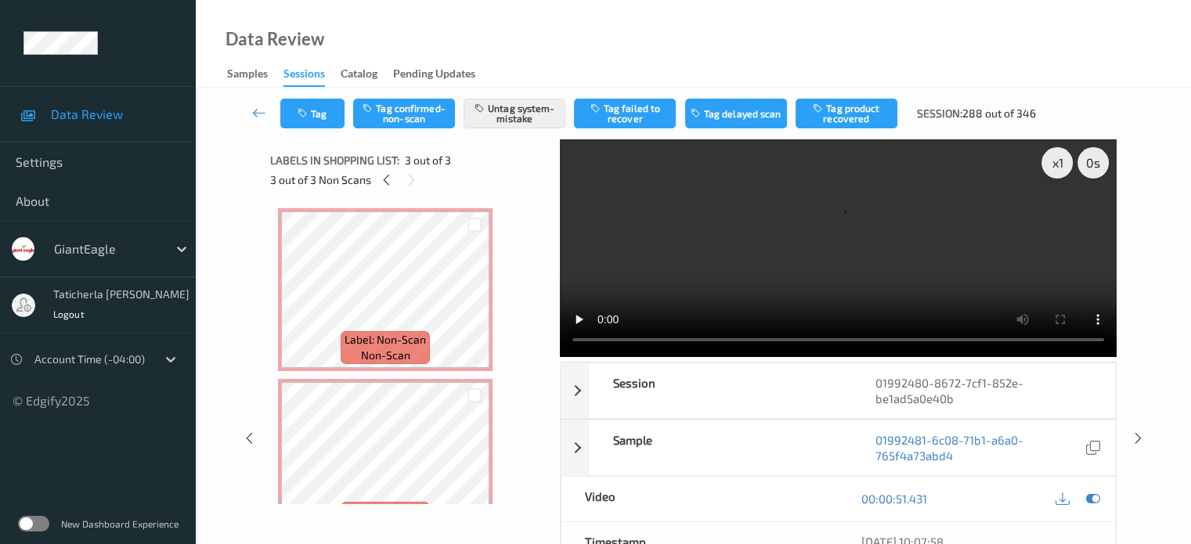
scroll to position [78, 0]
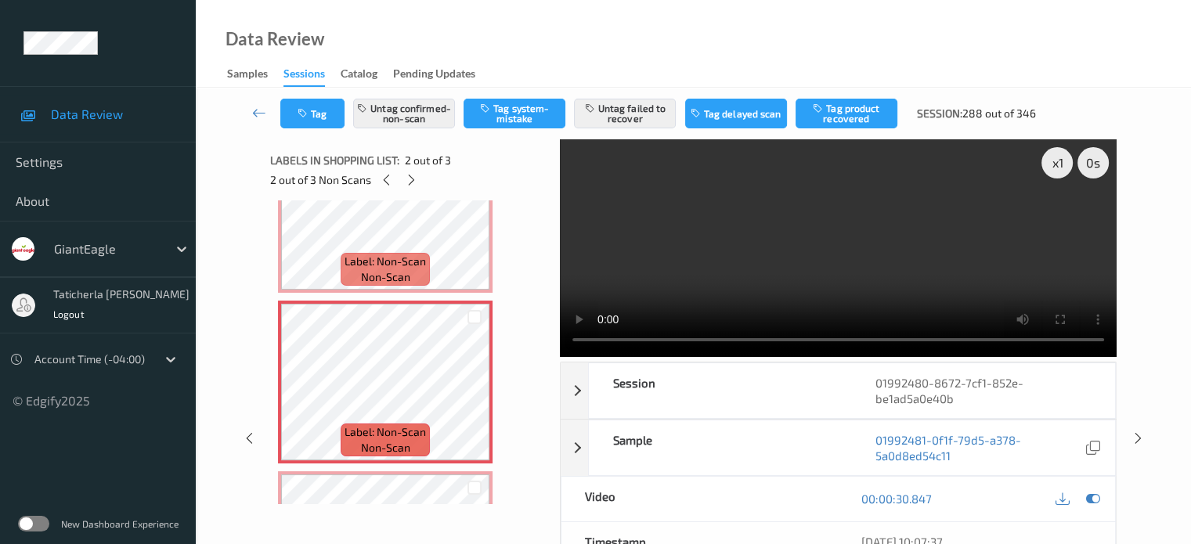
click at [1056, 219] on video at bounding box center [838, 248] width 557 height 218
click at [249, 114] on link at bounding box center [260, 114] width 42 height 30
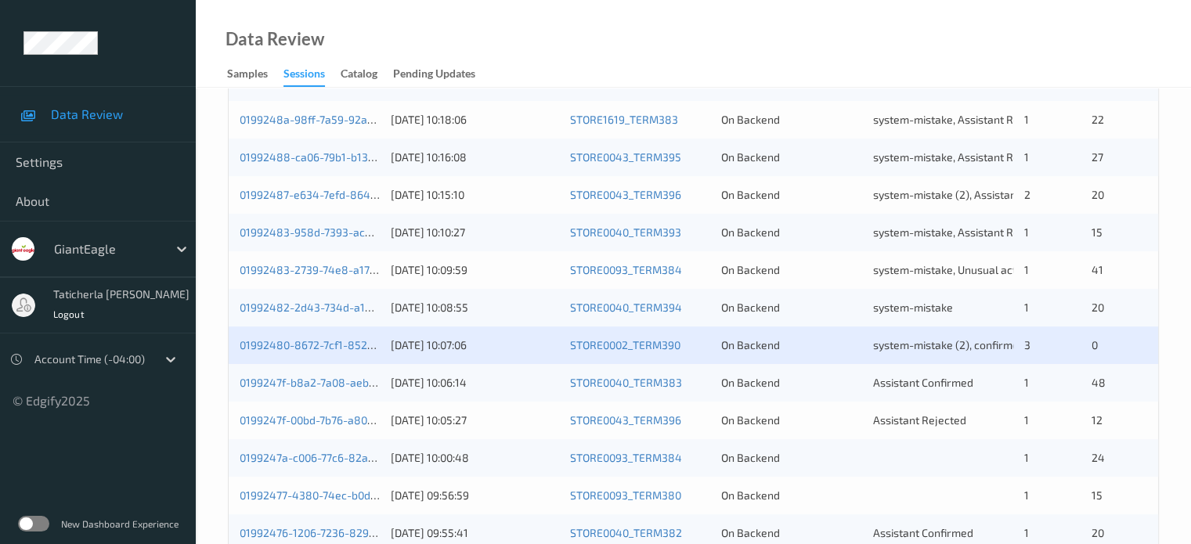
scroll to position [470, 0]
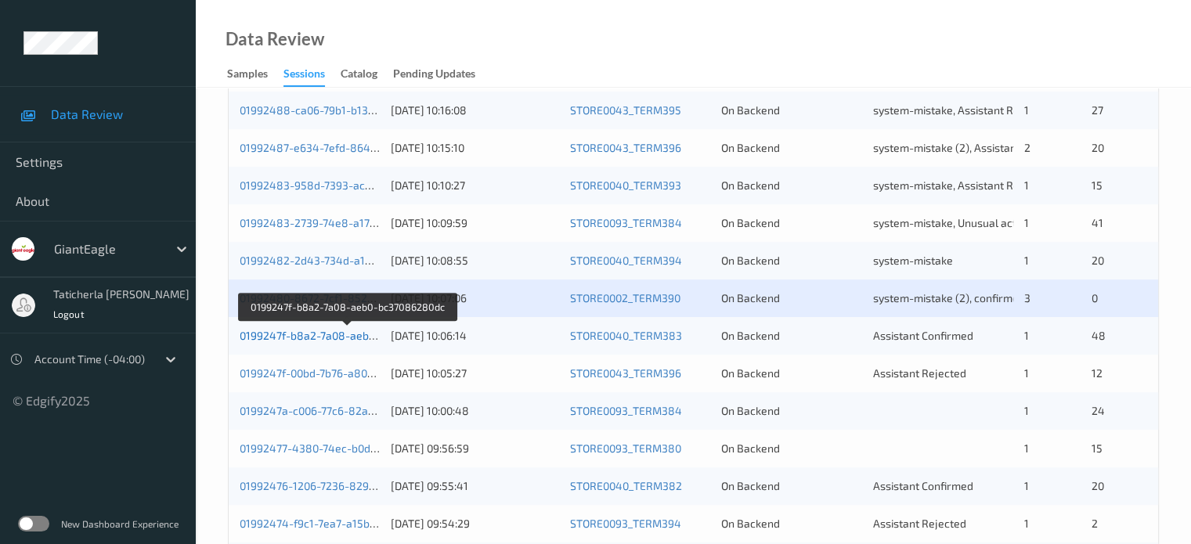
click at [327, 337] on link "0199247f-b8a2-7a08-aeb0-bc37086280dc" at bounding box center [347, 335] width 215 height 13
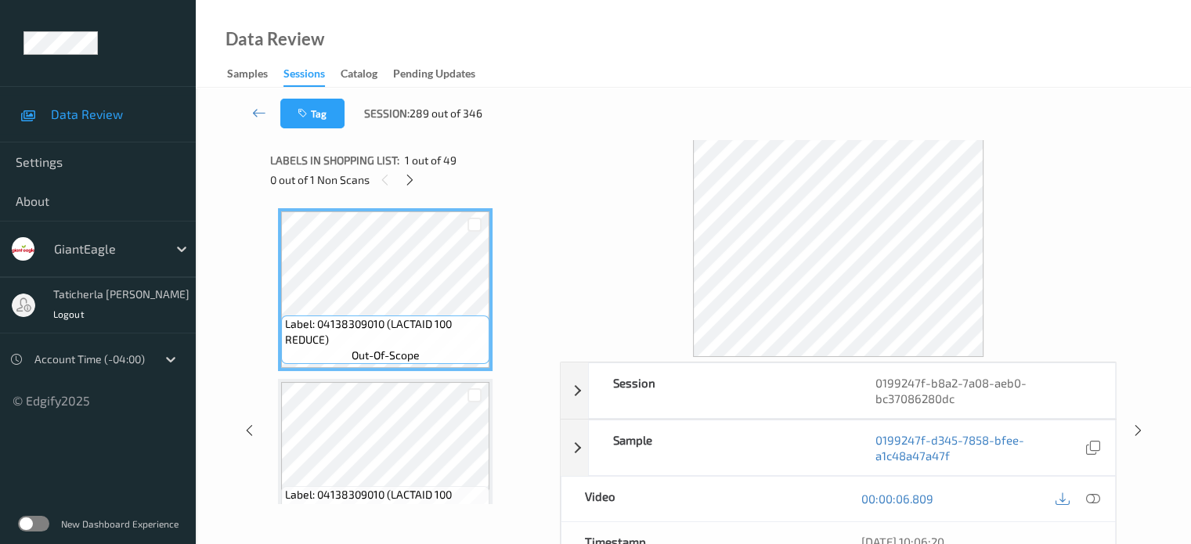
click at [410, 168] on div "Labels in shopping list: 1 out of 49" at bounding box center [409, 160] width 279 height 20
click at [410, 186] on icon at bounding box center [409, 180] width 13 height 14
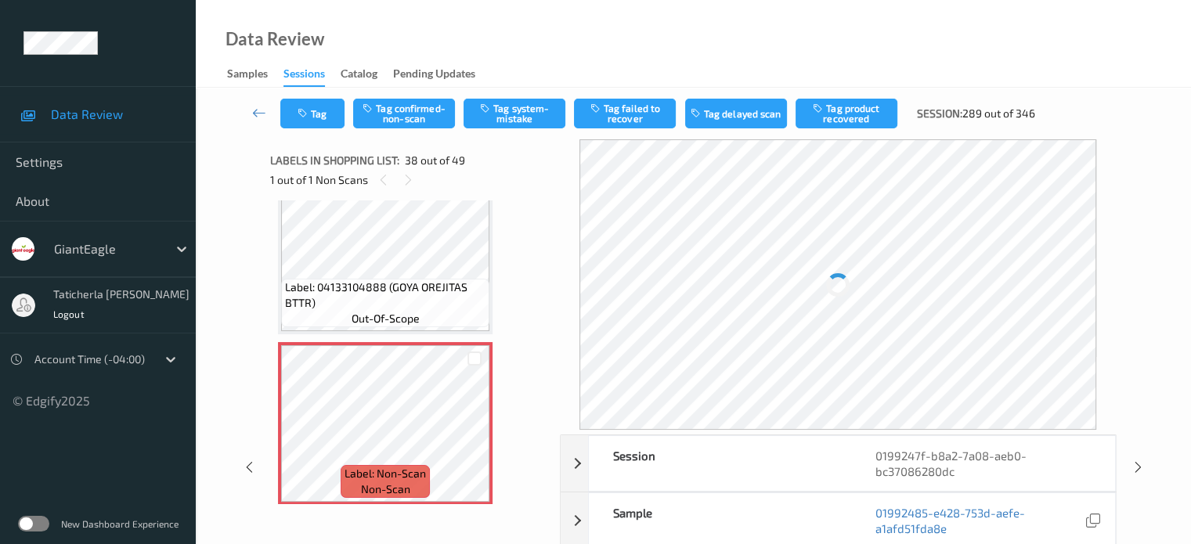
scroll to position [6233, 0]
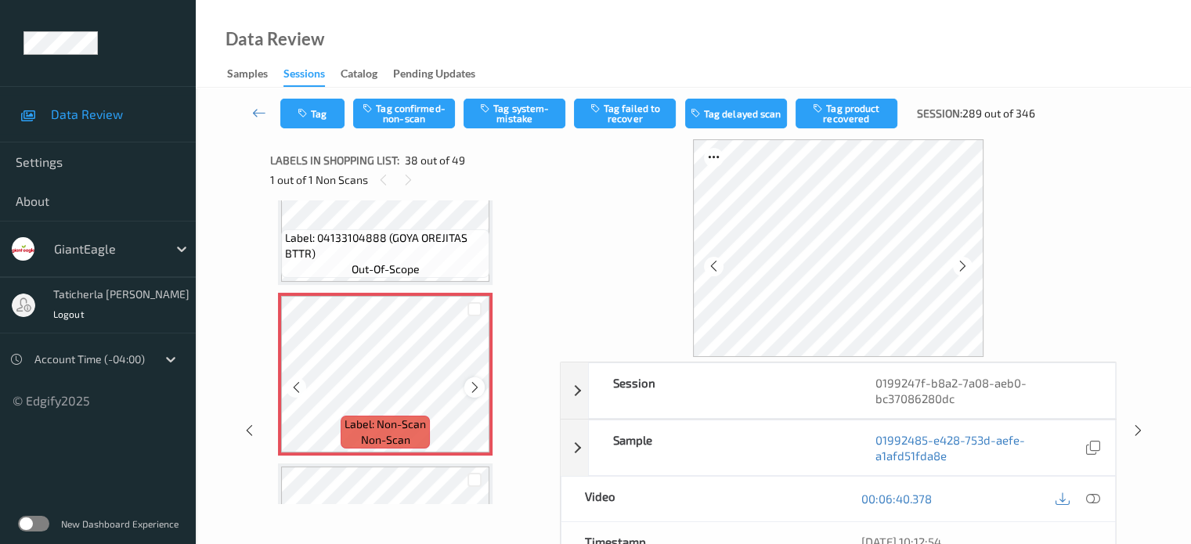
click at [476, 386] on icon at bounding box center [474, 388] width 13 height 14
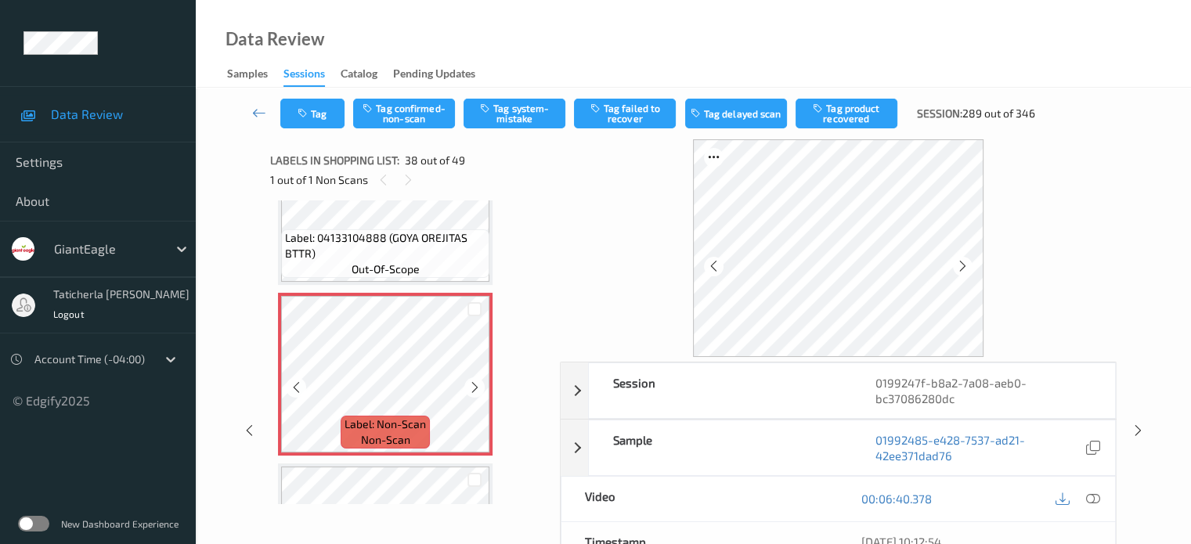
click at [476, 386] on icon at bounding box center [474, 388] width 13 height 14
click at [1090, 493] on icon at bounding box center [1093, 499] width 14 height 14
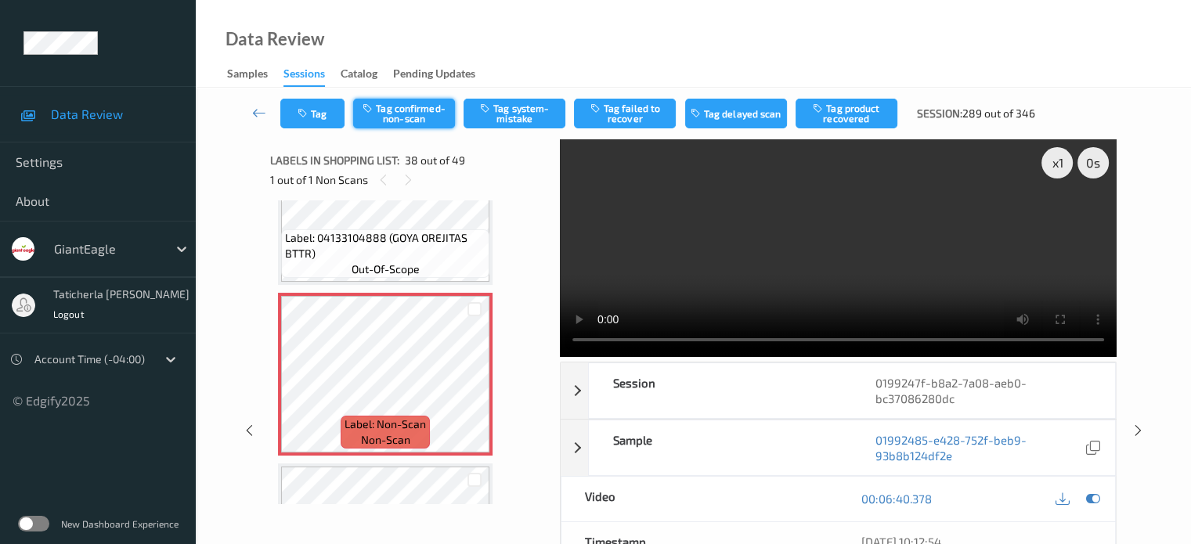
click at [411, 110] on button "Tag confirmed-non-scan" at bounding box center [404, 114] width 102 height 30
click at [862, 103] on button "Tag product recovered" at bounding box center [847, 114] width 102 height 30
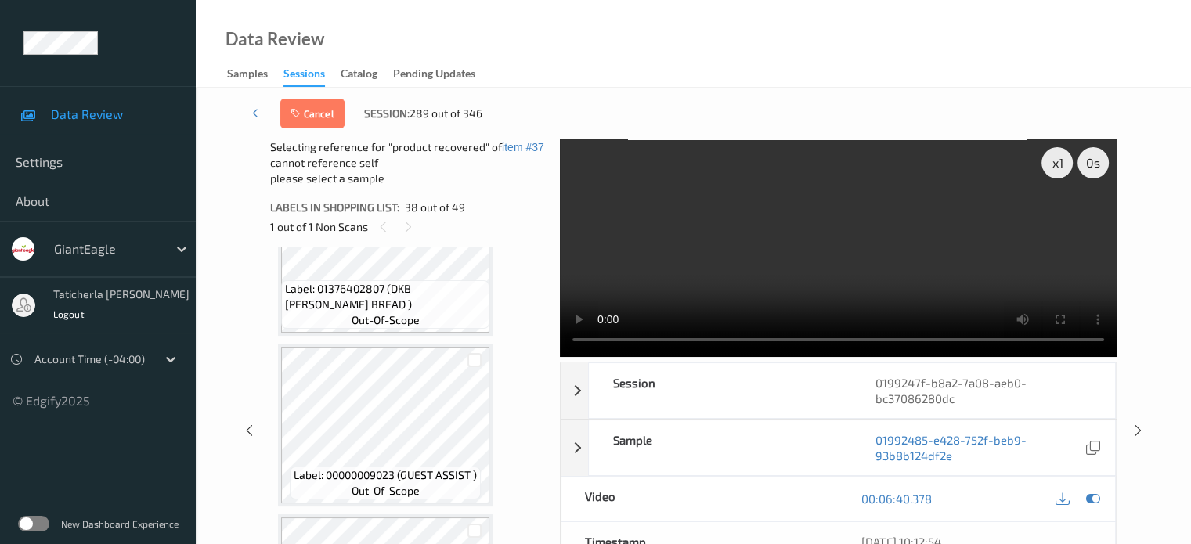
scroll to position [6546, 0]
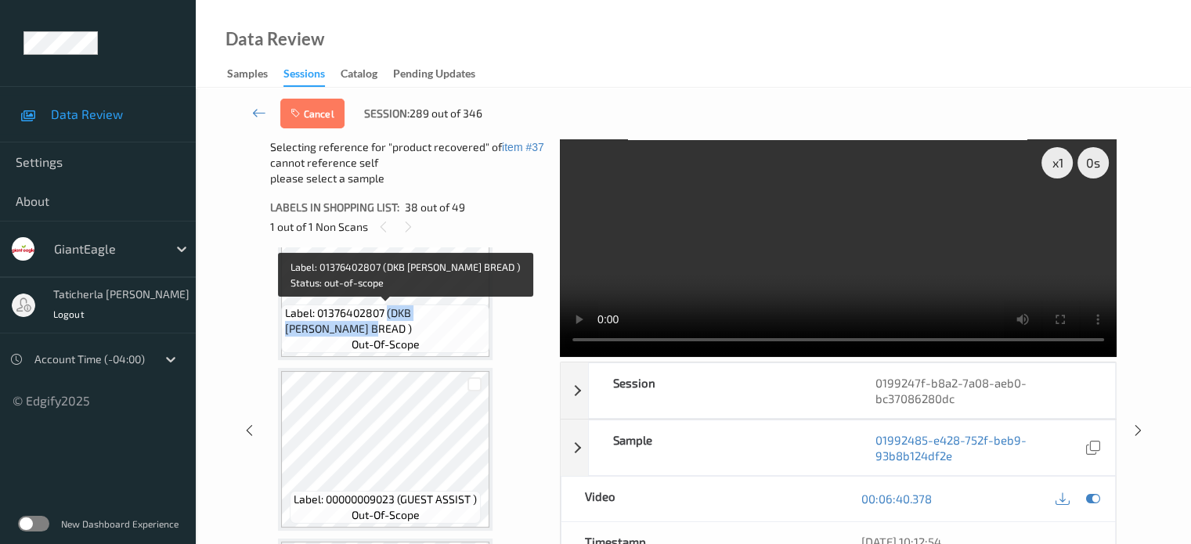
drag, startPoint x: 388, startPoint y: 312, endPoint x: 465, endPoint y: 325, distance: 78.7
click at [465, 325] on span "Label: 01376402807 (DKB STROUT BREAD )" at bounding box center [385, 320] width 201 height 31
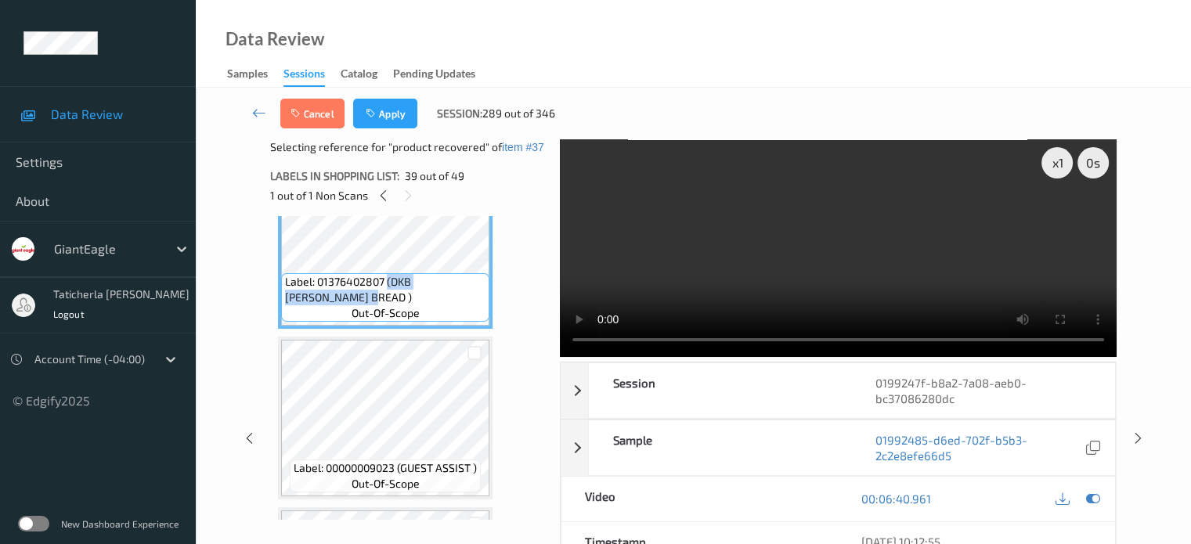
scroll to position [6390, 0]
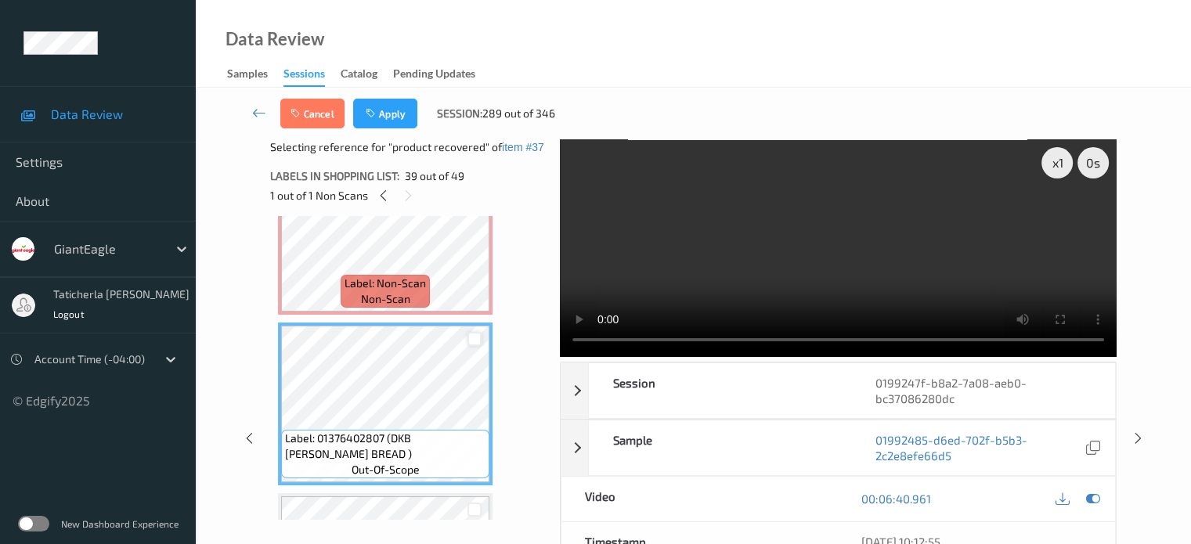
click at [478, 336] on div at bounding box center [475, 339] width 15 height 15
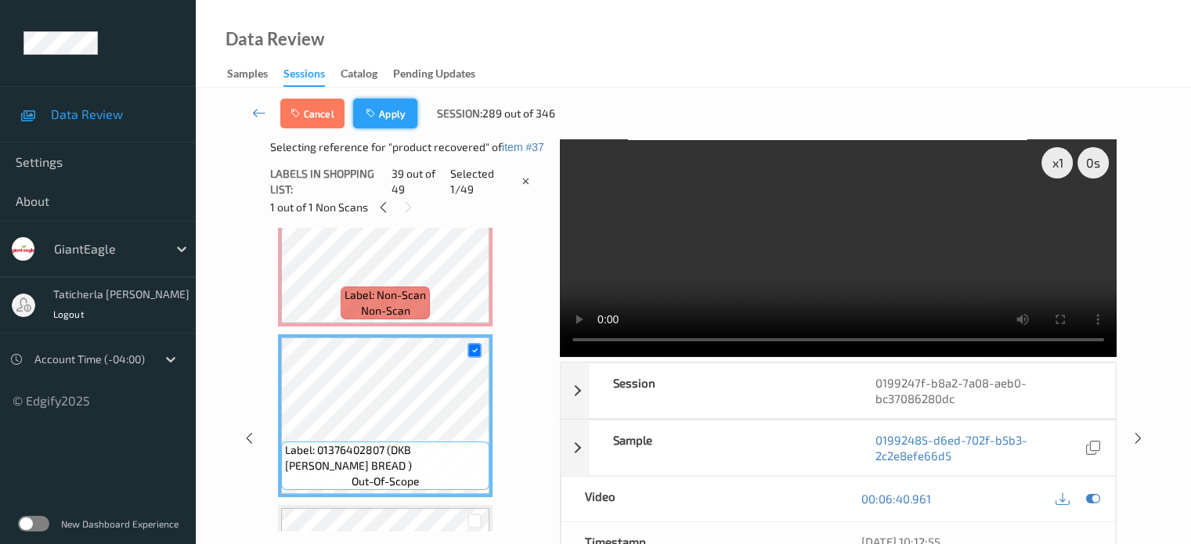
click at [402, 118] on button "Apply" at bounding box center [385, 114] width 64 height 30
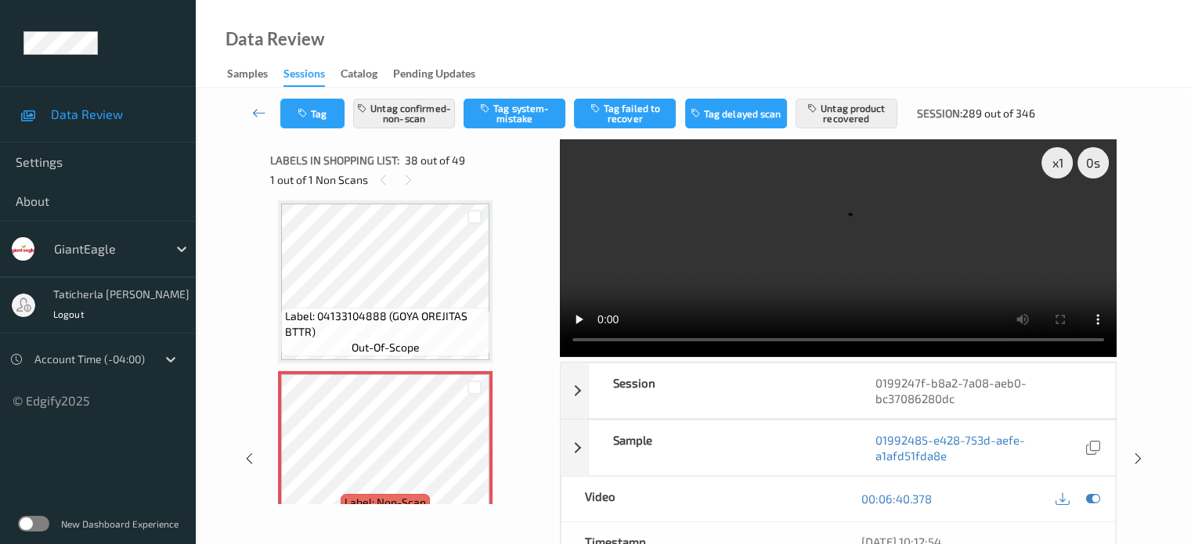
scroll to position [263, 0]
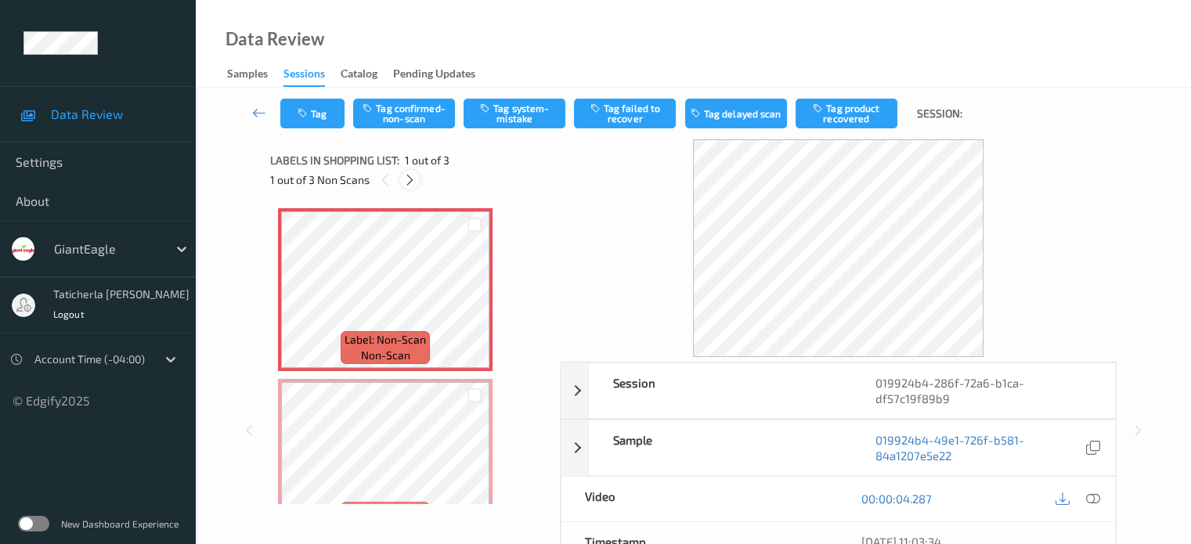
click at [412, 182] on icon at bounding box center [409, 180] width 13 height 14
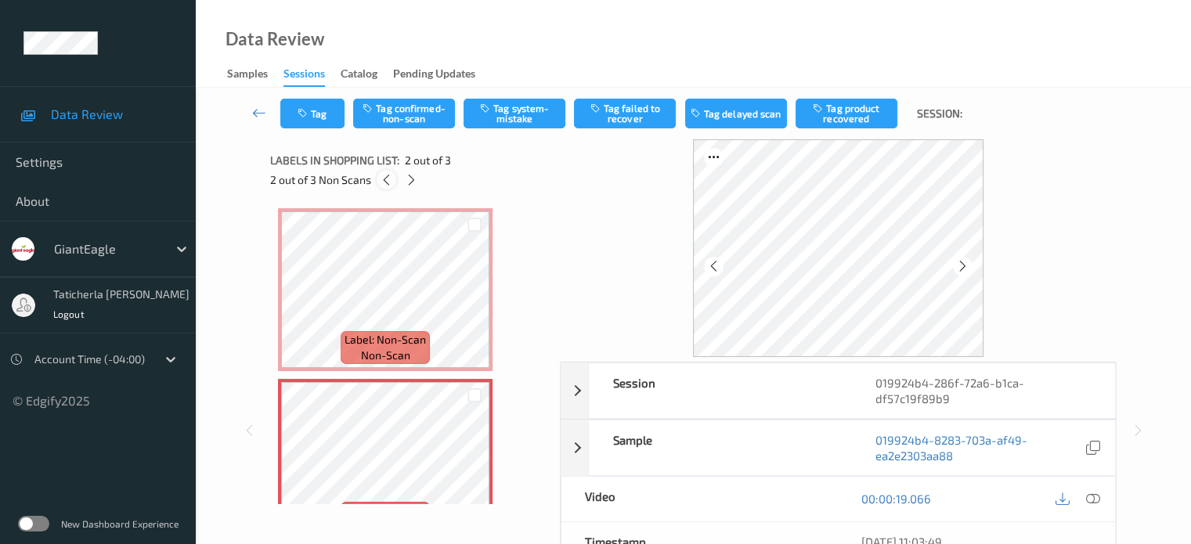
click at [381, 181] on icon at bounding box center [386, 180] width 13 height 14
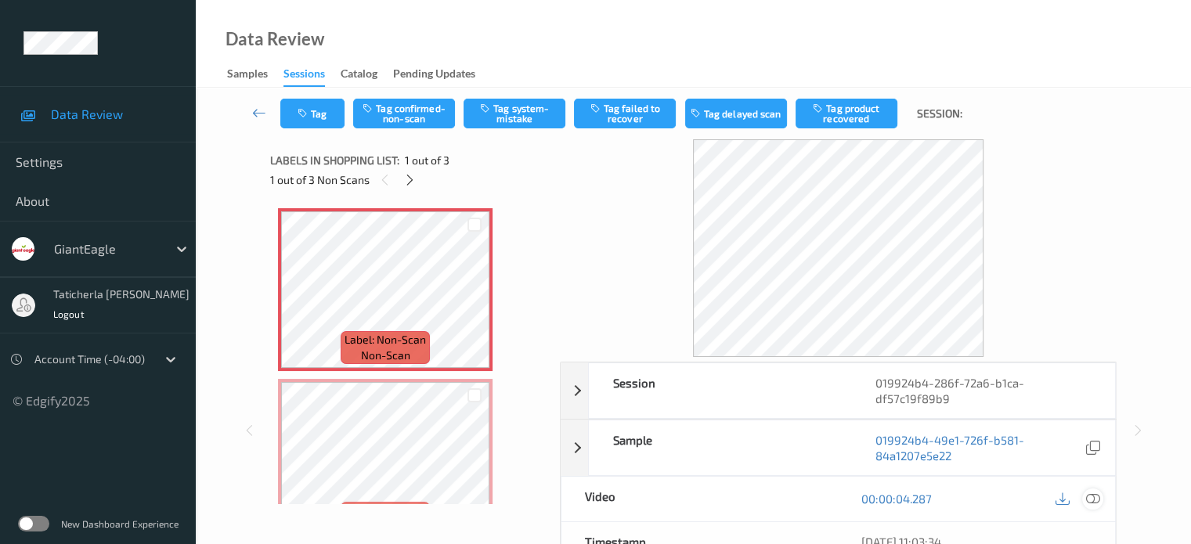
click at [1091, 497] on icon at bounding box center [1093, 499] width 14 height 14
